Goal: Transaction & Acquisition: Book appointment/travel/reservation

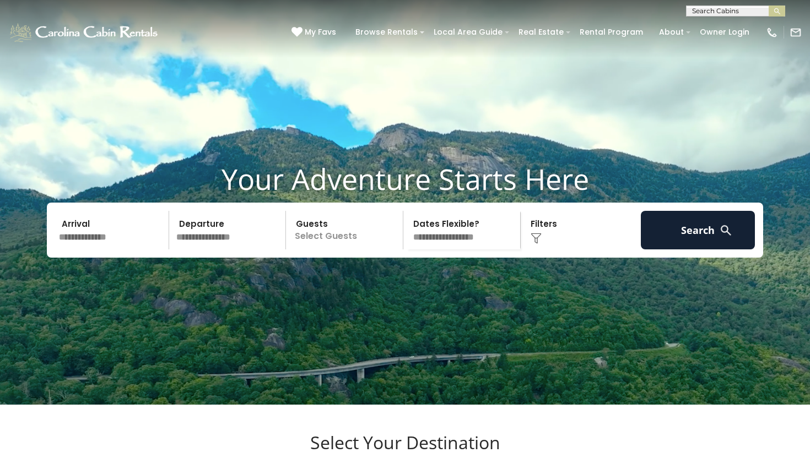
click at [538, 244] on img at bounding box center [536, 238] width 11 height 11
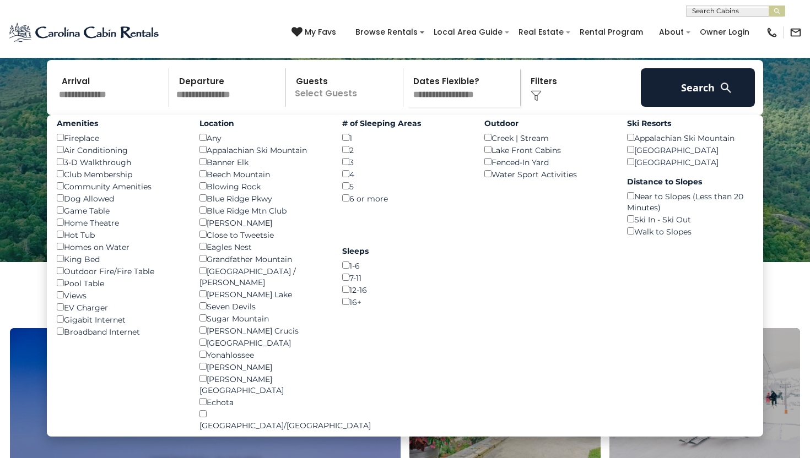
scroll to position [144, 0]
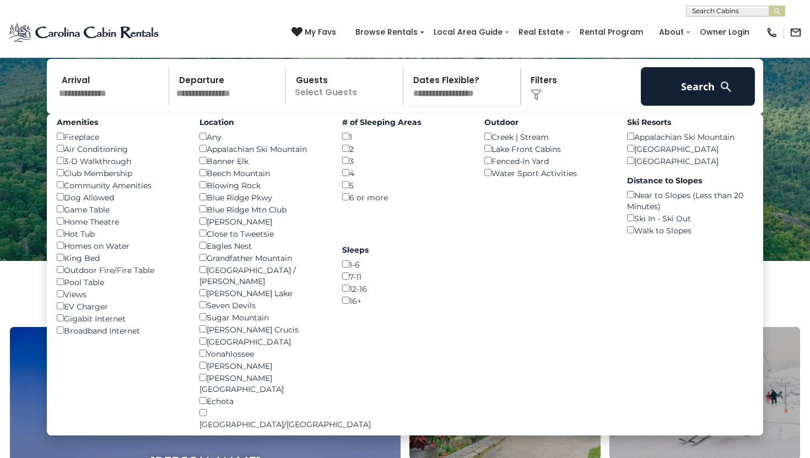
click at [487, 155] on div "Lake Front Cabins ()" at bounding box center [547, 149] width 126 height 12
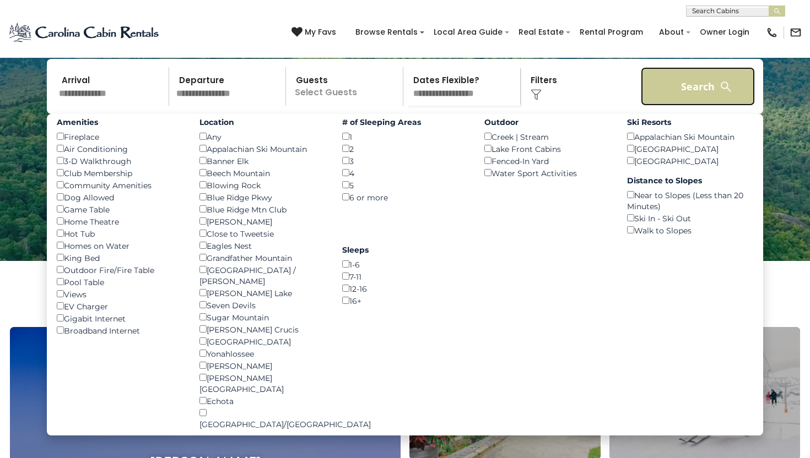
click at [670, 102] on button "Search" at bounding box center [698, 86] width 114 height 39
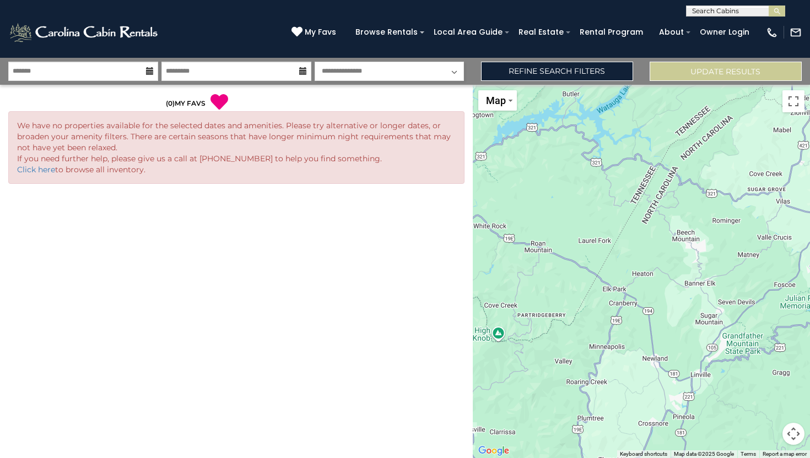
click at [150, 72] on icon at bounding box center [150, 71] width 8 height 8
click at [125, 80] on body "**********" at bounding box center [405, 229] width 810 height 458
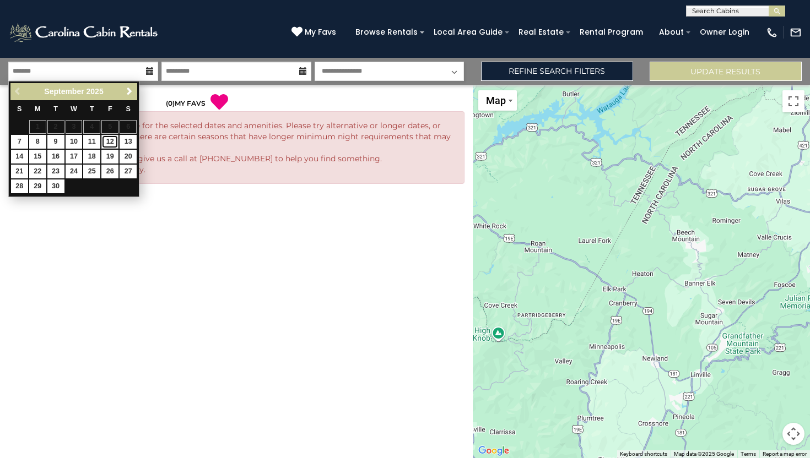
click at [111, 141] on link "12" at bounding box center [109, 142] width 17 height 14
type input "*******"
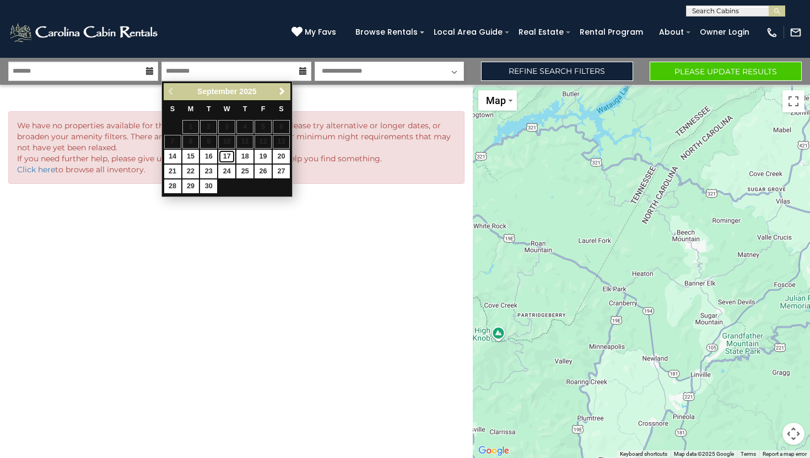
click at [229, 158] on link "17" at bounding box center [226, 157] width 17 height 14
type input "*******"
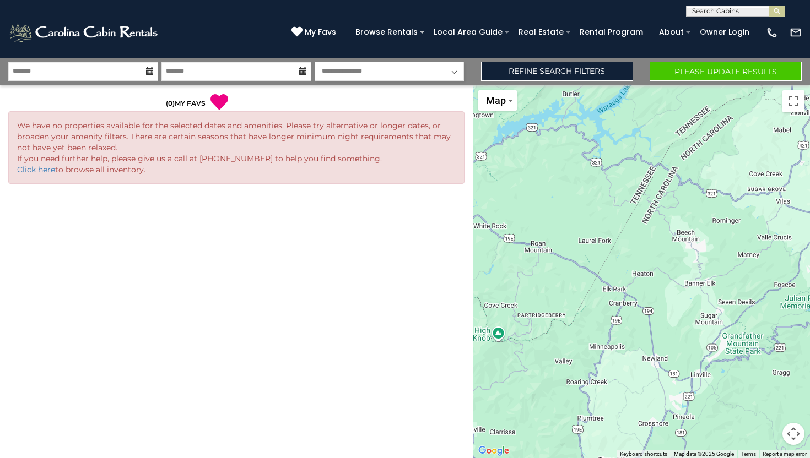
click at [392, 71] on select "**********" at bounding box center [390, 71] width 150 height 19
select select "*"
click at [682, 66] on button "Please Update Results" at bounding box center [726, 71] width 152 height 19
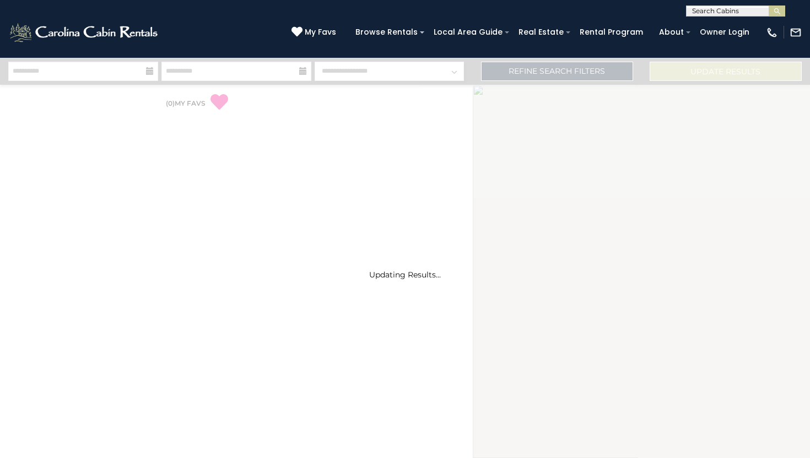
select select "*"
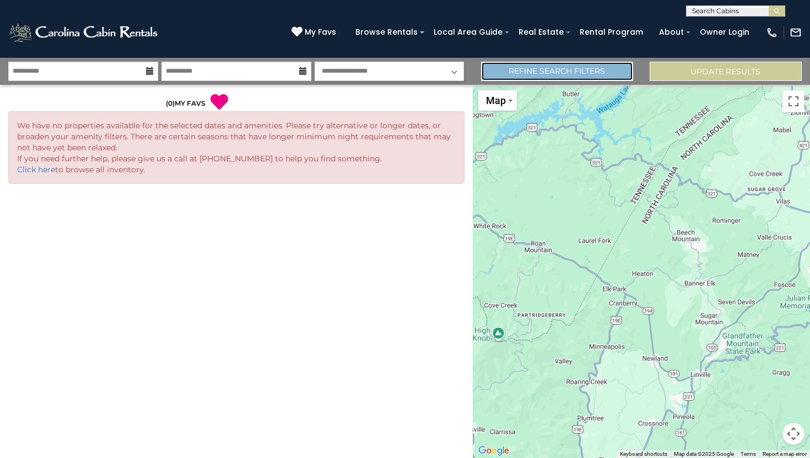
click at [546, 75] on link "Refine Search Filters" at bounding box center [557, 71] width 152 height 19
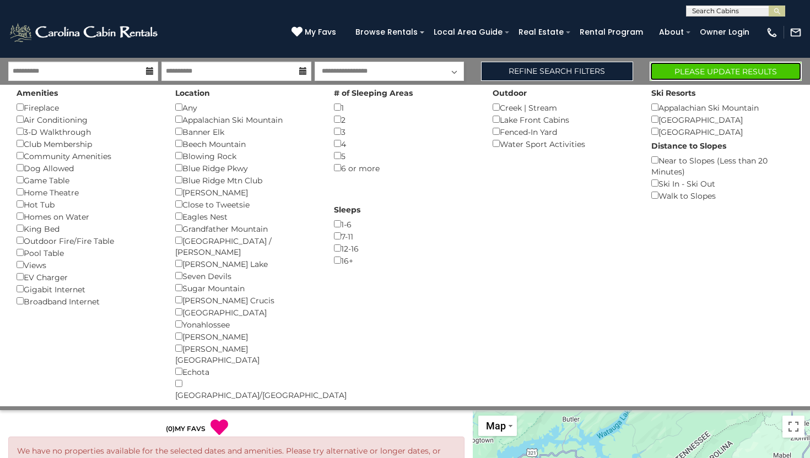
click at [718, 70] on button "Please Update Results" at bounding box center [726, 71] width 152 height 19
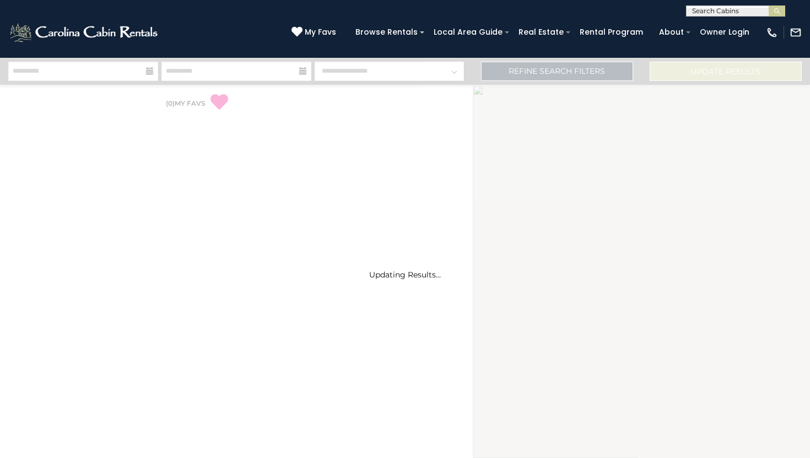
select select "*"
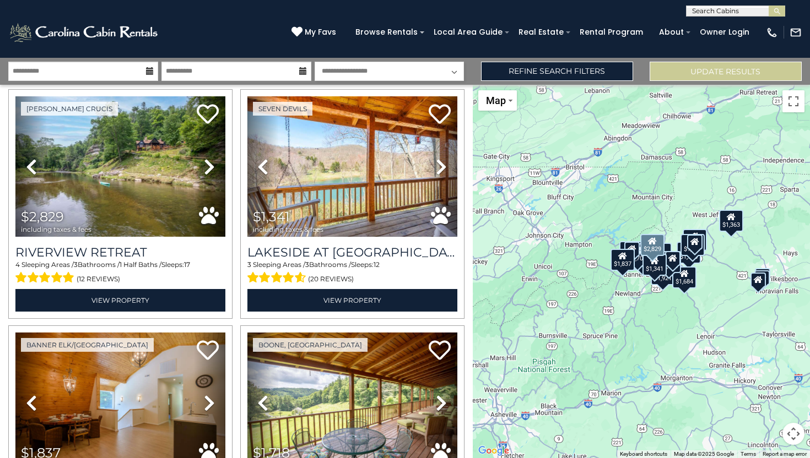
scroll to position [26, 0]
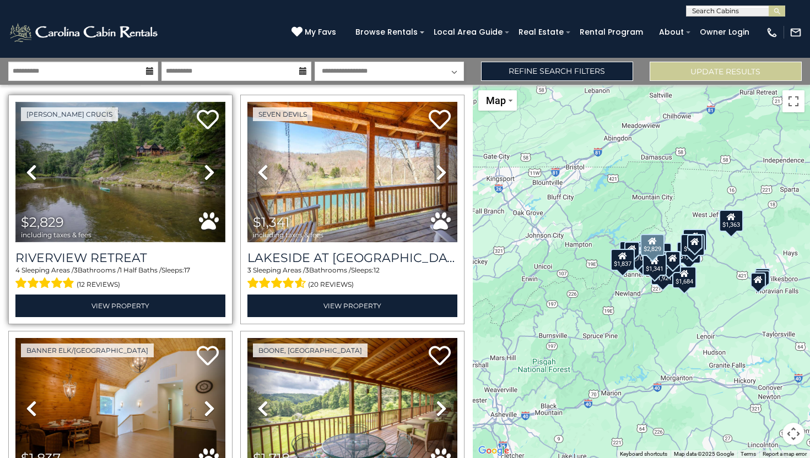
click at [163, 185] on img at bounding box center [120, 172] width 210 height 141
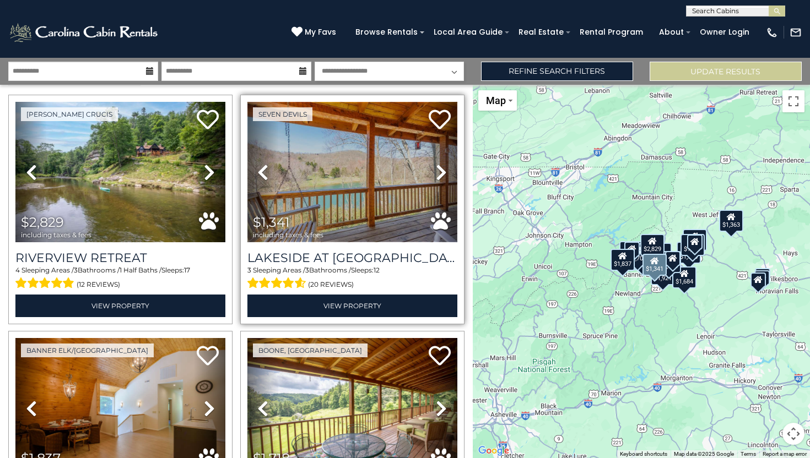
click at [374, 187] on img at bounding box center [352, 172] width 210 height 141
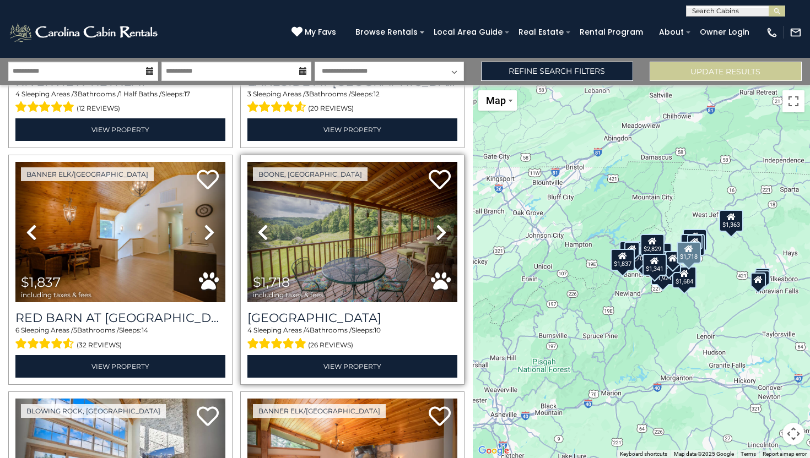
scroll to position [204, 0]
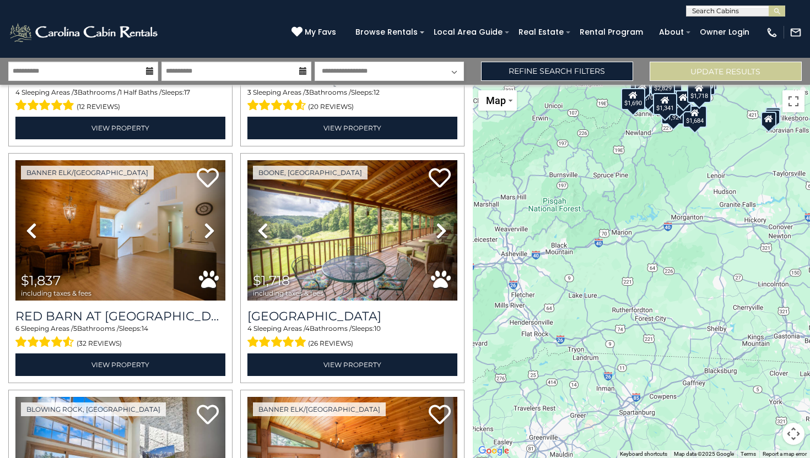
drag, startPoint x: 675, startPoint y: 350, endPoint x: 686, endPoint y: 187, distance: 164.0
click at [686, 187] on div "$2,829 $1,341 $1,837 $1,718 $1,921 $1,690 $1,386 $1,317 $1,459 $1,363 $1,701 $1…" at bounding box center [642, 272] width 338 height 374
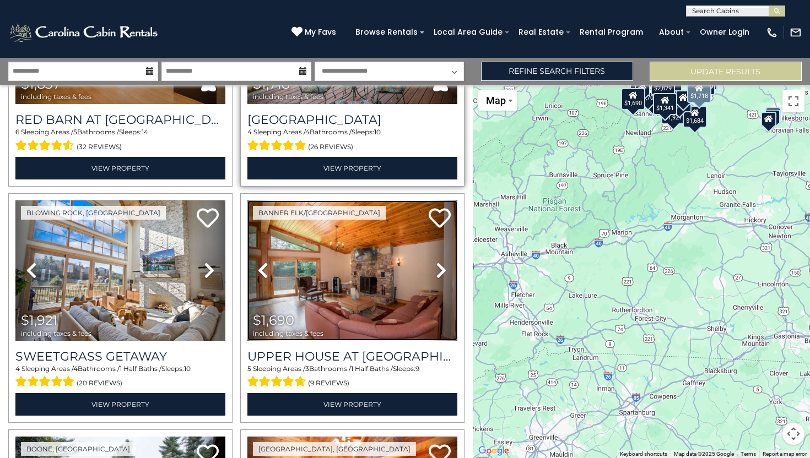
scroll to position [402, 0]
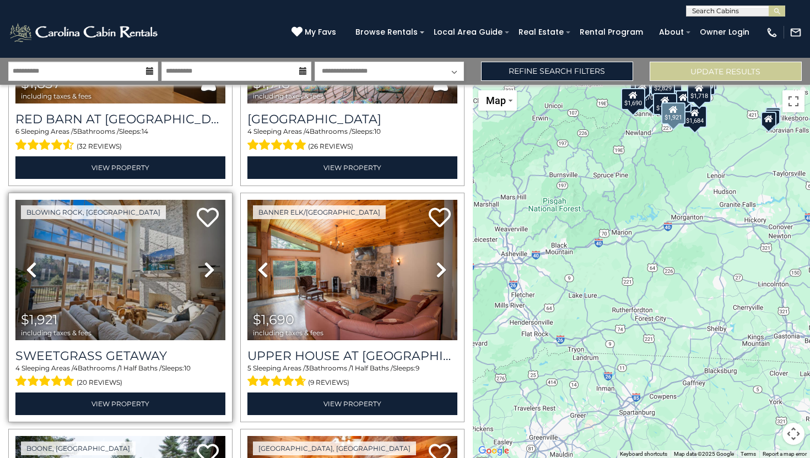
click at [210, 272] on icon at bounding box center [209, 270] width 11 height 18
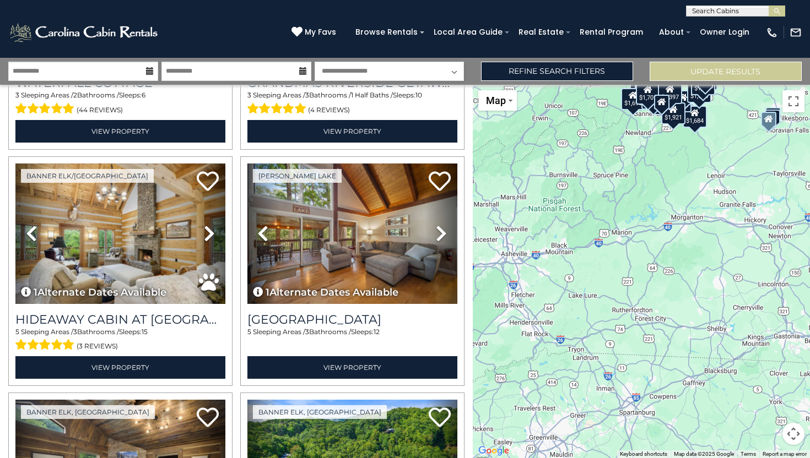
scroll to position [2328, 0]
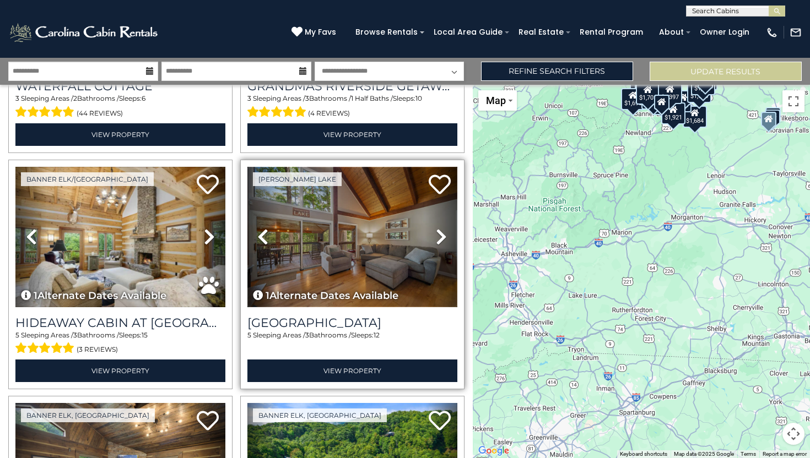
click at [368, 228] on img at bounding box center [352, 237] width 210 height 141
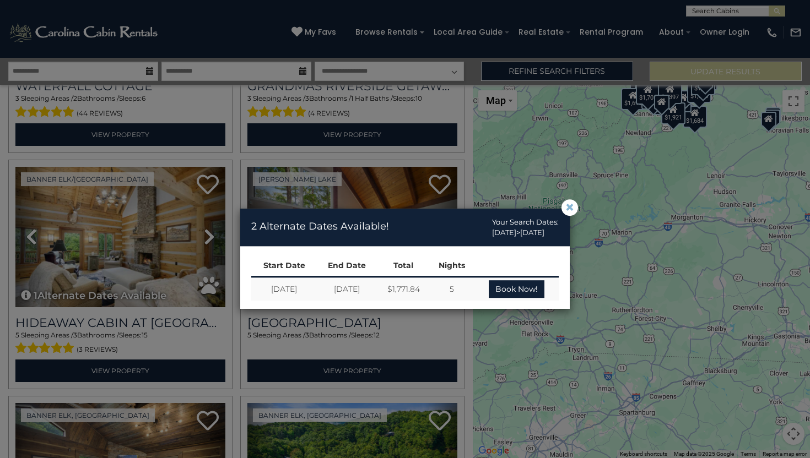
click at [570, 208] on span "×" at bounding box center [570, 208] width 10 height 0
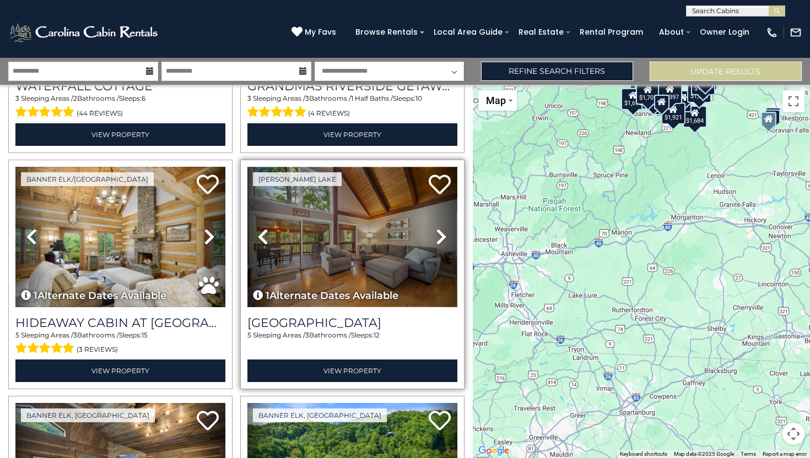
click at [387, 263] on img at bounding box center [352, 237] width 210 height 141
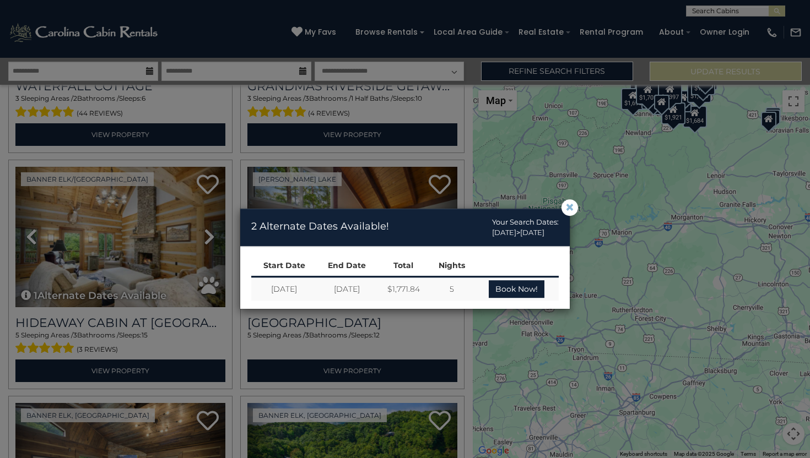
click at [565, 208] on span "×" at bounding box center [570, 208] width 10 height 0
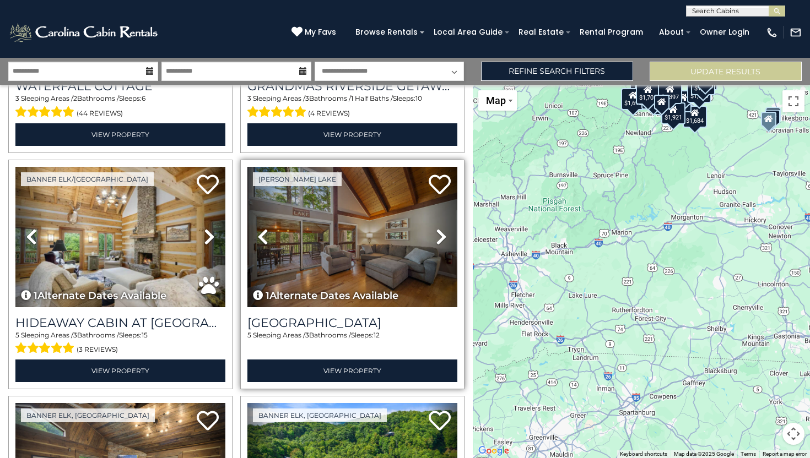
click at [441, 240] on icon at bounding box center [441, 237] width 11 height 18
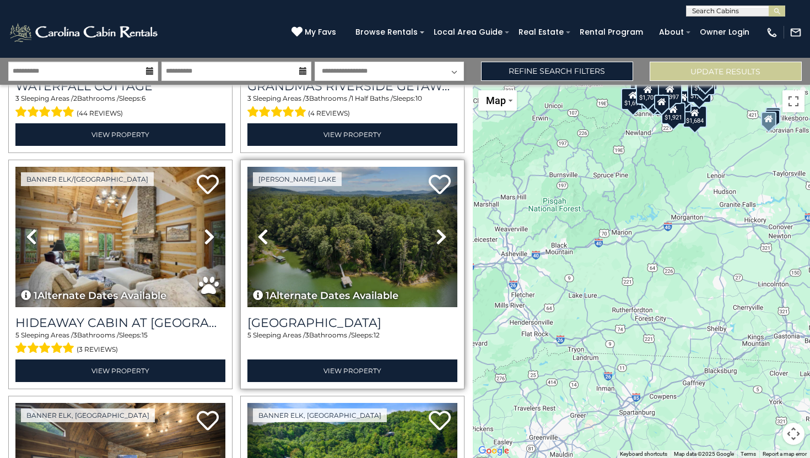
click at [441, 240] on icon at bounding box center [441, 237] width 11 height 18
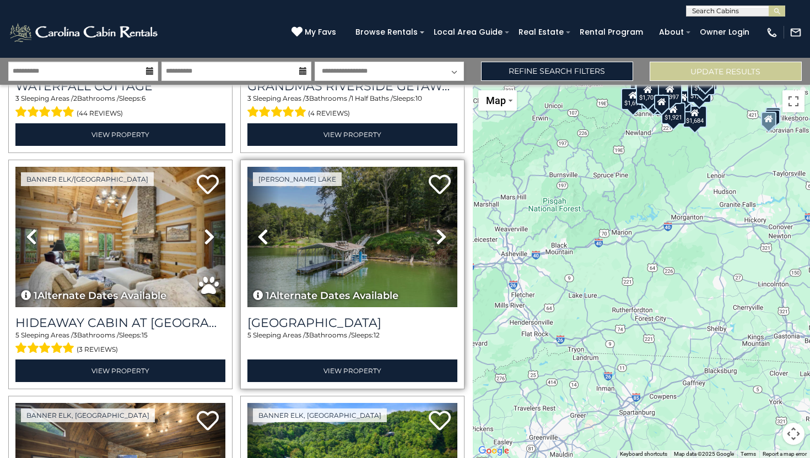
click at [441, 240] on icon at bounding box center [441, 237] width 11 height 18
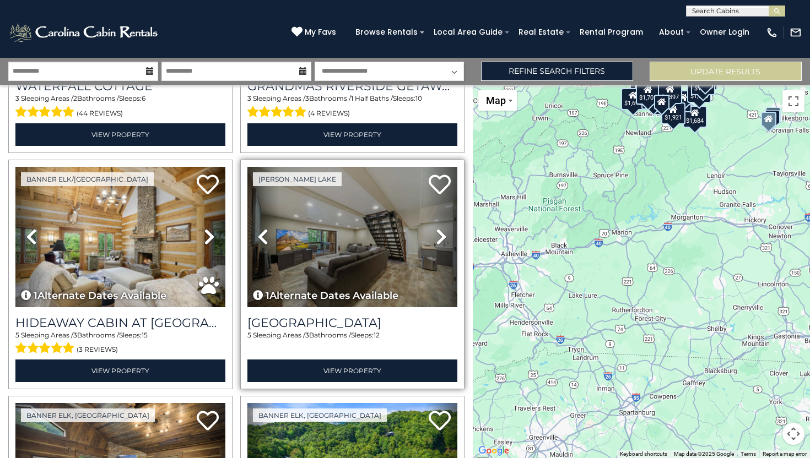
click at [441, 240] on icon at bounding box center [441, 237] width 11 height 18
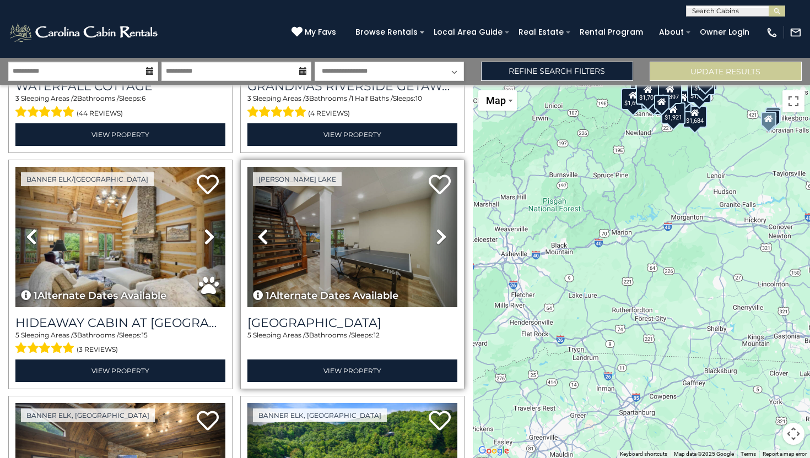
click at [441, 240] on icon at bounding box center [441, 237] width 11 height 18
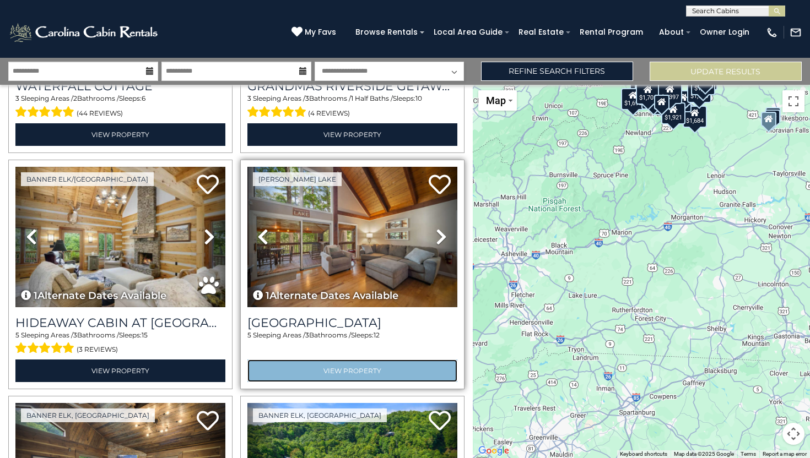
click at [336, 368] on link "View Property" at bounding box center [352, 371] width 210 height 23
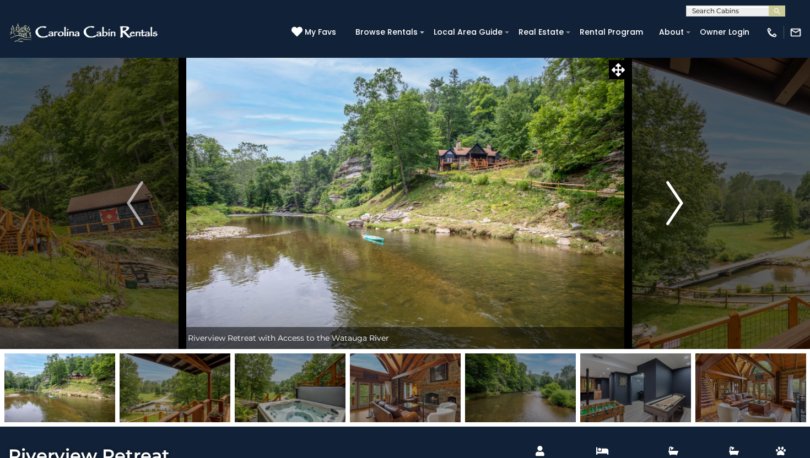
click at [679, 203] on img "Next" at bounding box center [675, 203] width 17 height 44
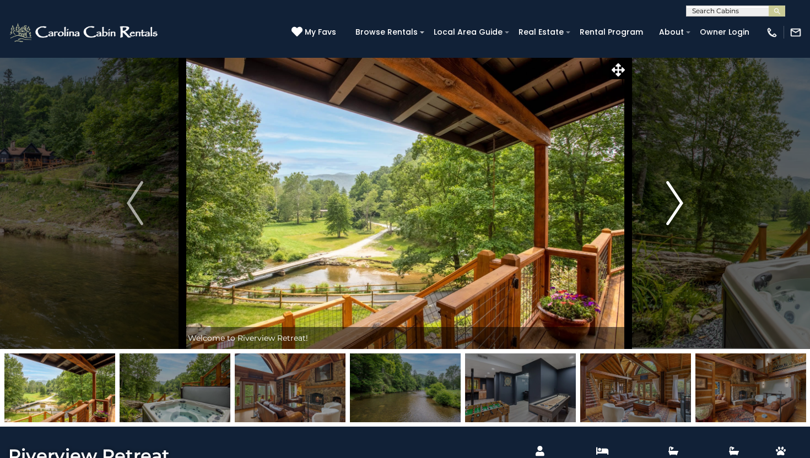
click at [679, 203] on img "Next" at bounding box center [675, 203] width 17 height 44
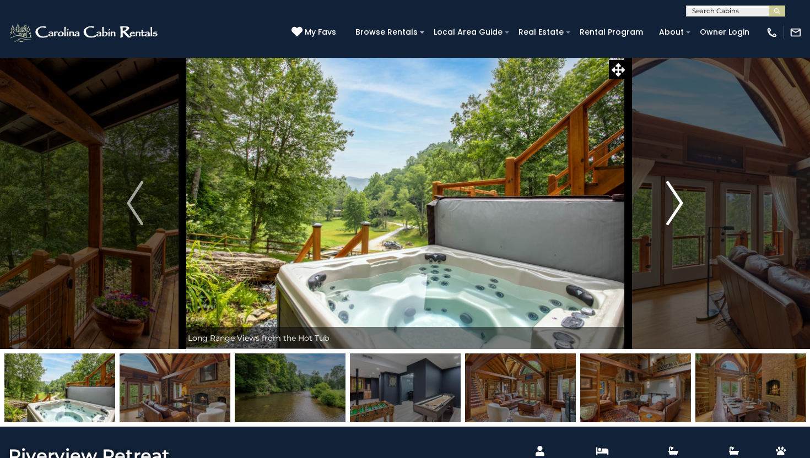
click at [679, 203] on img "Next" at bounding box center [675, 203] width 17 height 44
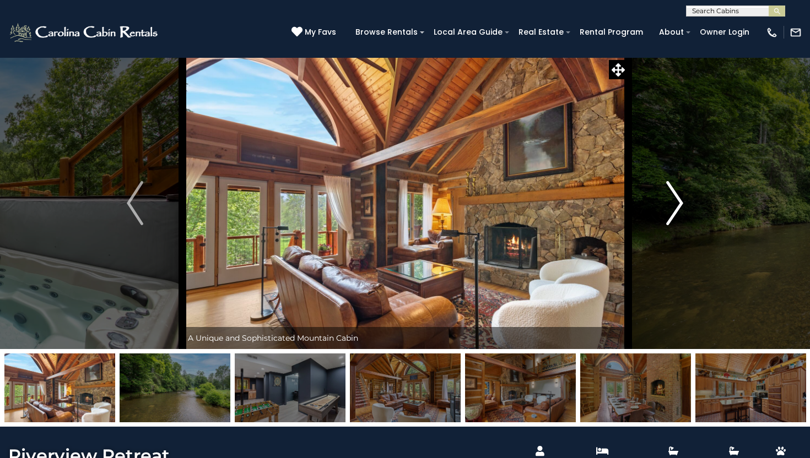
click at [679, 203] on img "Next" at bounding box center [675, 203] width 17 height 44
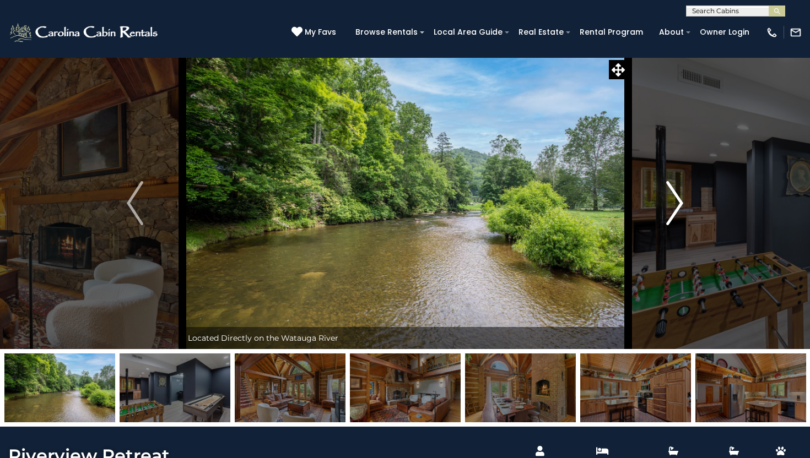
click at [679, 203] on img "Next" at bounding box center [675, 203] width 17 height 44
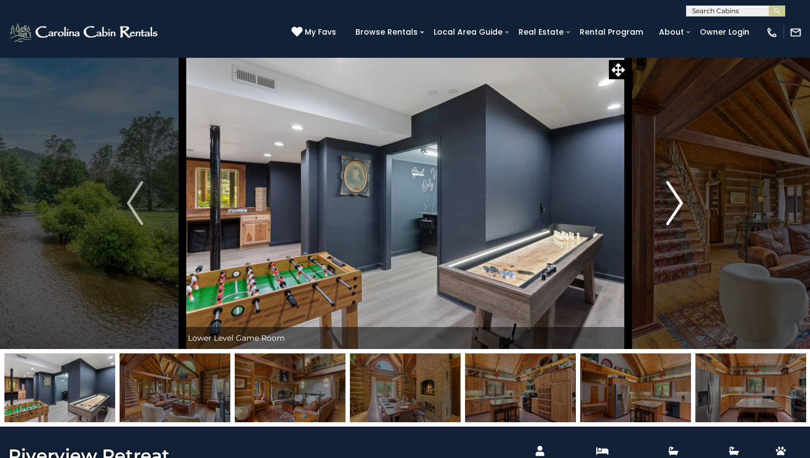
click at [679, 203] on img "Next" at bounding box center [675, 203] width 17 height 44
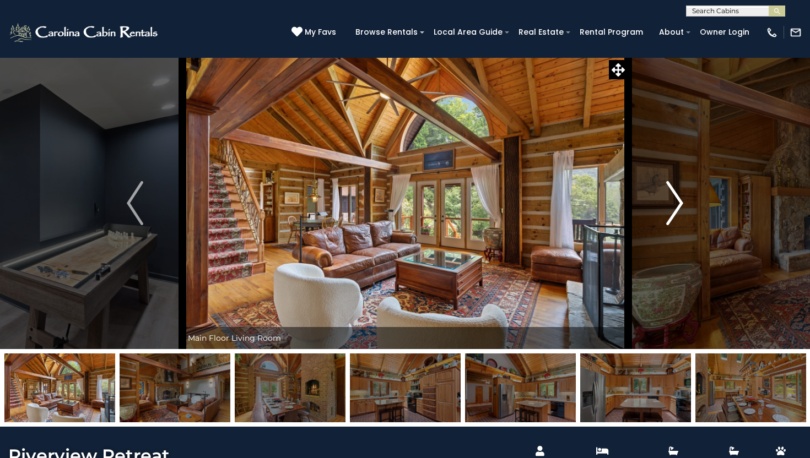
click at [679, 203] on img "Next" at bounding box center [675, 203] width 17 height 44
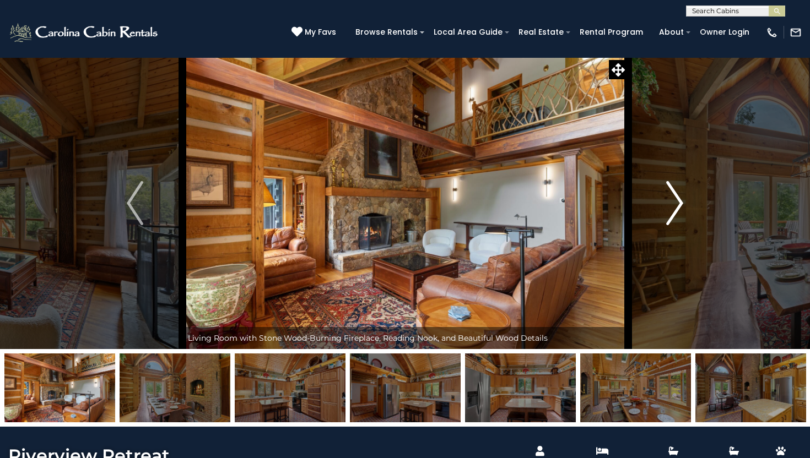
click at [679, 203] on img "Next" at bounding box center [675, 203] width 17 height 44
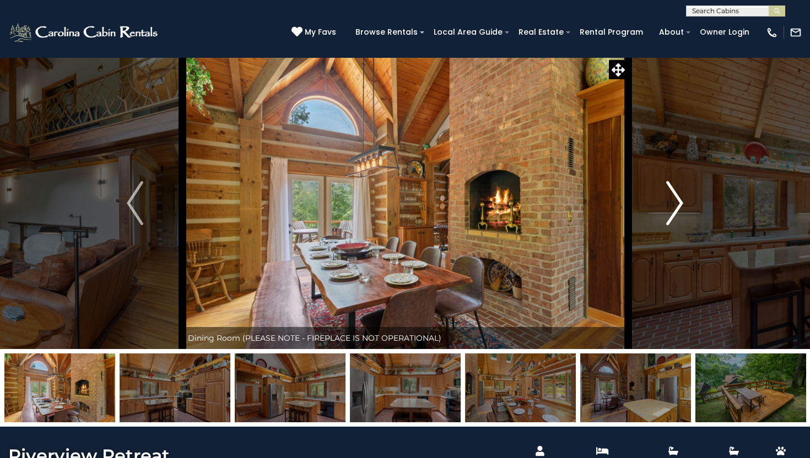
click at [679, 203] on img "Next" at bounding box center [675, 203] width 17 height 44
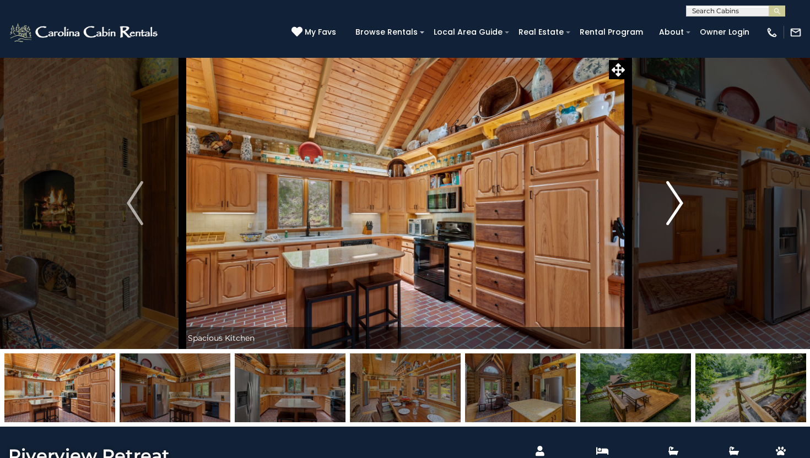
click at [679, 203] on img "Next" at bounding box center [675, 203] width 17 height 44
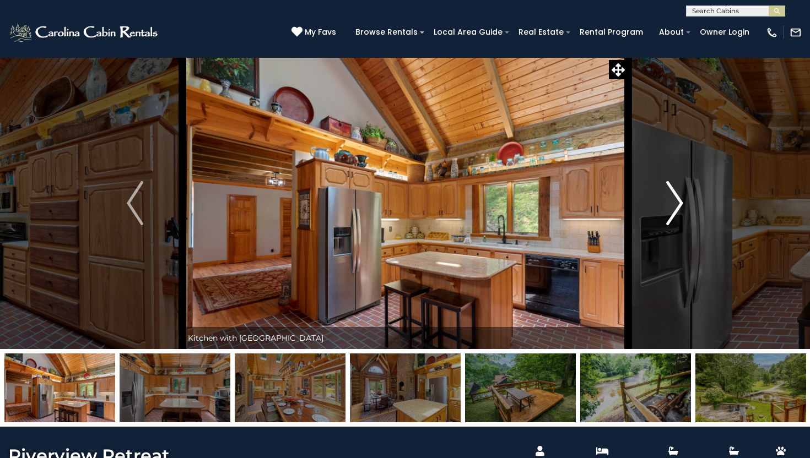
click at [679, 203] on img "Next" at bounding box center [675, 203] width 17 height 44
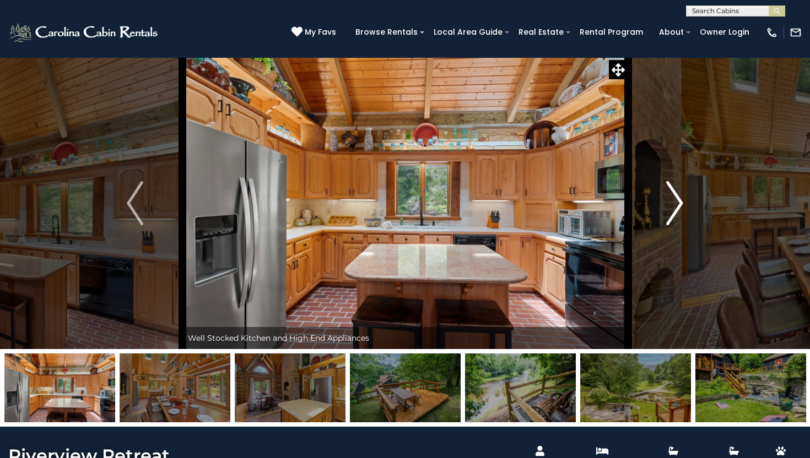
click at [679, 203] on img "Next" at bounding box center [675, 203] width 17 height 44
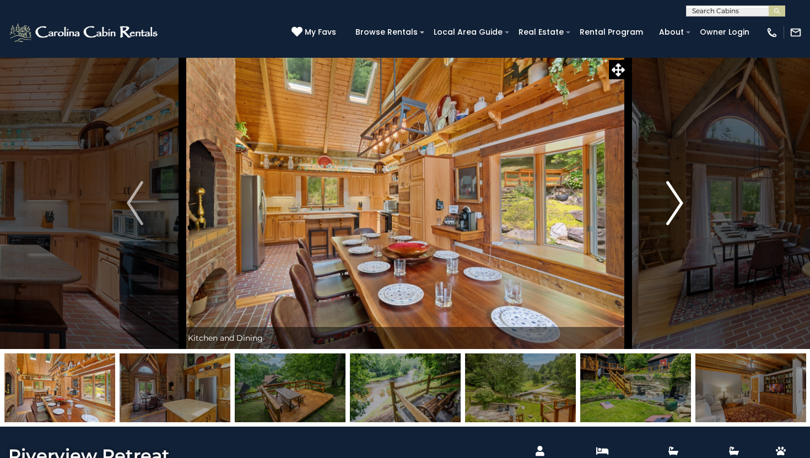
click at [679, 203] on img "Next" at bounding box center [675, 203] width 17 height 44
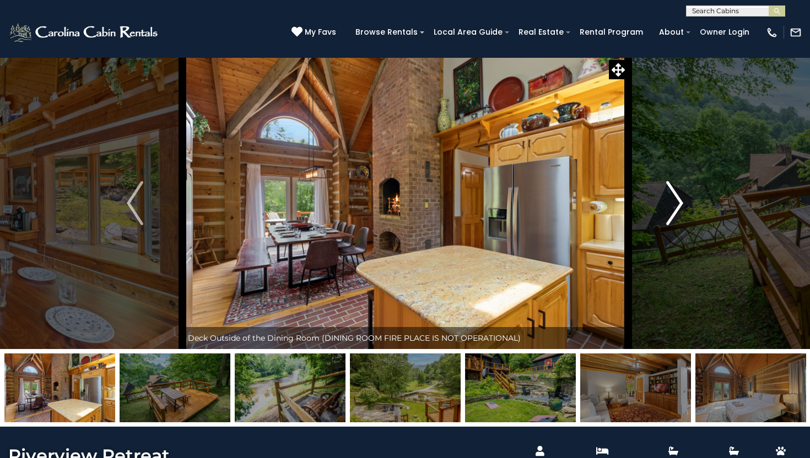
click at [679, 203] on img "Next" at bounding box center [675, 203] width 17 height 44
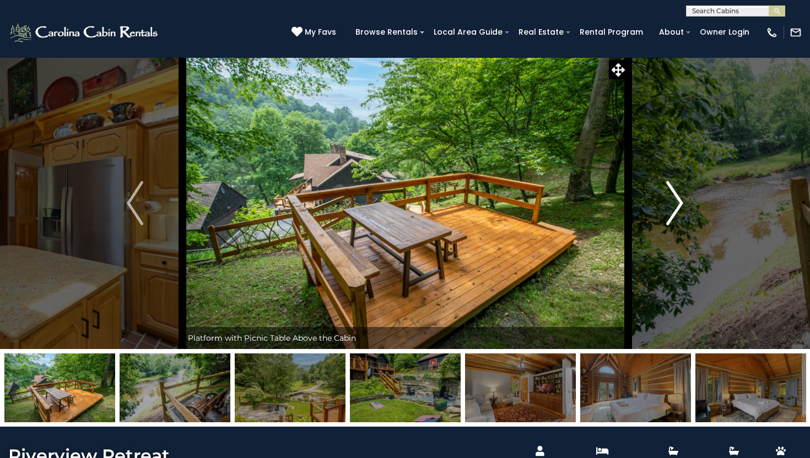
click at [679, 203] on img "Next" at bounding box center [675, 203] width 17 height 44
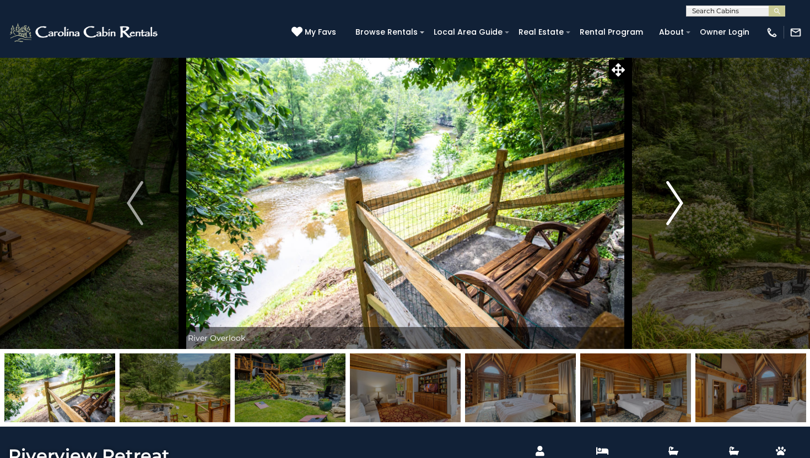
click at [679, 203] on img "Next" at bounding box center [675, 203] width 17 height 44
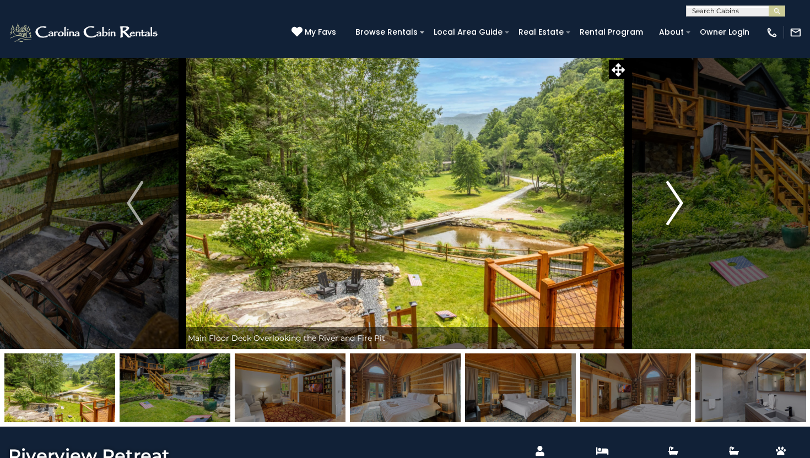
click at [679, 203] on img "Next" at bounding box center [675, 203] width 17 height 44
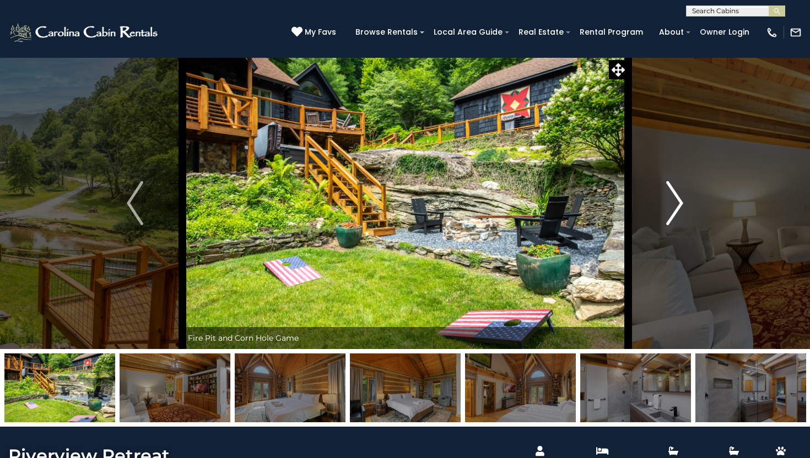
click at [679, 203] on img "Next" at bounding box center [675, 203] width 17 height 44
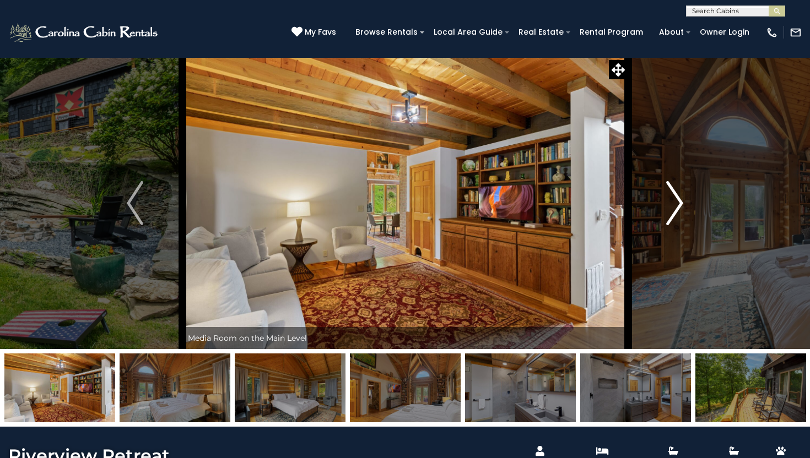
click at [679, 203] on img "Next" at bounding box center [675, 203] width 17 height 44
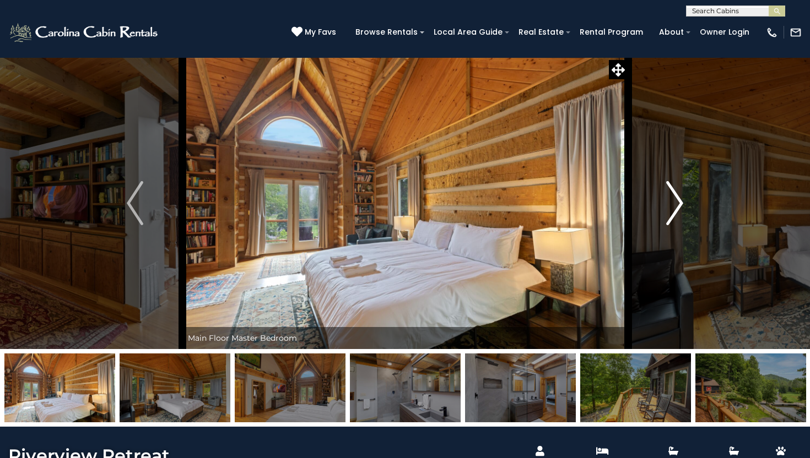
click at [679, 203] on img "Next" at bounding box center [675, 203] width 17 height 44
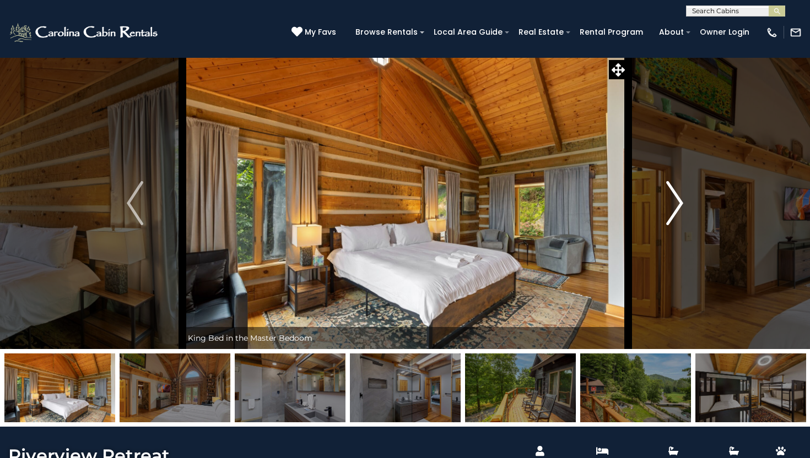
click at [679, 203] on img "Next" at bounding box center [675, 203] width 17 height 44
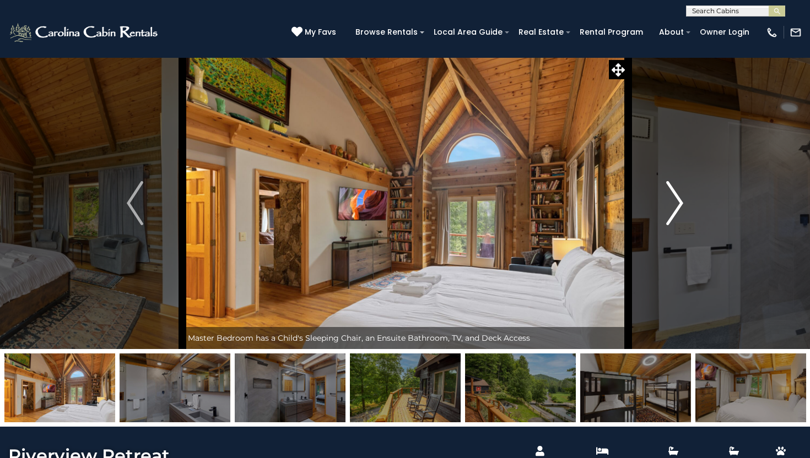
click at [679, 203] on img "Next" at bounding box center [675, 203] width 17 height 44
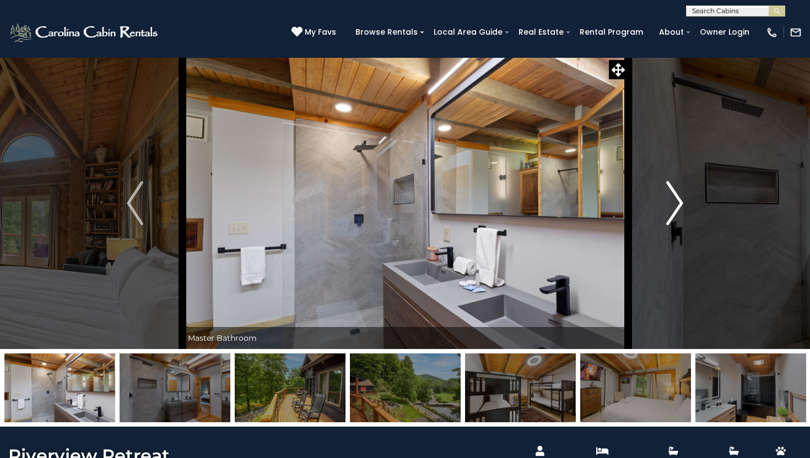
click at [679, 203] on img "Next" at bounding box center [675, 203] width 17 height 44
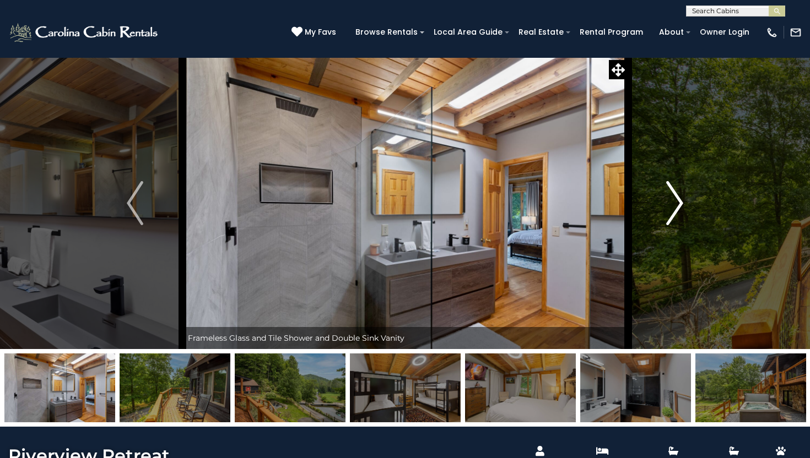
click at [679, 203] on img "Next" at bounding box center [675, 203] width 17 height 44
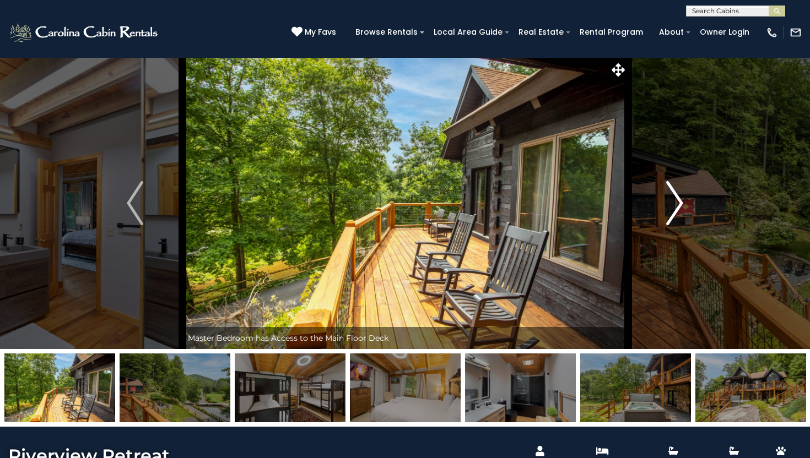
click at [679, 203] on img "Next" at bounding box center [675, 203] width 17 height 44
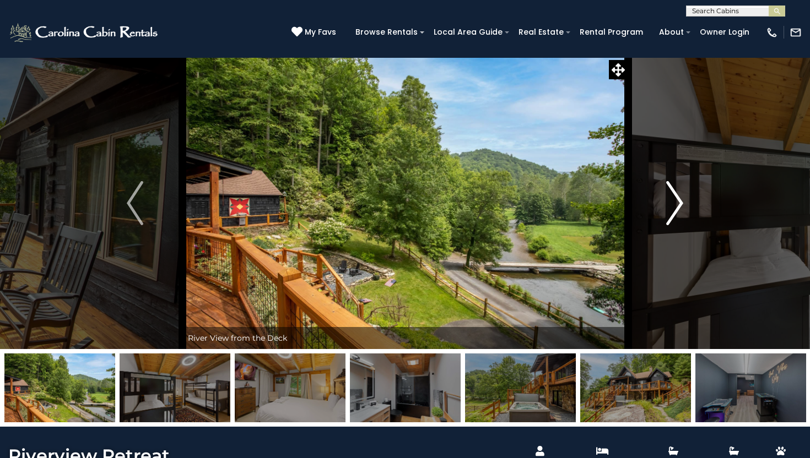
click at [679, 203] on img "Next" at bounding box center [675, 203] width 17 height 44
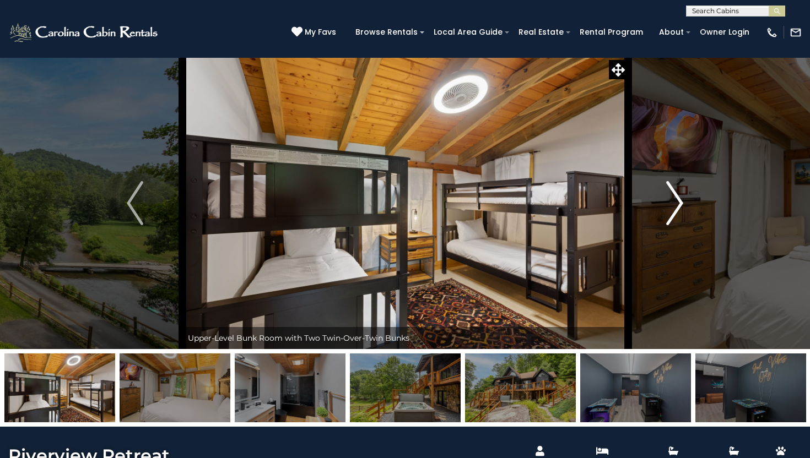
click at [679, 203] on img "Next" at bounding box center [675, 203] width 17 height 44
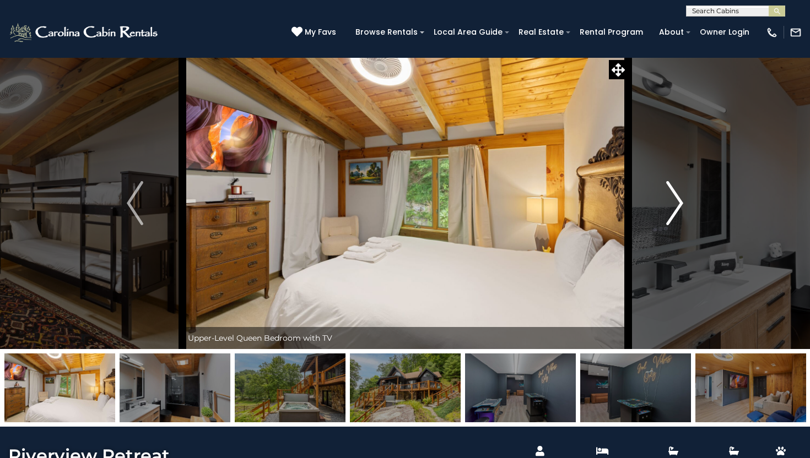
click at [679, 203] on img "Next" at bounding box center [675, 203] width 17 height 44
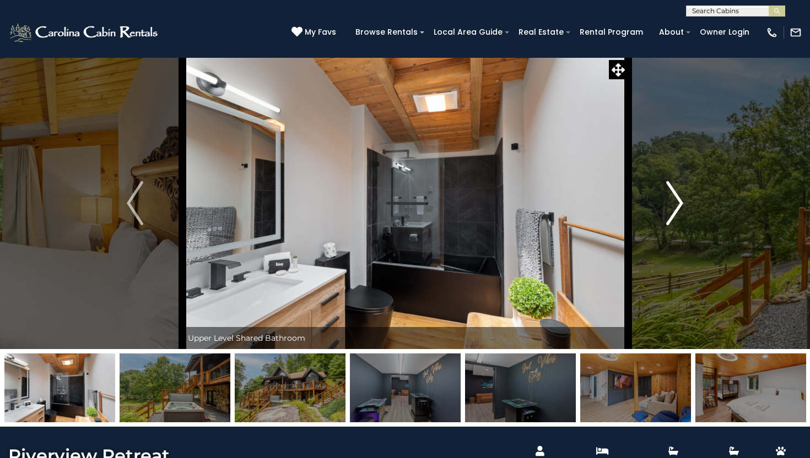
click at [679, 203] on img "Next" at bounding box center [675, 203] width 17 height 44
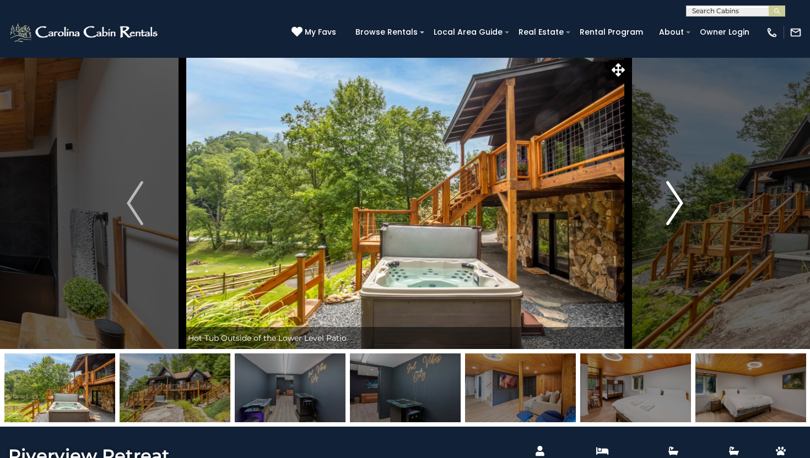
click at [679, 203] on img "Next" at bounding box center [675, 203] width 17 height 44
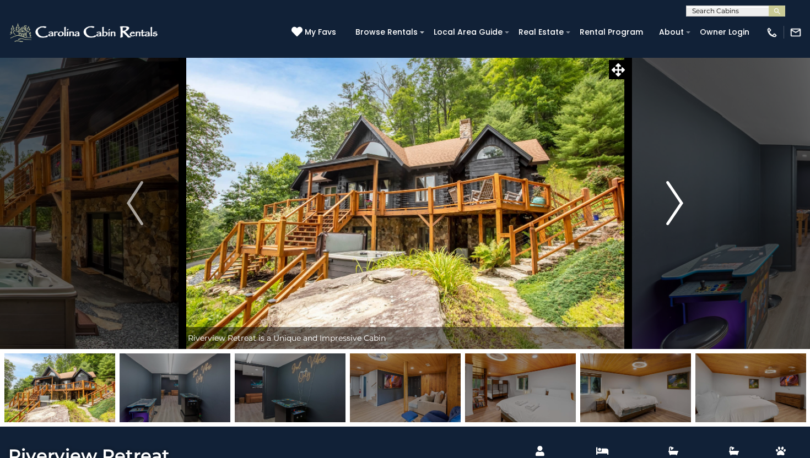
click at [679, 203] on img "Next" at bounding box center [675, 203] width 17 height 44
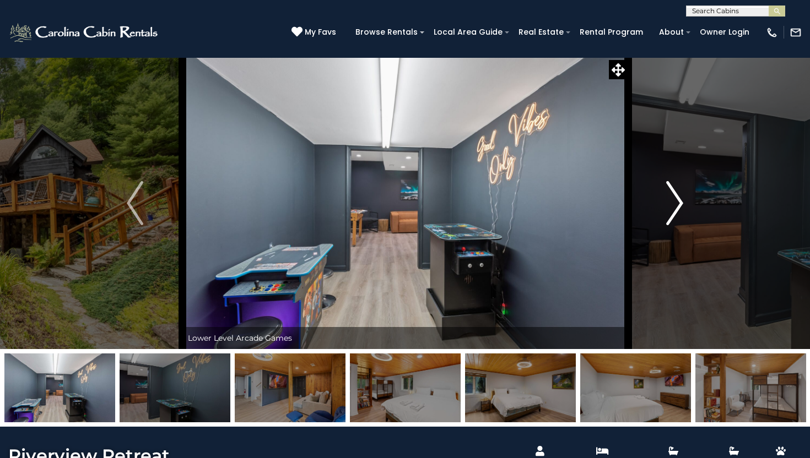
click at [679, 203] on img "Next" at bounding box center [675, 203] width 17 height 44
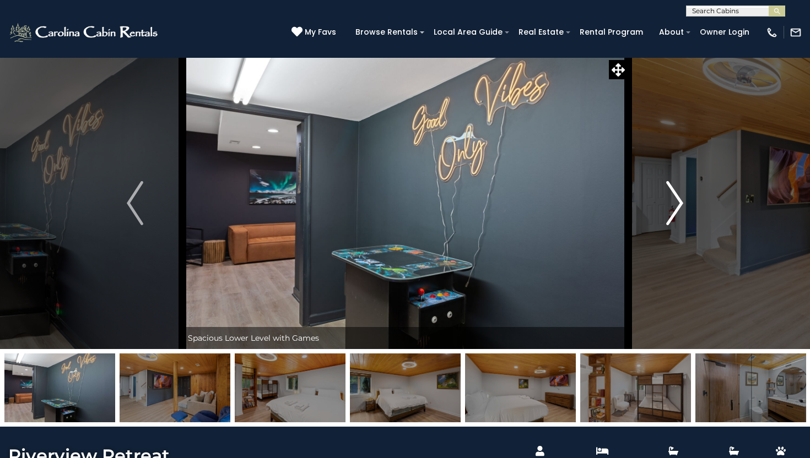
click at [679, 203] on img "Next" at bounding box center [675, 203] width 17 height 44
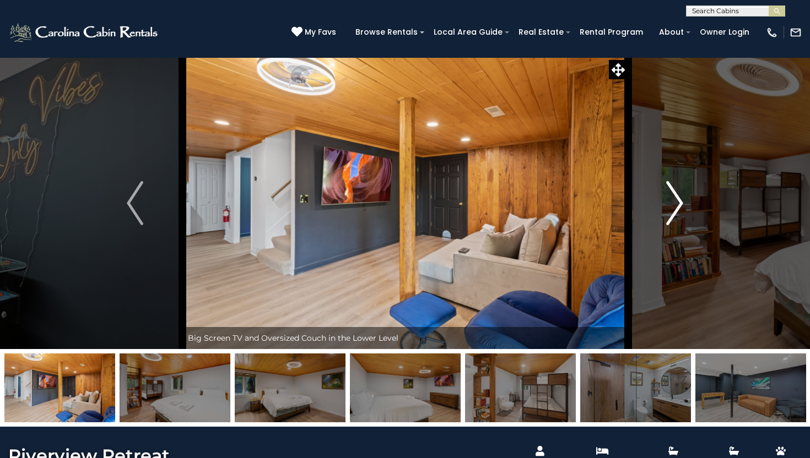
click at [679, 203] on img "Next" at bounding box center [675, 203] width 17 height 44
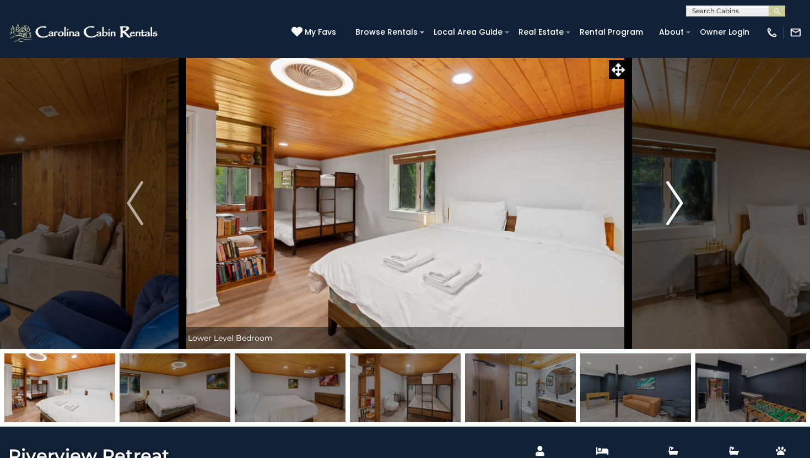
click at [679, 203] on img "Next" at bounding box center [675, 203] width 17 height 44
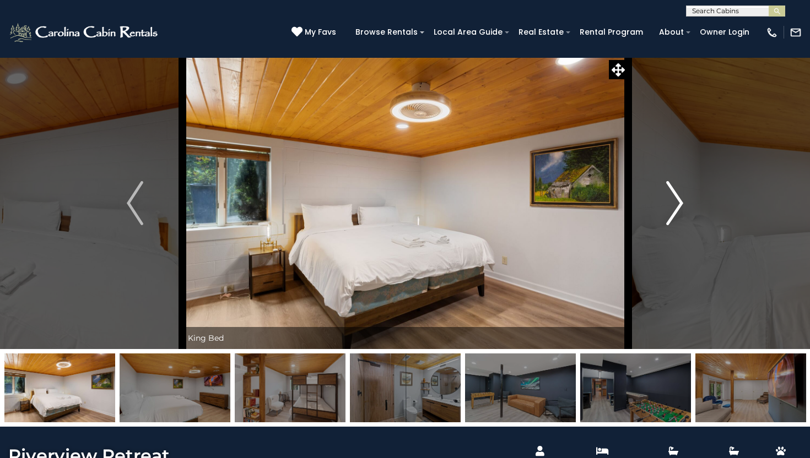
click at [679, 203] on img "Next" at bounding box center [675, 203] width 17 height 44
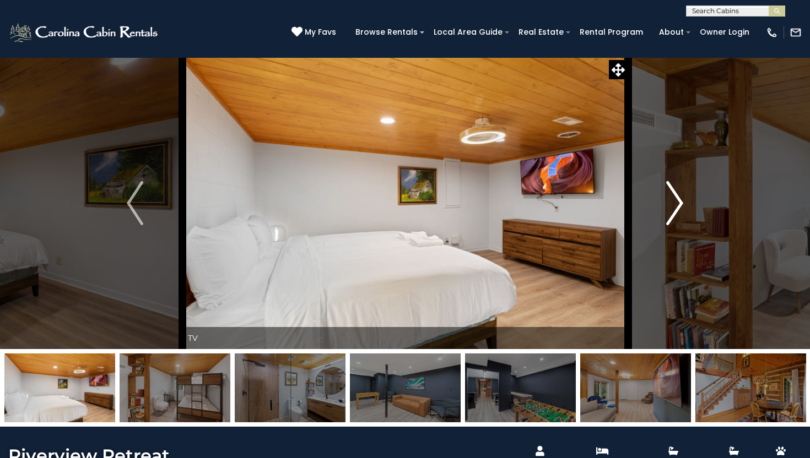
click at [679, 203] on img "Next" at bounding box center [675, 203] width 17 height 44
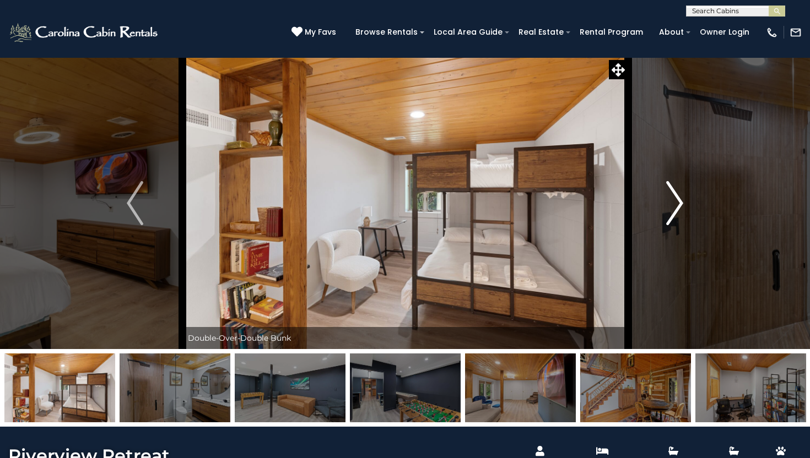
click at [679, 203] on img "Next" at bounding box center [675, 203] width 17 height 44
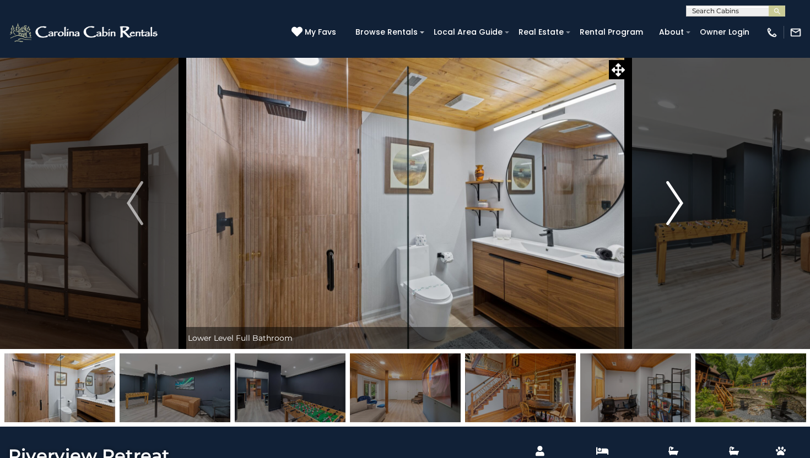
click at [679, 203] on img "Next" at bounding box center [675, 203] width 17 height 44
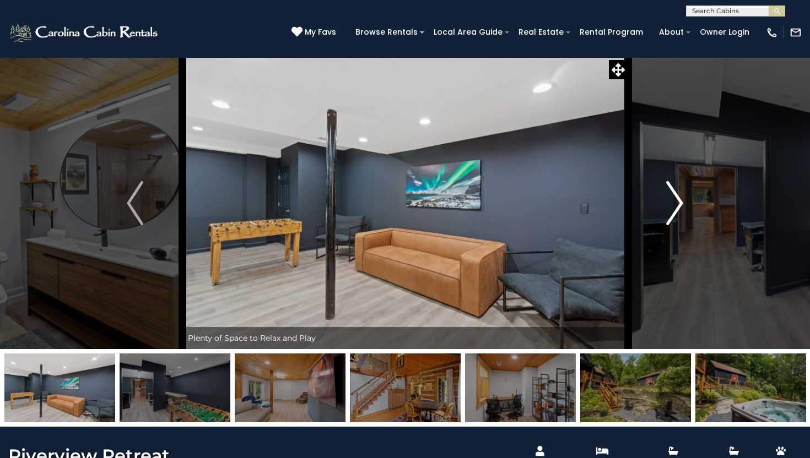
click at [679, 203] on img "Next" at bounding box center [675, 203] width 17 height 44
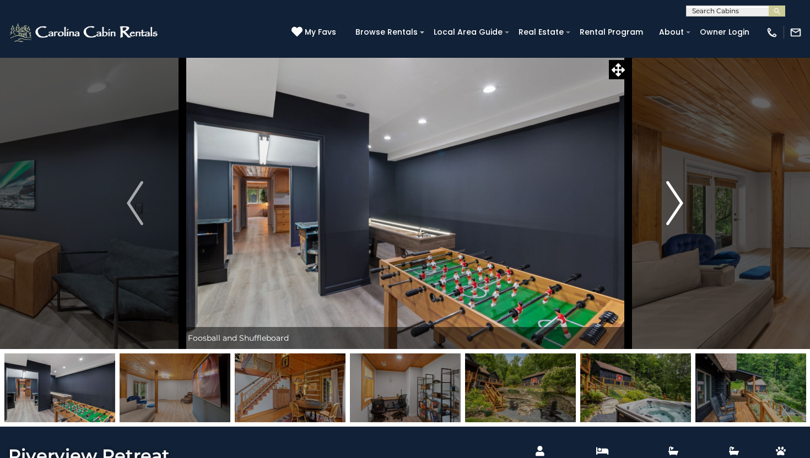
click at [679, 203] on img "Next" at bounding box center [675, 203] width 17 height 44
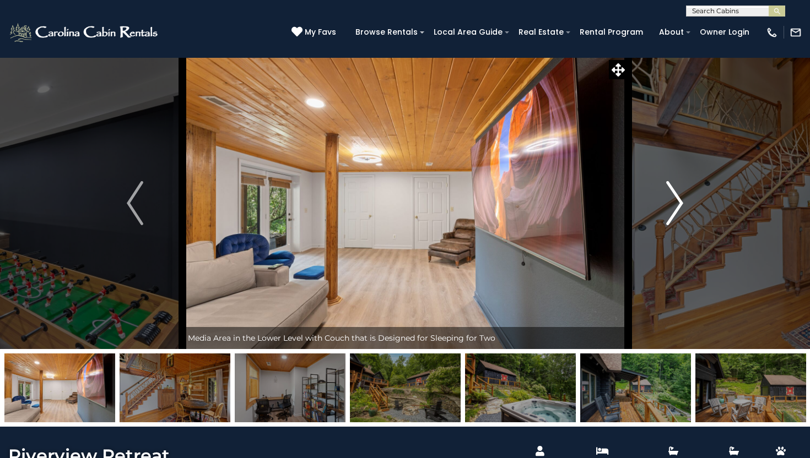
click at [679, 203] on img "Next" at bounding box center [675, 203] width 17 height 44
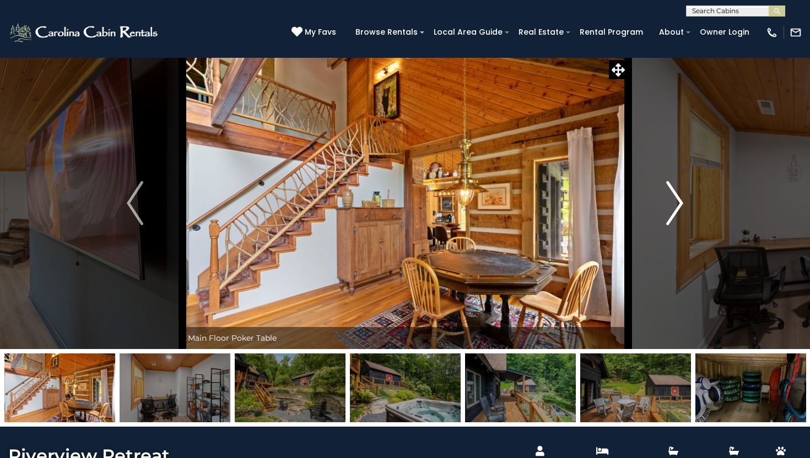
click at [679, 203] on img "Next" at bounding box center [675, 203] width 17 height 44
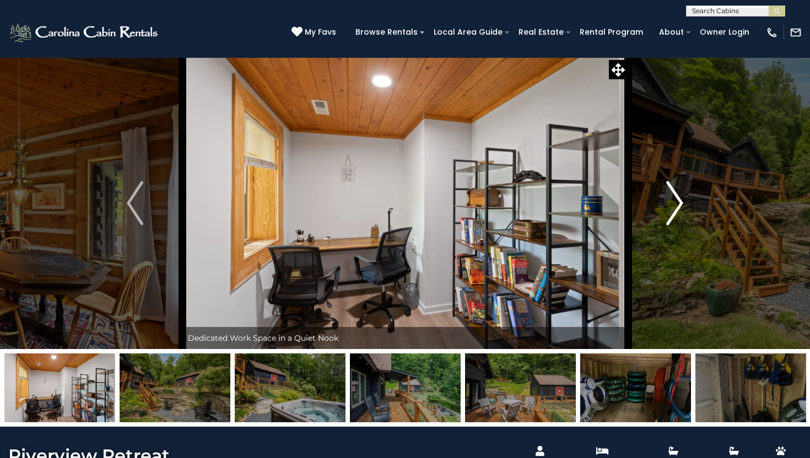
click at [679, 203] on img "Next" at bounding box center [675, 203] width 17 height 44
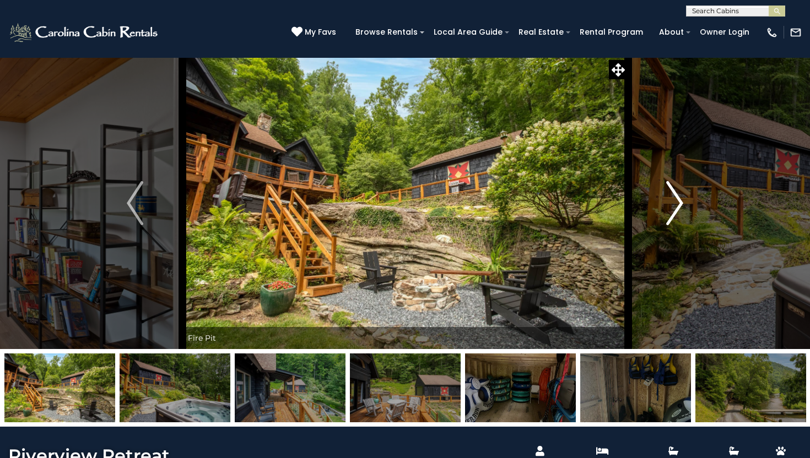
click at [679, 203] on img "Next" at bounding box center [675, 203] width 17 height 44
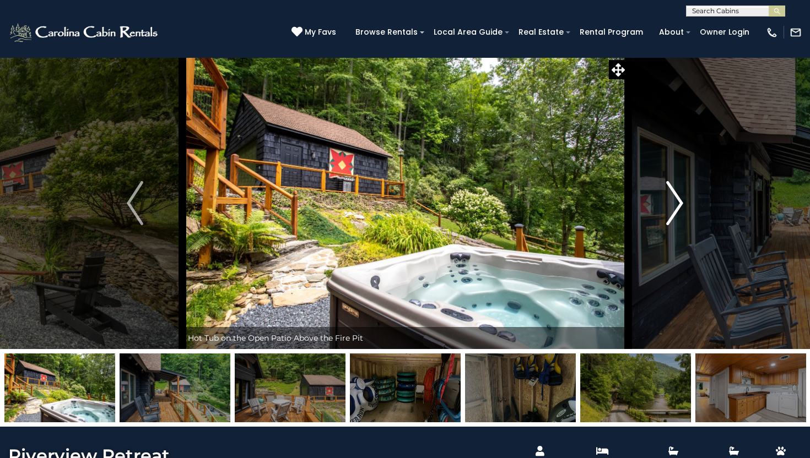
click at [679, 203] on img "Next" at bounding box center [675, 203] width 17 height 44
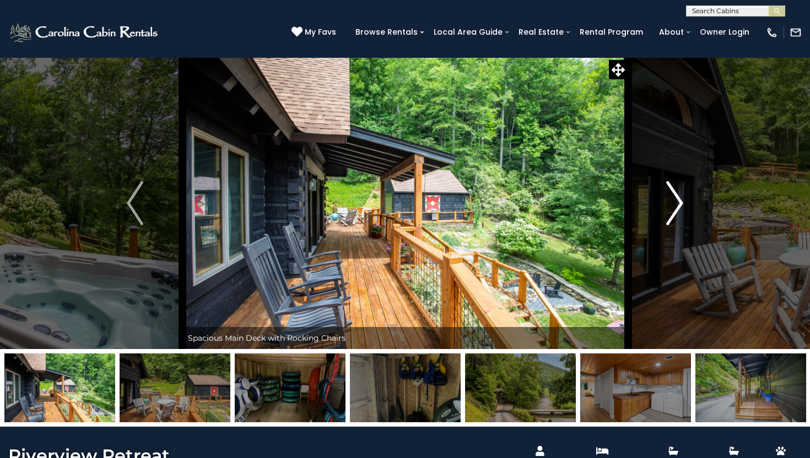
click at [679, 203] on img "Next" at bounding box center [675, 203] width 17 height 44
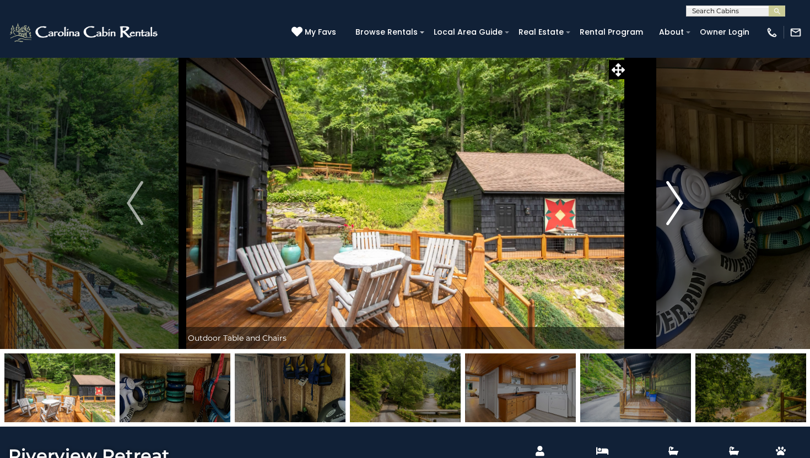
click at [679, 203] on img "Next" at bounding box center [675, 203] width 17 height 44
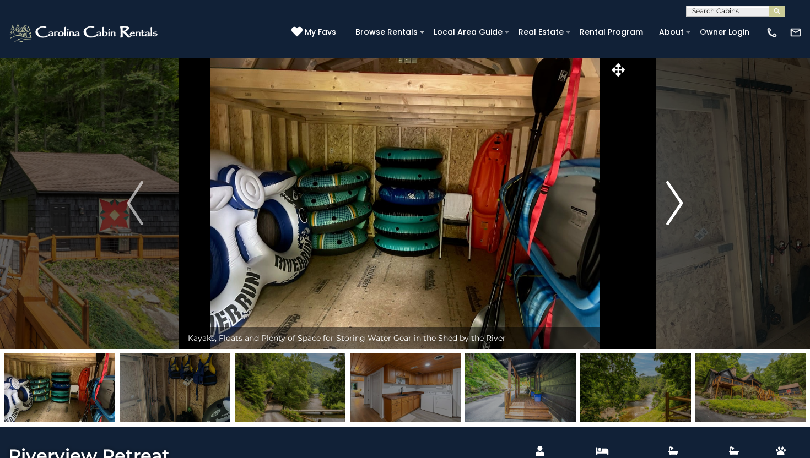
click at [679, 203] on img "Next" at bounding box center [675, 203] width 17 height 44
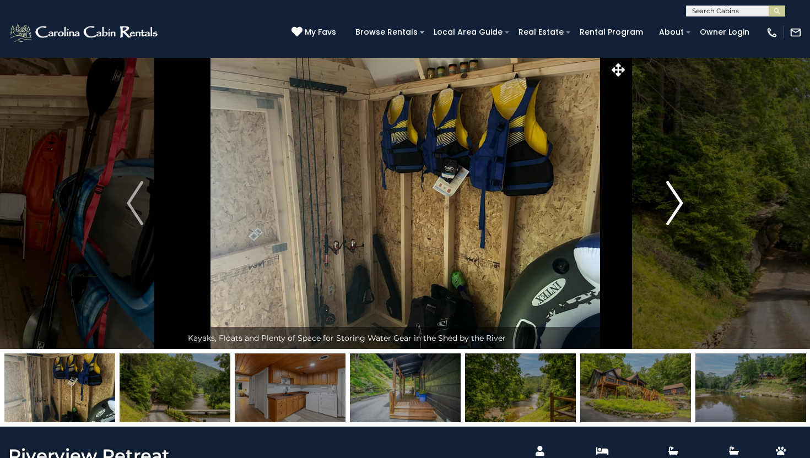
click at [679, 203] on img "Next" at bounding box center [675, 203] width 17 height 44
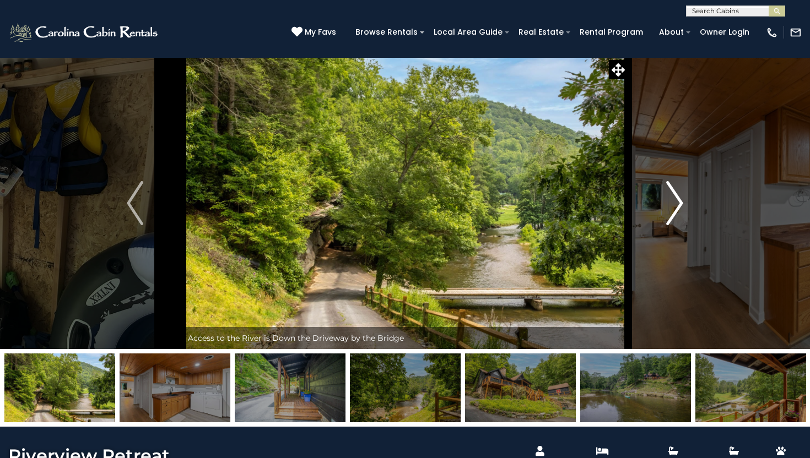
click at [679, 203] on img "Next" at bounding box center [675, 203] width 17 height 44
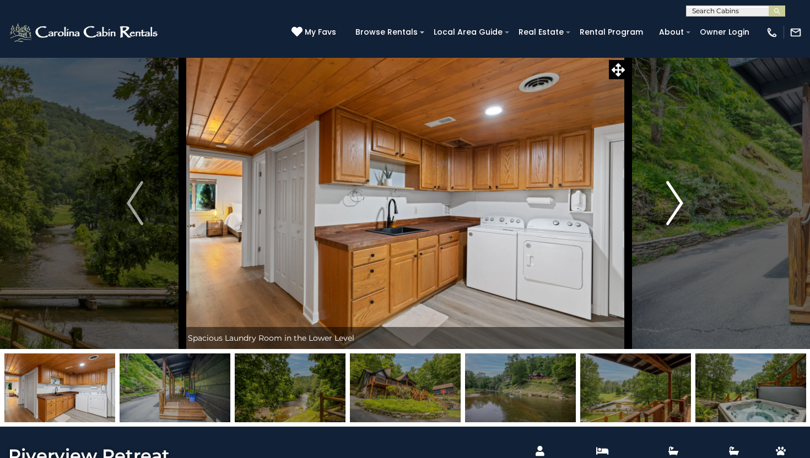
click at [679, 203] on img "Next" at bounding box center [675, 203] width 17 height 44
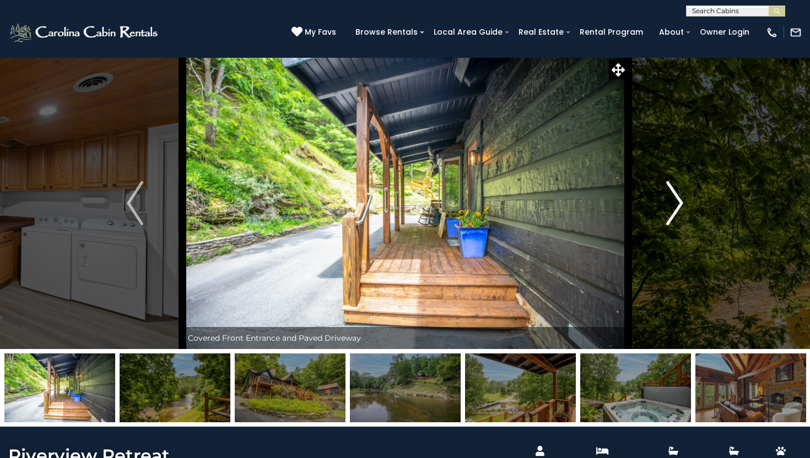
click at [679, 203] on img "Next" at bounding box center [675, 203] width 17 height 44
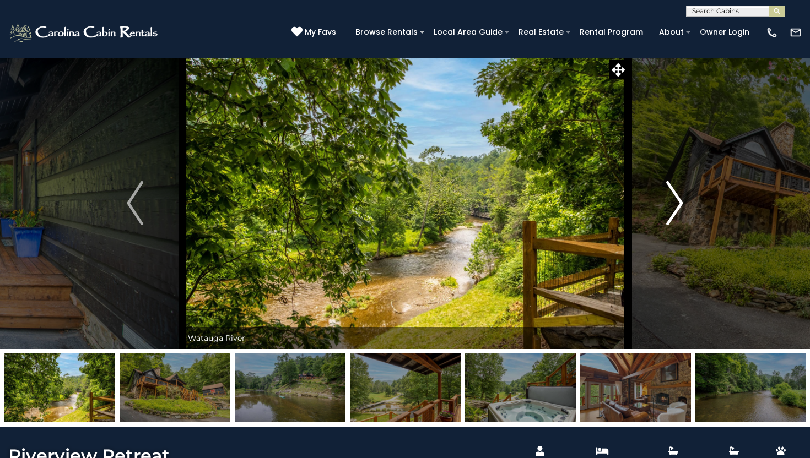
click at [679, 203] on img "Next" at bounding box center [675, 203] width 17 height 44
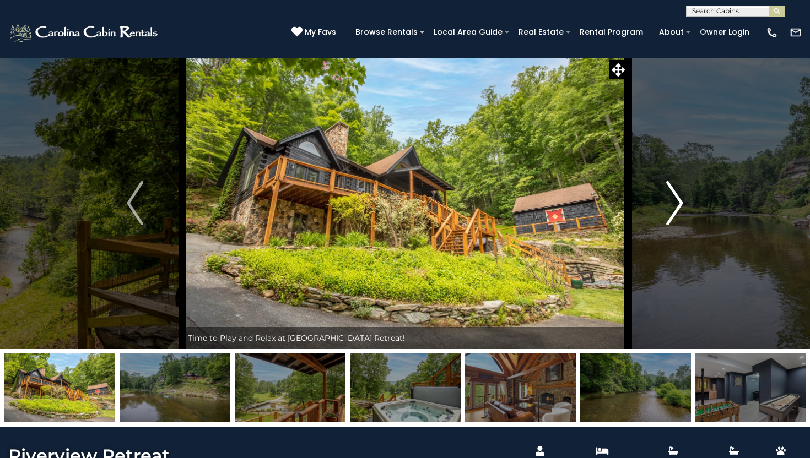
click at [679, 203] on img "Next" at bounding box center [675, 203] width 17 height 44
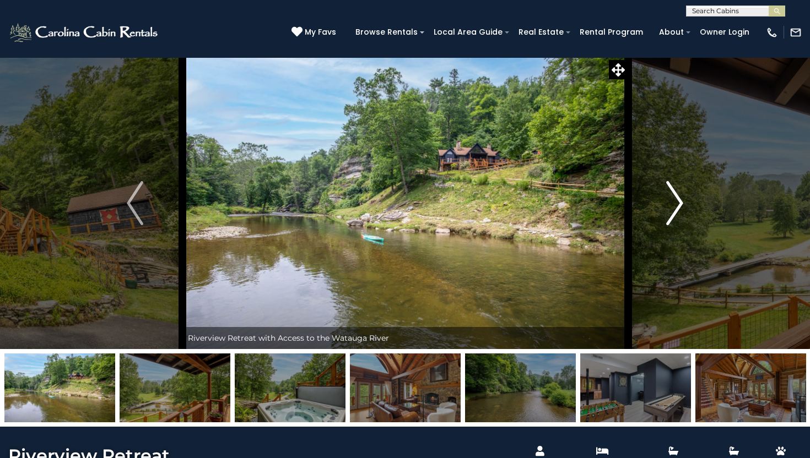
click at [679, 203] on img "Next" at bounding box center [675, 203] width 17 height 44
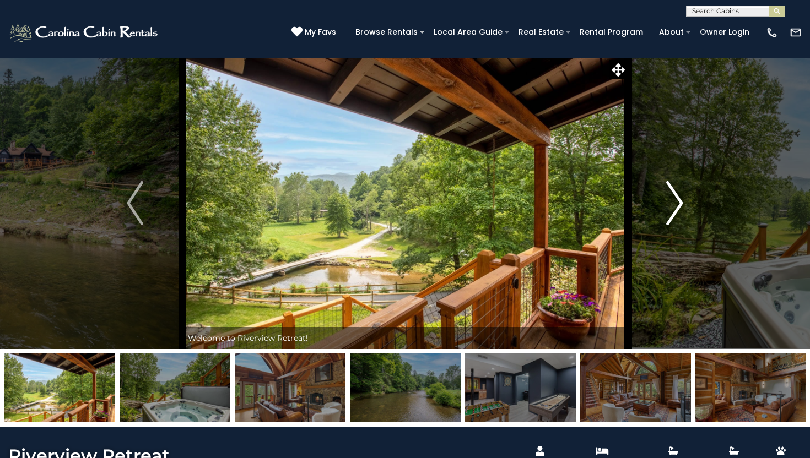
click at [679, 203] on img "Next" at bounding box center [675, 203] width 17 height 44
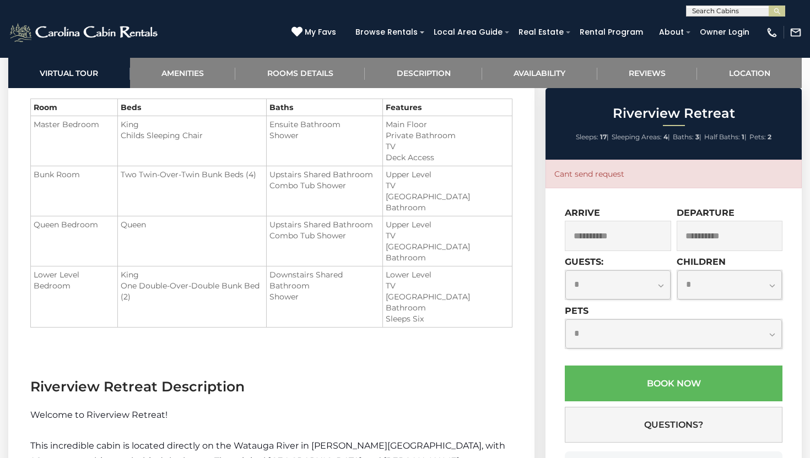
scroll to position [1327, 0]
click at [748, 70] on link "Location" at bounding box center [749, 73] width 105 height 30
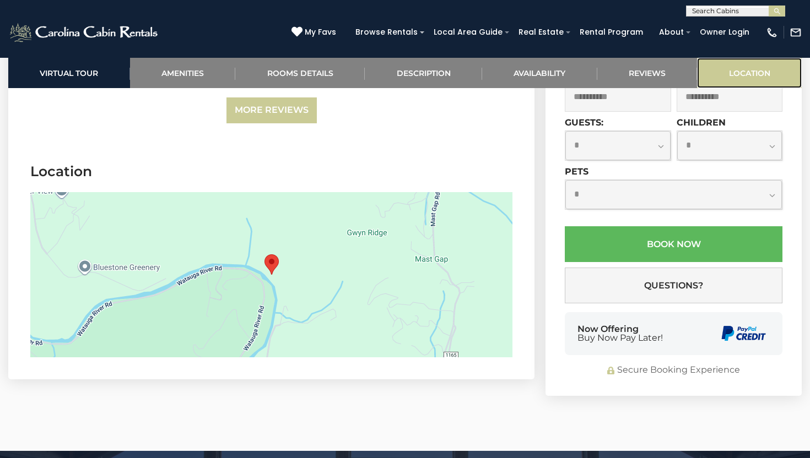
scroll to position [3671, 0]
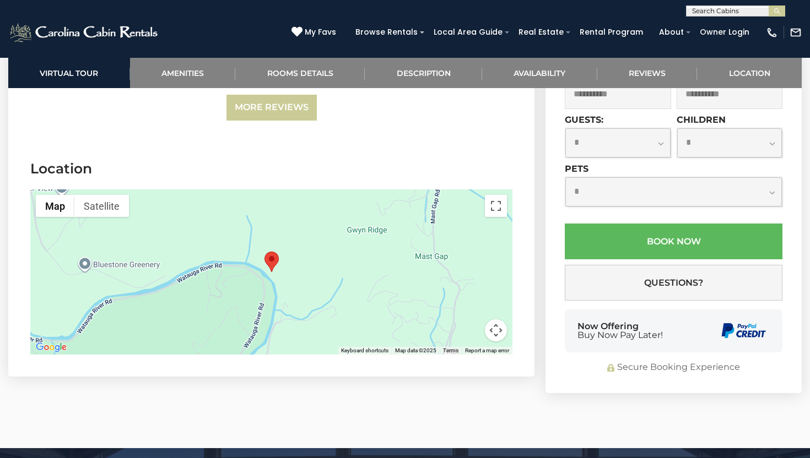
click at [495, 320] on button "Map camera controls" at bounding box center [496, 331] width 22 height 22
click at [466, 320] on button "Zoom out" at bounding box center [468, 331] width 22 height 22
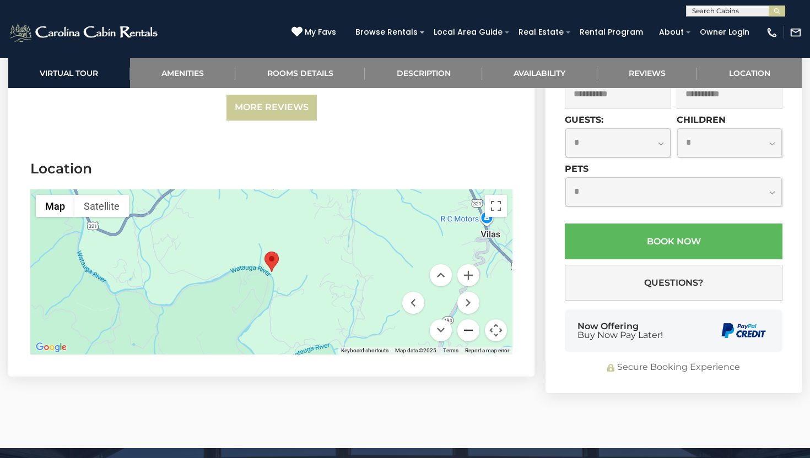
click at [466, 320] on button "Zoom out" at bounding box center [468, 331] width 22 height 22
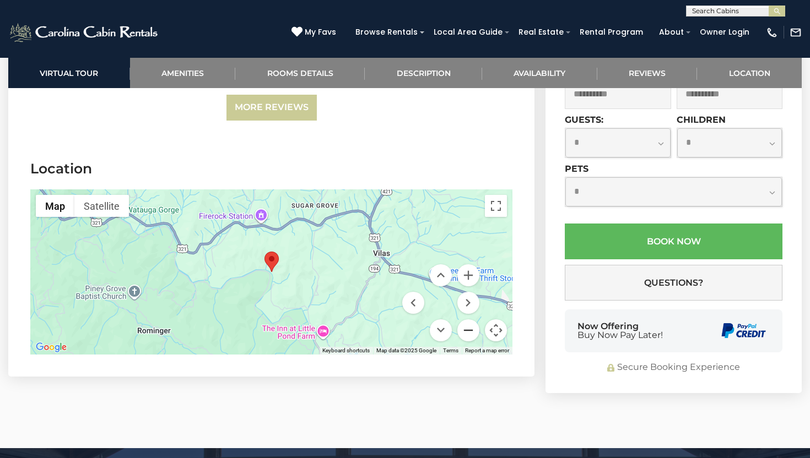
click at [466, 320] on button "Zoom out" at bounding box center [468, 331] width 22 height 22
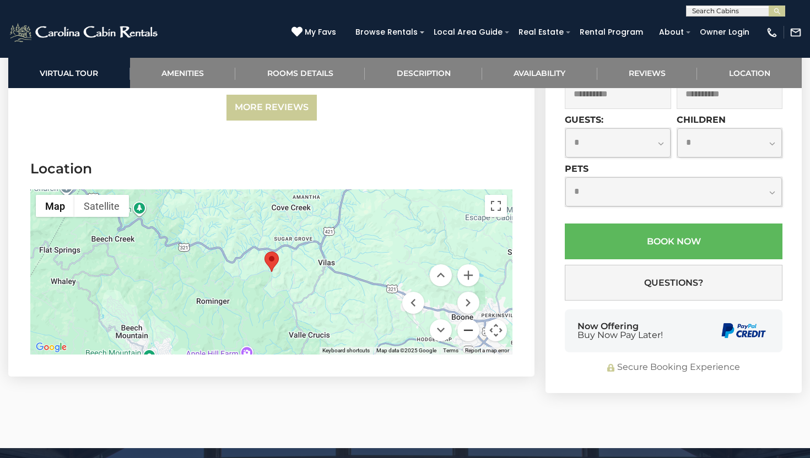
click at [466, 320] on button "Zoom out" at bounding box center [468, 331] width 22 height 22
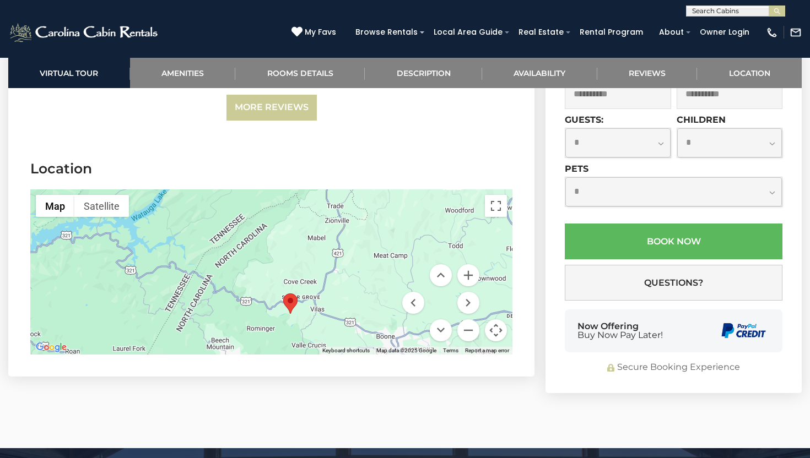
drag, startPoint x: 289, startPoint y: 272, endPoint x: 308, endPoint y: 312, distance: 43.9
click at [308, 312] on section "Location ← Move left → Move right ↑ Move up ↓ Move down + Zoom in - Zoom out Ho…" at bounding box center [271, 260] width 526 height 234
click at [470, 265] on button "Zoom in" at bounding box center [468, 276] width 22 height 22
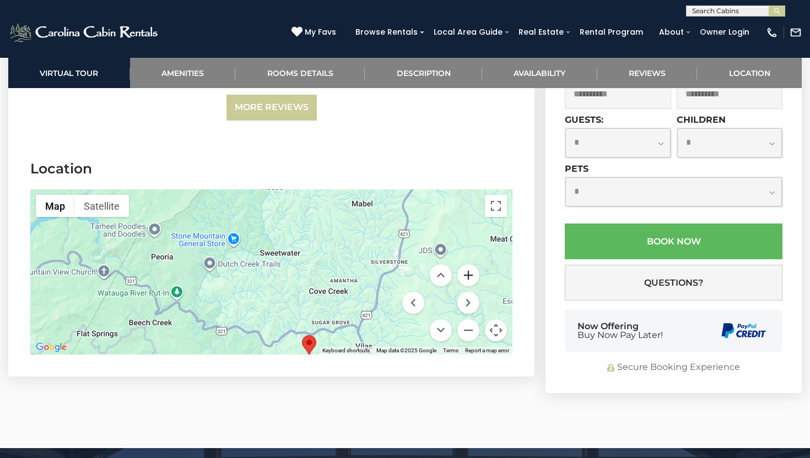
click at [470, 265] on button "Zoom in" at bounding box center [468, 276] width 22 height 22
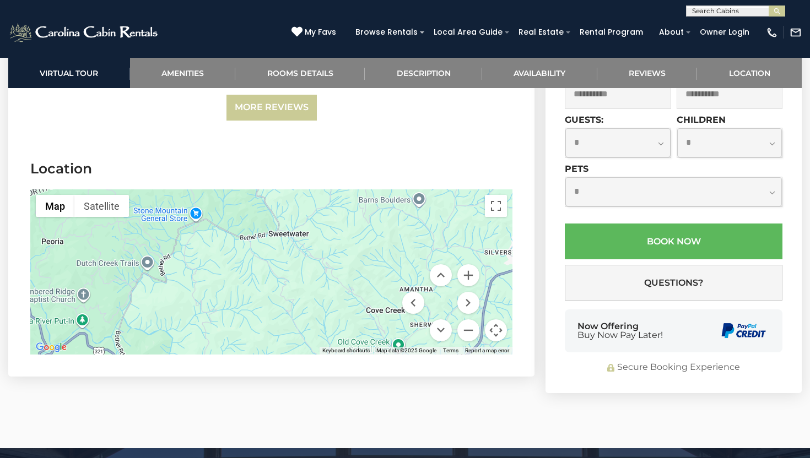
click at [251, 254] on div at bounding box center [271, 272] width 482 height 165
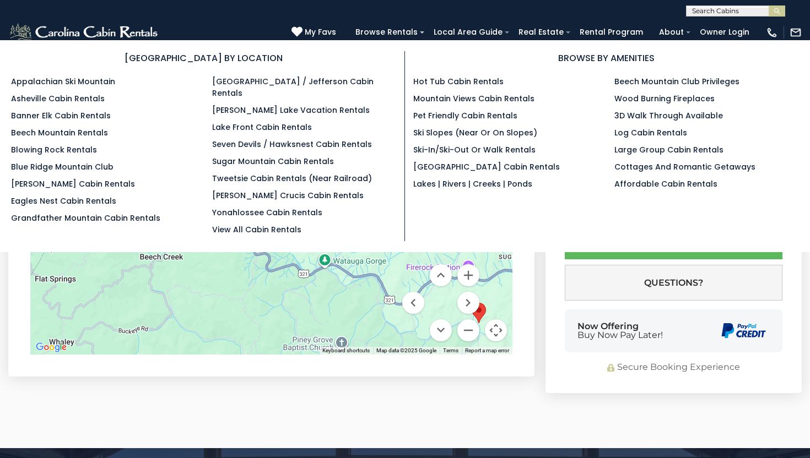
drag, startPoint x: 251, startPoint y: 254, endPoint x: 382, endPoint y: 132, distance: 179.0
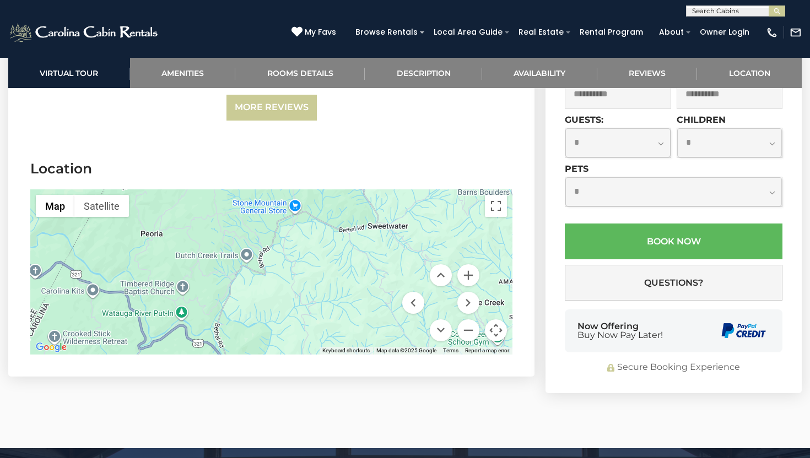
drag, startPoint x: 343, startPoint y: 215, endPoint x: 310, endPoint y: 326, distance: 116.3
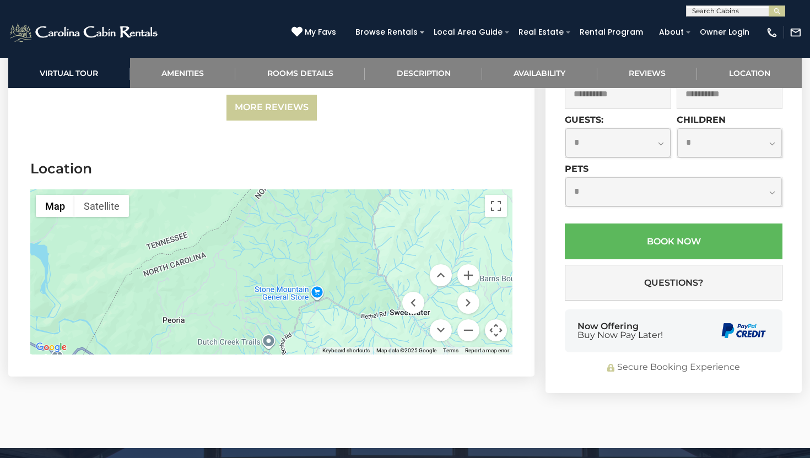
drag, startPoint x: 319, startPoint y: 232, endPoint x: 339, endPoint y: 320, distance: 90.5
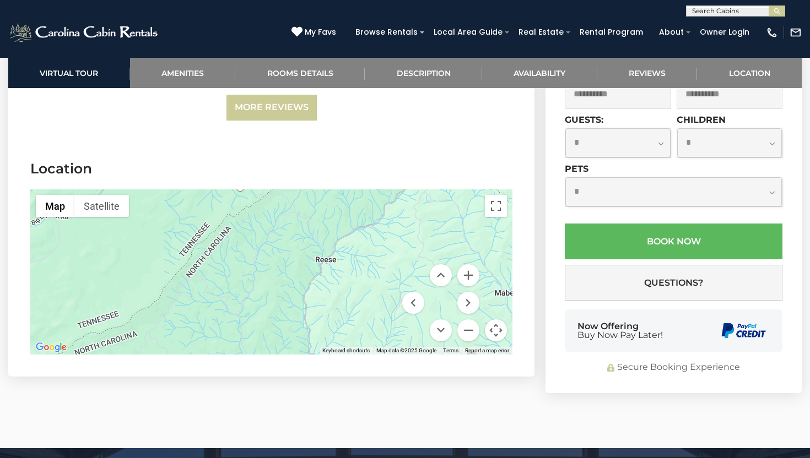
drag, startPoint x: 375, startPoint y: 241, endPoint x: 306, endPoint y: 319, distance: 103.8
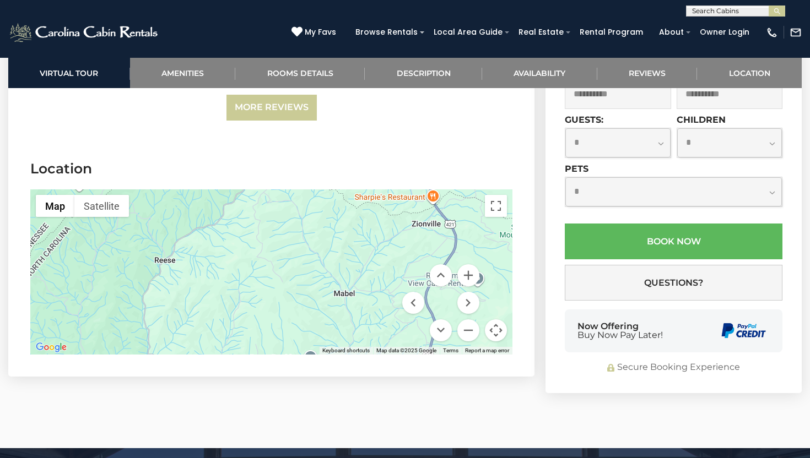
drag, startPoint x: 337, startPoint y: 267, endPoint x: 174, endPoint y: 268, distance: 162.6
click at [174, 268] on div at bounding box center [271, 272] width 482 height 165
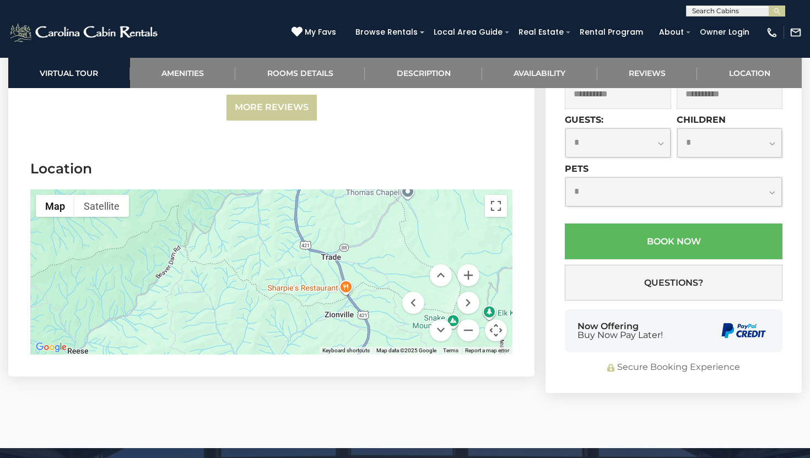
drag, startPoint x: 265, startPoint y: 216, endPoint x: 182, endPoint y: 303, distance: 119.7
click at [182, 303] on section "Location ← Move left → Move right ↑ Move up ↓ Move down + Zoom in - Zoom out Ho…" at bounding box center [271, 260] width 526 height 234
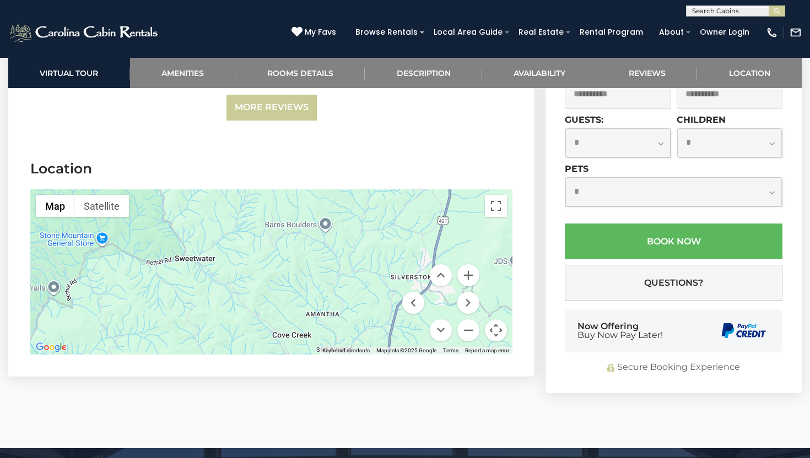
drag, startPoint x: 234, startPoint y: 245, endPoint x: 335, endPoint y: 21, distance: 245.9
drag, startPoint x: 307, startPoint y: 126, endPoint x: 269, endPoint y: 202, distance: 85.0
click at [269, 202] on section "Location ← Move left → Move right ↑ Move up ↓ Move down + Zoom in - Zoom out Ho…" at bounding box center [271, 260] width 526 height 234
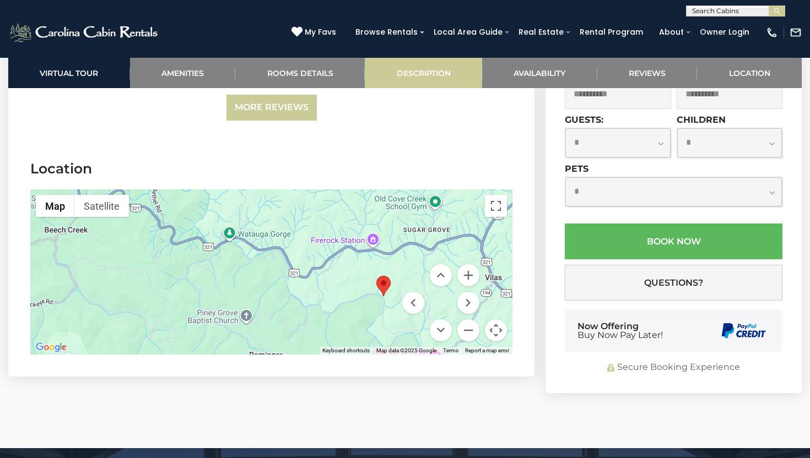
drag, startPoint x: 247, startPoint y: 235, endPoint x: 379, endPoint y: 67, distance: 214.0
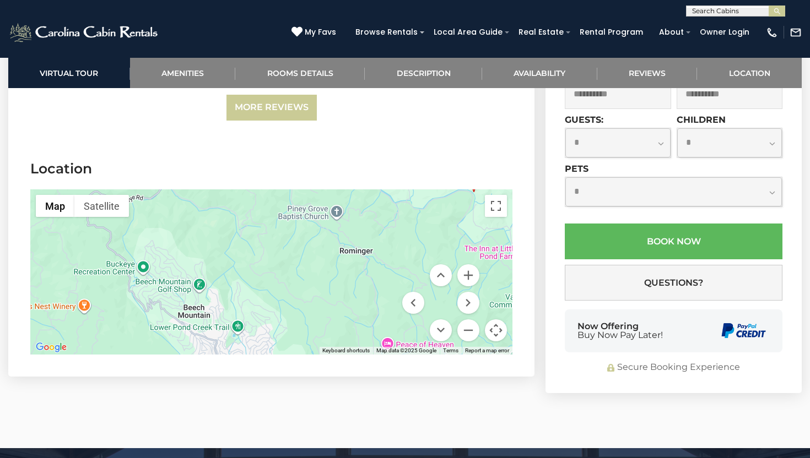
drag, startPoint x: 279, startPoint y: 213, endPoint x: 370, endPoint y: 107, distance: 139.4
click at [370, 143] on section "Location ← Move left → Move right ↑ Move up ↓ Move down + Zoom in - Zoom out Ho…" at bounding box center [271, 260] width 526 height 234
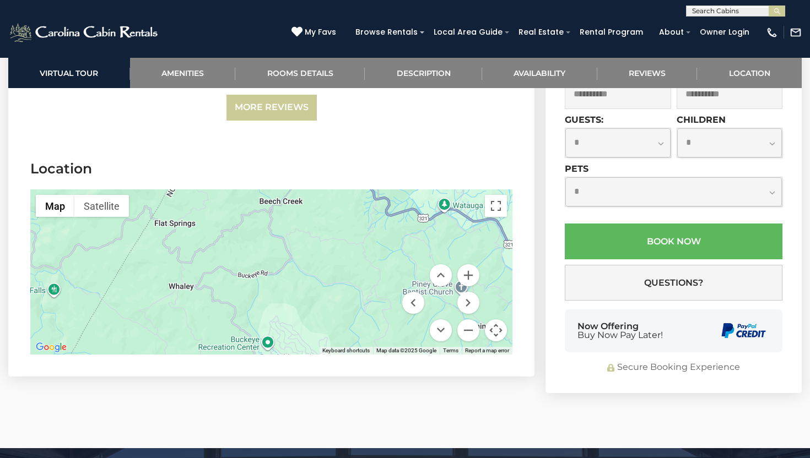
drag, startPoint x: 326, startPoint y: 185, endPoint x: 457, endPoint y: 260, distance: 150.6
click at [457, 260] on div "Map Terrain Satellite Labels Keyboard shortcuts Map Data Map data ©2025 Google …" at bounding box center [271, 272] width 482 height 165
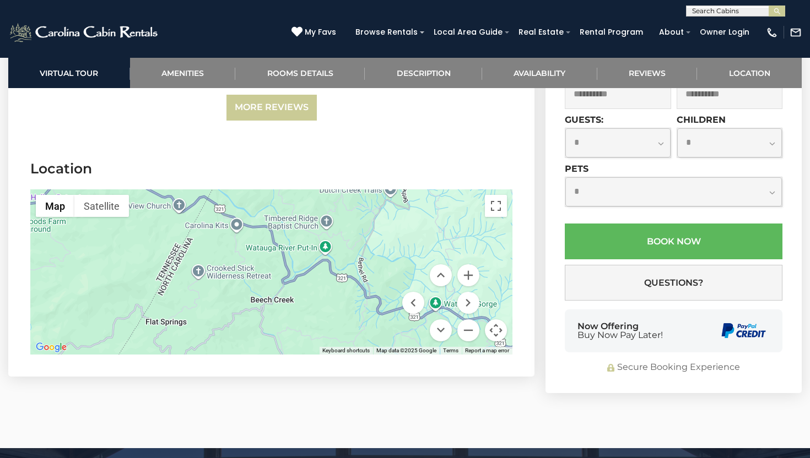
drag, startPoint x: 382, startPoint y: 217, endPoint x: 374, endPoint y: 315, distance: 99.0
click at [374, 315] on section "Location ← Move left → Move right ↑ Move up ↓ Move down + Zoom in - Zoom out Ho…" at bounding box center [271, 260] width 526 height 234
click at [469, 265] on button "Zoom in" at bounding box center [468, 276] width 22 height 22
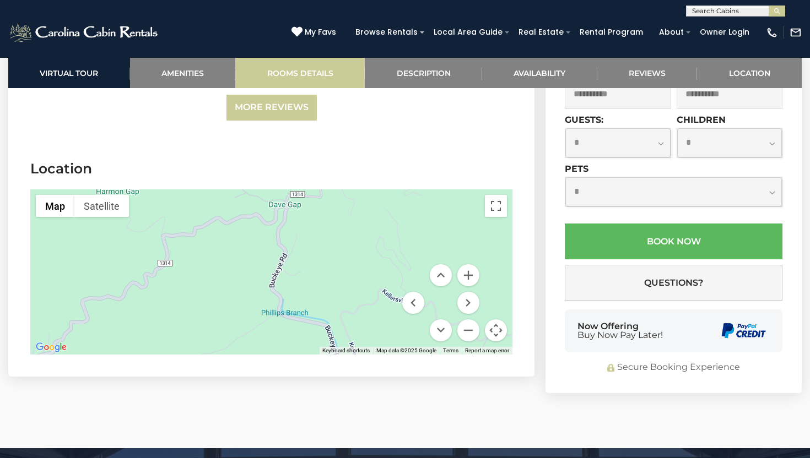
drag, startPoint x: 246, startPoint y: 272, endPoint x: 295, endPoint y: 67, distance: 211.2
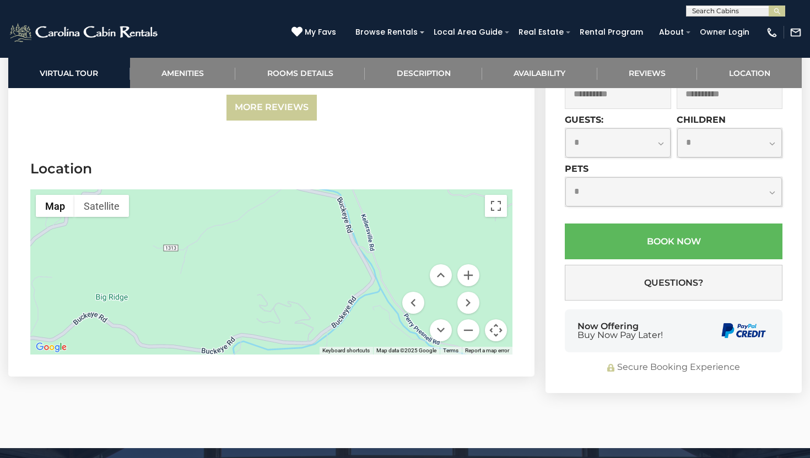
drag, startPoint x: 238, startPoint y: 232, endPoint x: 250, endPoint y: 101, distance: 131.2
click at [250, 143] on section "Location ← Move left → Move right ↑ Move up ↓ Move down + Zoom in - Zoom out Ho…" at bounding box center [271, 260] width 526 height 234
click at [468, 320] on button "Zoom out" at bounding box center [468, 331] width 22 height 22
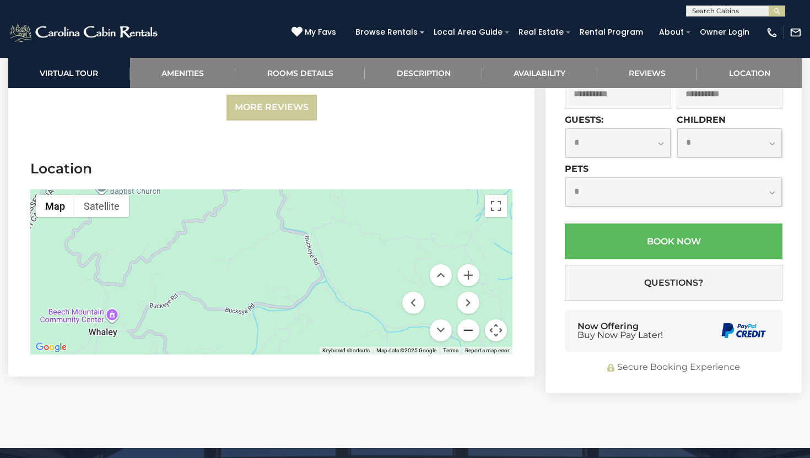
click at [468, 320] on button "Zoom out" at bounding box center [468, 331] width 22 height 22
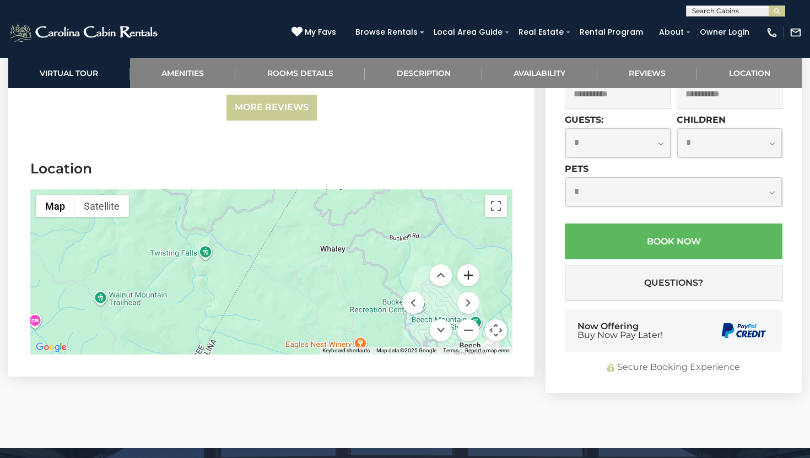
drag, startPoint x: 320, startPoint y: 269, endPoint x: 466, endPoint y: 215, distance: 155.2
click at [466, 215] on div "Map Terrain Satellite Labels Keyboard shortcuts Map Data Map data ©2025 Google …" at bounding box center [271, 272] width 482 height 165
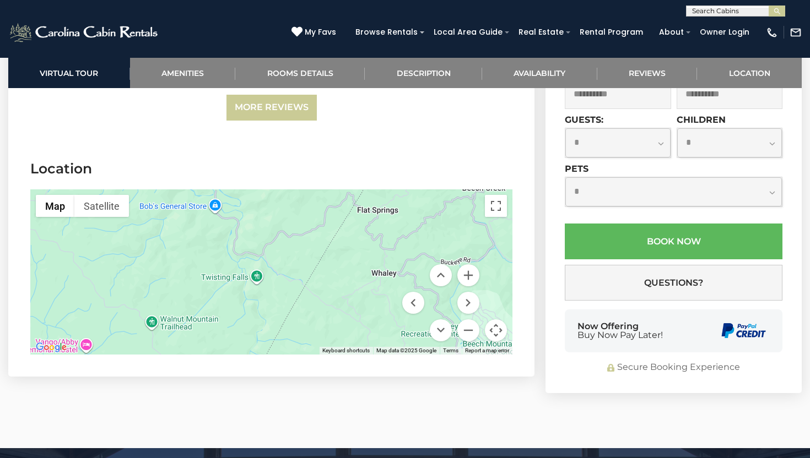
drag, startPoint x: 360, startPoint y: 255, endPoint x: 415, endPoint y: 279, distance: 60.2
click at [415, 279] on div "Map Terrain Satellite Labels Keyboard shortcuts Map Data Map data ©2025 Google …" at bounding box center [271, 272] width 482 height 165
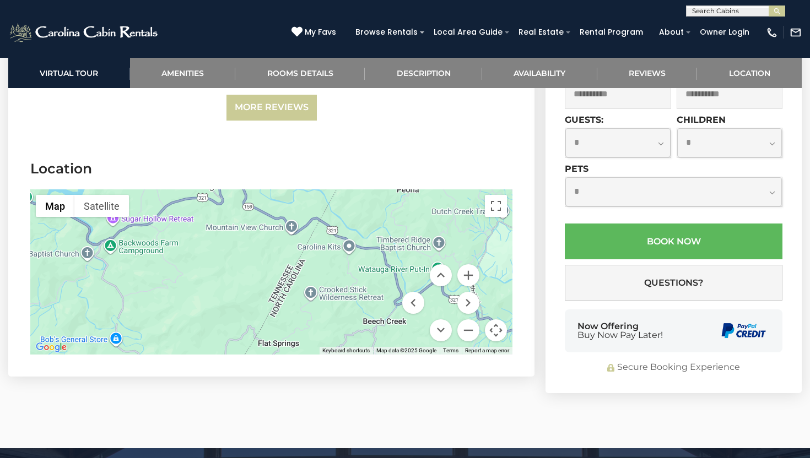
drag, startPoint x: 365, startPoint y: 197, endPoint x: 266, endPoint y: 332, distance: 167.4
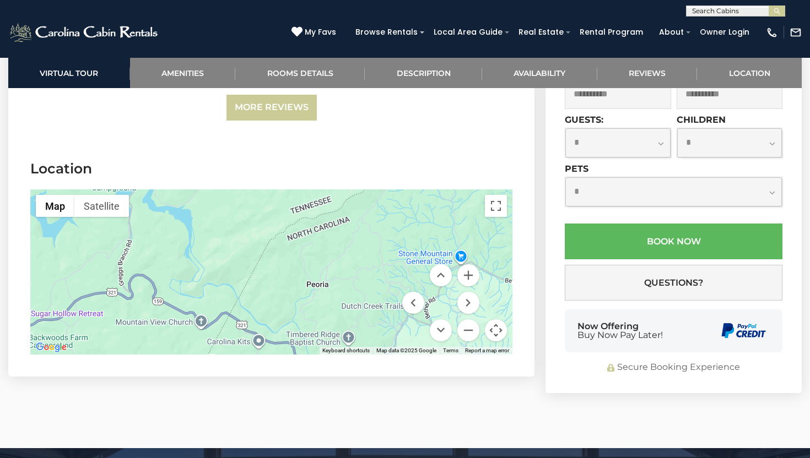
drag, startPoint x: 327, startPoint y: 244, endPoint x: 234, endPoint y: 342, distance: 135.6
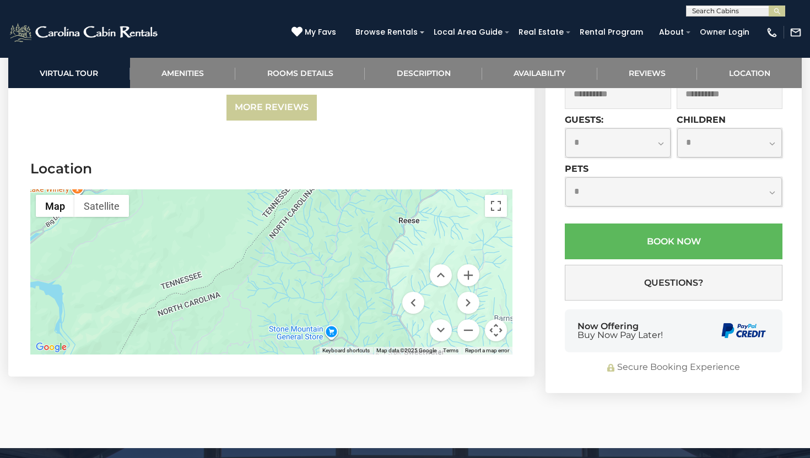
drag, startPoint x: 328, startPoint y: 235, endPoint x: 196, endPoint y: 311, distance: 152.6
click at [196, 311] on section "Location ← Move left → Move right ↑ Move up ↓ Move down + Zoom in - Zoom out Ho…" at bounding box center [271, 260] width 526 height 234
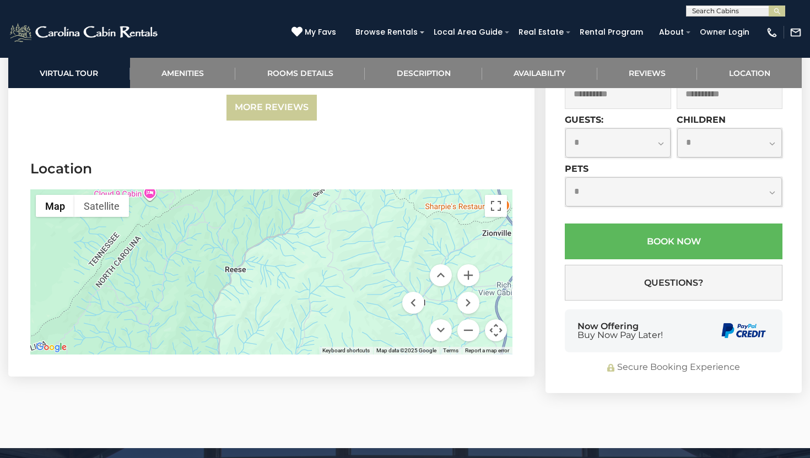
drag, startPoint x: 315, startPoint y: 201, endPoint x: 140, endPoint y: 250, distance: 182.0
click at [140, 250] on div at bounding box center [271, 272] width 482 height 165
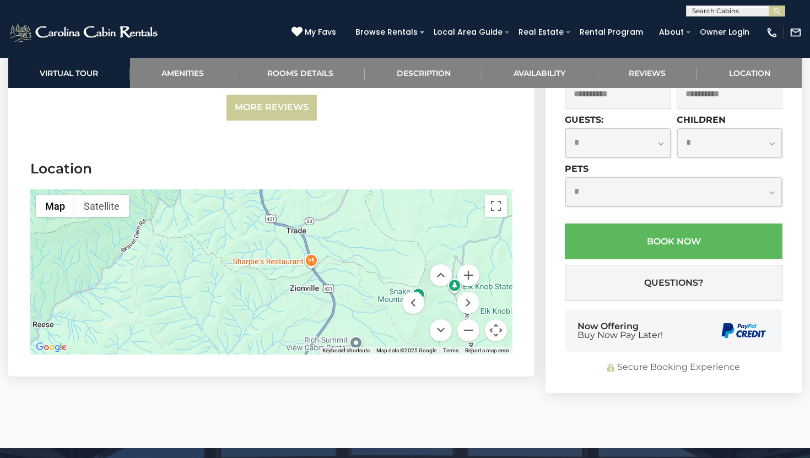
drag, startPoint x: 294, startPoint y: 216, endPoint x: 99, endPoint y: 268, distance: 202.0
click at [99, 268] on div at bounding box center [271, 272] width 482 height 165
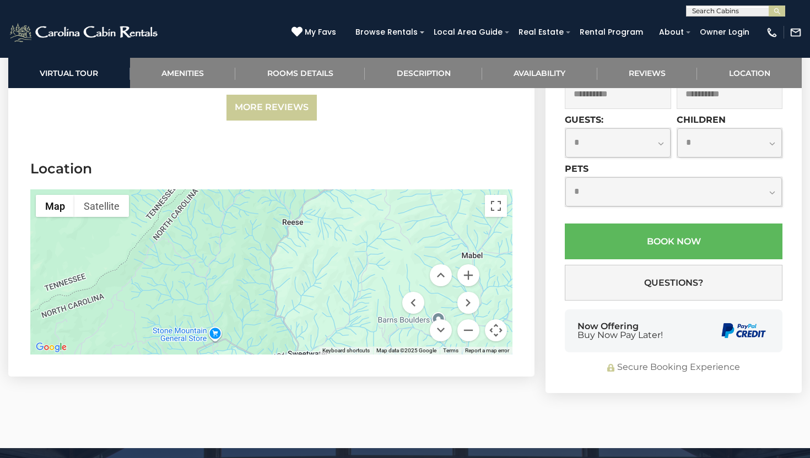
drag, startPoint x: 220, startPoint y: 210, endPoint x: 468, endPoint y: 109, distance: 267.7
click at [468, 143] on section "Location ← Move left → Move right ↑ Move up ↓ Move down + Zoom in - Zoom out Ho…" at bounding box center [271, 260] width 526 height 234
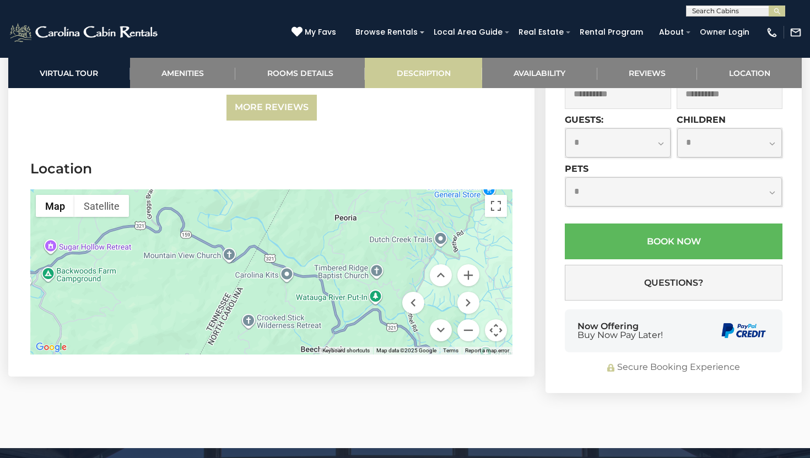
drag, startPoint x: 206, startPoint y: 217, endPoint x: 478, endPoint y: 73, distance: 308.4
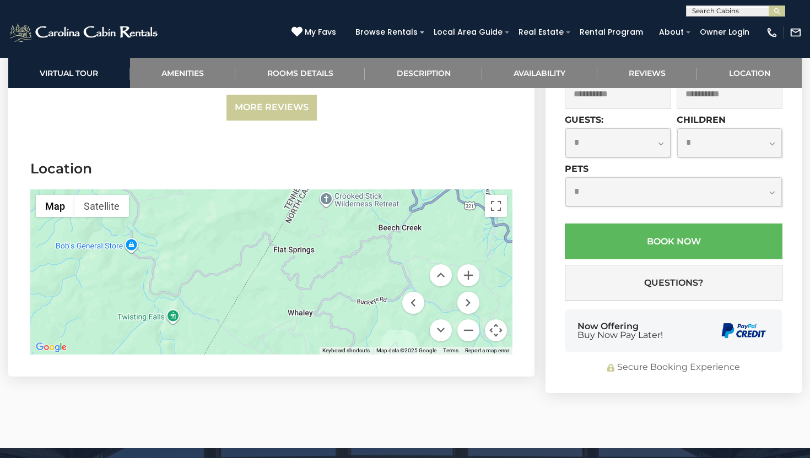
drag, startPoint x: 248, startPoint y: 220, endPoint x: 328, endPoint y: 96, distance: 148.3
click at [328, 143] on section "Location ← Move left → Move right ↑ Move up ↓ Move down + Zoom in - Zoom out Ho…" at bounding box center [271, 260] width 526 height 234
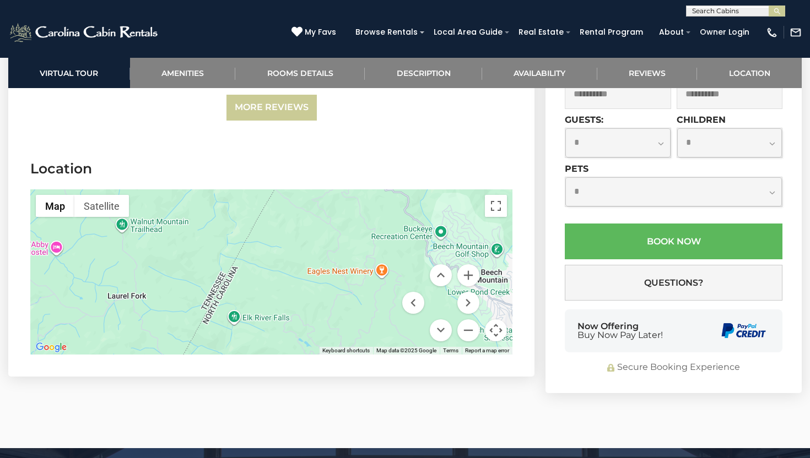
drag, startPoint x: 276, startPoint y: 240, endPoint x: 331, endPoint y: 100, distance: 150.9
click at [331, 143] on section "Location ← Move left → Move right ↑ Move up ↓ Move down + Zoom in - Zoom out Ho…" at bounding box center [271, 260] width 526 height 234
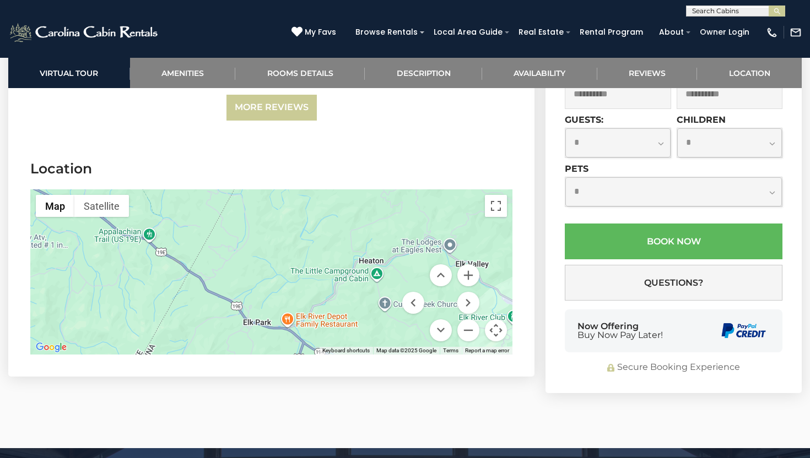
drag, startPoint x: 301, startPoint y: 219, endPoint x: 353, endPoint y: 52, distance: 174.8
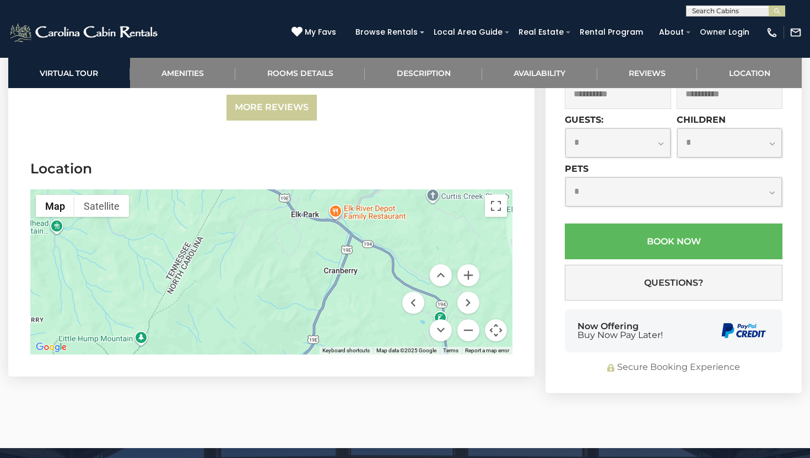
drag, startPoint x: 260, startPoint y: 238, endPoint x: 307, endPoint y: 127, distance: 120.2
click at [307, 143] on section "Location ← Move left → Move right ↑ Move up ↓ Move down + Zoom in - Zoom out Ho…" at bounding box center [271, 260] width 526 height 234
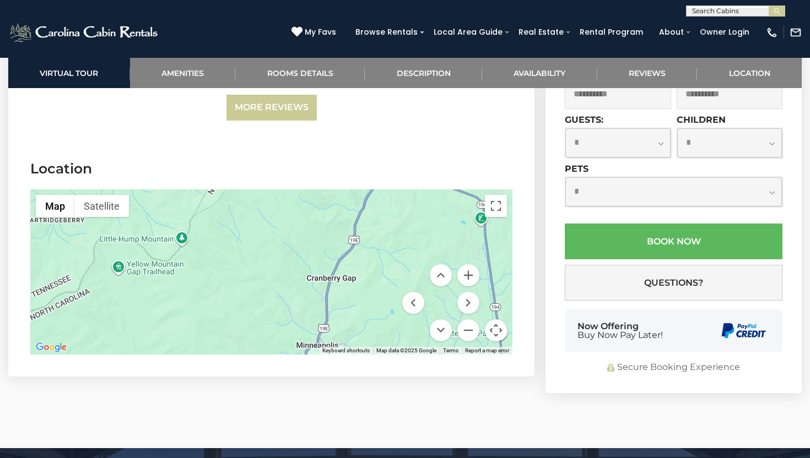
drag, startPoint x: 253, startPoint y: 236, endPoint x: 295, endPoint y: 134, distance: 110.2
click at [295, 190] on div at bounding box center [271, 272] width 482 height 165
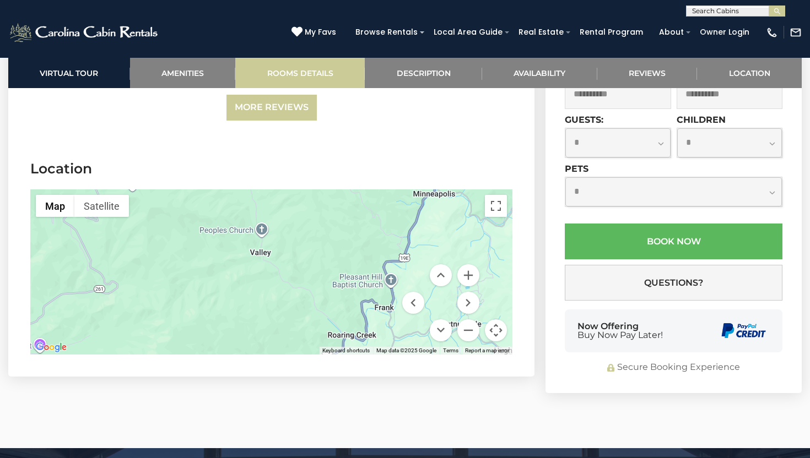
drag, startPoint x: 243, startPoint y: 220, endPoint x: 362, endPoint y: 68, distance: 193.6
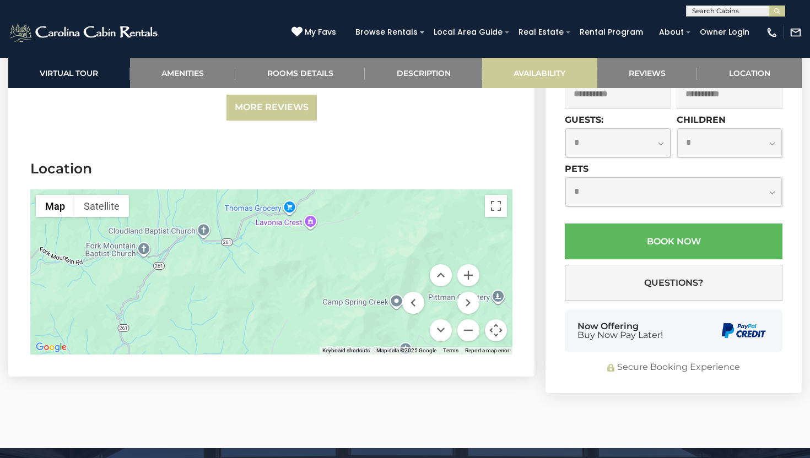
drag, startPoint x: 287, startPoint y: 193, endPoint x: 557, endPoint y: 71, distance: 296.7
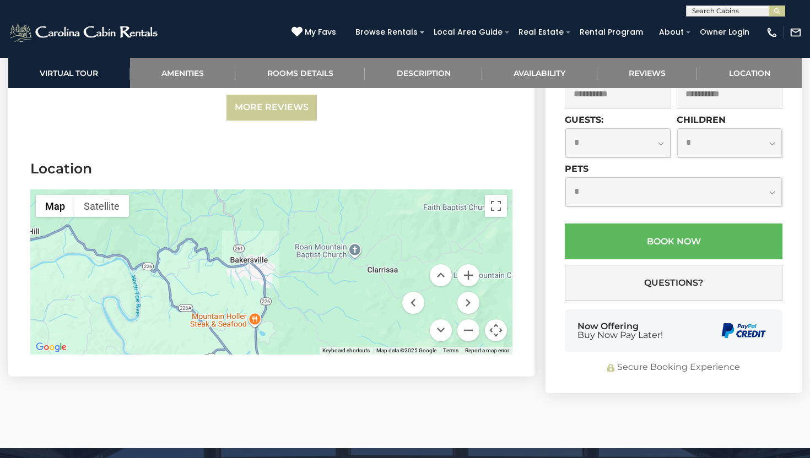
drag, startPoint x: 239, startPoint y: 251, endPoint x: 336, endPoint y: 108, distance: 172.7
click at [336, 143] on section "Location ← Move left → Move right ↑ Move up ↓ Move down + Zoom in - Zoom out Ho…" at bounding box center [271, 260] width 526 height 234
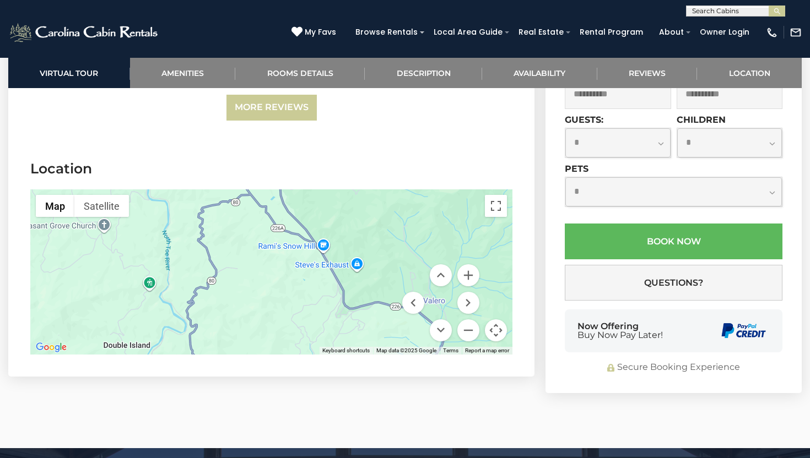
drag, startPoint x: 305, startPoint y: 251, endPoint x: 330, endPoint y: 95, distance: 157.8
click at [330, 143] on section "Location ← Move left → Move right ↑ Move up ↓ Move down + Zoom in - Zoom out Ho…" at bounding box center [271, 260] width 526 height 234
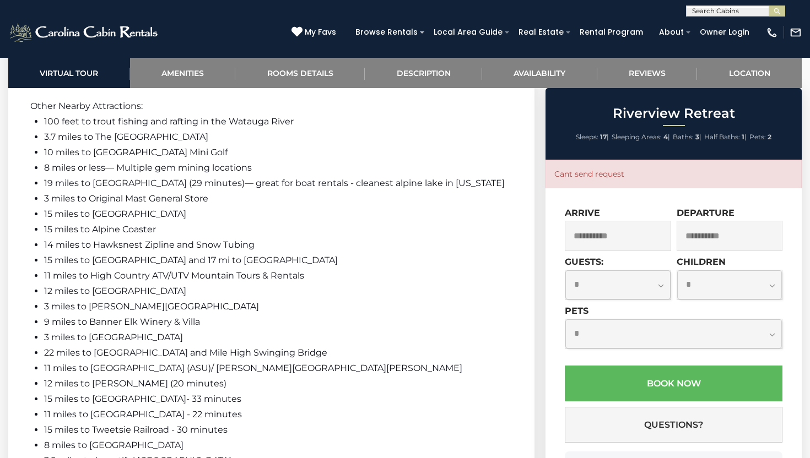
drag, startPoint x: 260, startPoint y: 241, endPoint x: 329, endPoint y: -34, distance: 283.6
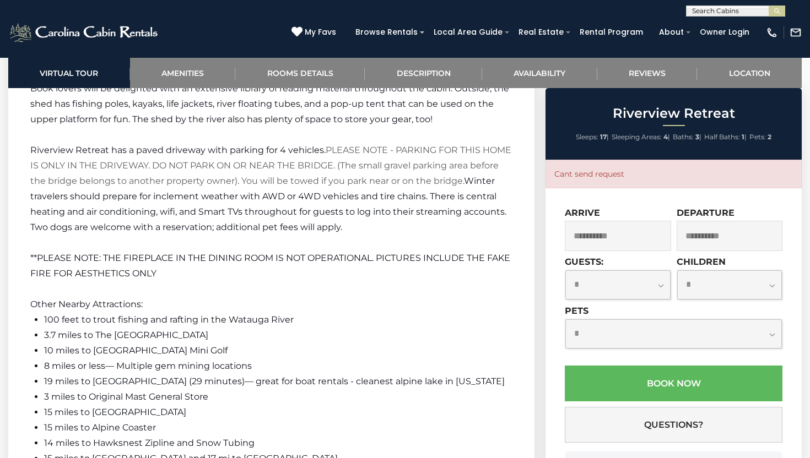
drag, startPoint x: 480, startPoint y: 257, endPoint x: 487, endPoint y: 97, distance: 160.0
click at [487, 97] on div "Welcome to Riverview Retreat! This incredible cabin is located directly on the …" at bounding box center [271, 259] width 482 height 1466
click at [746, 71] on link "Location" at bounding box center [749, 73] width 105 height 30
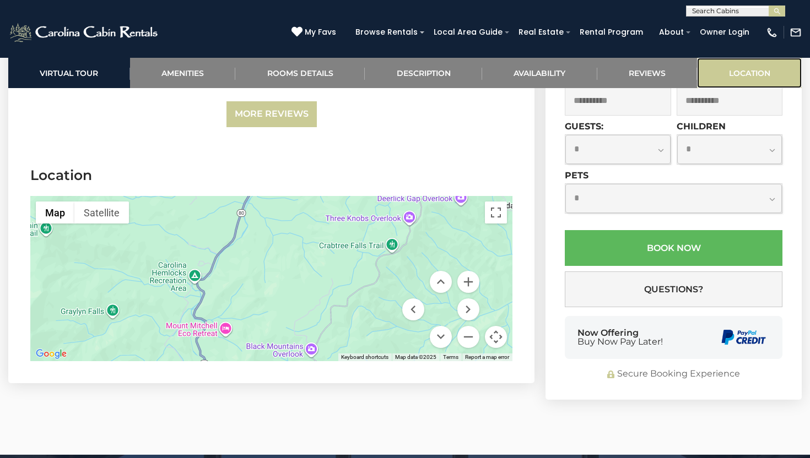
scroll to position [3671, 0]
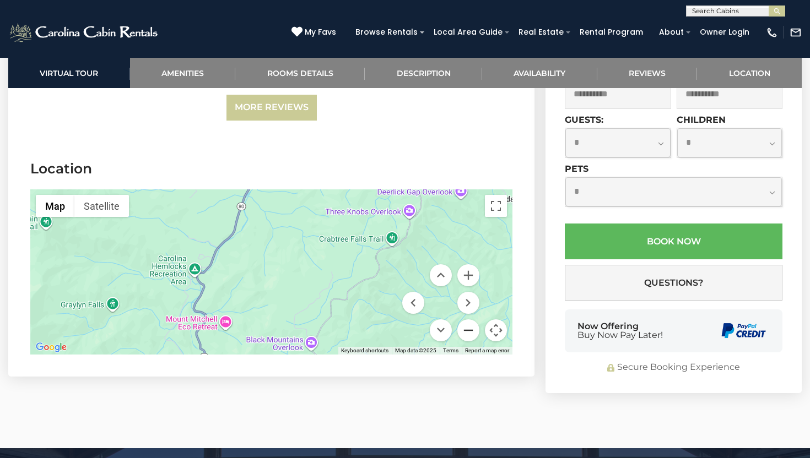
click at [474, 320] on button "Zoom out" at bounding box center [468, 331] width 22 height 22
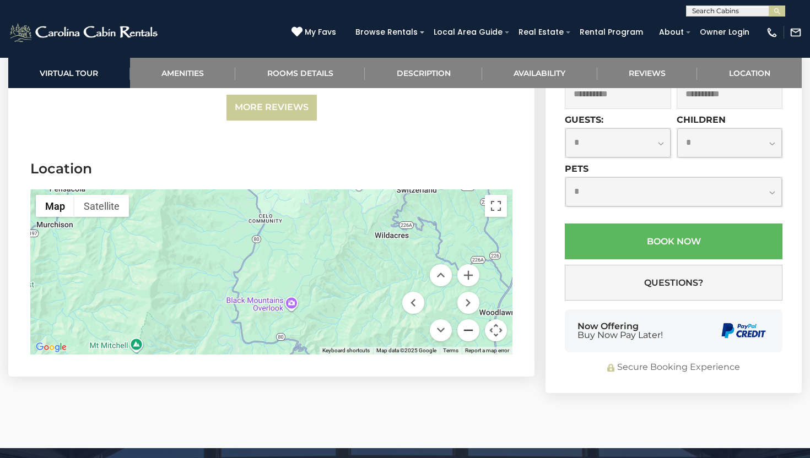
click at [474, 320] on button "Zoom out" at bounding box center [468, 331] width 22 height 22
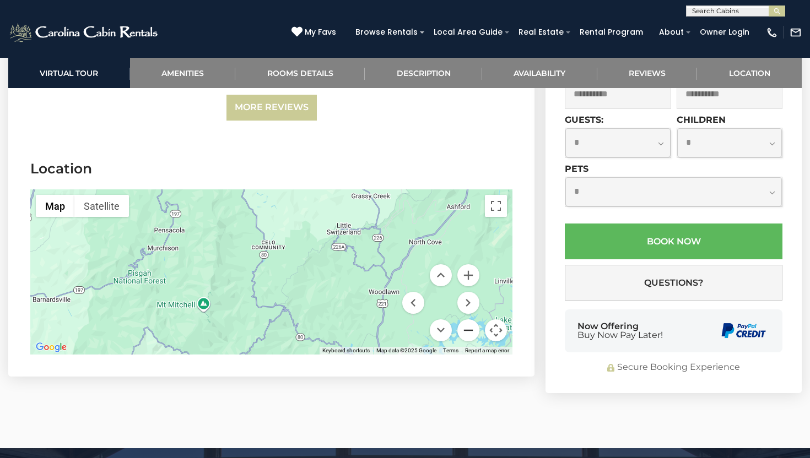
click at [474, 320] on button "Zoom out" at bounding box center [468, 331] width 22 height 22
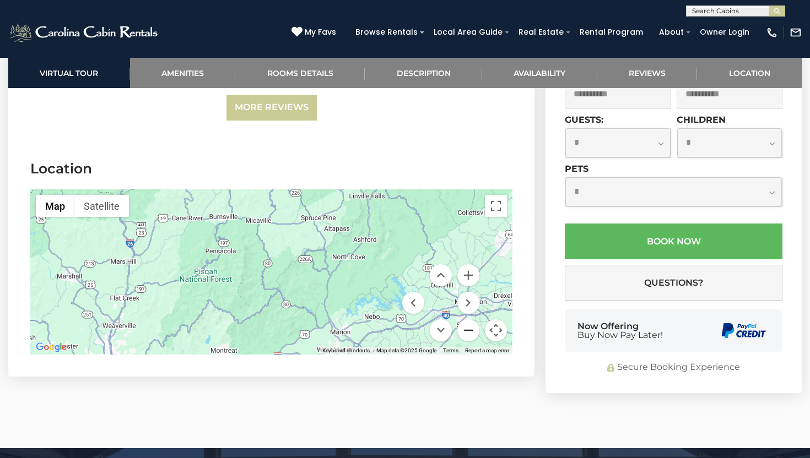
click at [474, 320] on button "Zoom out" at bounding box center [468, 331] width 22 height 22
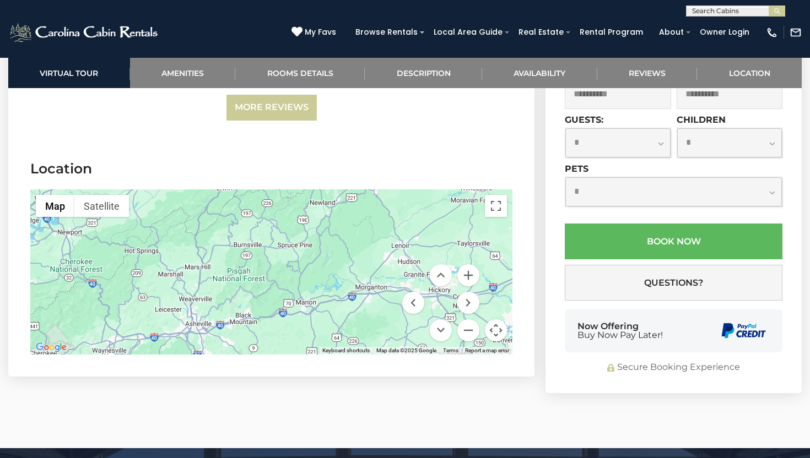
click at [245, 212] on div at bounding box center [271, 272] width 482 height 165
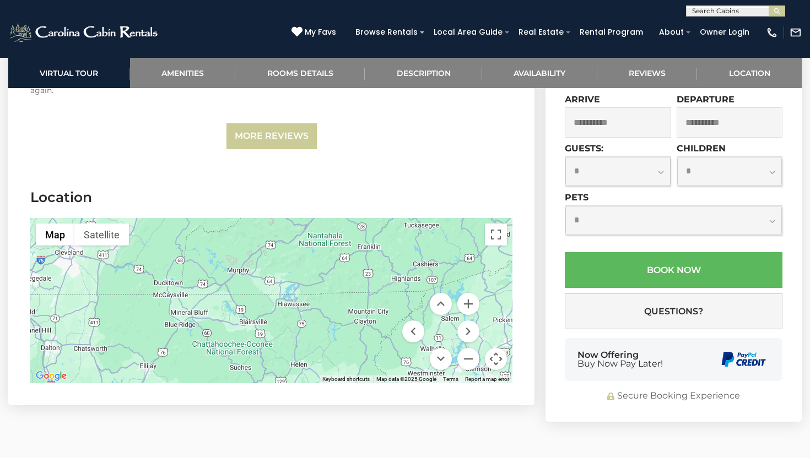
scroll to position [3639, 0]
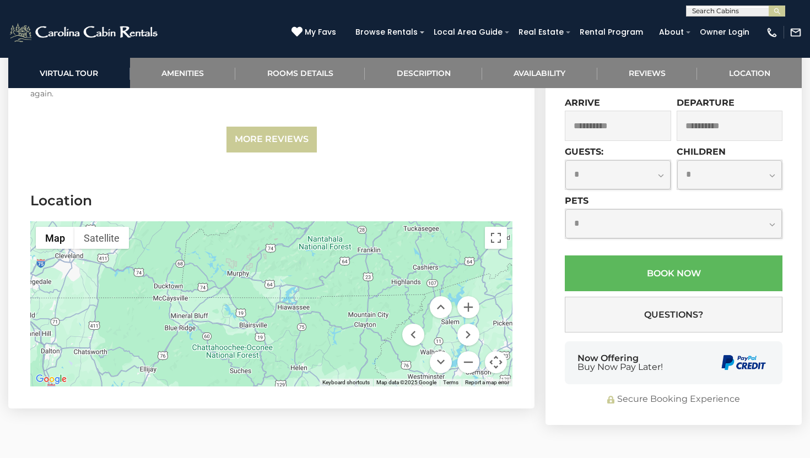
drag, startPoint x: 245, startPoint y: 212, endPoint x: 582, endPoint y: 4, distance: 396.1
click at [356, 222] on div at bounding box center [271, 304] width 482 height 165
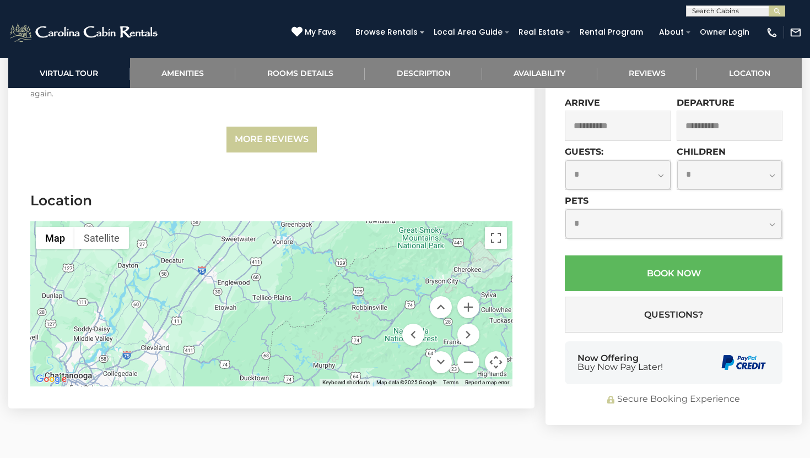
drag, startPoint x: 356, startPoint y: 197, endPoint x: 440, endPoint y: 291, distance: 126.4
click at [440, 291] on div "Map Terrain Satellite Labels Keyboard shortcuts Map Data Map data ©2025 Google …" at bounding box center [271, 304] width 482 height 165
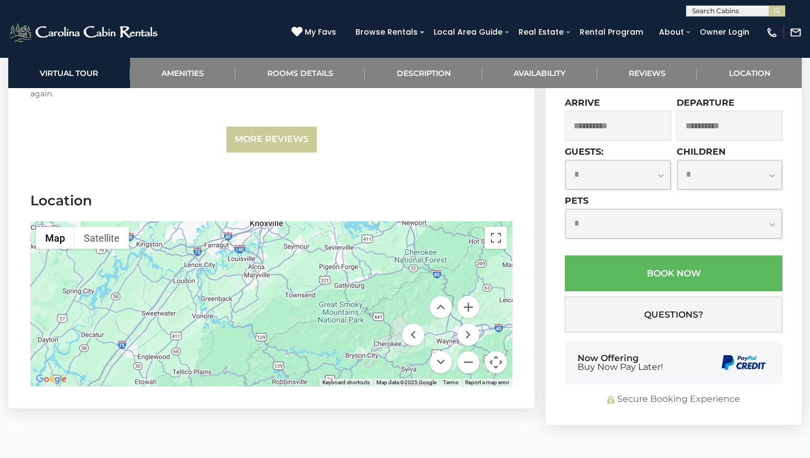
drag, startPoint x: 357, startPoint y: 273, endPoint x: 274, endPoint y: 347, distance: 111.2
click at [274, 347] on section "Location ← Move left → Move right ↑ Move up ↓ Move down + Zoom in - Zoom out Ho…" at bounding box center [271, 292] width 526 height 234
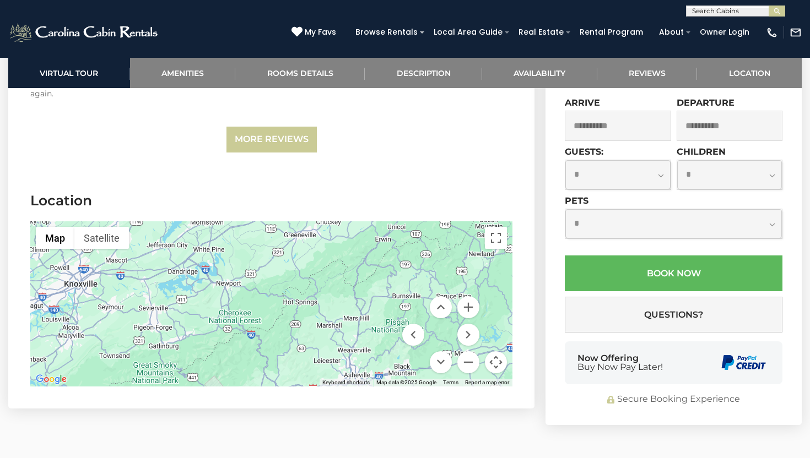
drag, startPoint x: 326, startPoint y: 265, endPoint x: 138, endPoint y: 326, distance: 198.3
click at [138, 326] on div at bounding box center [271, 304] width 482 height 165
click at [752, 66] on link "Location" at bounding box center [749, 73] width 105 height 30
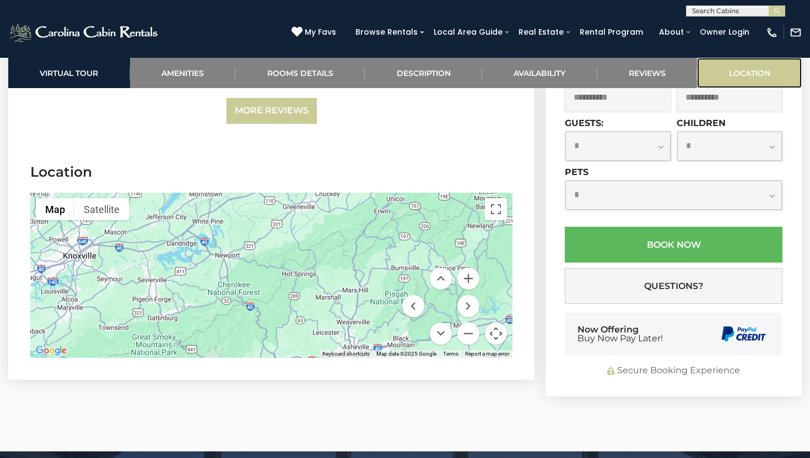
scroll to position [3671, 0]
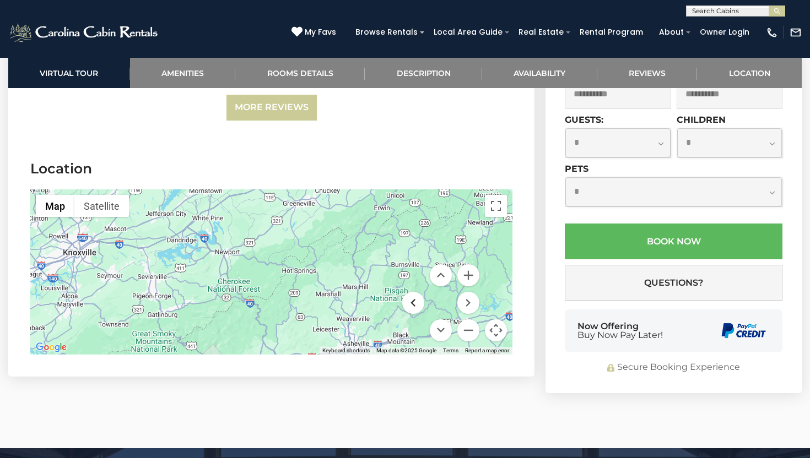
click at [416, 292] on button "Move left" at bounding box center [413, 303] width 22 height 22
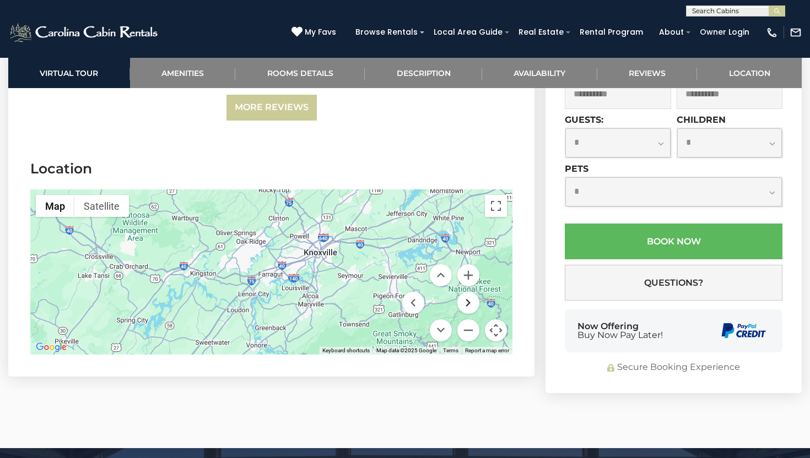
click at [468, 292] on button "Move right" at bounding box center [468, 303] width 22 height 22
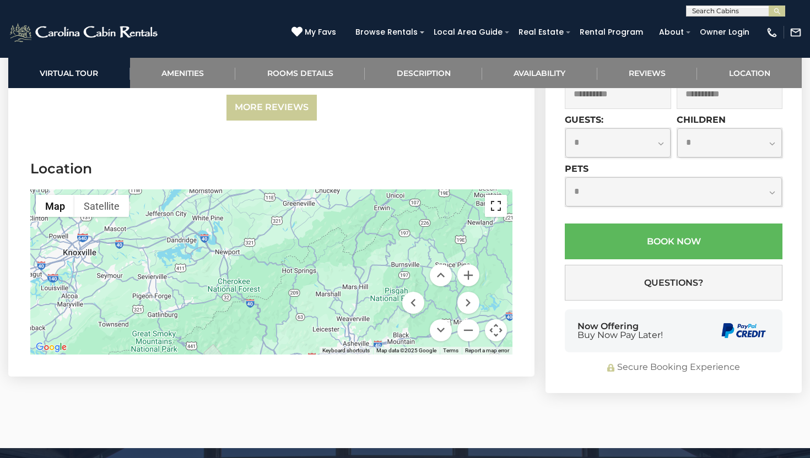
click at [500, 195] on button "Toggle fullscreen view" at bounding box center [496, 206] width 22 height 22
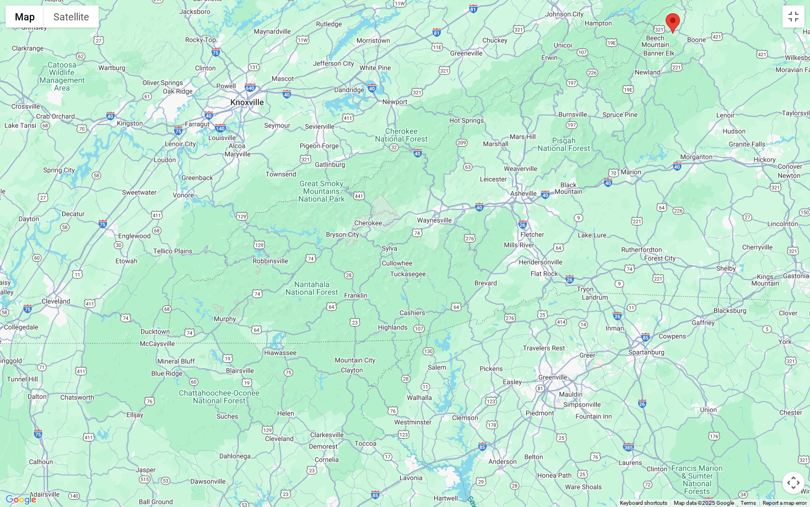
drag, startPoint x: 602, startPoint y: 431, endPoint x: 636, endPoint y: 298, distance: 138.3
click at [636, 298] on div at bounding box center [405, 253] width 810 height 507
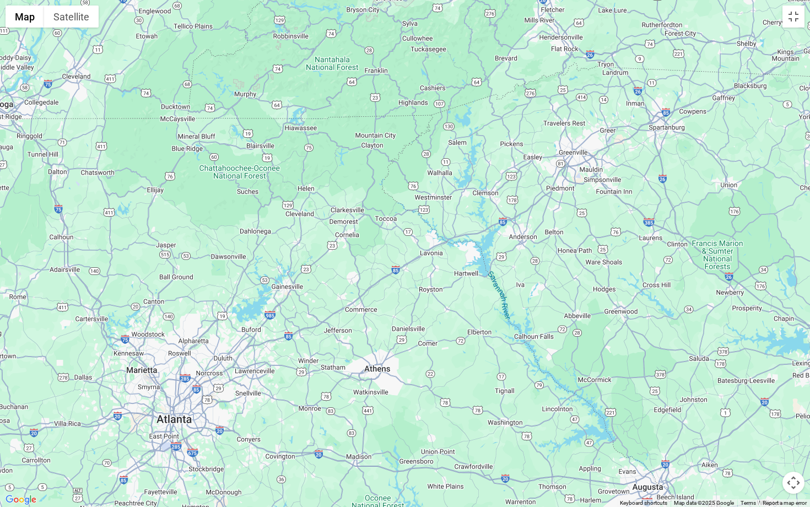
drag, startPoint x: 571, startPoint y: 417, endPoint x: 592, endPoint y: 189, distance: 229.1
click at [592, 189] on div at bounding box center [405, 253] width 810 height 507
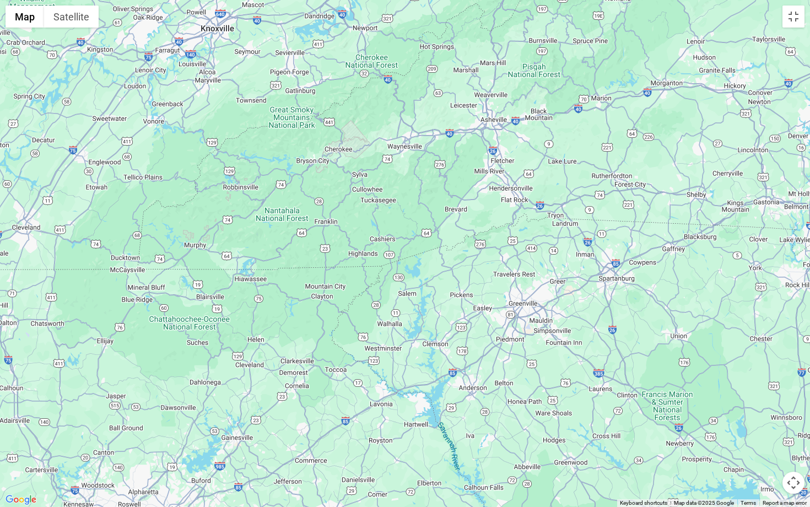
drag, startPoint x: 481, startPoint y: 267, endPoint x: 430, endPoint y: 419, distance: 160.1
click at [430, 419] on div at bounding box center [405, 253] width 810 height 507
click at [794, 458] on button "Map camera controls" at bounding box center [793, 483] width 22 height 22
click at [763, 432] on button "Zoom in" at bounding box center [766, 428] width 22 height 22
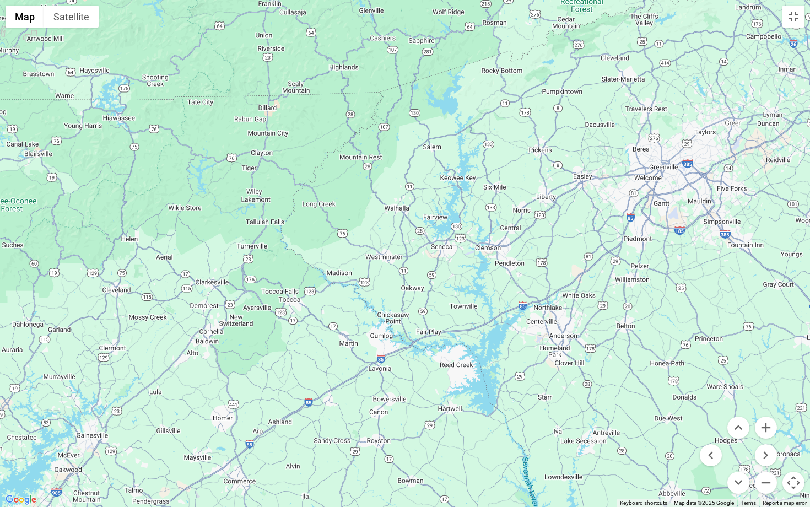
drag, startPoint x: 545, startPoint y: 483, endPoint x: 568, endPoint y: 295, distance: 188.7
click at [568, 295] on div at bounding box center [405, 253] width 810 height 507
click at [767, 430] on button "Zoom in" at bounding box center [766, 428] width 22 height 22
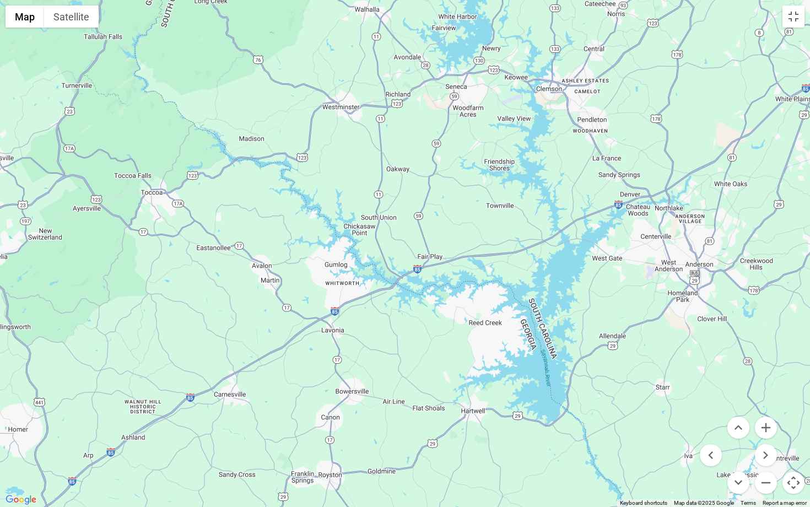
drag, startPoint x: 609, startPoint y: 438, endPoint x: 587, endPoint y: 283, distance: 156.4
click at [587, 283] on div at bounding box center [405, 253] width 810 height 507
click at [792, 458] on button "Map camera controls" at bounding box center [793, 483] width 22 height 22
click at [790, 23] on button "Toggle fullscreen view" at bounding box center [793, 17] width 22 height 22
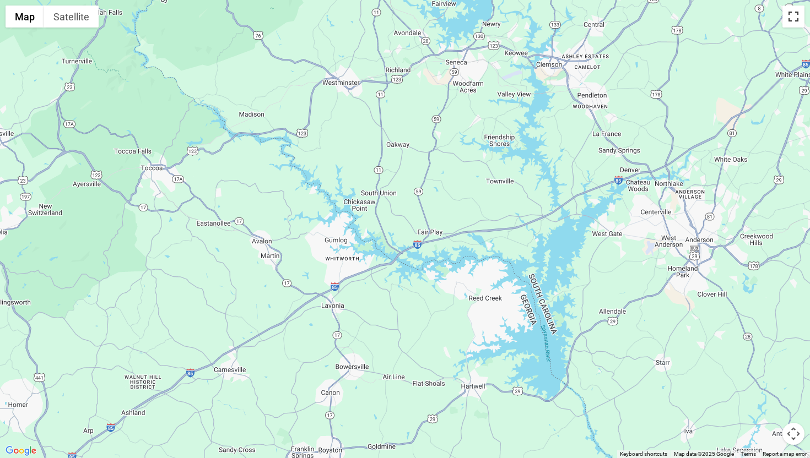
scroll to position [2162, 0]
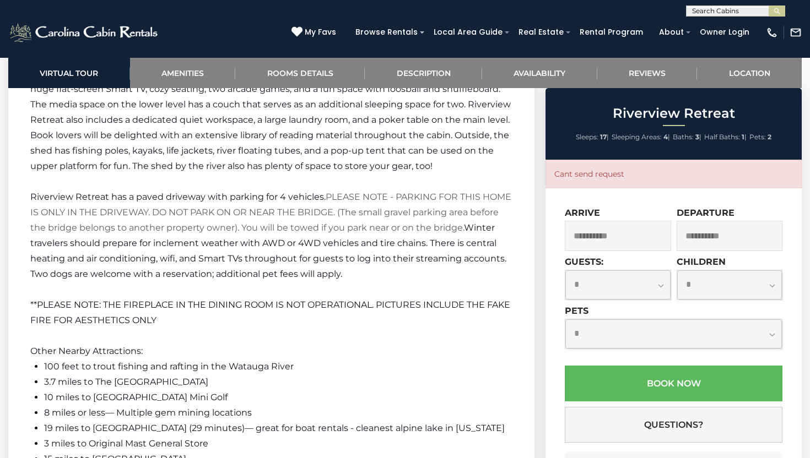
click at [377, 359] on li "100 feet to trout fishing and rafting in the Watauga River" at bounding box center [278, 366] width 468 height 15
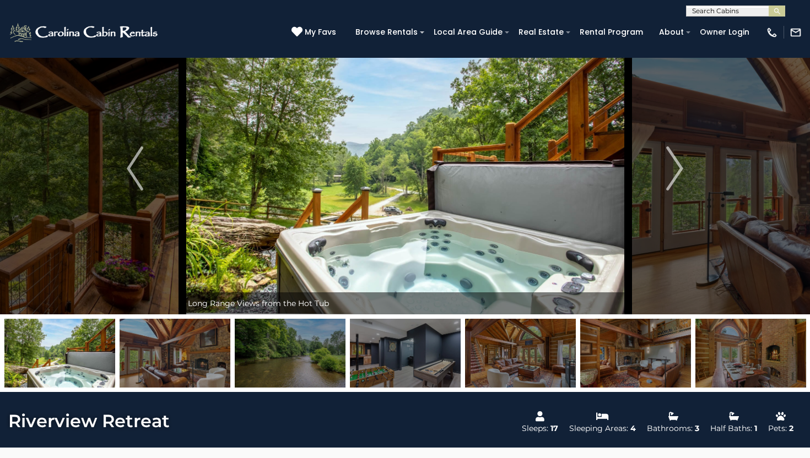
scroll to position [0, 0]
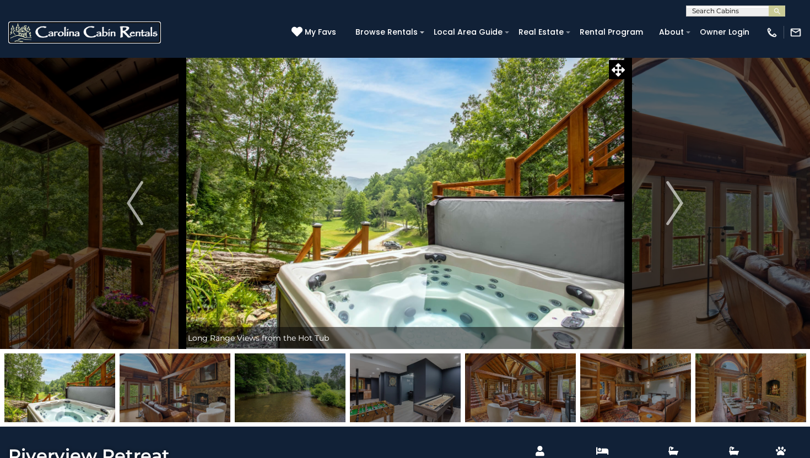
click at [69, 36] on img at bounding box center [84, 32] width 153 height 22
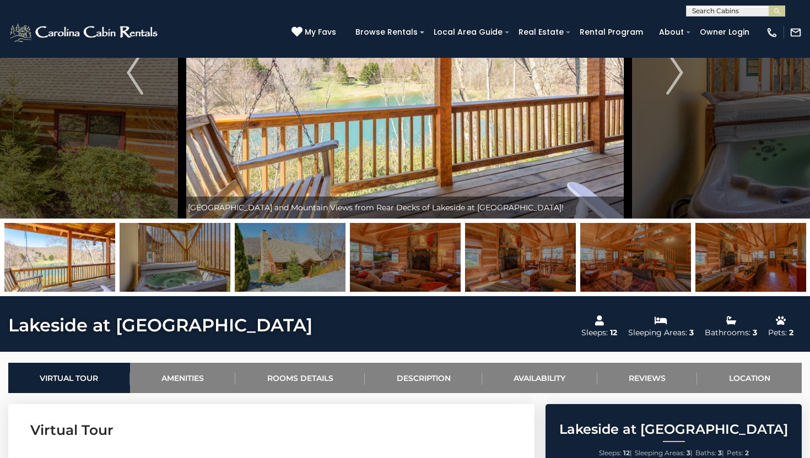
scroll to position [133, 0]
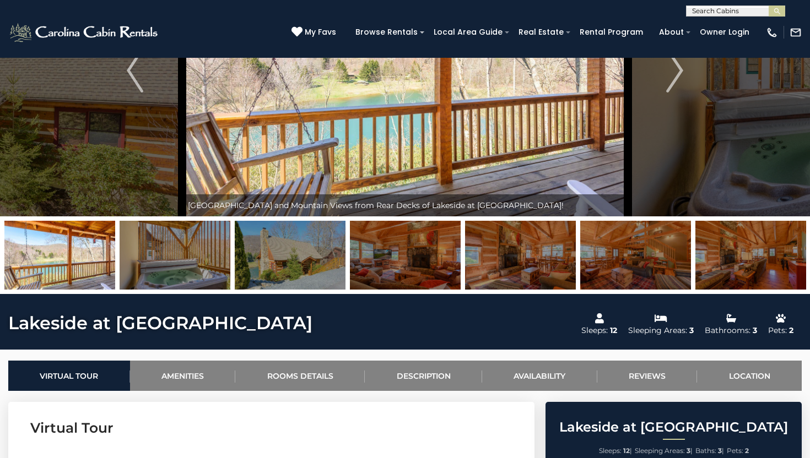
click at [303, 254] on img at bounding box center [290, 255] width 111 height 69
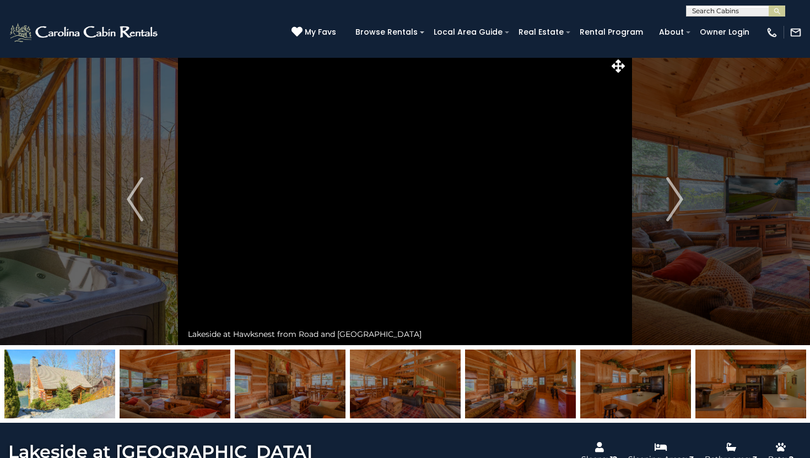
scroll to position [0, 0]
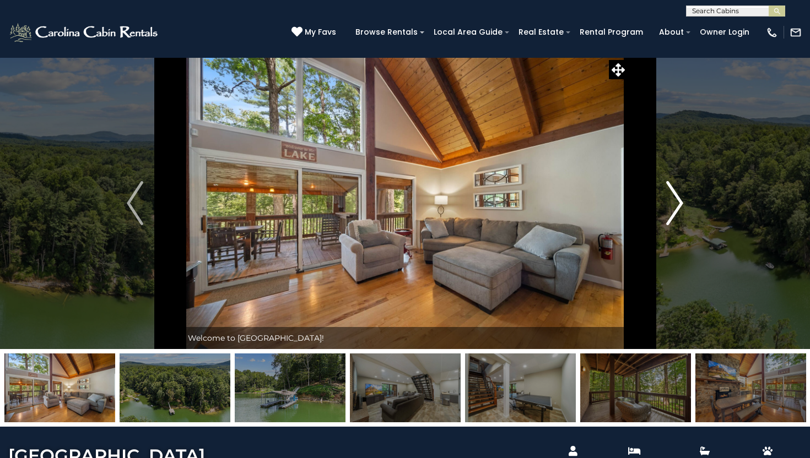
click at [679, 204] on img "Next" at bounding box center [675, 203] width 17 height 44
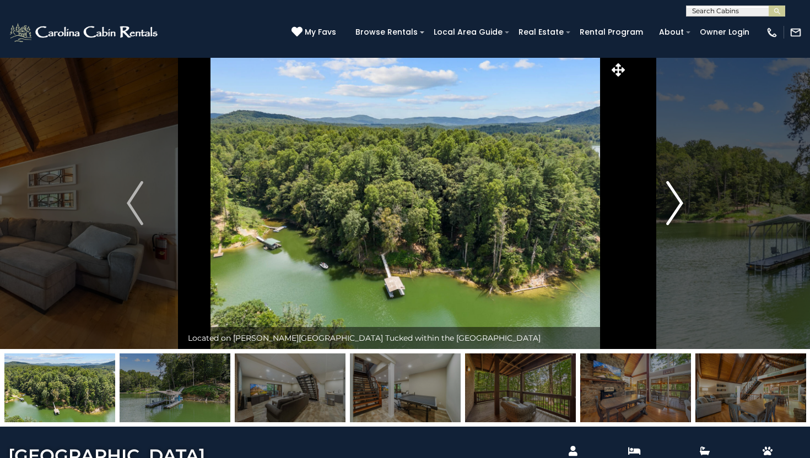
click at [679, 204] on img "Next" at bounding box center [675, 203] width 17 height 44
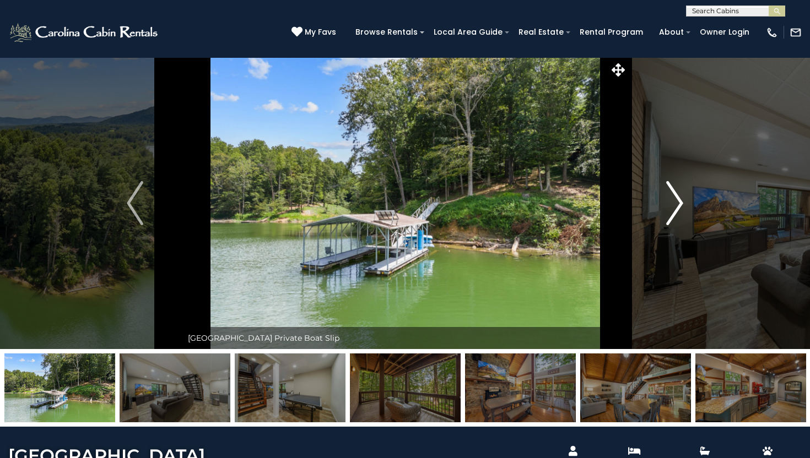
click at [679, 204] on img "Next" at bounding box center [675, 203] width 17 height 44
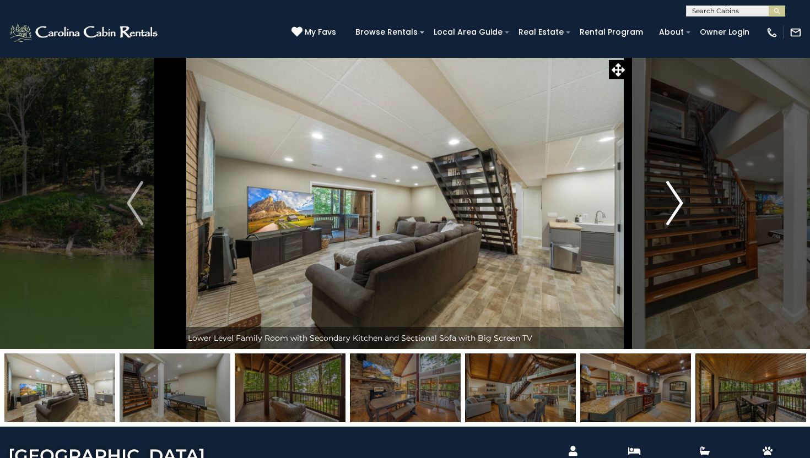
click at [679, 204] on img "Next" at bounding box center [675, 203] width 17 height 44
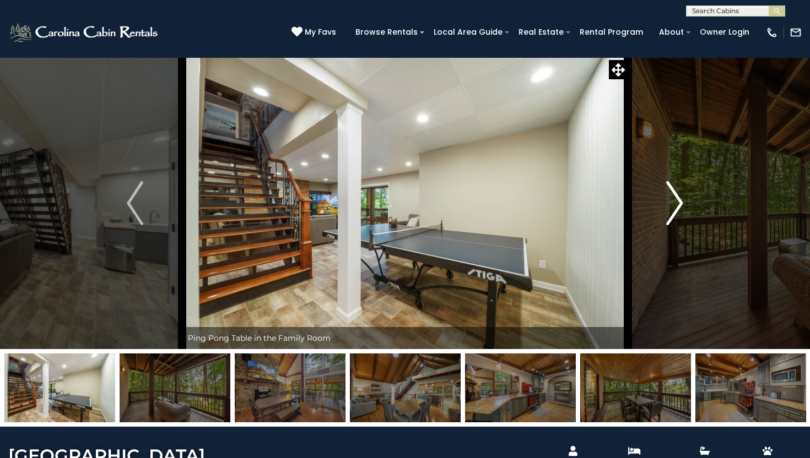
click at [679, 204] on img "Next" at bounding box center [675, 203] width 17 height 44
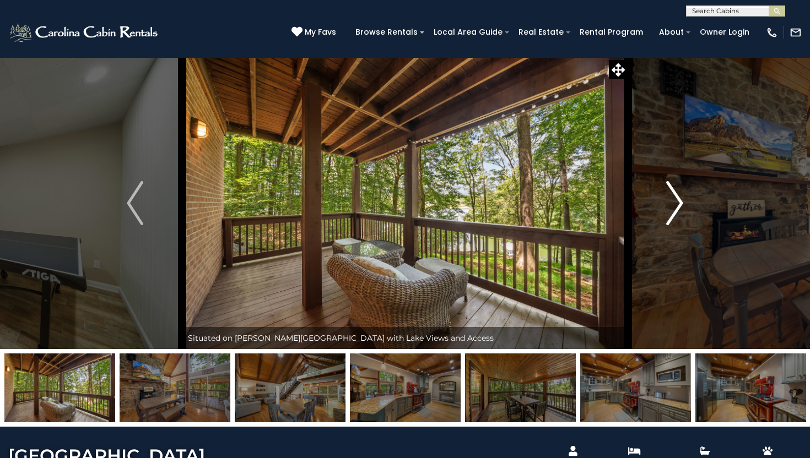
click at [679, 204] on img "Next" at bounding box center [675, 203] width 17 height 44
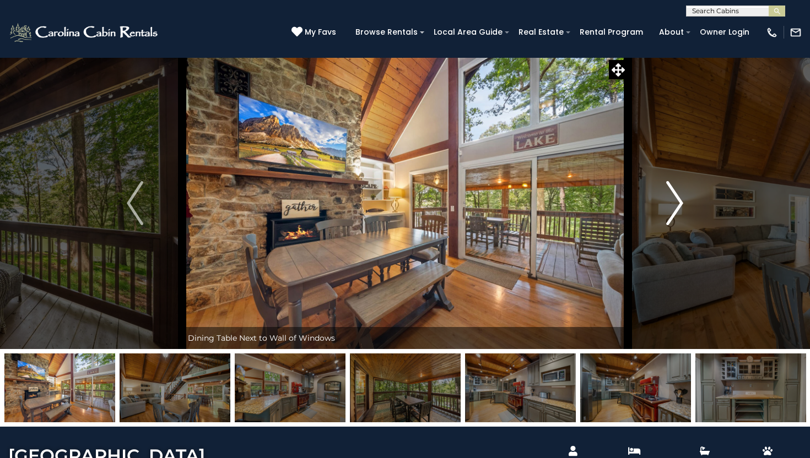
click at [679, 204] on img "Next" at bounding box center [675, 203] width 17 height 44
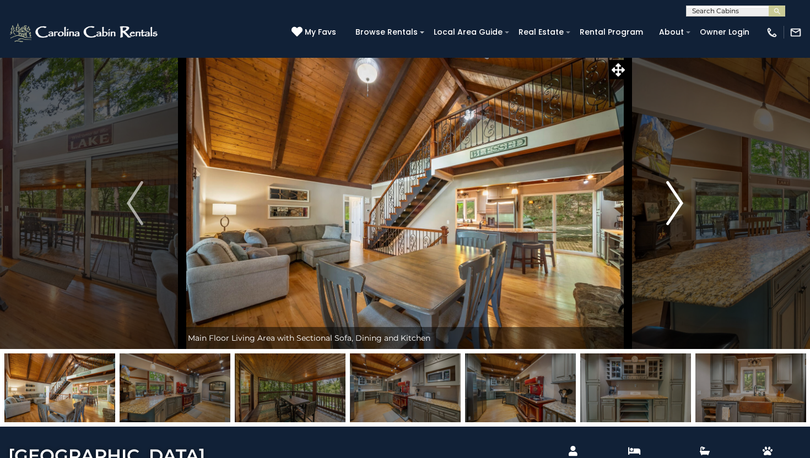
click at [679, 204] on img "Next" at bounding box center [675, 203] width 17 height 44
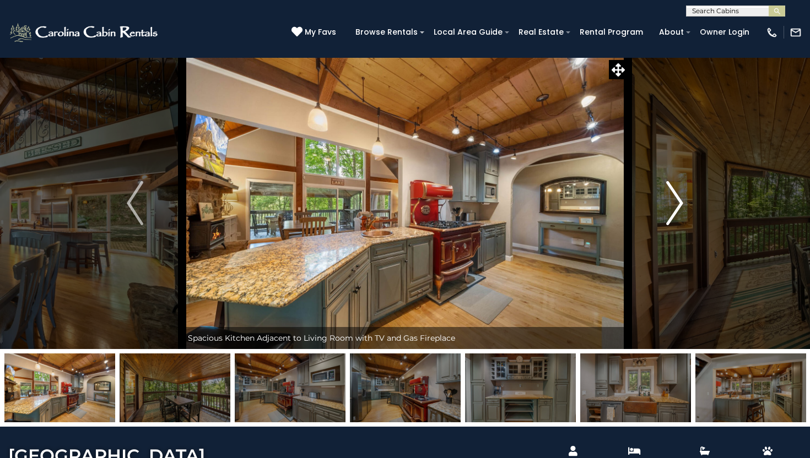
click at [679, 204] on img "Next" at bounding box center [675, 203] width 17 height 44
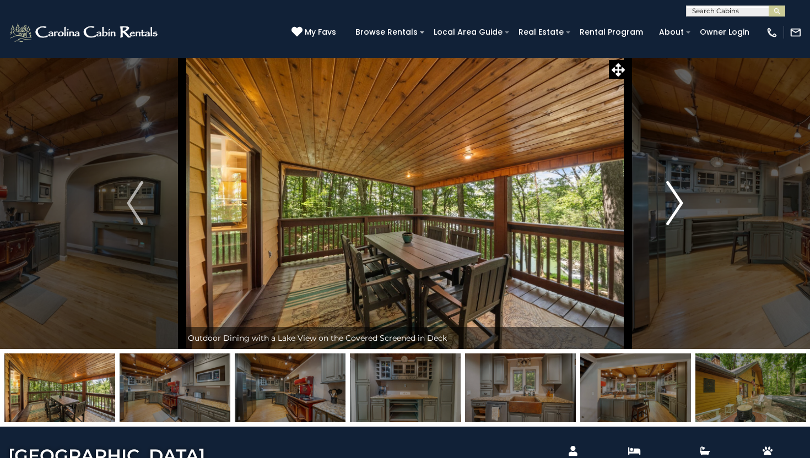
click at [679, 204] on img "Next" at bounding box center [675, 203] width 17 height 44
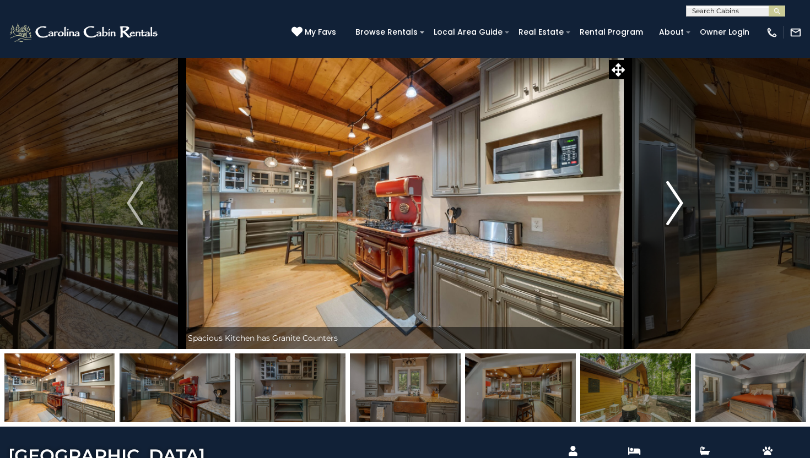
click at [679, 204] on img "Next" at bounding box center [675, 203] width 17 height 44
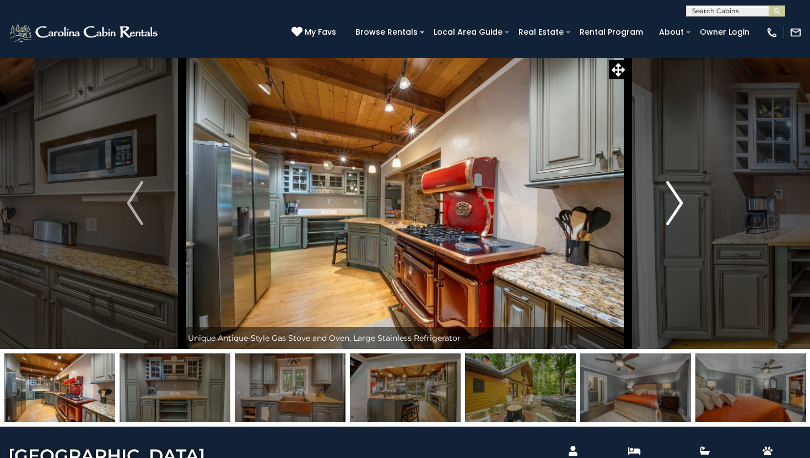
click at [679, 204] on img "Next" at bounding box center [675, 203] width 17 height 44
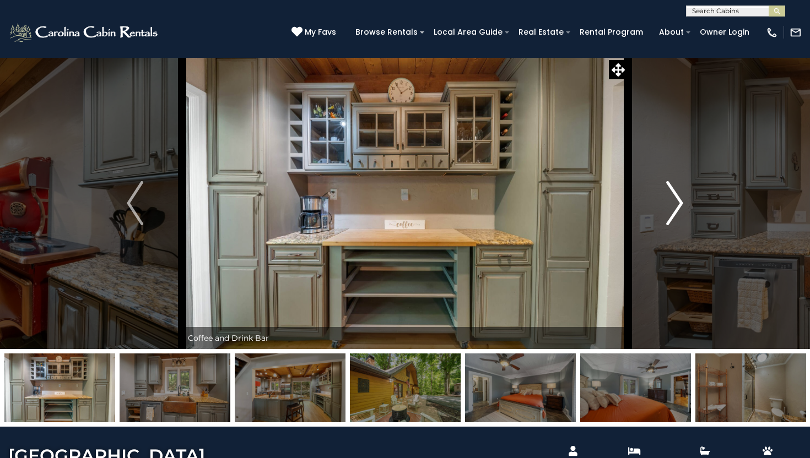
click at [679, 204] on img "Next" at bounding box center [675, 203] width 17 height 44
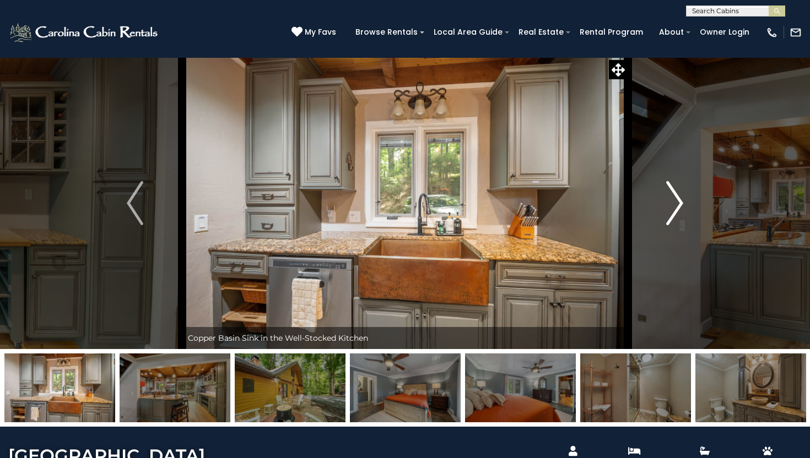
click at [679, 204] on img "Next" at bounding box center [675, 203] width 17 height 44
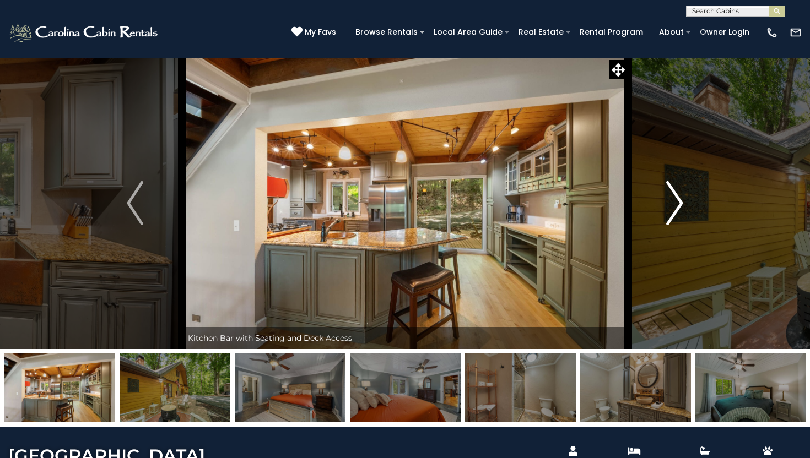
click at [679, 204] on img "Next" at bounding box center [675, 203] width 17 height 44
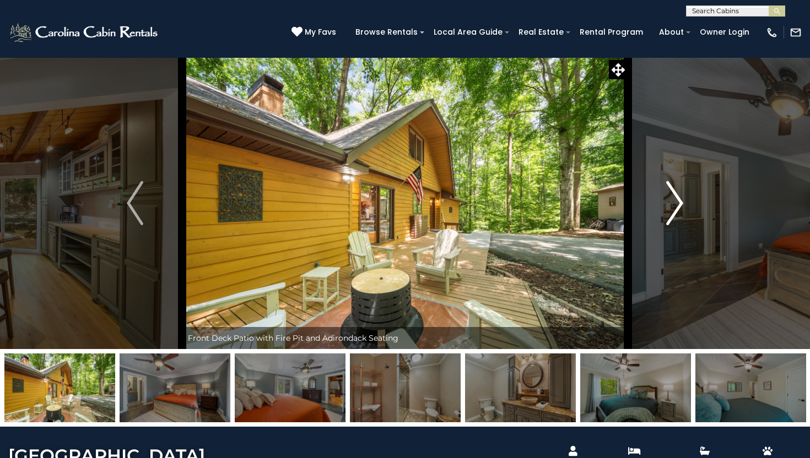
click at [679, 204] on img "Next" at bounding box center [675, 203] width 17 height 44
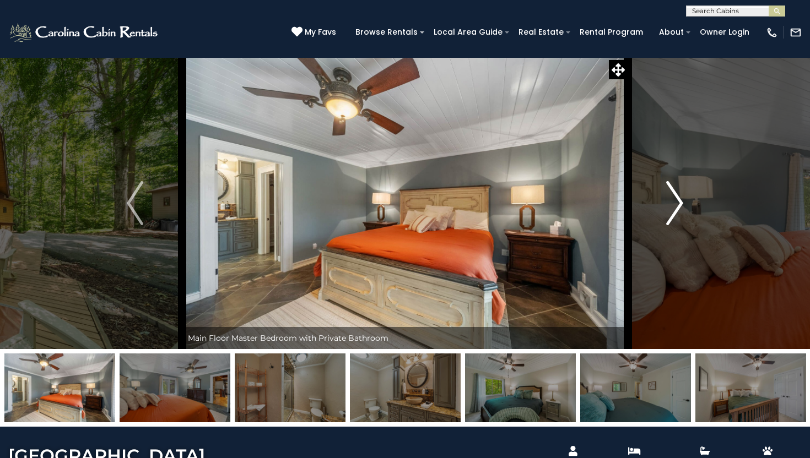
click at [679, 204] on img "Next" at bounding box center [675, 203] width 17 height 44
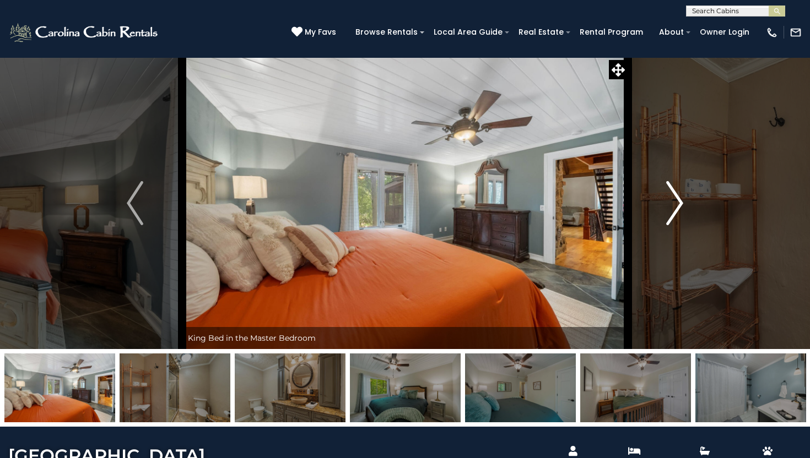
click at [679, 204] on img "Next" at bounding box center [675, 203] width 17 height 44
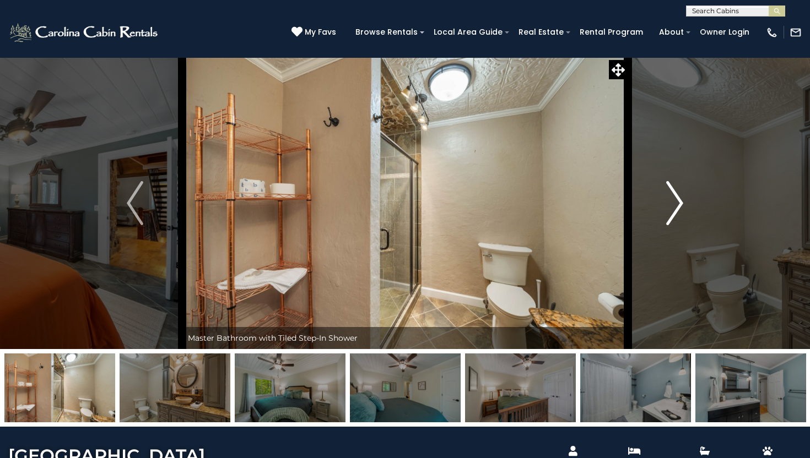
click at [679, 204] on img "Next" at bounding box center [675, 203] width 17 height 44
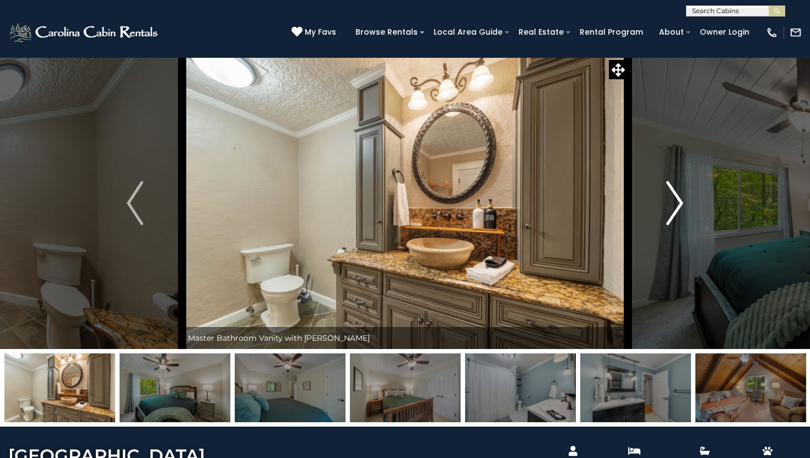
click at [679, 204] on img "Next" at bounding box center [675, 203] width 17 height 44
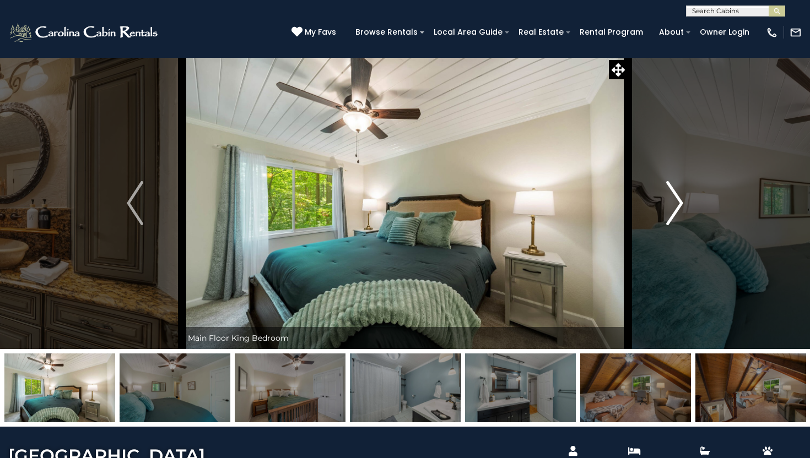
click at [679, 204] on img "Next" at bounding box center [675, 203] width 17 height 44
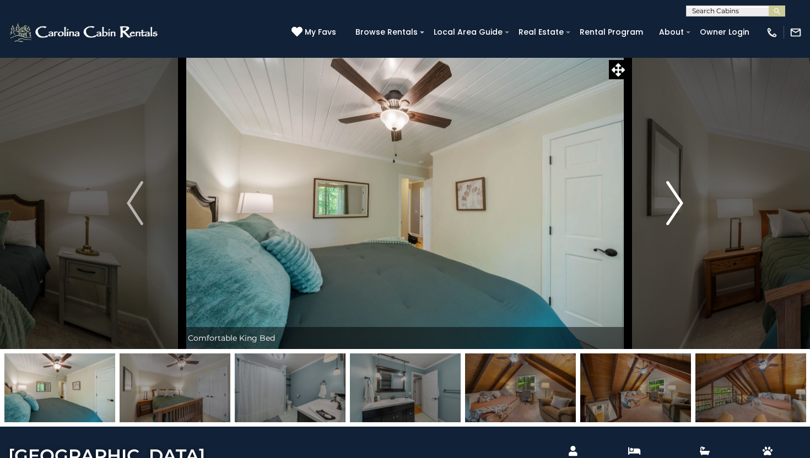
click at [679, 204] on img "Next" at bounding box center [675, 203] width 17 height 44
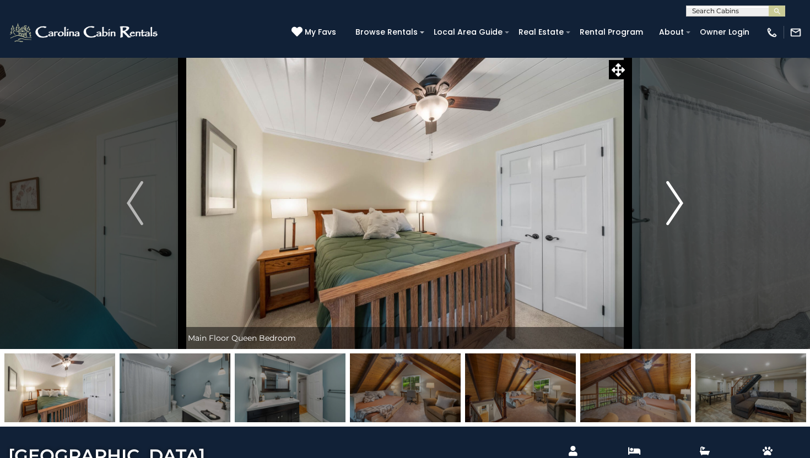
click at [679, 204] on img "Next" at bounding box center [675, 203] width 17 height 44
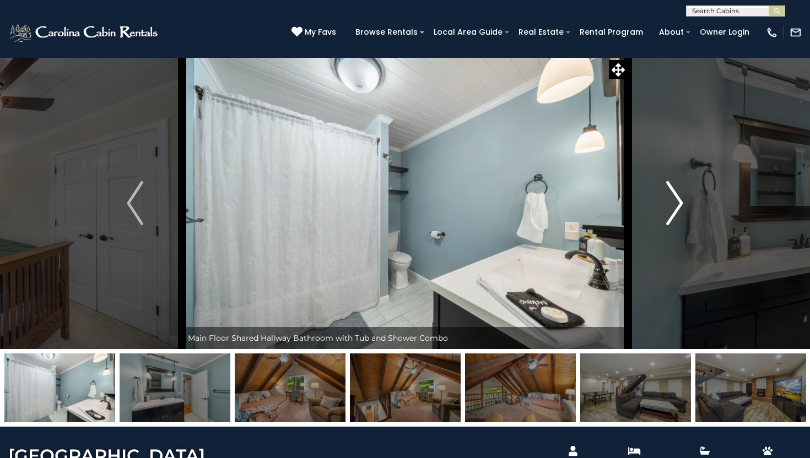
click at [679, 204] on img "Next" at bounding box center [675, 203] width 17 height 44
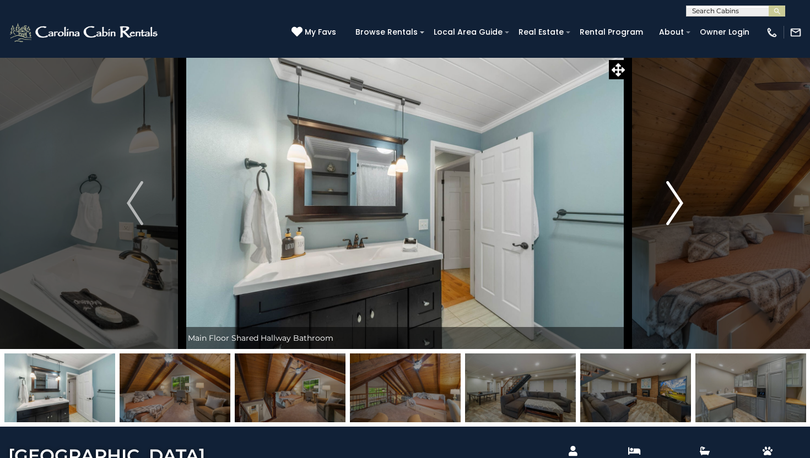
click at [679, 204] on img "Next" at bounding box center [675, 203] width 17 height 44
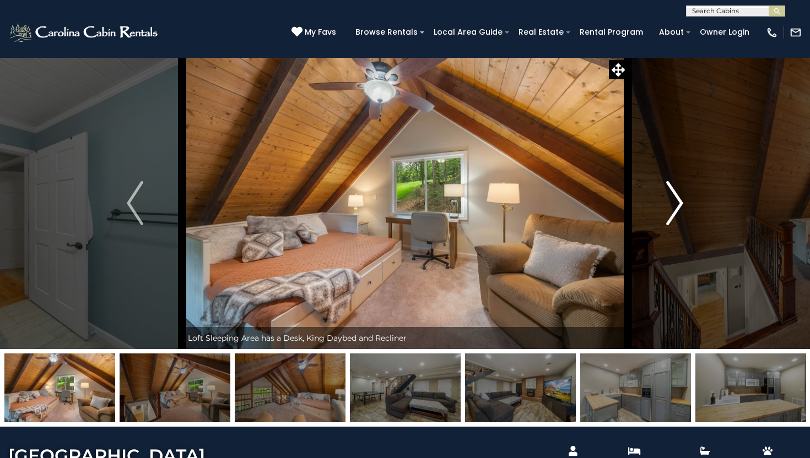
click at [679, 204] on img "Next" at bounding box center [675, 203] width 17 height 44
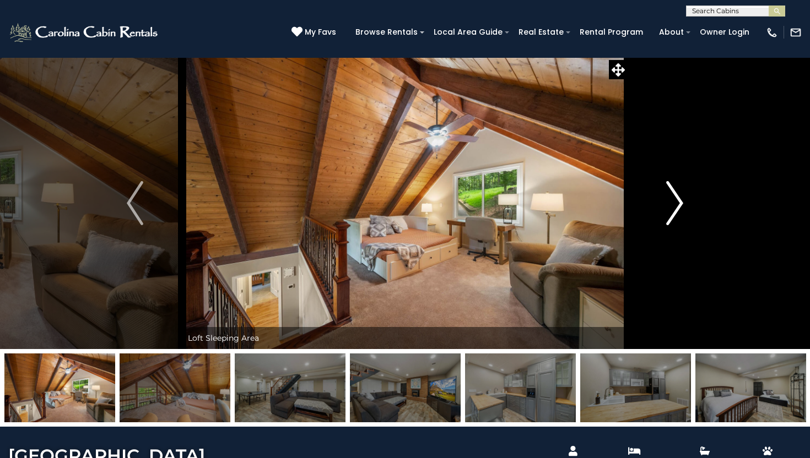
click at [679, 204] on img "Next" at bounding box center [675, 203] width 17 height 44
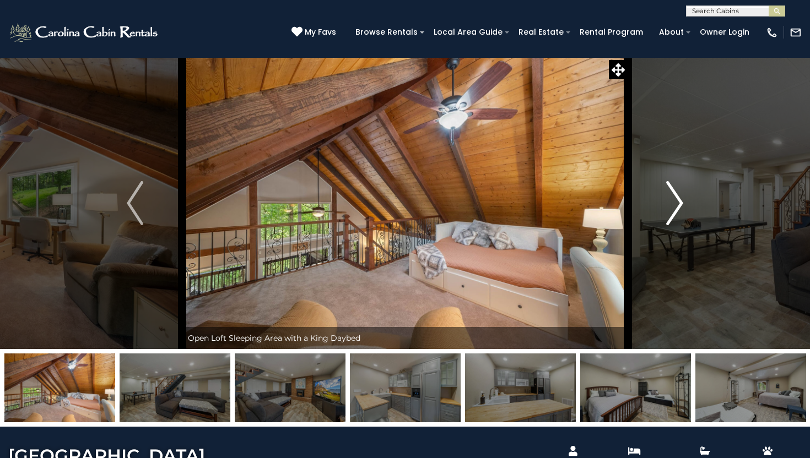
click at [679, 204] on img "Next" at bounding box center [675, 203] width 17 height 44
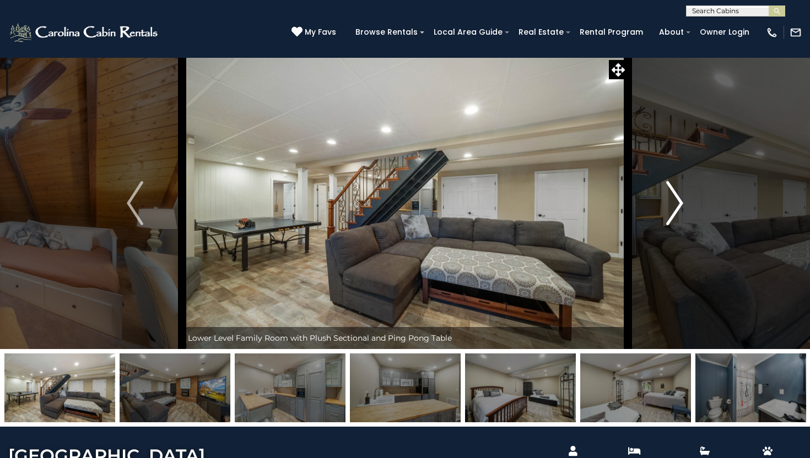
click at [679, 204] on img "Next" at bounding box center [675, 203] width 17 height 44
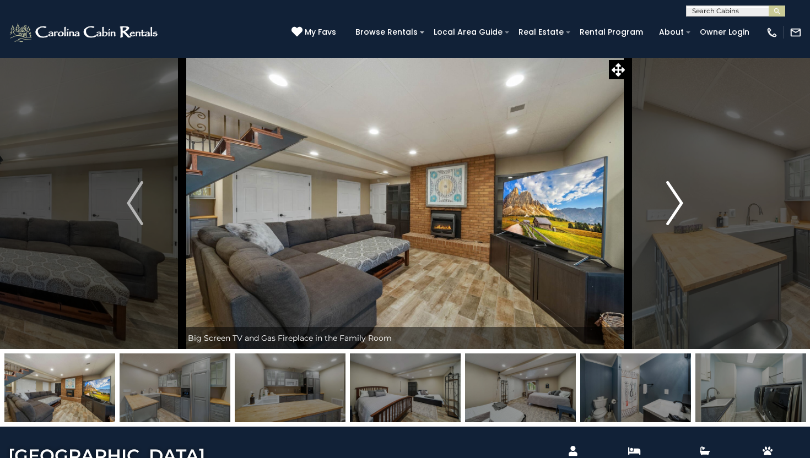
click at [679, 204] on img "Next" at bounding box center [675, 203] width 17 height 44
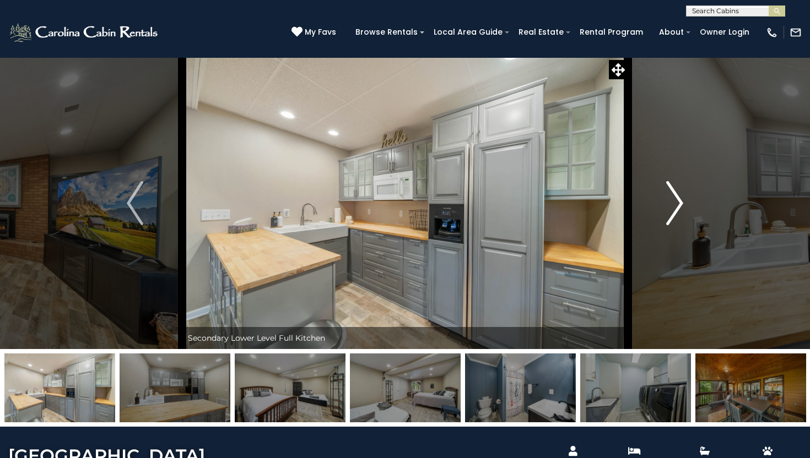
click at [679, 204] on img "Next" at bounding box center [675, 203] width 17 height 44
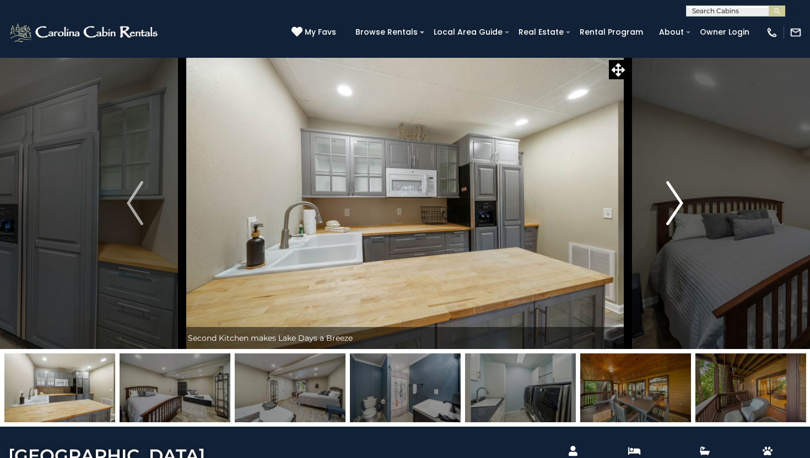
click at [679, 204] on img "Next" at bounding box center [675, 203] width 17 height 44
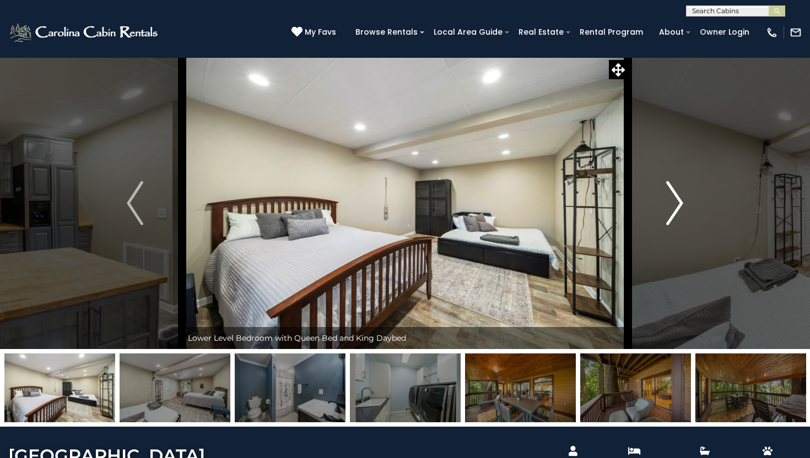
click at [679, 204] on img "Next" at bounding box center [675, 203] width 17 height 44
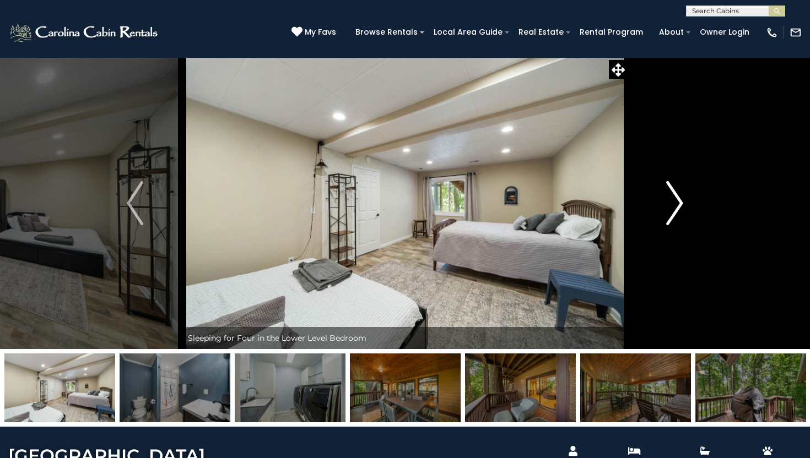
click at [679, 204] on img "Next" at bounding box center [675, 203] width 17 height 44
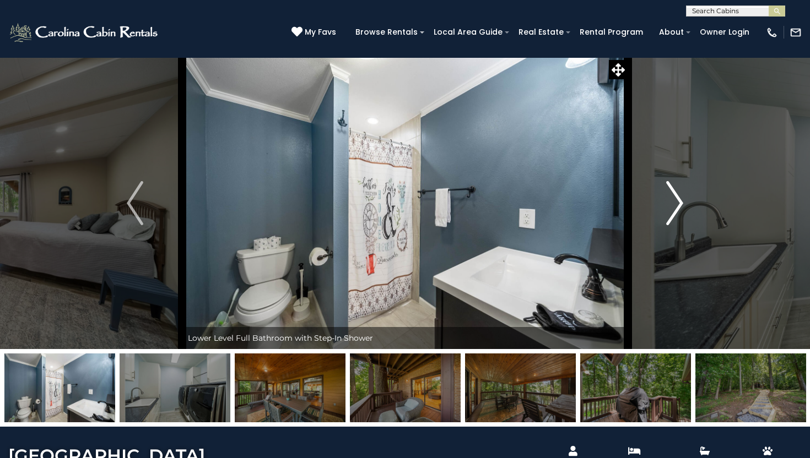
click at [679, 204] on img "Next" at bounding box center [675, 203] width 17 height 44
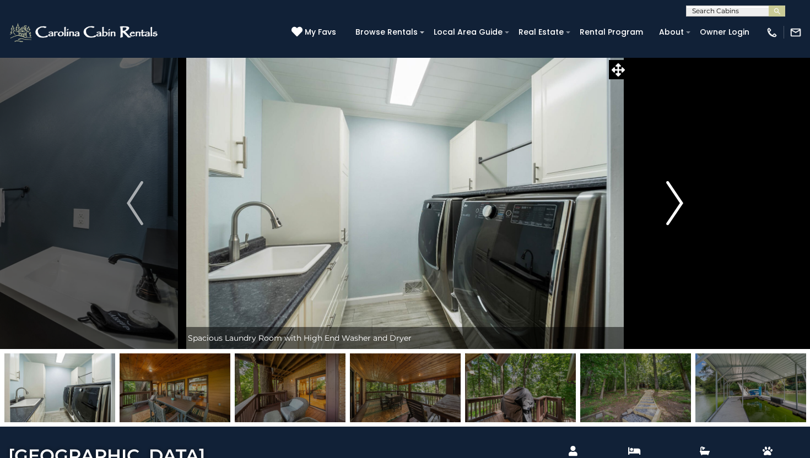
click at [679, 204] on img "Next" at bounding box center [675, 203] width 17 height 44
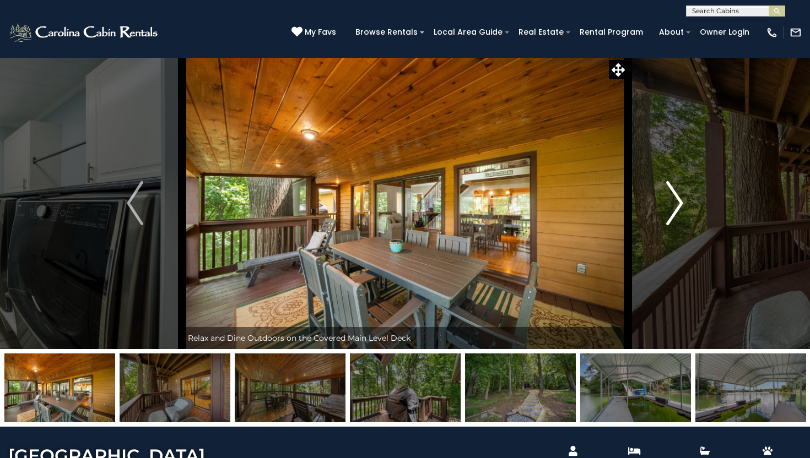
click at [679, 204] on img "Next" at bounding box center [675, 203] width 17 height 44
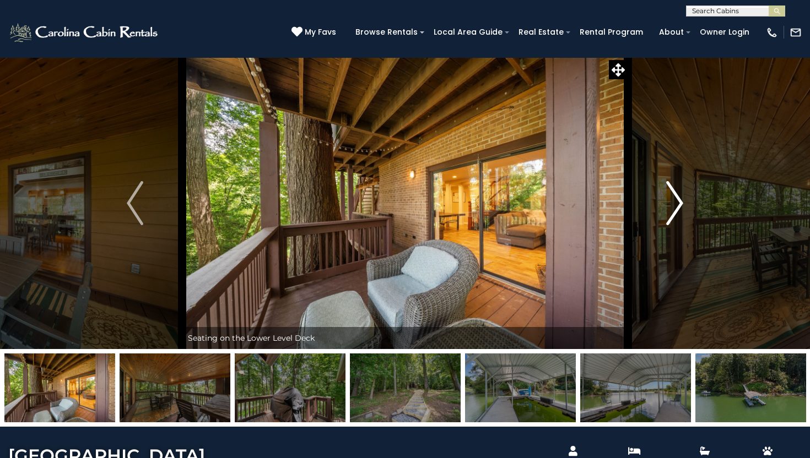
click at [679, 204] on img "Next" at bounding box center [675, 203] width 17 height 44
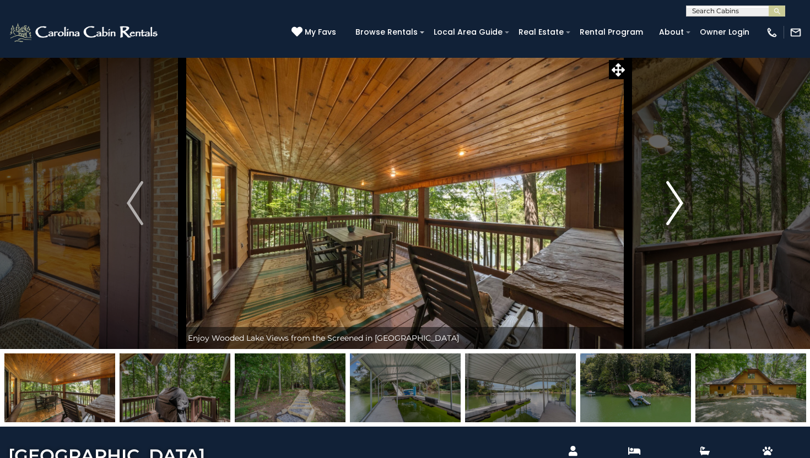
click at [679, 204] on img "Next" at bounding box center [675, 203] width 17 height 44
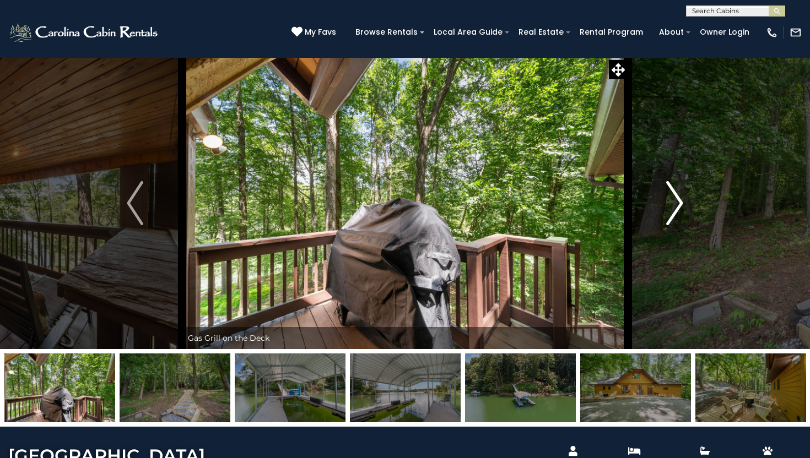
click at [679, 204] on img "Next" at bounding box center [675, 203] width 17 height 44
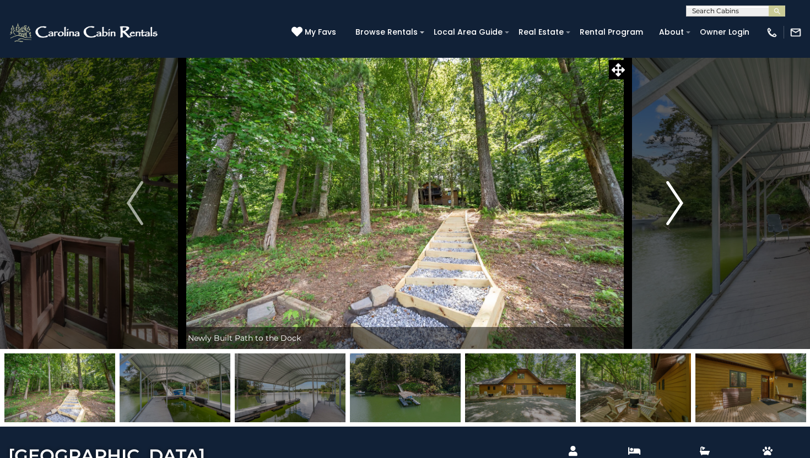
click at [679, 204] on img "Next" at bounding box center [675, 203] width 17 height 44
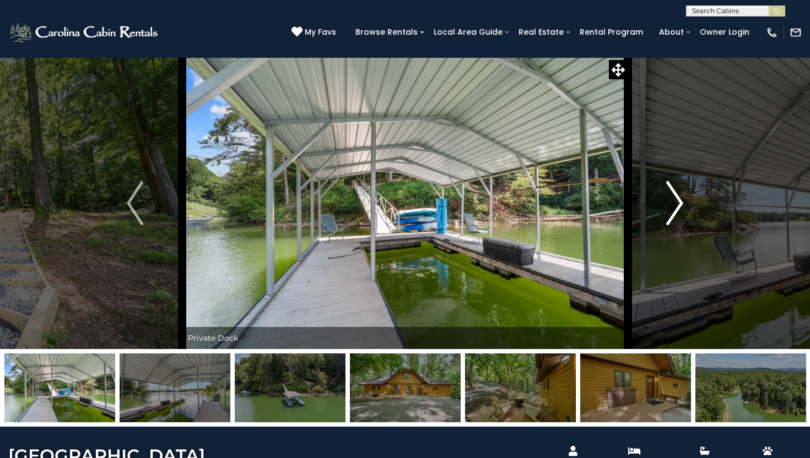
click at [679, 204] on img "Next" at bounding box center [675, 203] width 17 height 44
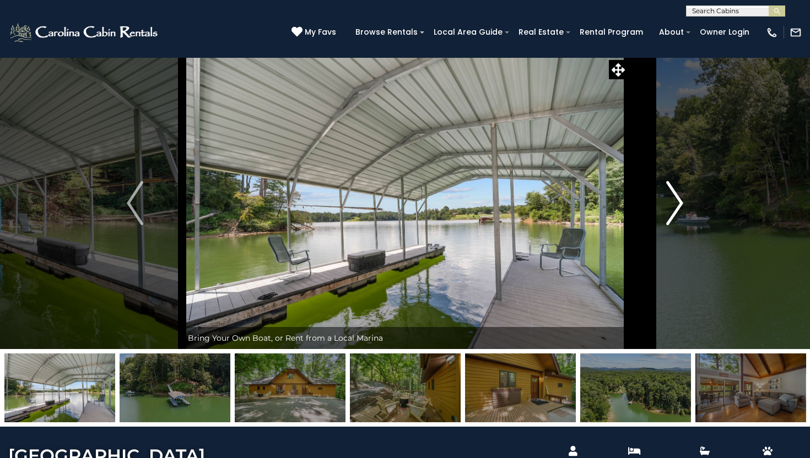
click at [679, 204] on img "Next" at bounding box center [675, 203] width 17 height 44
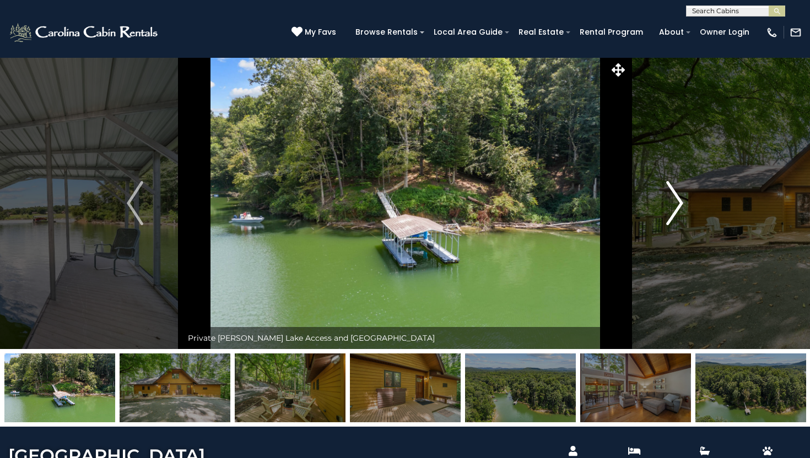
click at [679, 204] on img "Next" at bounding box center [675, 203] width 17 height 44
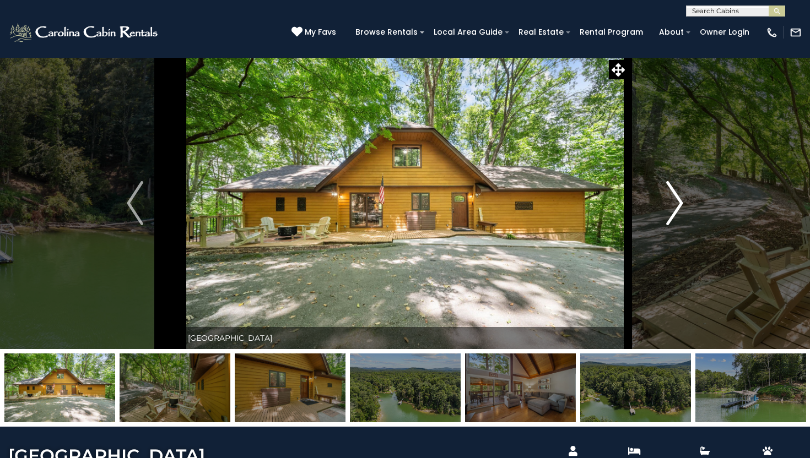
click at [679, 204] on img "Next" at bounding box center [675, 203] width 17 height 44
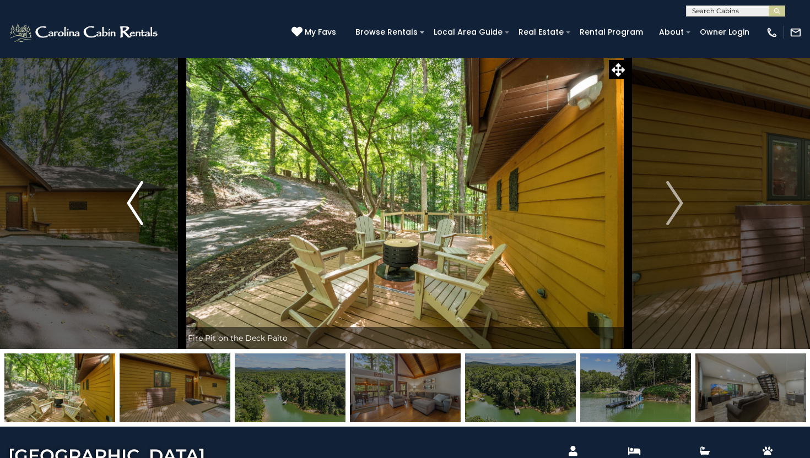
click at [130, 212] on img "Previous" at bounding box center [135, 203] width 17 height 44
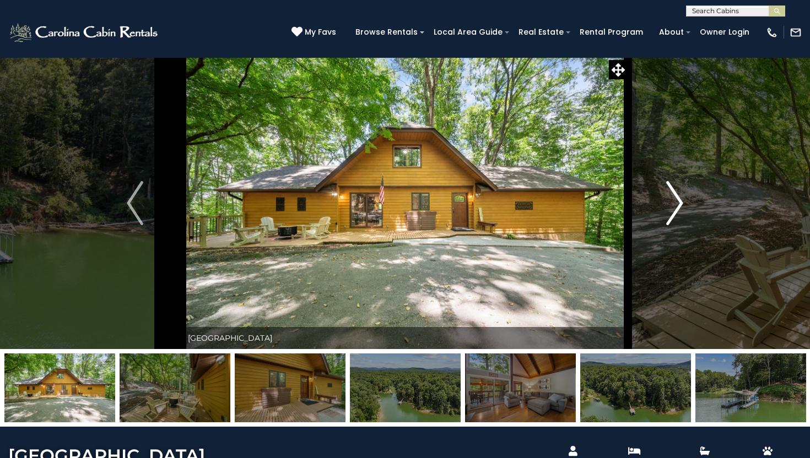
click at [677, 208] on img "Next" at bounding box center [675, 203] width 17 height 44
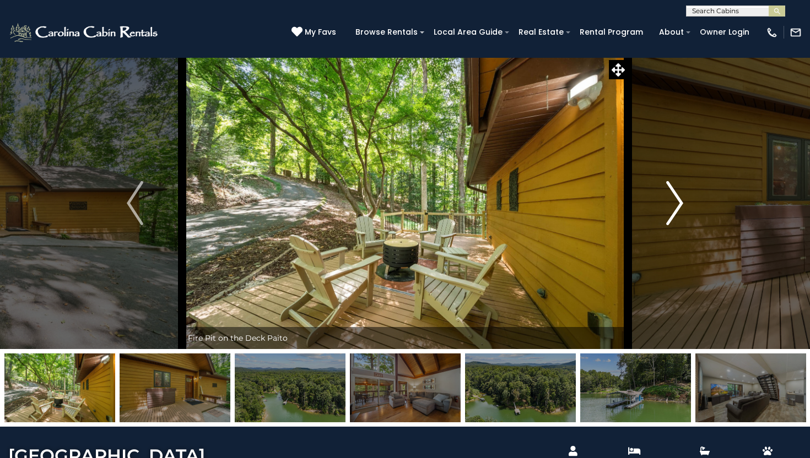
click at [683, 201] on img "Next" at bounding box center [675, 203] width 17 height 44
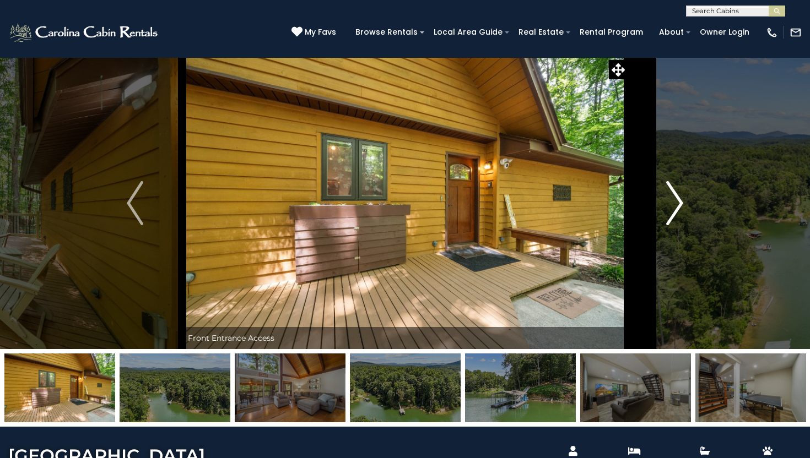
click at [683, 201] on img "Next" at bounding box center [675, 203] width 17 height 44
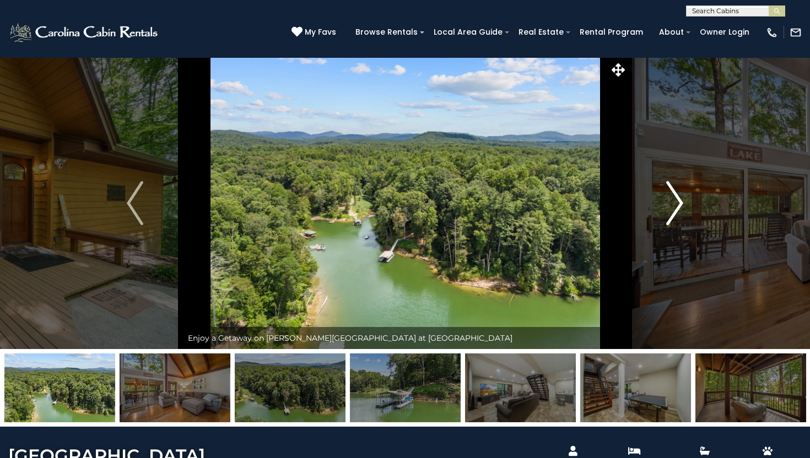
click at [683, 201] on img "Next" at bounding box center [675, 203] width 17 height 44
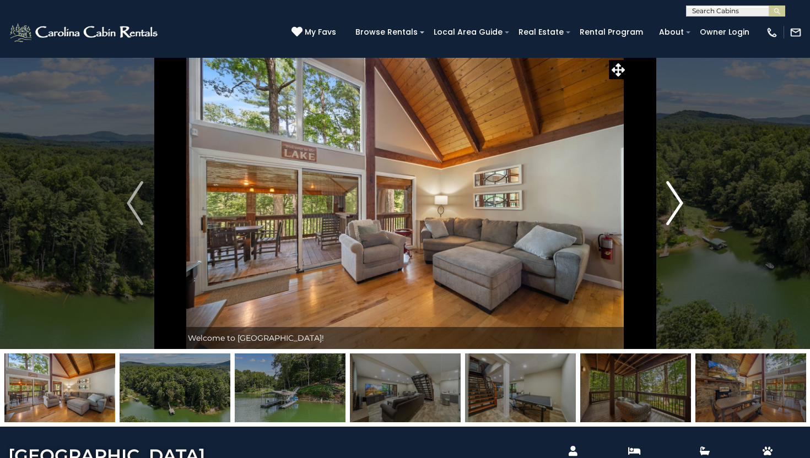
click at [683, 201] on img "Next" at bounding box center [675, 203] width 17 height 44
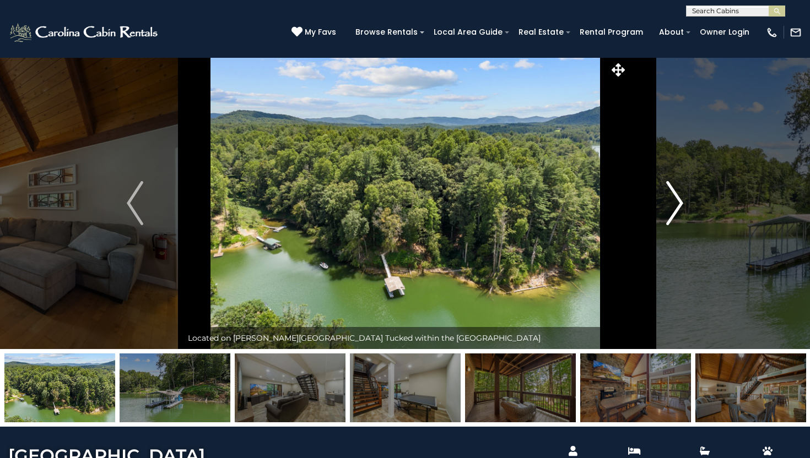
click at [683, 201] on img "Next" at bounding box center [675, 203] width 17 height 44
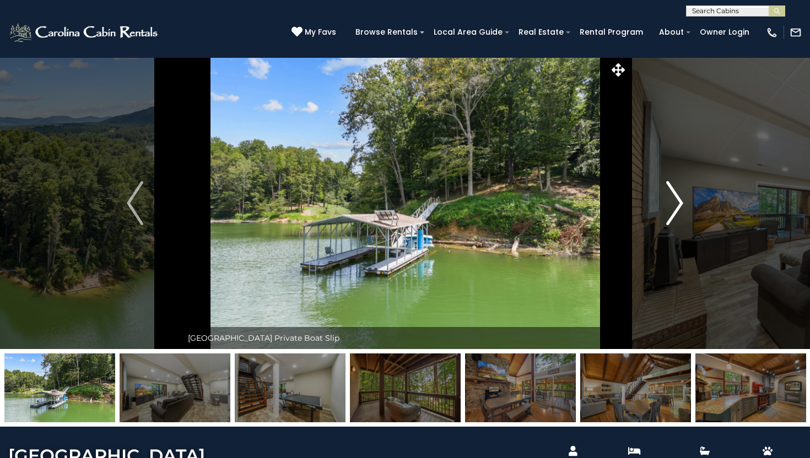
click at [683, 201] on img "Next" at bounding box center [675, 203] width 17 height 44
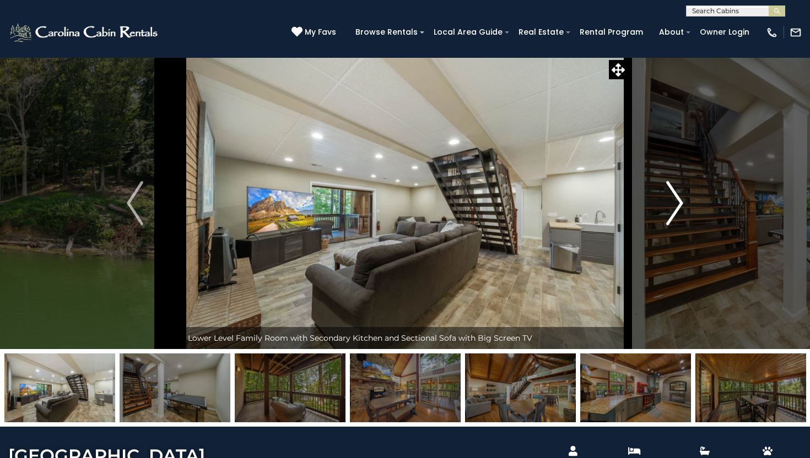
click at [683, 201] on img "Next" at bounding box center [675, 203] width 17 height 44
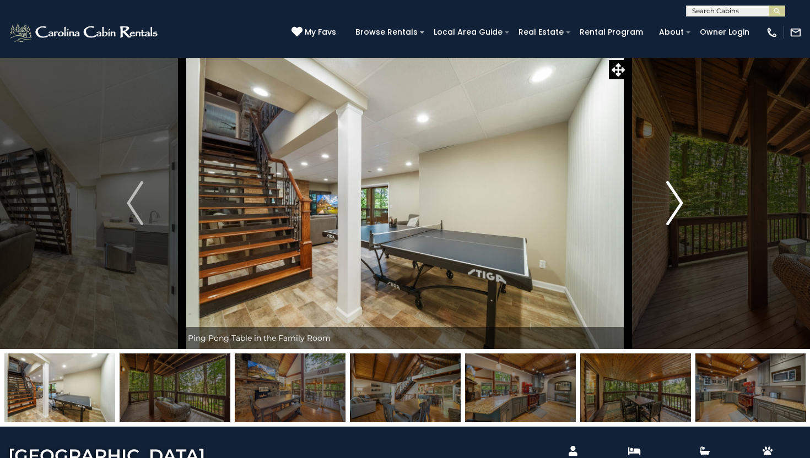
click at [683, 201] on img "Next" at bounding box center [675, 203] width 17 height 44
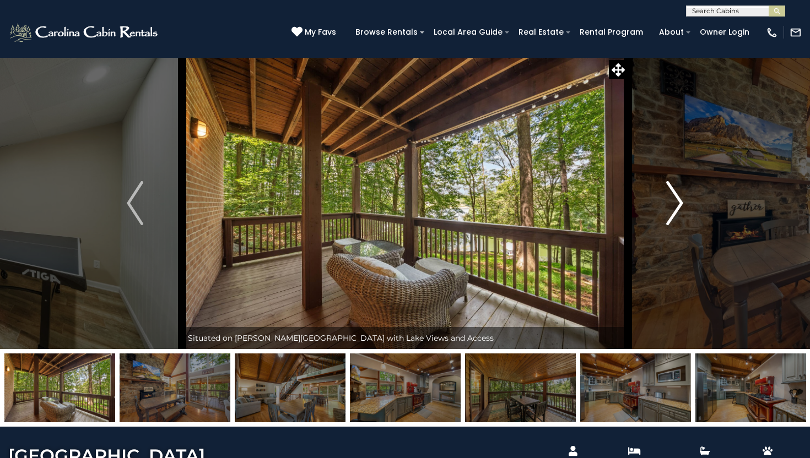
click at [683, 201] on img "Next" at bounding box center [675, 203] width 17 height 44
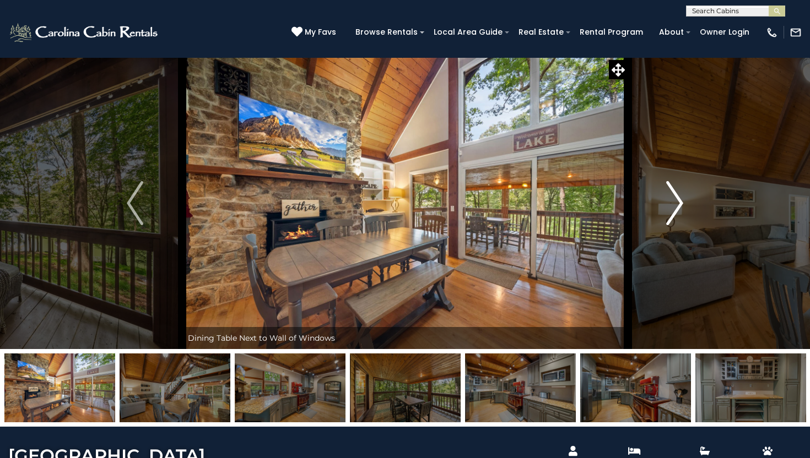
click at [683, 201] on img "Next" at bounding box center [675, 203] width 17 height 44
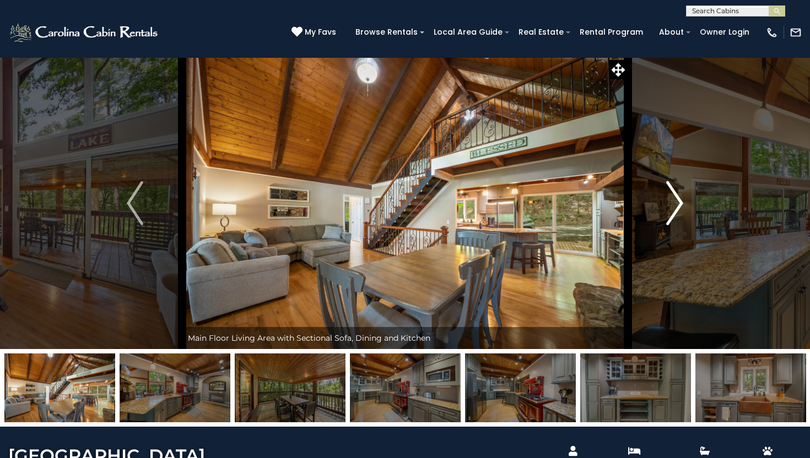
click at [683, 201] on img "Next" at bounding box center [675, 203] width 17 height 44
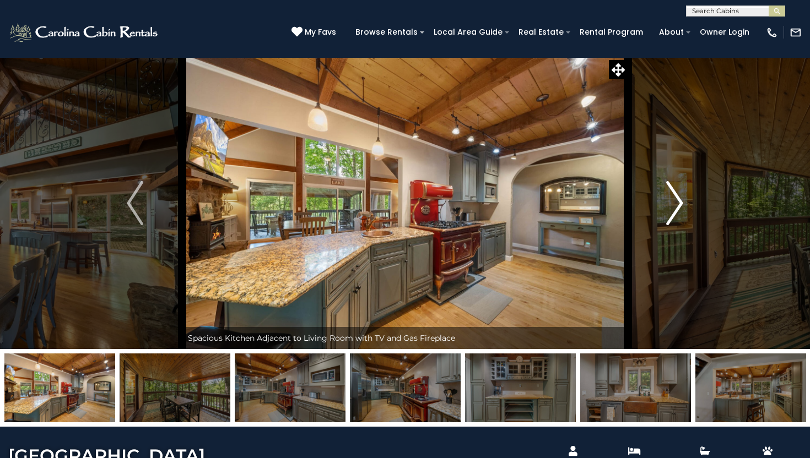
click at [683, 201] on img "Next" at bounding box center [675, 203] width 17 height 44
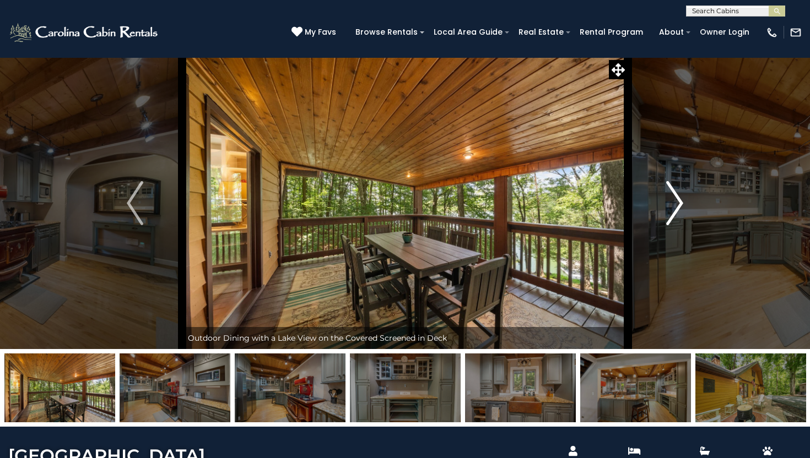
click at [683, 201] on img "Next" at bounding box center [675, 203] width 17 height 44
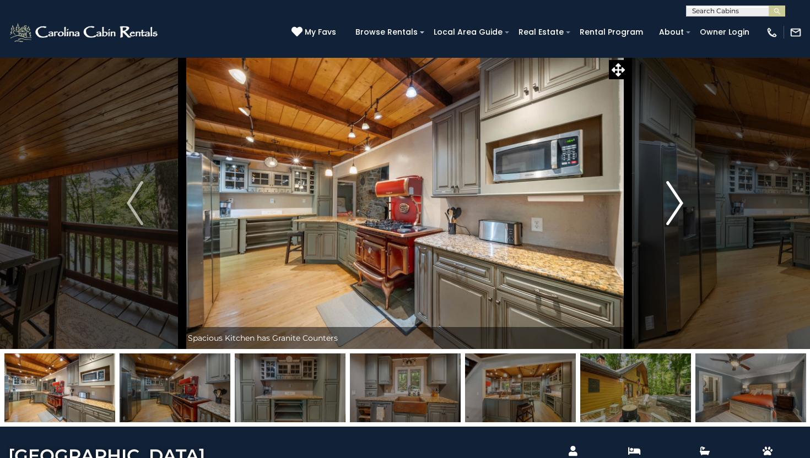
click at [683, 201] on img "Next" at bounding box center [675, 203] width 17 height 44
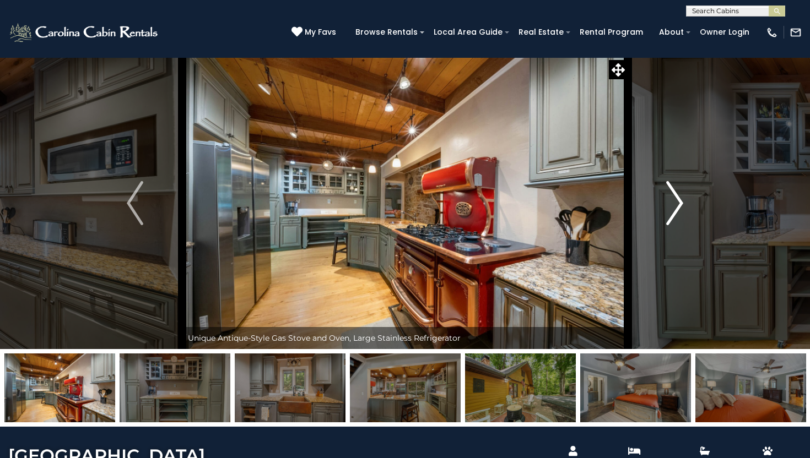
click at [683, 201] on img "Next" at bounding box center [675, 203] width 17 height 44
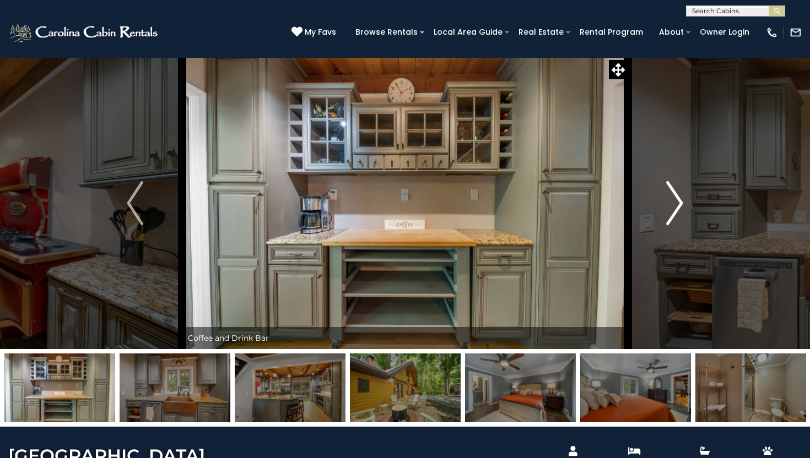
click at [683, 201] on img "Next" at bounding box center [675, 203] width 17 height 44
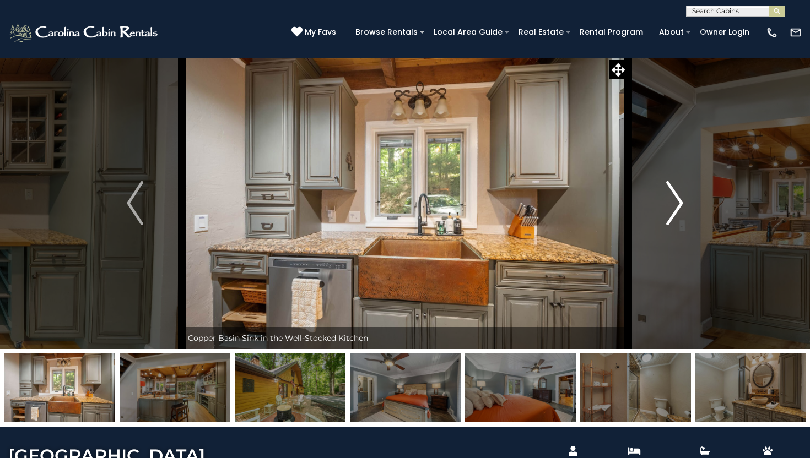
click at [683, 201] on img "Next" at bounding box center [675, 203] width 17 height 44
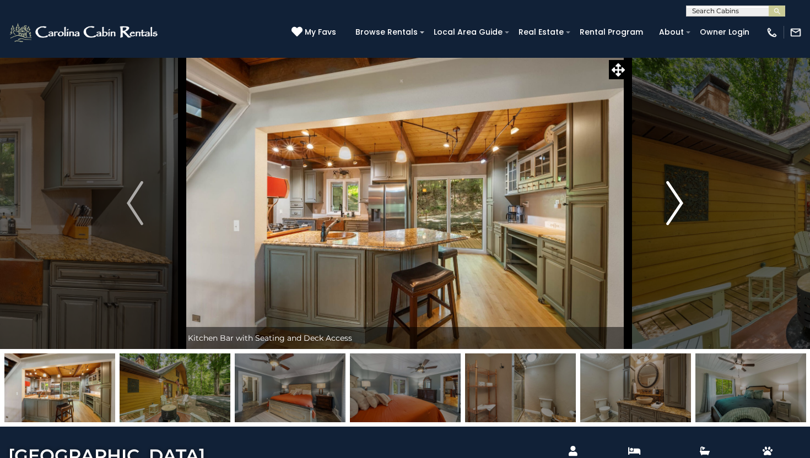
click at [683, 201] on img "Next" at bounding box center [675, 203] width 17 height 44
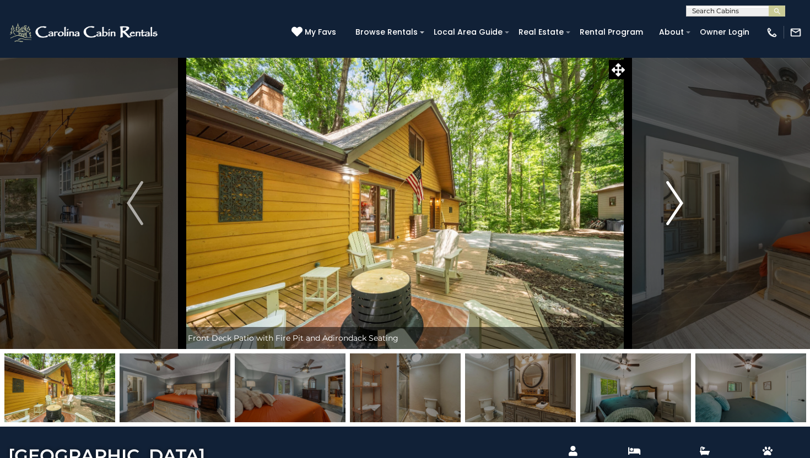
click at [683, 201] on img "Next" at bounding box center [675, 203] width 17 height 44
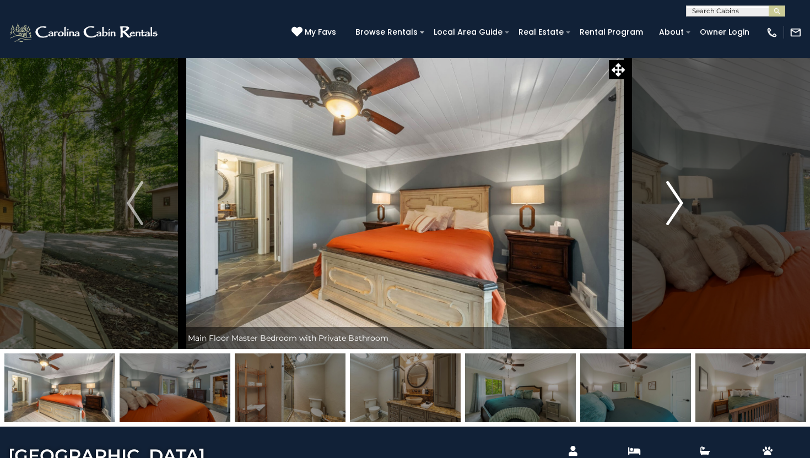
click at [683, 201] on img "Next" at bounding box center [675, 203] width 17 height 44
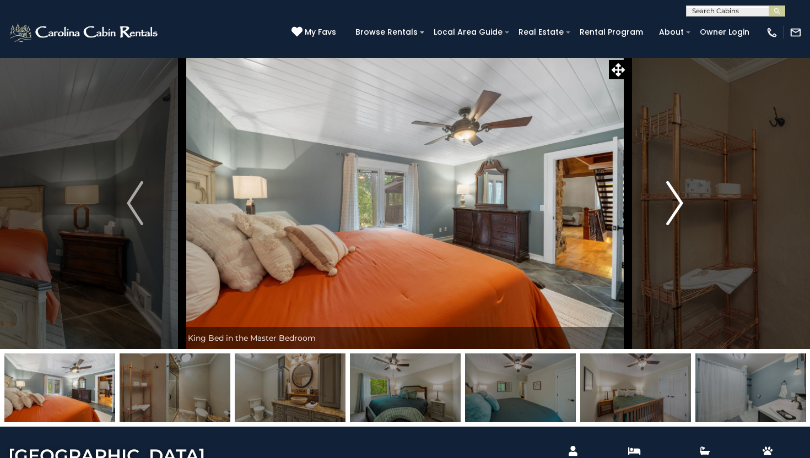
click at [683, 201] on img "Next" at bounding box center [675, 203] width 17 height 44
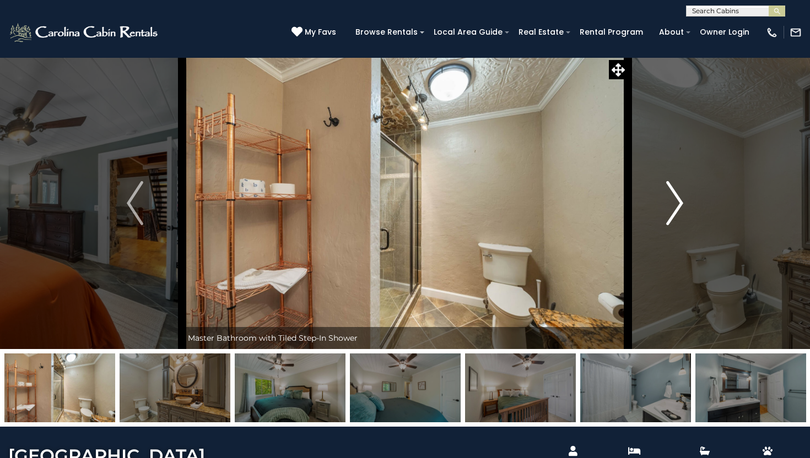
click at [683, 201] on img "Next" at bounding box center [675, 203] width 17 height 44
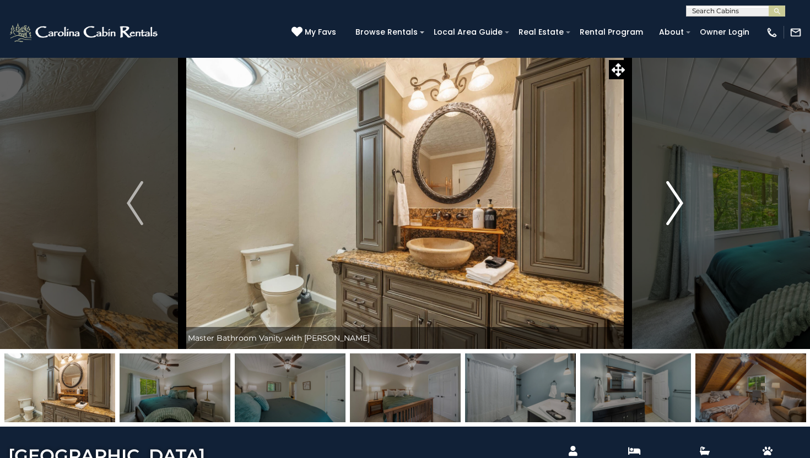
click at [683, 201] on img "Next" at bounding box center [675, 203] width 17 height 44
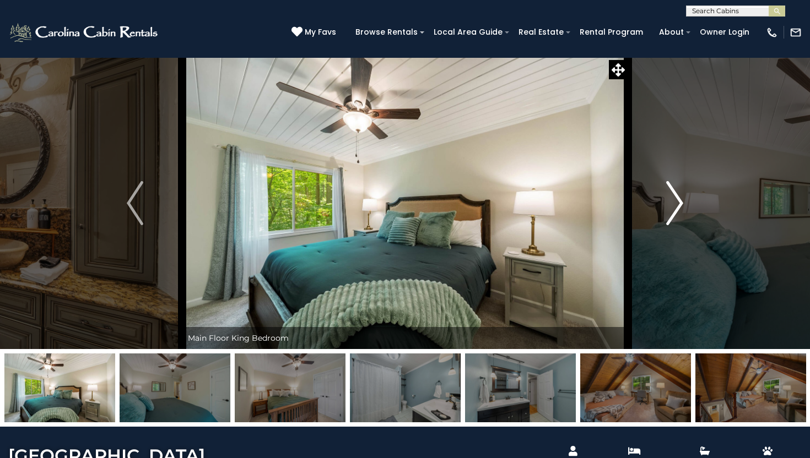
click at [683, 201] on img "Next" at bounding box center [675, 203] width 17 height 44
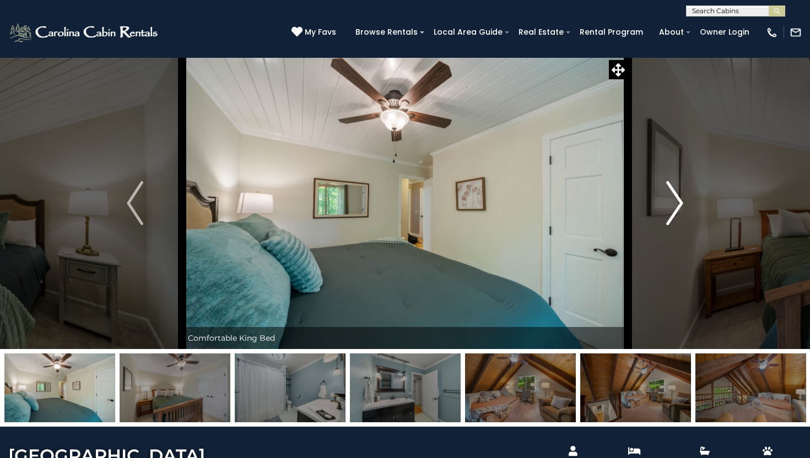
click at [683, 201] on img "Next" at bounding box center [675, 203] width 17 height 44
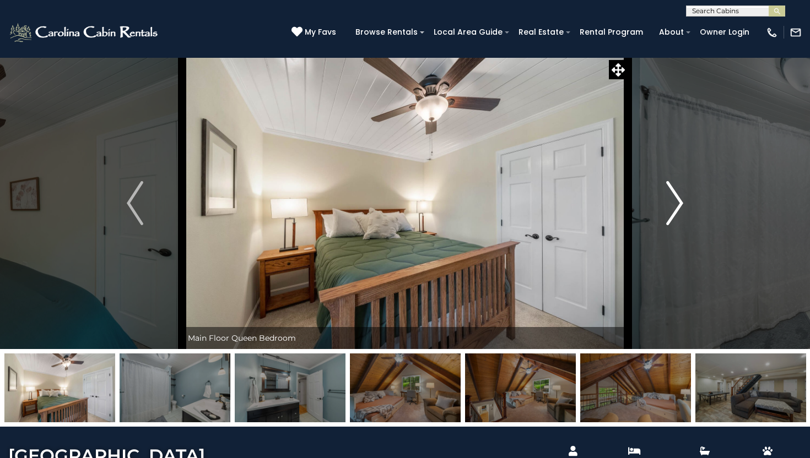
click at [683, 201] on img "Next" at bounding box center [675, 203] width 17 height 44
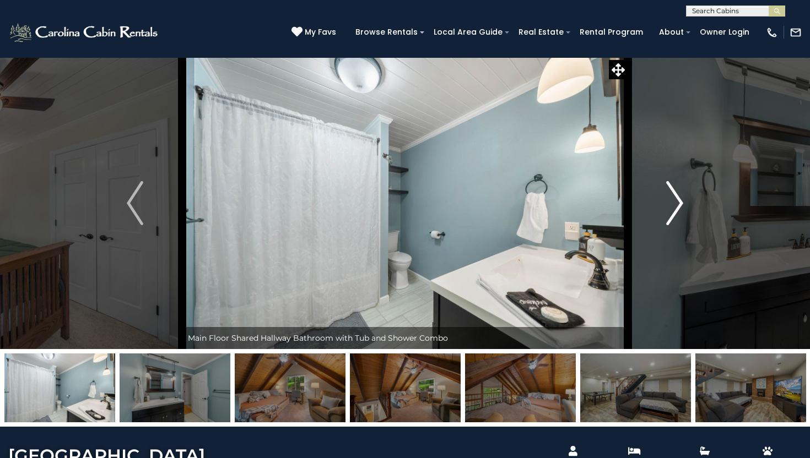
click at [683, 201] on img "Next" at bounding box center [675, 203] width 17 height 44
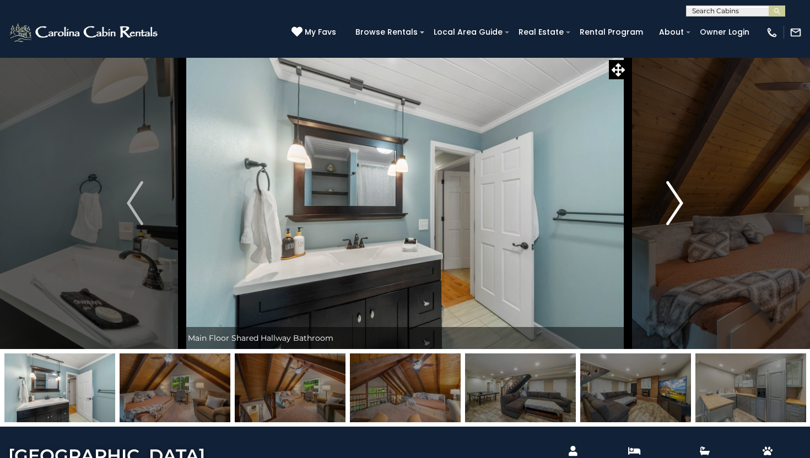
click at [683, 201] on img "Next" at bounding box center [675, 203] width 17 height 44
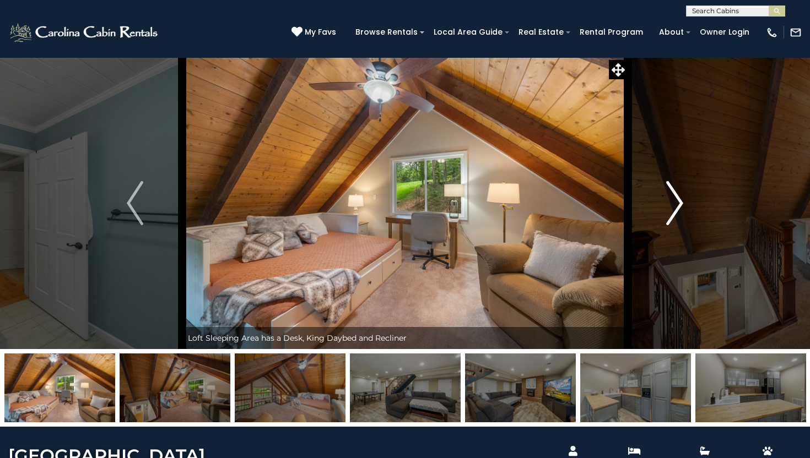
click at [683, 201] on img "Next" at bounding box center [675, 203] width 17 height 44
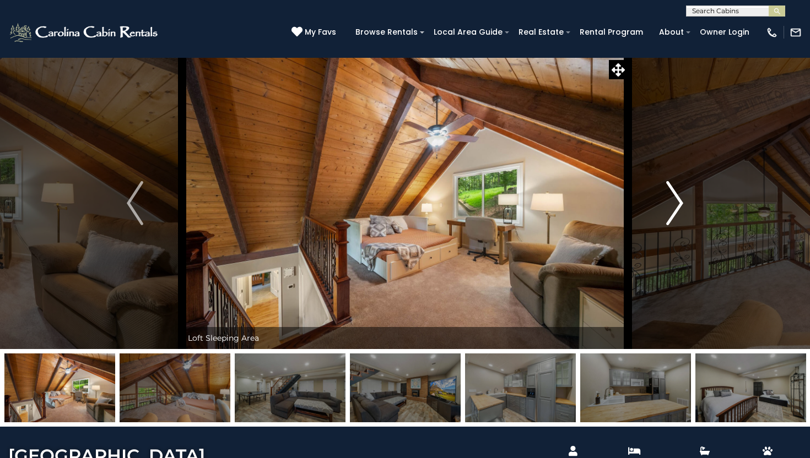
click at [683, 201] on img "Next" at bounding box center [675, 203] width 17 height 44
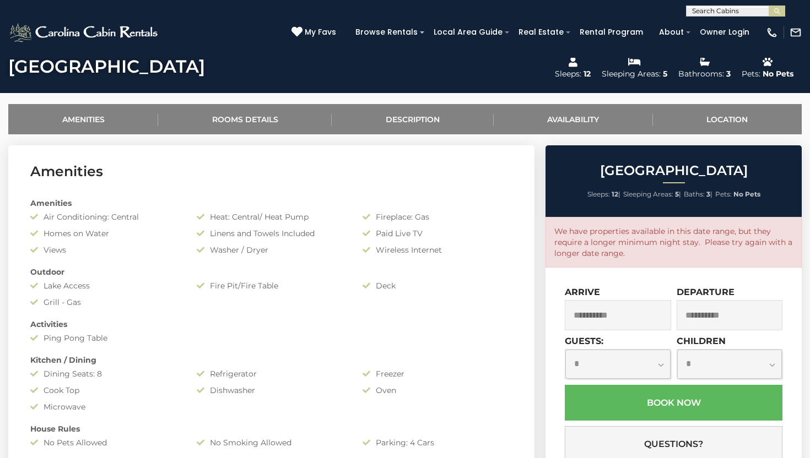
scroll to position [391, 0]
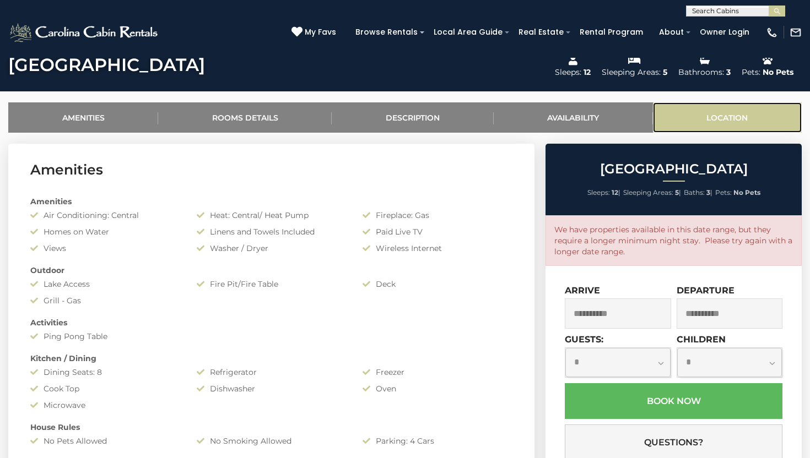
click at [719, 114] on link "Location" at bounding box center [727, 117] width 149 height 30
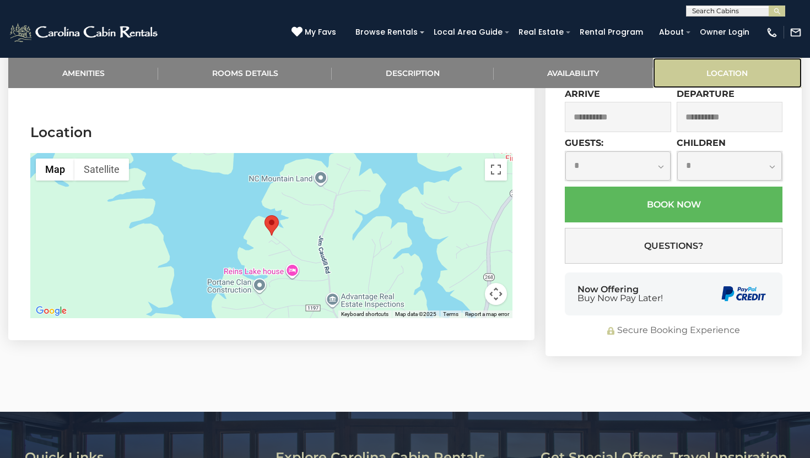
scroll to position [1960, 0]
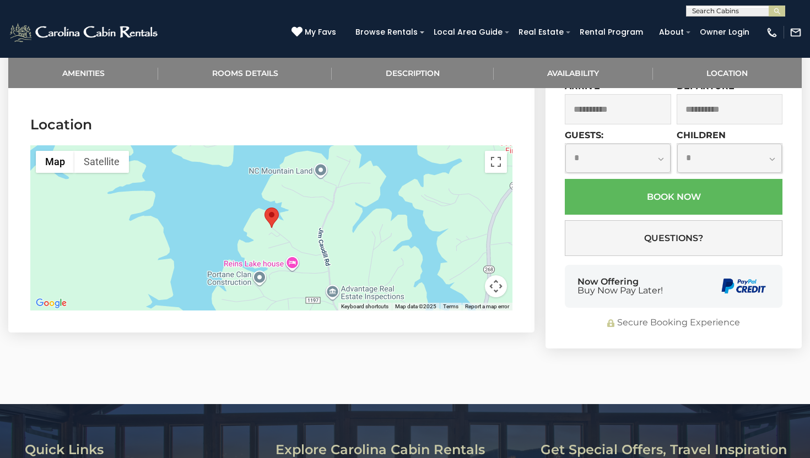
click at [499, 276] on button "Map camera controls" at bounding box center [496, 287] width 22 height 22
click at [471, 277] on button "Zoom out" at bounding box center [468, 287] width 22 height 22
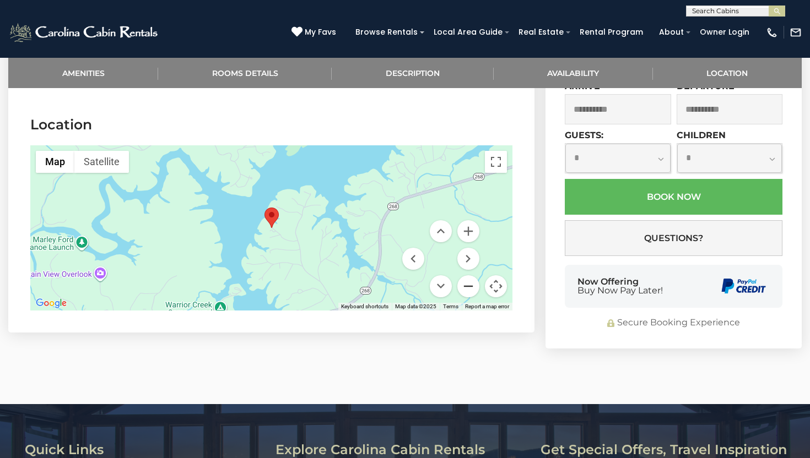
click at [471, 277] on button "Zoom out" at bounding box center [468, 287] width 22 height 22
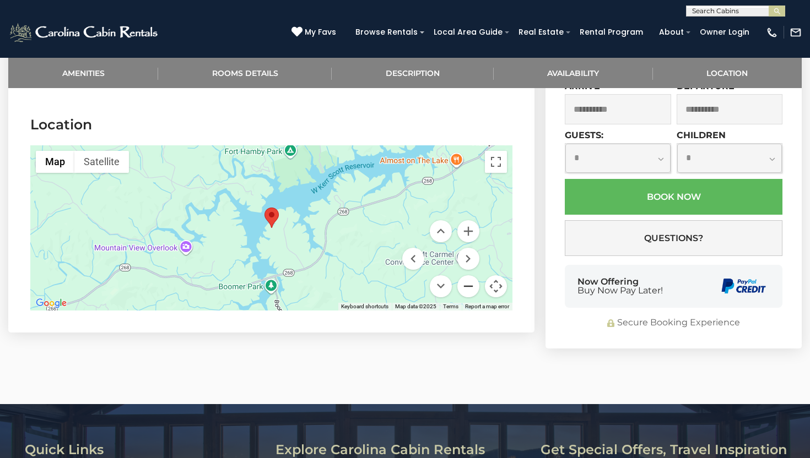
click at [471, 277] on button "Zoom out" at bounding box center [468, 287] width 22 height 22
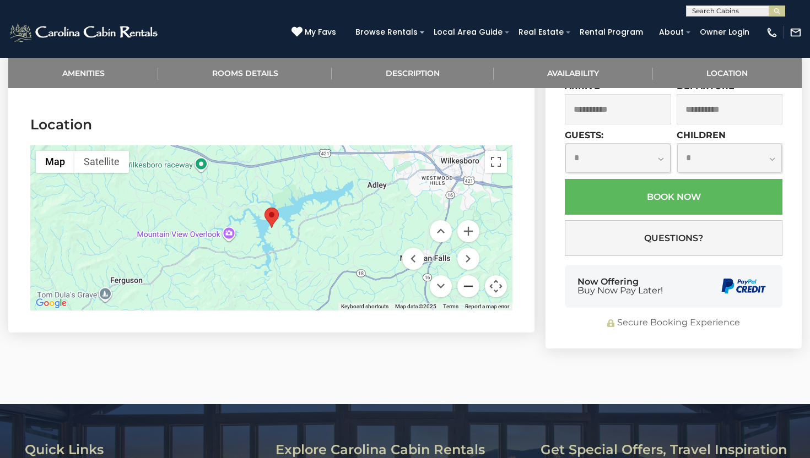
click at [471, 277] on button "Zoom out" at bounding box center [468, 287] width 22 height 22
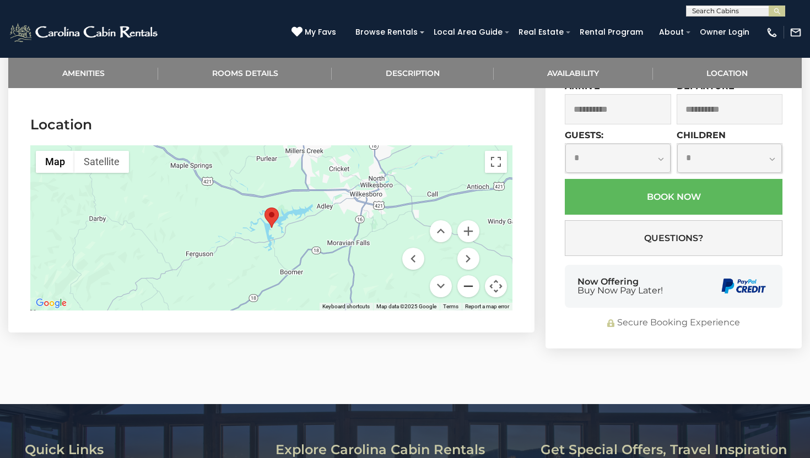
click at [471, 277] on button "Zoom out" at bounding box center [468, 287] width 22 height 22
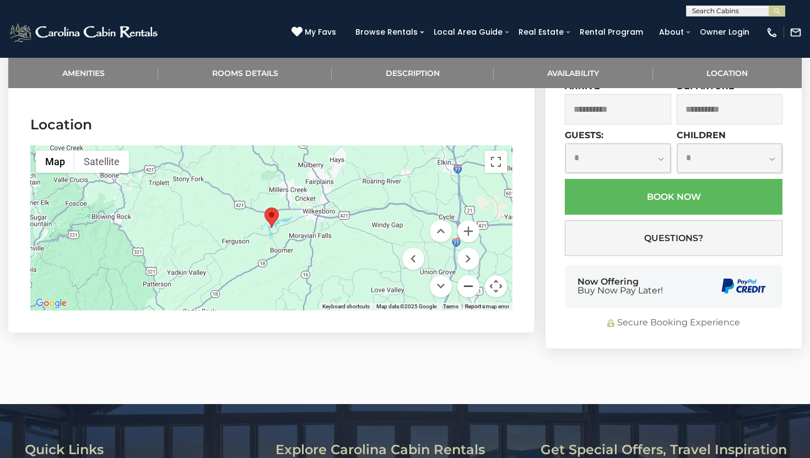
click at [471, 277] on button "Zoom out" at bounding box center [468, 287] width 22 height 22
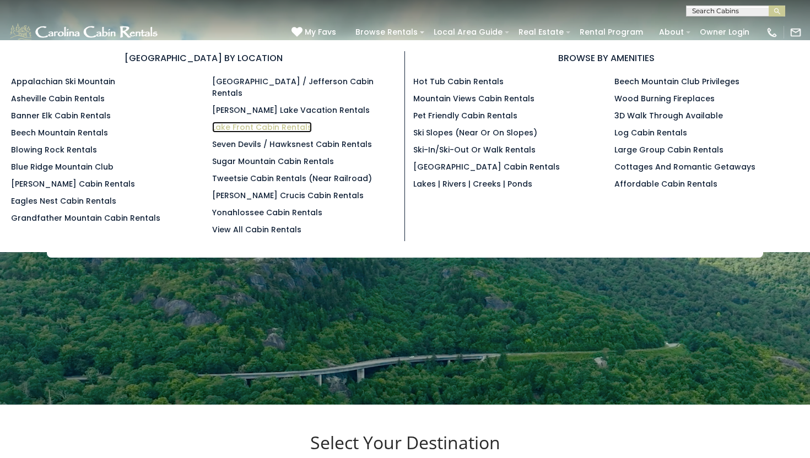
click at [235, 122] on link "Lake Front Cabin Rentals" at bounding box center [262, 127] width 100 height 11
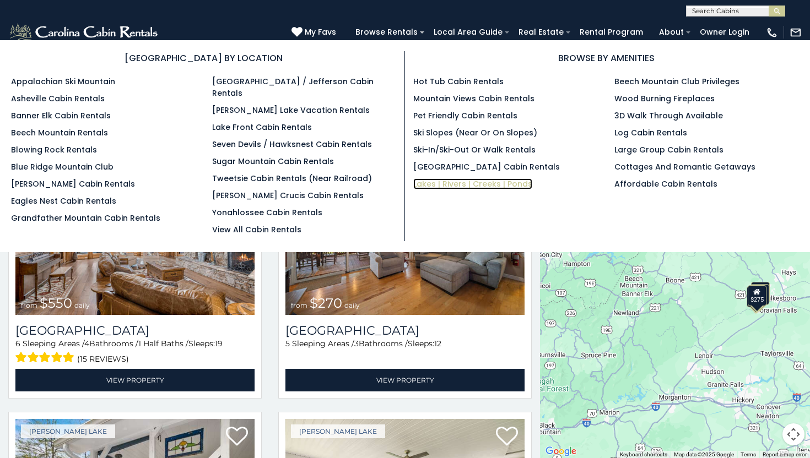
click at [435, 185] on link "Lakes | Rivers | Creeks | Ponds" at bounding box center [472, 184] width 119 height 11
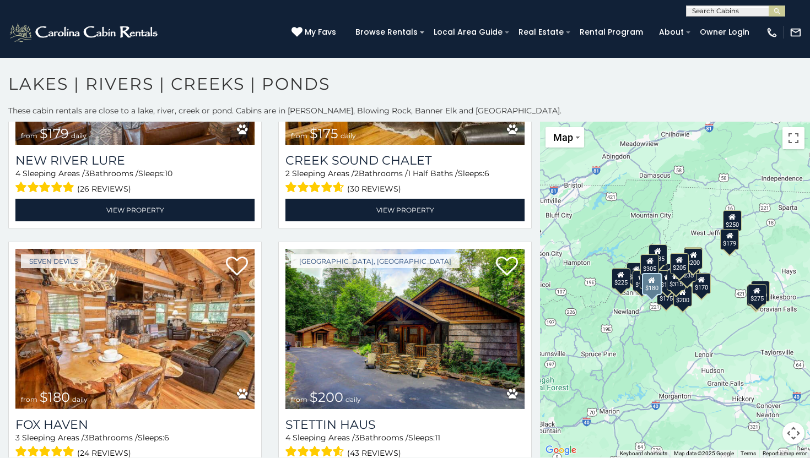
scroll to position [2550, 0]
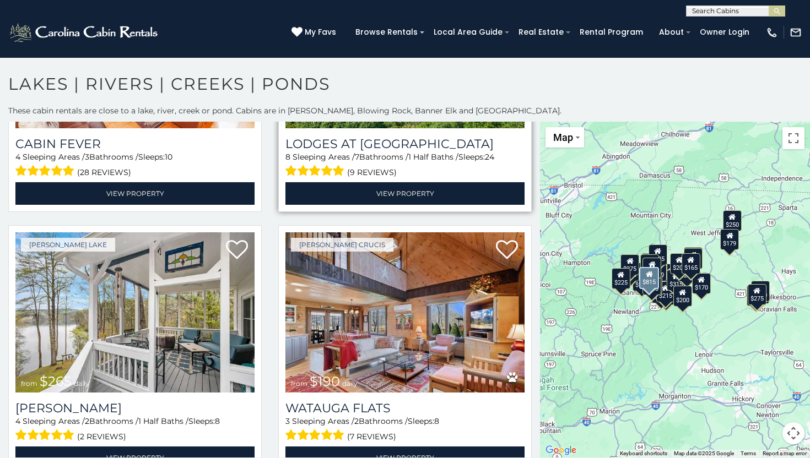
scroll to position [4420, 0]
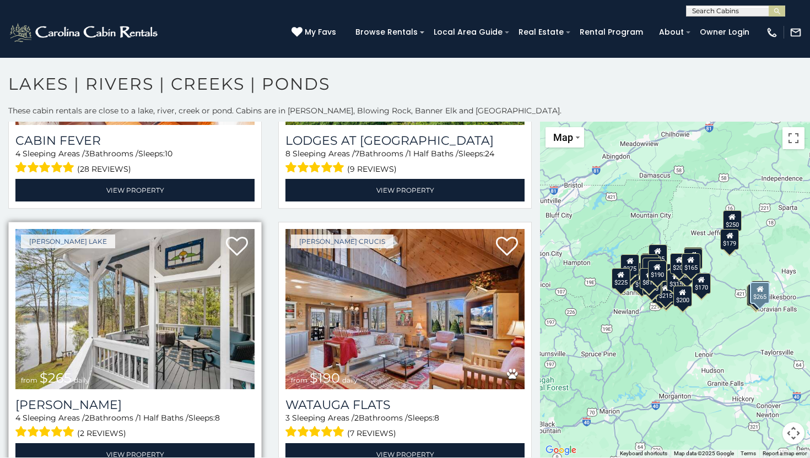
click at [179, 344] on img at bounding box center [134, 309] width 239 height 160
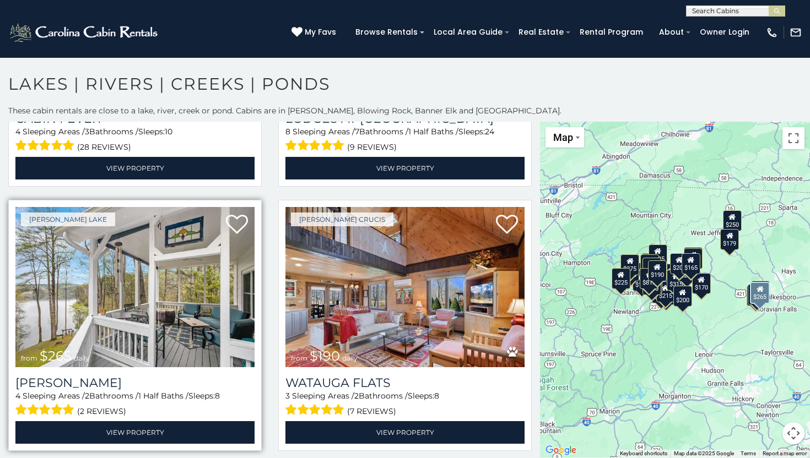
scroll to position [4452, 0]
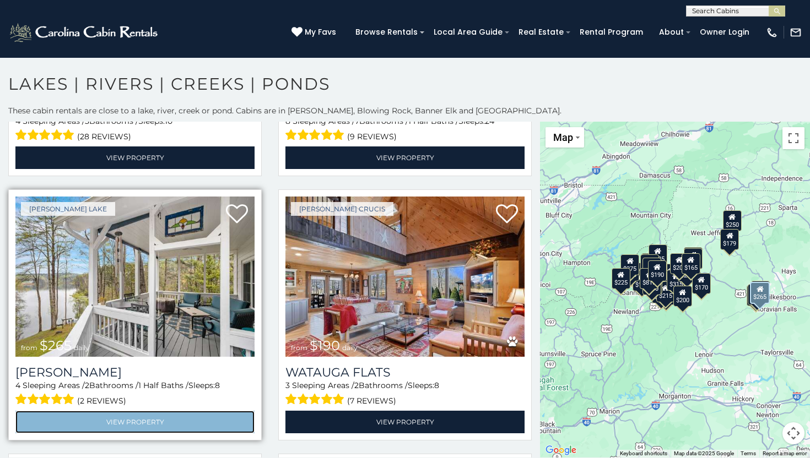
click at [115, 425] on link "View Property" at bounding box center [134, 422] width 239 height 23
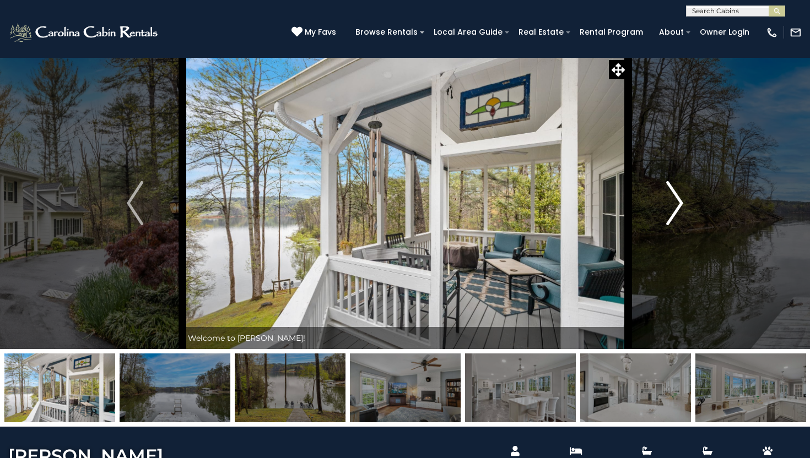
click at [678, 209] on img "Next" at bounding box center [675, 203] width 17 height 44
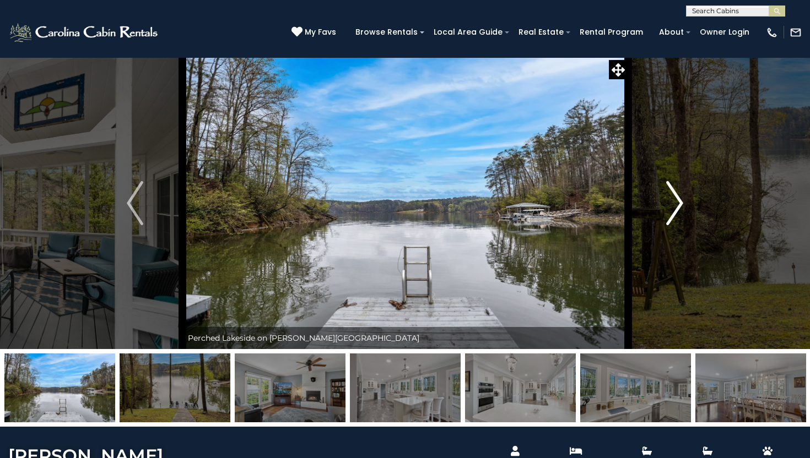
click at [678, 209] on img "Next" at bounding box center [675, 203] width 17 height 44
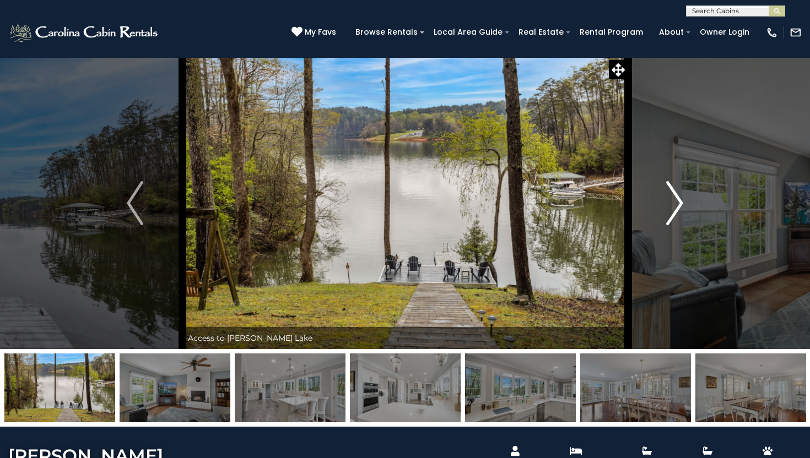
click at [678, 209] on img "Next" at bounding box center [675, 203] width 17 height 44
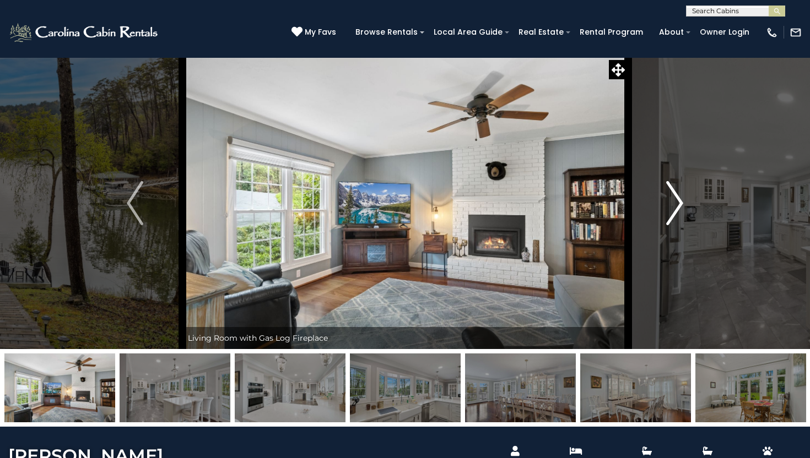
click at [678, 209] on img "Next" at bounding box center [675, 203] width 17 height 44
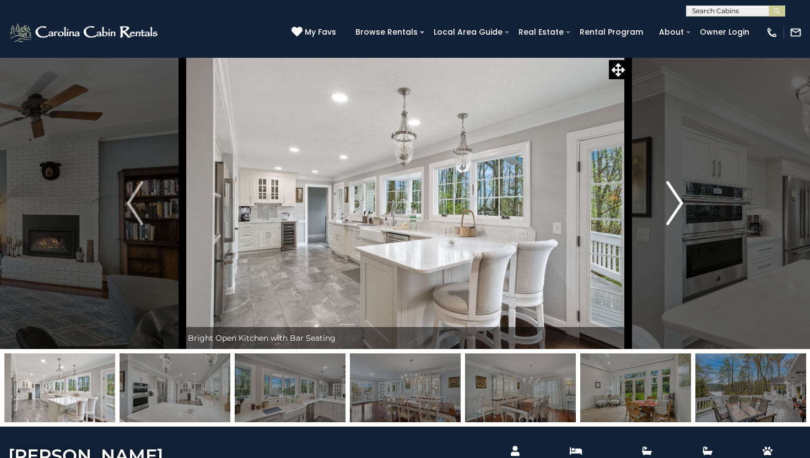
click at [678, 209] on img "Next" at bounding box center [675, 203] width 17 height 44
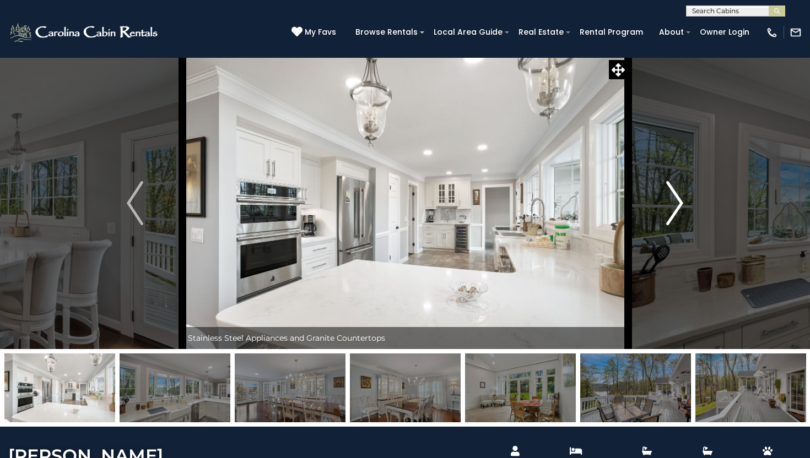
click at [678, 209] on img "Next" at bounding box center [675, 203] width 17 height 44
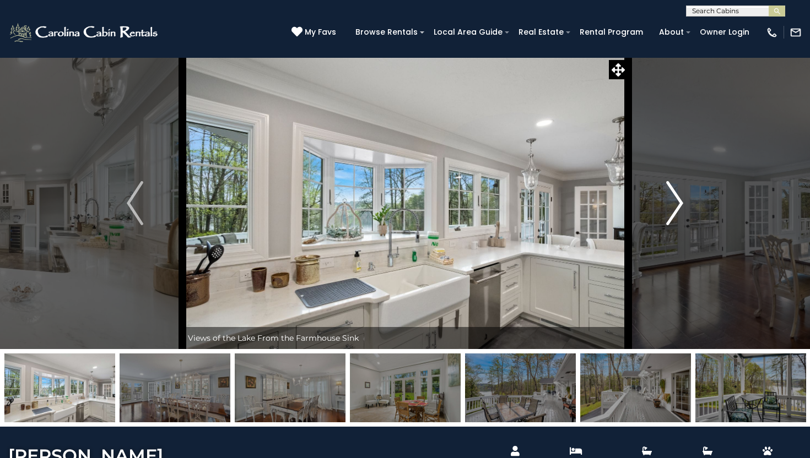
click at [678, 209] on img "Next" at bounding box center [675, 203] width 17 height 44
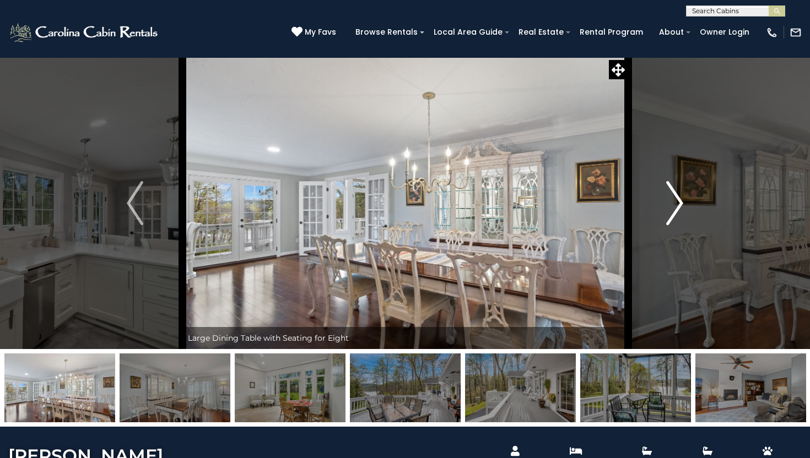
click at [678, 209] on img "Next" at bounding box center [675, 203] width 17 height 44
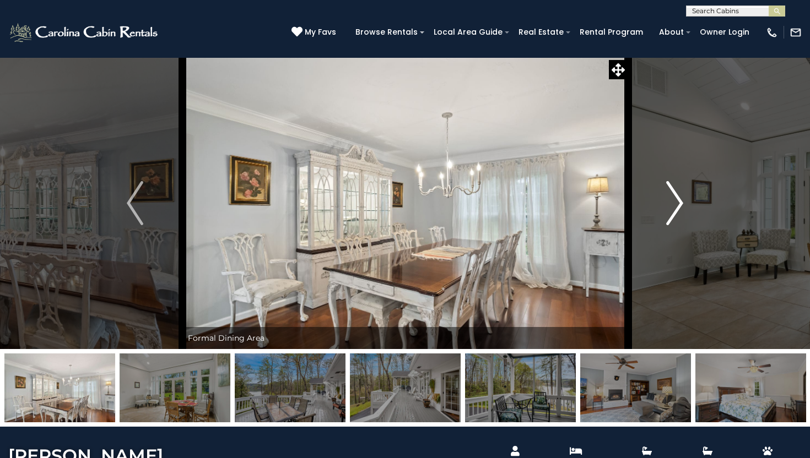
click at [678, 209] on img "Next" at bounding box center [675, 203] width 17 height 44
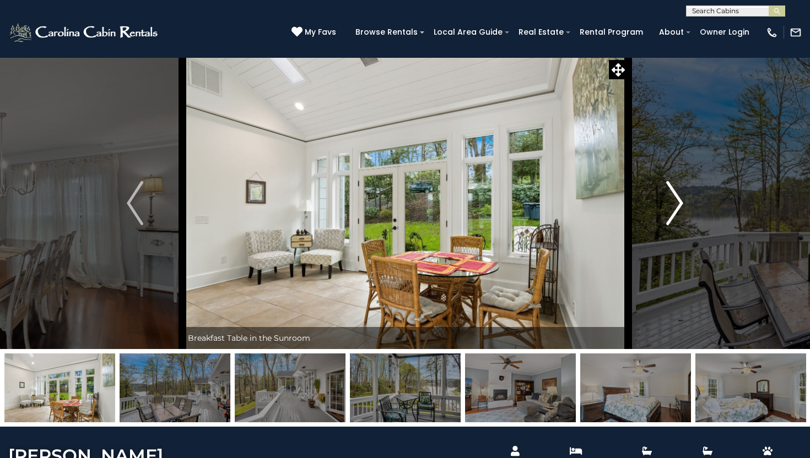
click at [678, 209] on img "Next" at bounding box center [675, 203] width 17 height 44
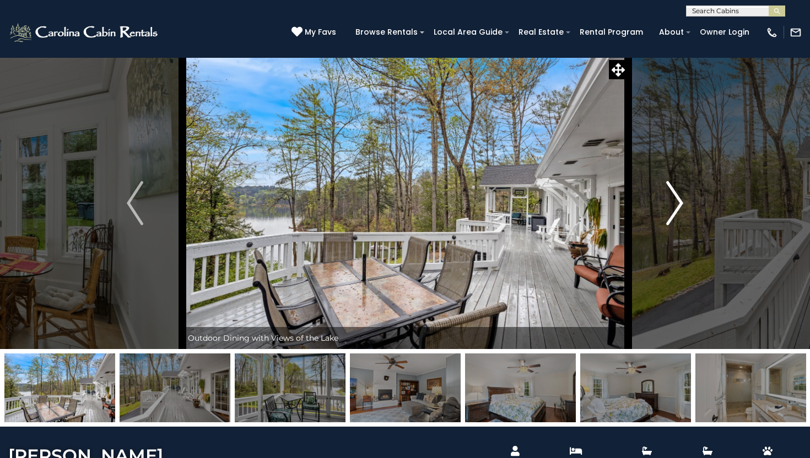
click at [678, 209] on img "Next" at bounding box center [675, 203] width 17 height 44
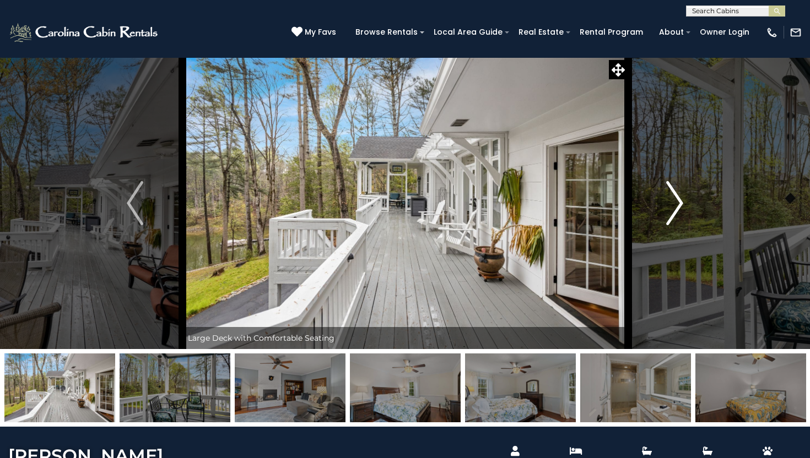
click at [678, 209] on img "Next" at bounding box center [675, 203] width 17 height 44
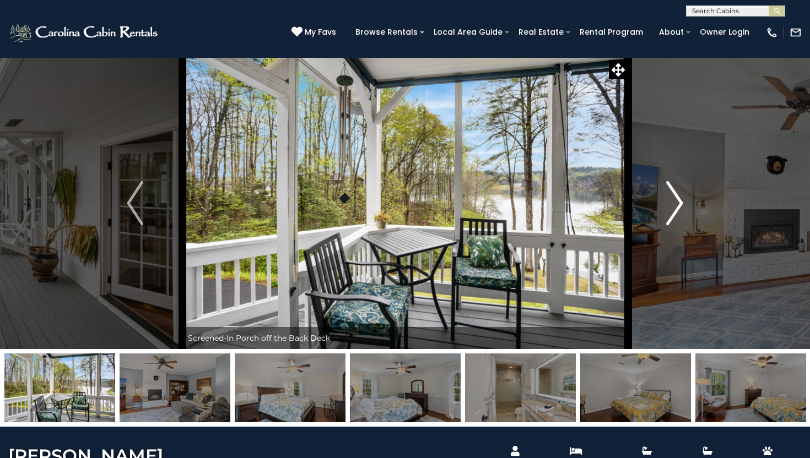
click at [678, 209] on img "Next" at bounding box center [675, 203] width 17 height 44
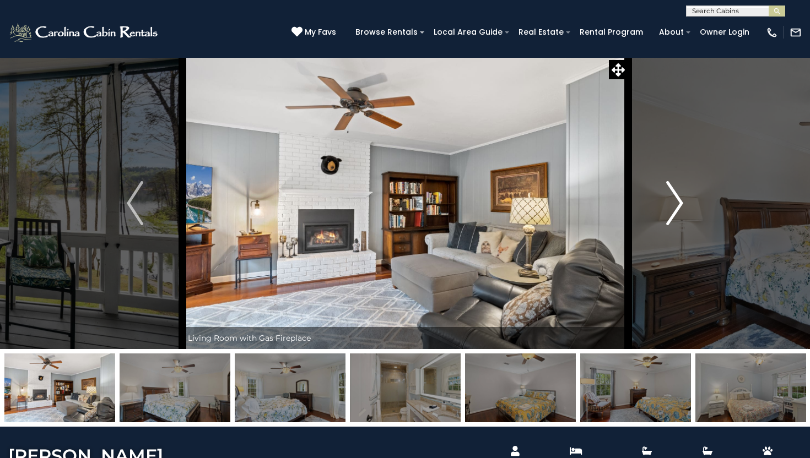
click at [678, 209] on img "Next" at bounding box center [675, 203] width 17 height 44
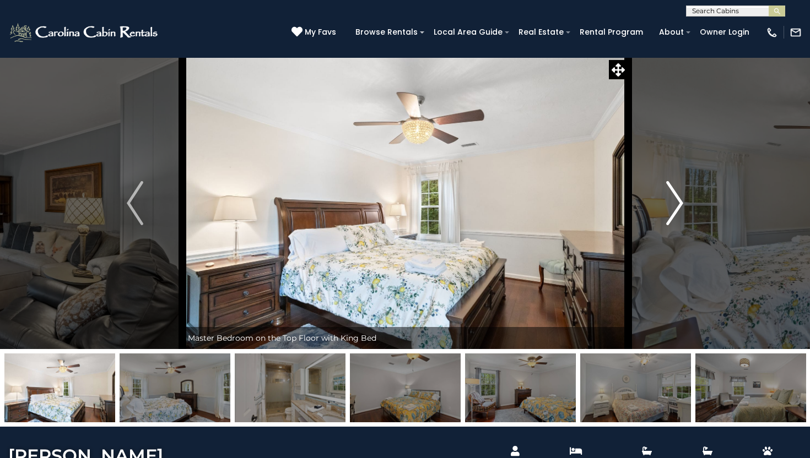
click at [678, 209] on img "Next" at bounding box center [675, 203] width 17 height 44
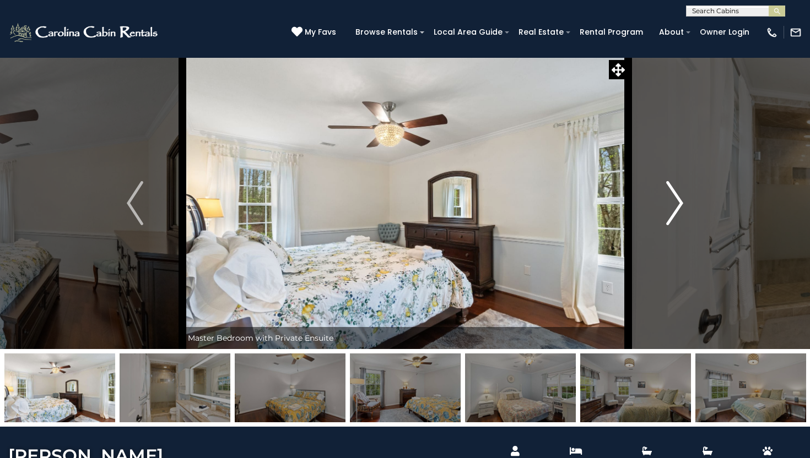
click at [678, 209] on img "Next" at bounding box center [675, 203] width 17 height 44
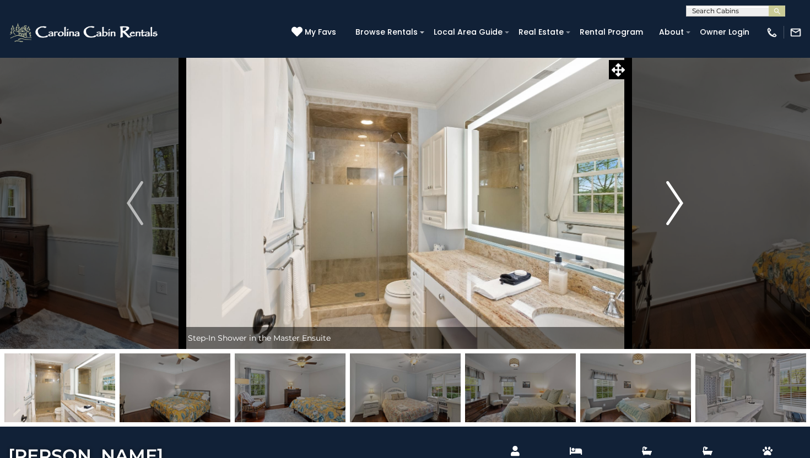
click at [678, 209] on img "Next" at bounding box center [675, 203] width 17 height 44
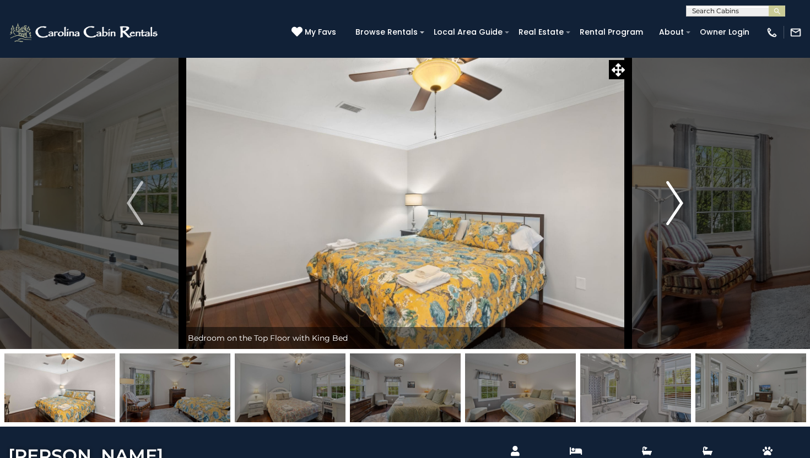
click at [678, 209] on img "Next" at bounding box center [675, 203] width 17 height 44
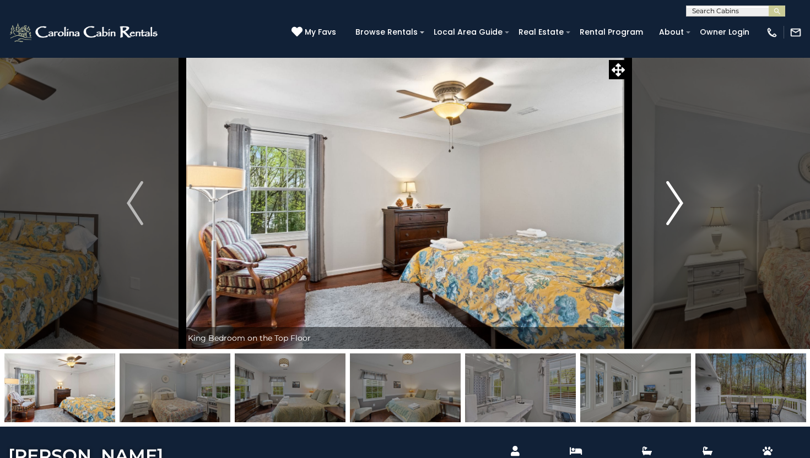
click at [678, 209] on img "Next" at bounding box center [675, 203] width 17 height 44
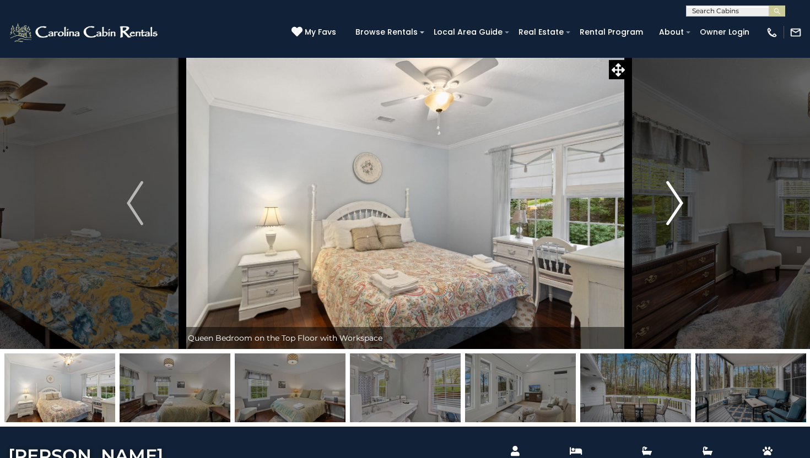
click at [678, 209] on img "Next" at bounding box center [675, 203] width 17 height 44
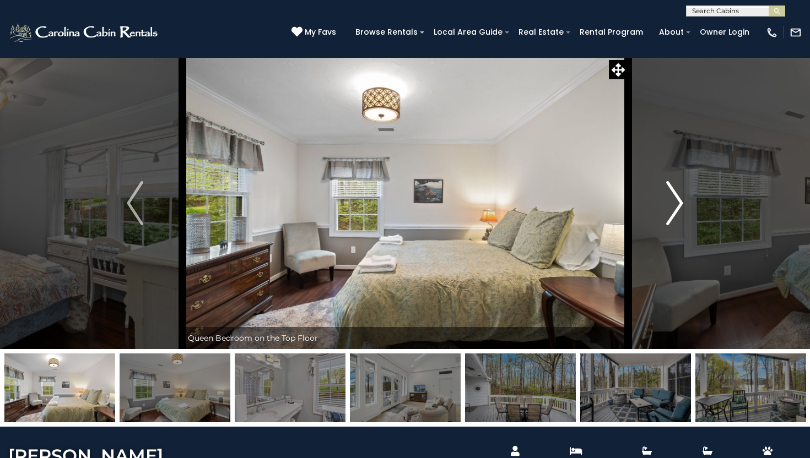
click at [678, 209] on img "Next" at bounding box center [675, 203] width 17 height 44
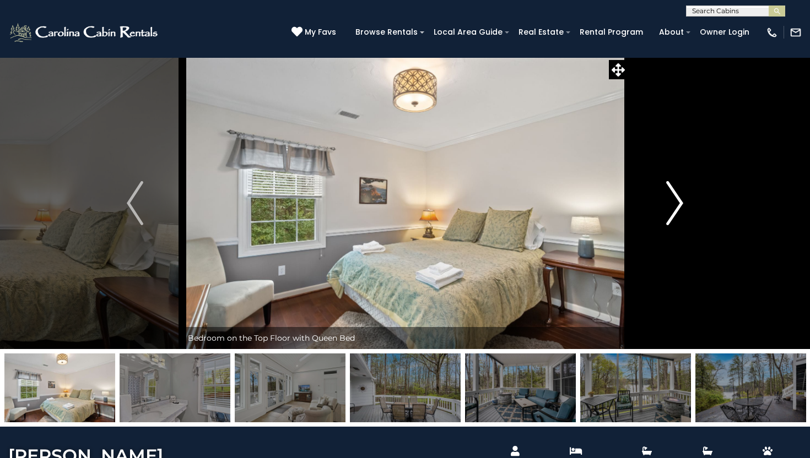
click at [678, 209] on img "Next" at bounding box center [675, 203] width 17 height 44
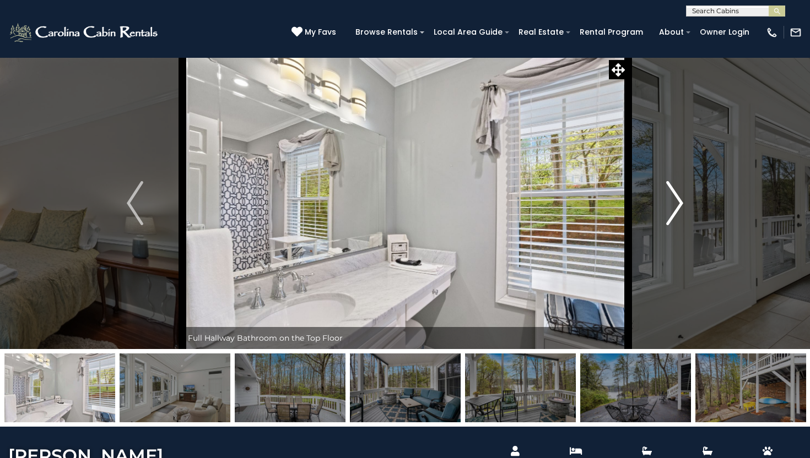
click at [678, 209] on img "Next" at bounding box center [675, 203] width 17 height 44
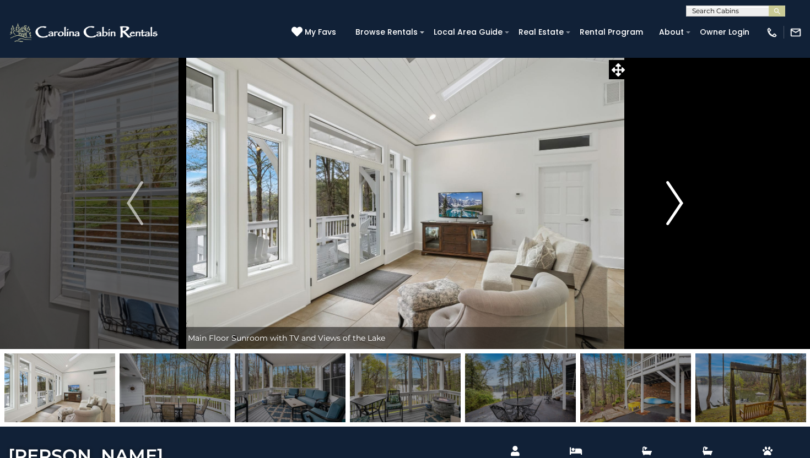
click at [678, 209] on img "Next" at bounding box center [675, 203] width 17 height 44
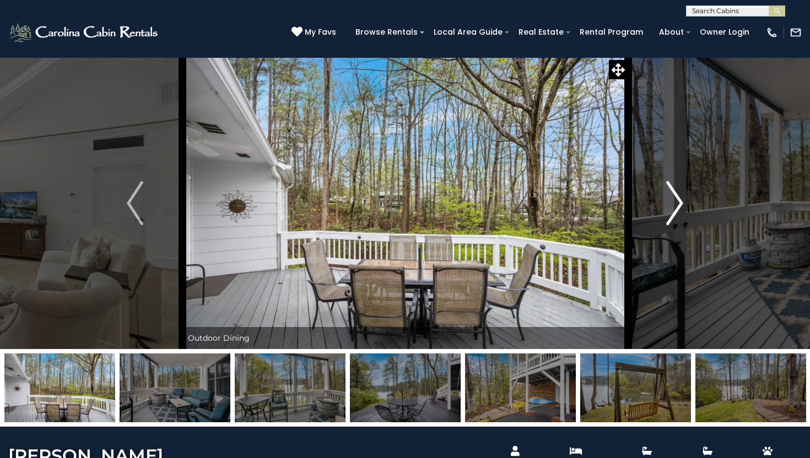
click at [678, 209] on img "Next" at bounding box center [675, 203] width 17 height 44
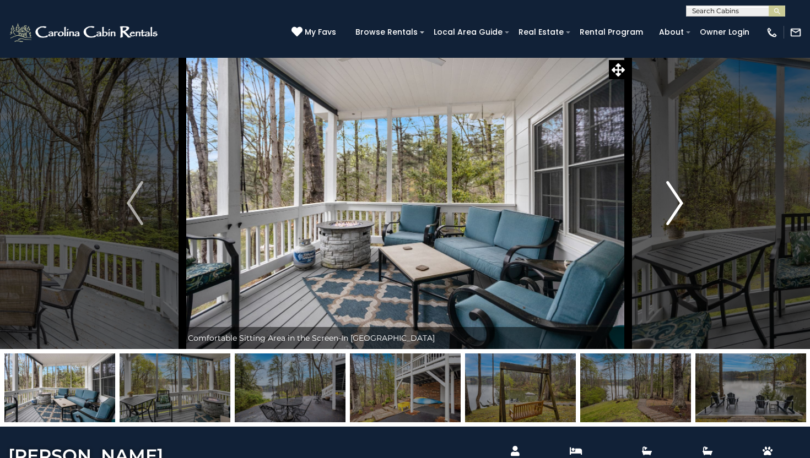
click at [678, 209] on img "Next" at bounding box center [675, 203] width 17 height 44
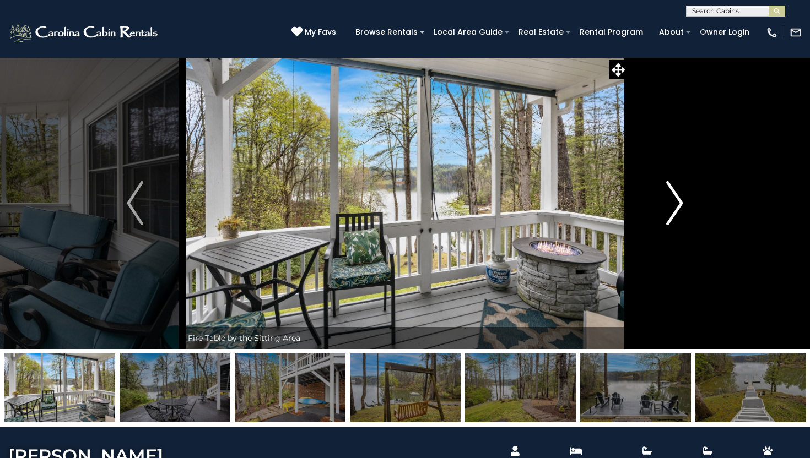
click at [678, 209] on img "Next" at bounding box center [675, 203] width 17 height 44
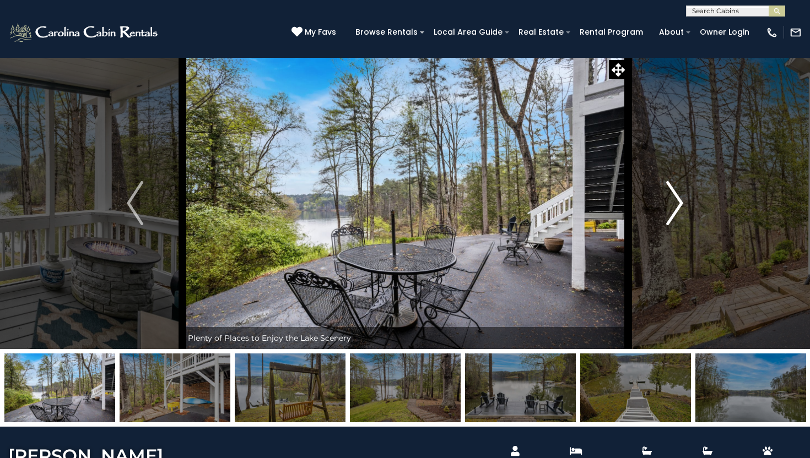
click at [678, 209] on img "Next" at bounding box center [675, 203] width 17 height 44
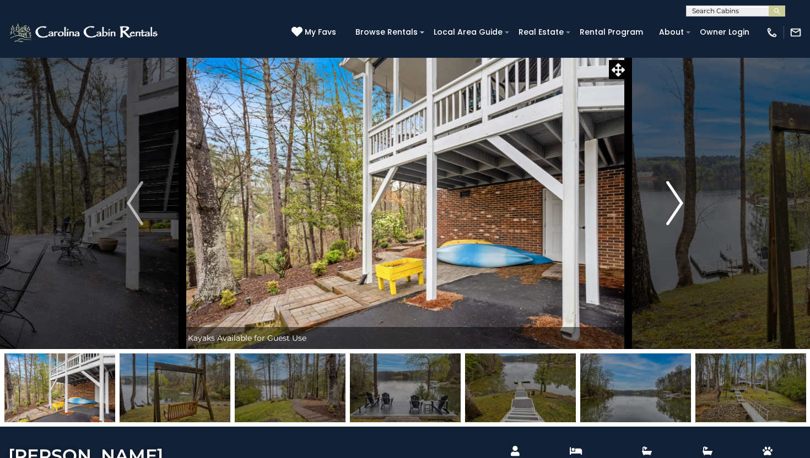
click at [678, 209] on img "Next" at bounding box center [675, 203] width 17 height 44
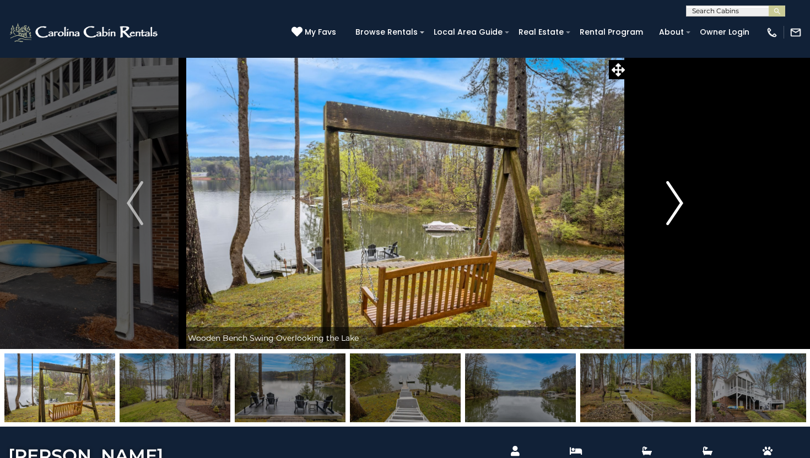
click at [678, 209] on img "Next" at bounding box center [675, 203] width 17 height 44
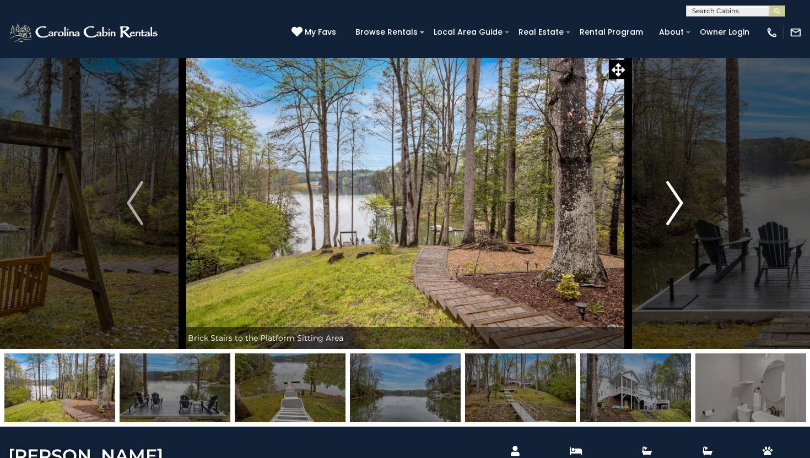
click at [678, 209] on img "Next" at bounding box center [675, 203] width 17 height 44
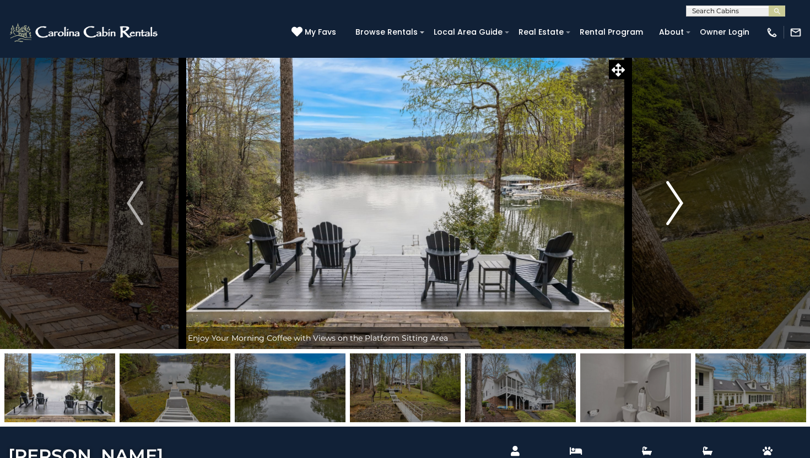
click at [678, 209] on img "Next" at bounding box center [675, 203] width 17 height 44
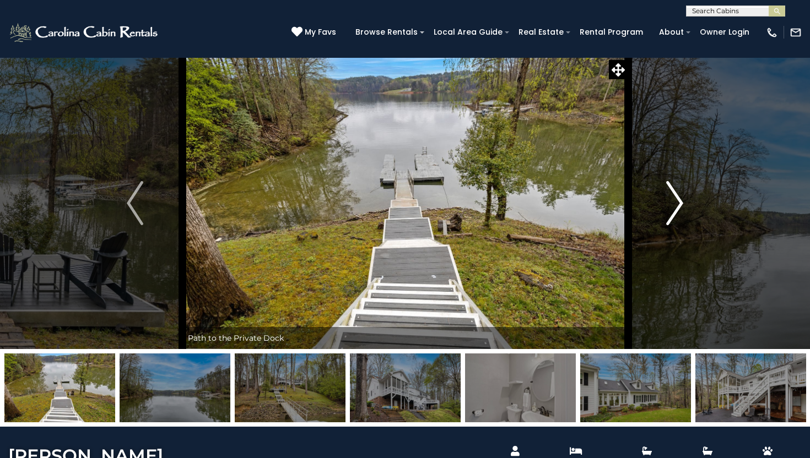
click at [678, 209] on img "Next" at bounding box center [675, 203] width 17 height 44
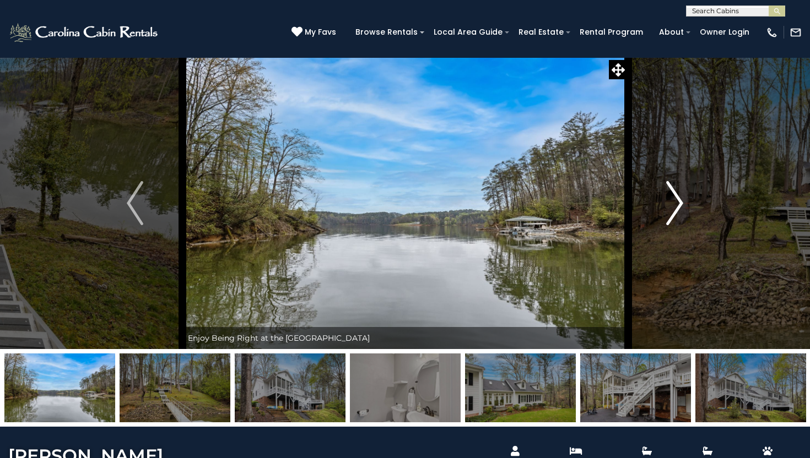
click at [678, 209] on img "Next" at bounding box center [675, 203] width 17 height 44
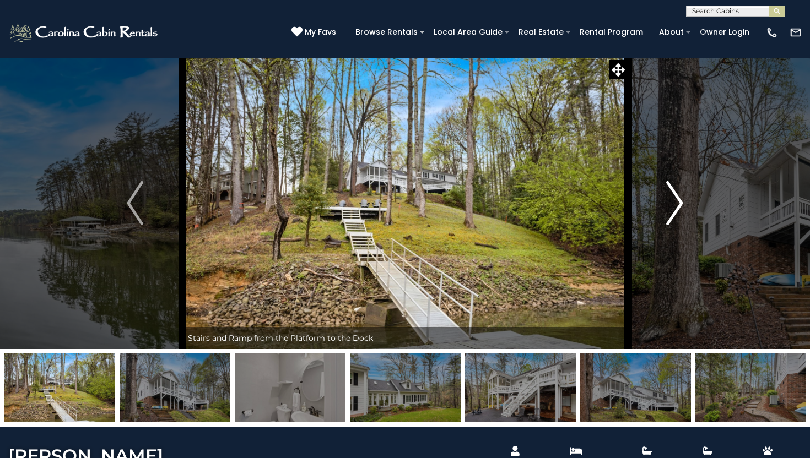
click at [678, 209] on img "Next" at bounding box center [675, 203] width 17 height 44
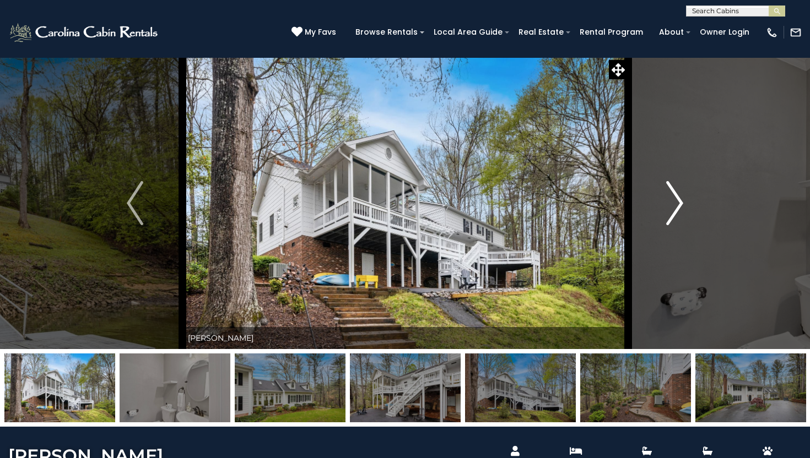
click at [678, 209] on img "Next" at bounding box center [675, 203] width 17 height 44
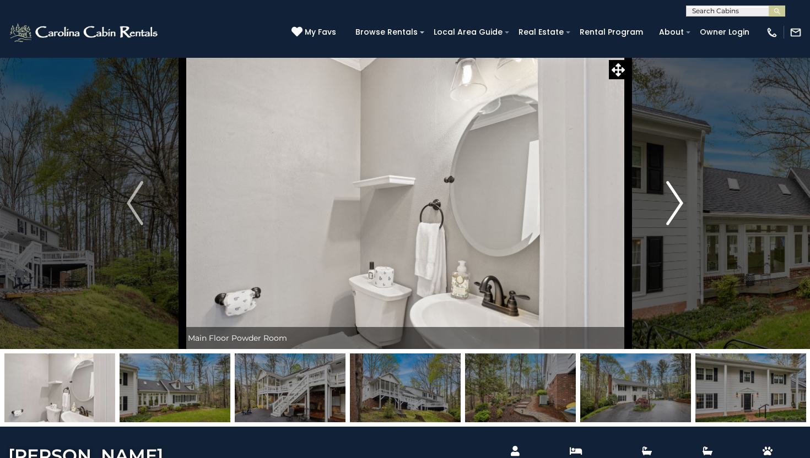
click at [678, 209] on img "Next" at bounding box center [675, 203] width 17 height 44
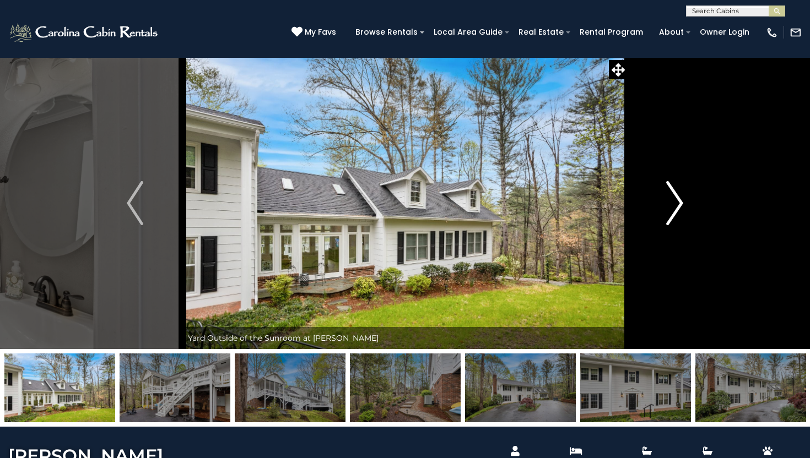
click at [678, 209] on img "Next" at bounding box center [675, 203] width 17 height 44
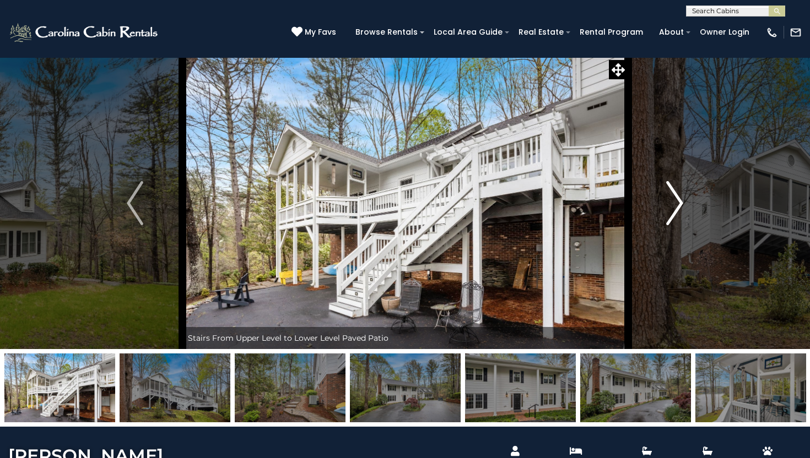
click at [678, 209] on img "Next" at bounding box center [675, 203] width 17 height 44
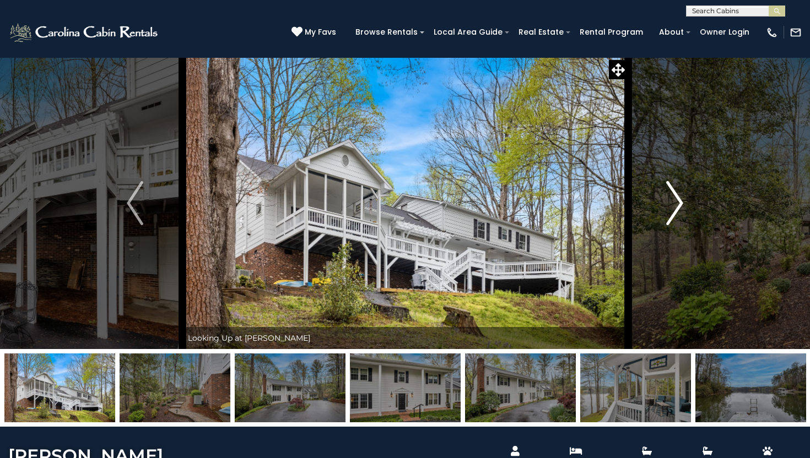
click at [678, 209] on img "Next" at bounding box center [675, 203] width 17 height 44
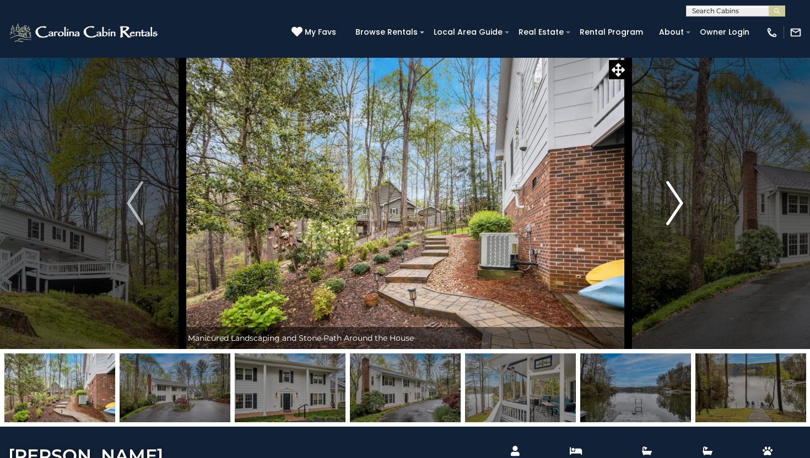
click at [678, 209] on img "Next" at bounding box center [675, 203] width 17 height 44
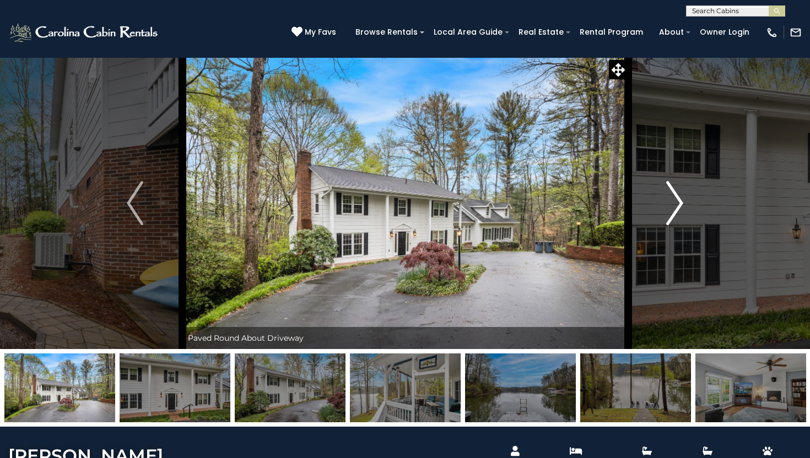
click at [678, 209] on img "Next" at bounding box center [675, 203] width 17 height 44
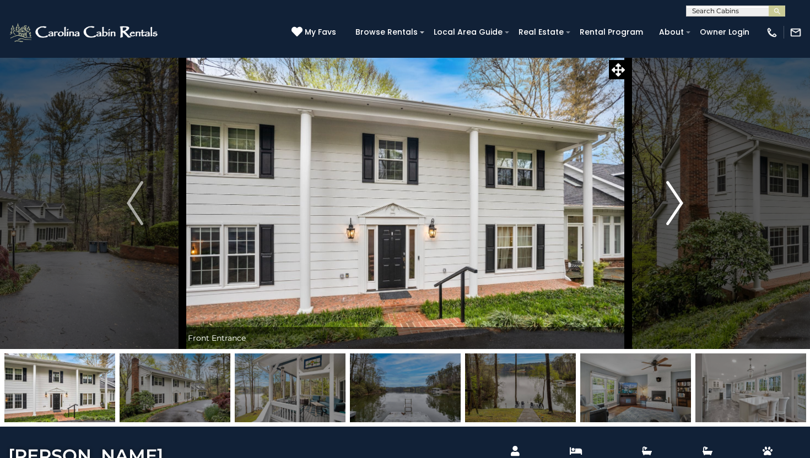
click at [678, 209] on img "Next" at bounding box center [675, 203] width 17 height 44
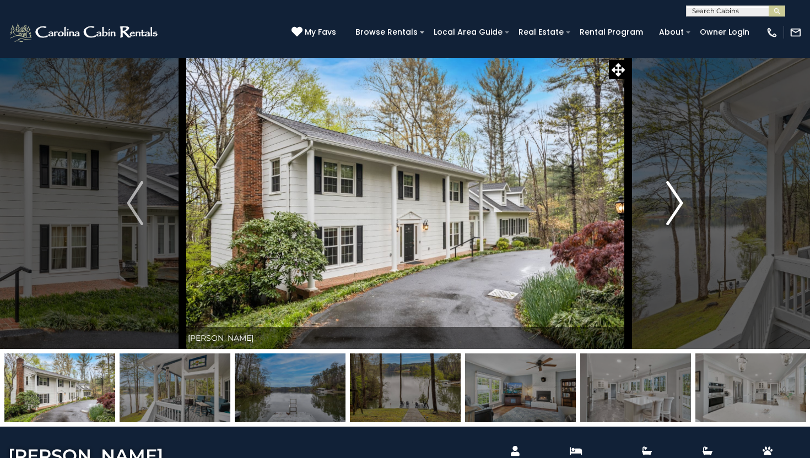
click at [678, 209] on img "Next" at bounding box center [675, 203] width 17 height 44
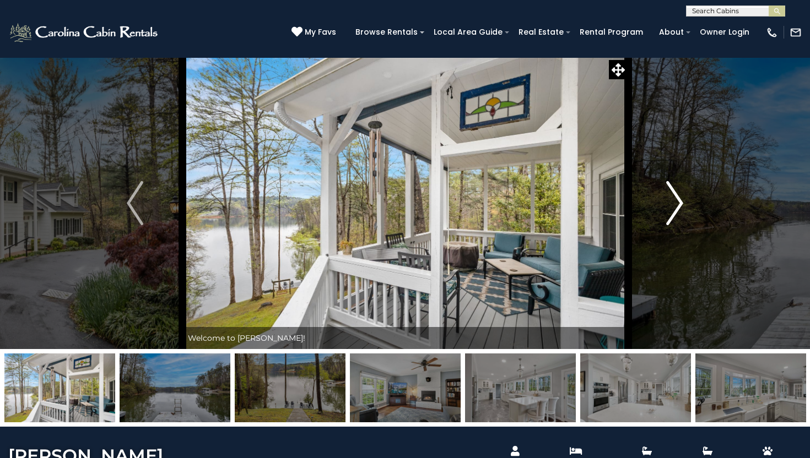
click at [678, 209] on img "Next" at bounding box center [675, 203] width 17 height 44
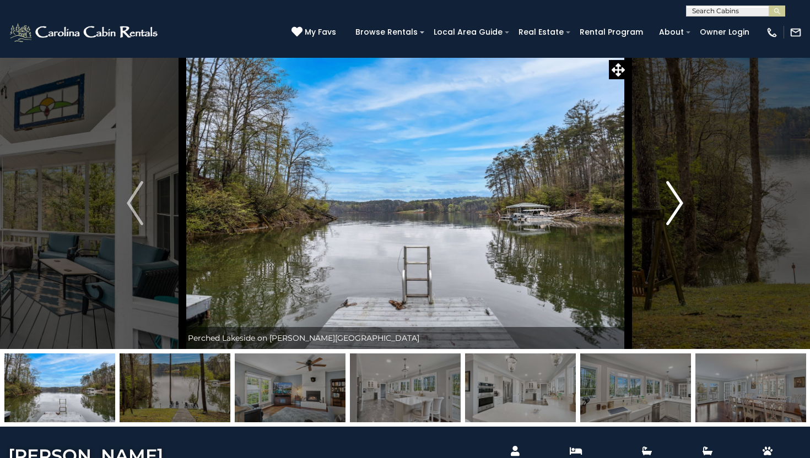
click at [678, 209] on img "Next" at bounding box center [675, 203] width 17 height 44
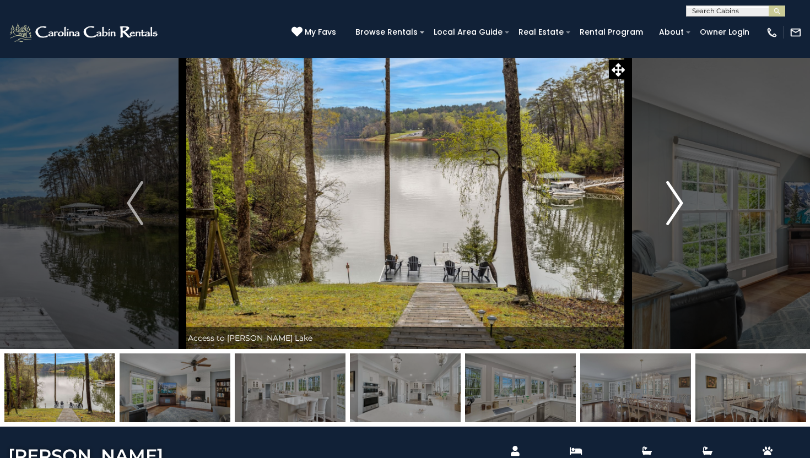
click at [678, 209] on img "Next" at bounding box center [675, 203] width 17 height 44
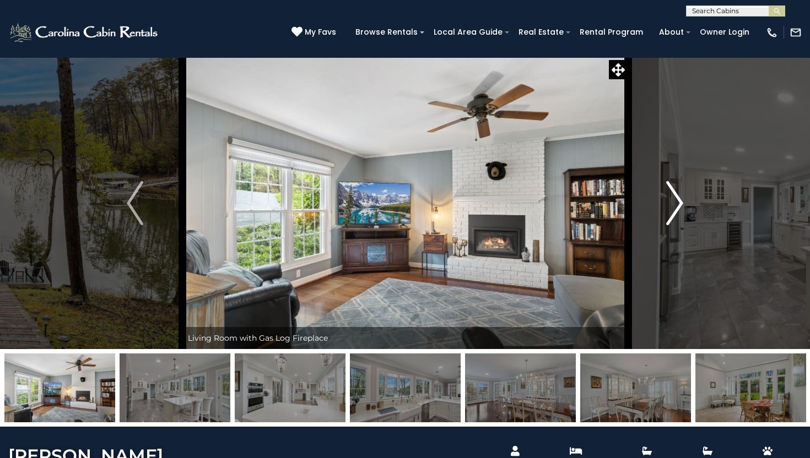
click at [678, 209] on img "Next" at bounding box center [675, 203] width 17 height 44
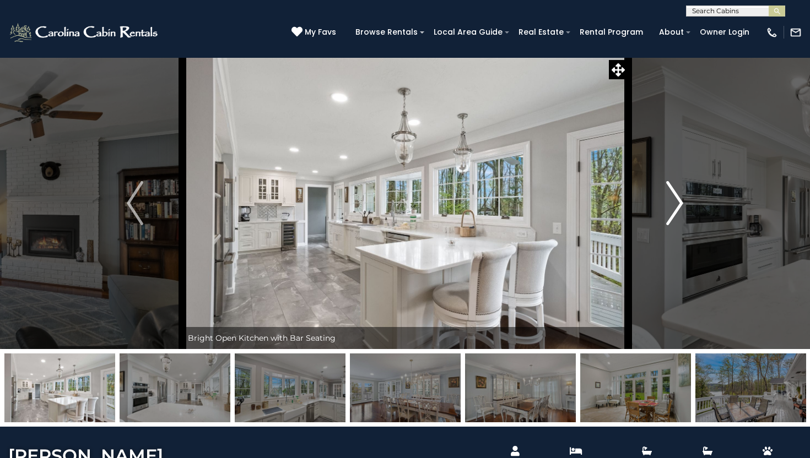
click at [678, 209] on img "Next" at bounding box center [675, 203] width 17 height 44
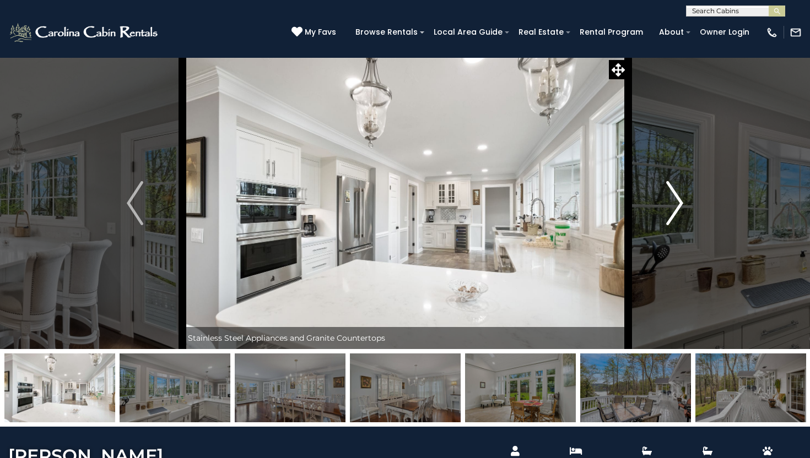
click at [678, 209] on img "Next" at bounding box center [675, 203] width 17 height 44
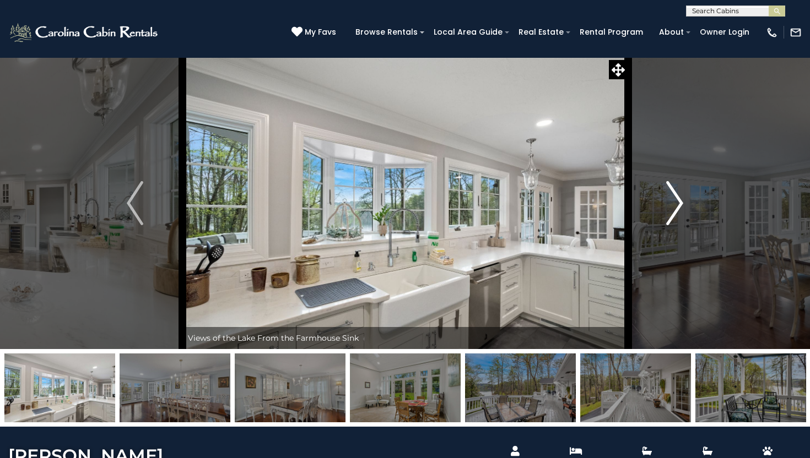
click at [678, 209] on img "Next" at bounding box center [675, 203] width 17 height 44
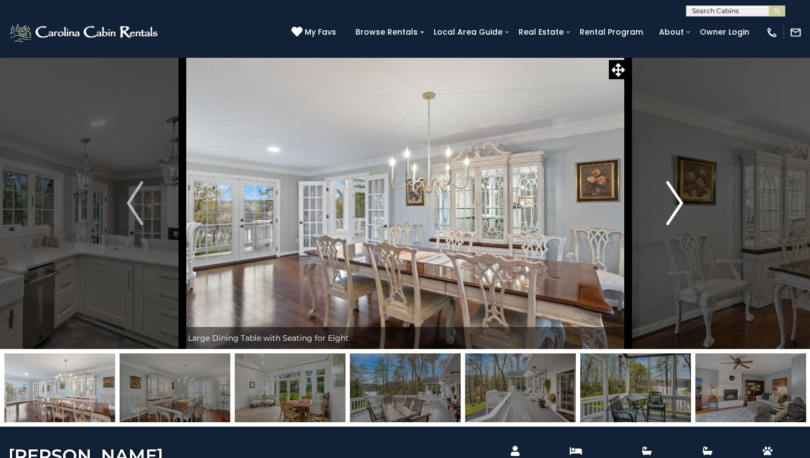
click at [678, 209] on img "Next" at bounding box center [675, 203] width 17 height 44
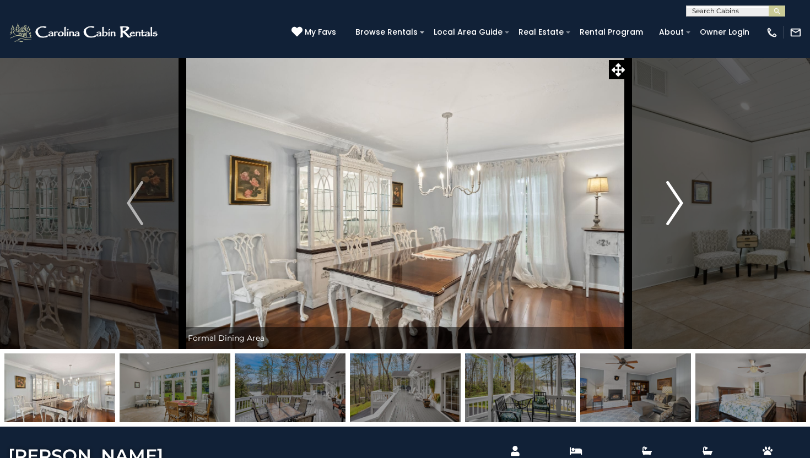
click at [678, 209] on img "Next" at bounding box center [675, 203] width 17 height 44
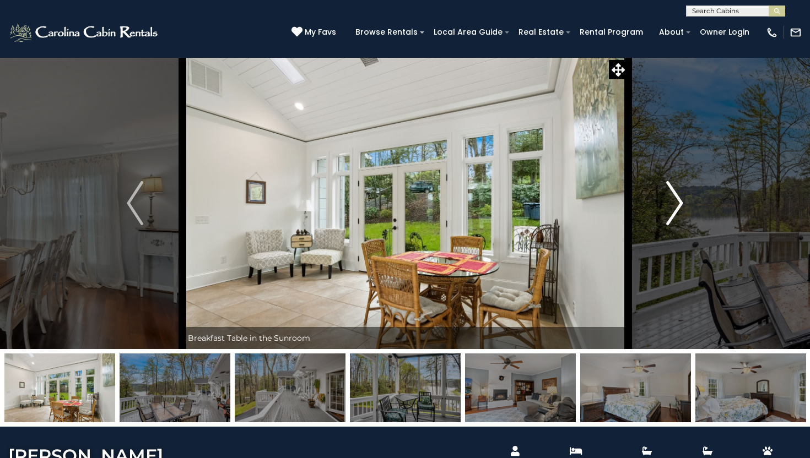
click at [678, 209] on img "Next" at bounding box center [675, 203] width 17 height 44
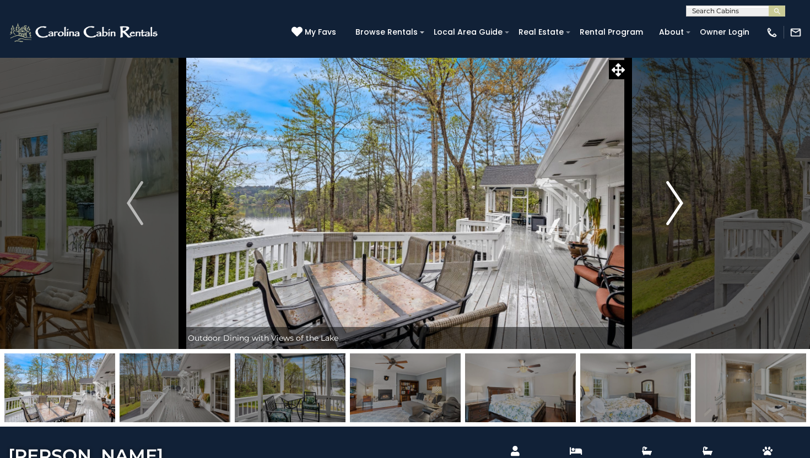
click at [678, 209] on img "Next" at bounding box center [675, 203] width 17 height 44
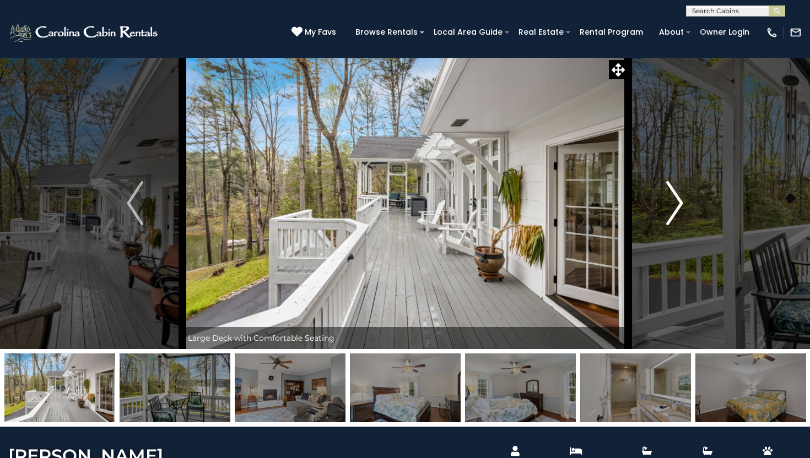
click at [678, 209] on img "Next" at bounding box center [675, 203] width 17 height 44
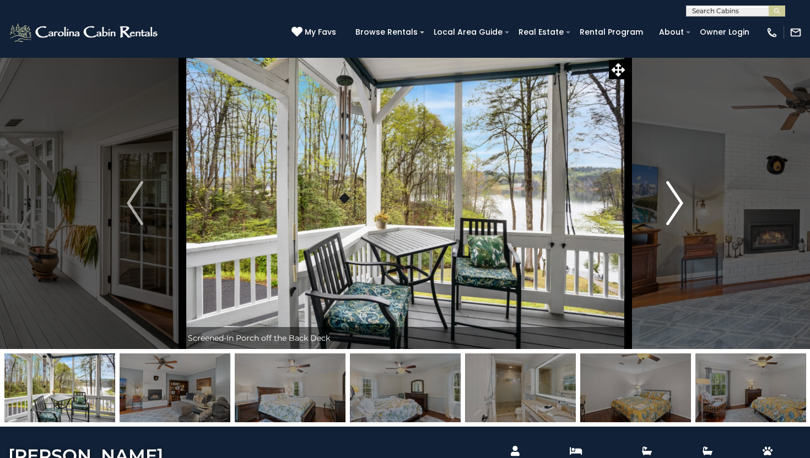
click at [678, 209] on img "Next" at bounding box center [675, 203] width 17 height 44
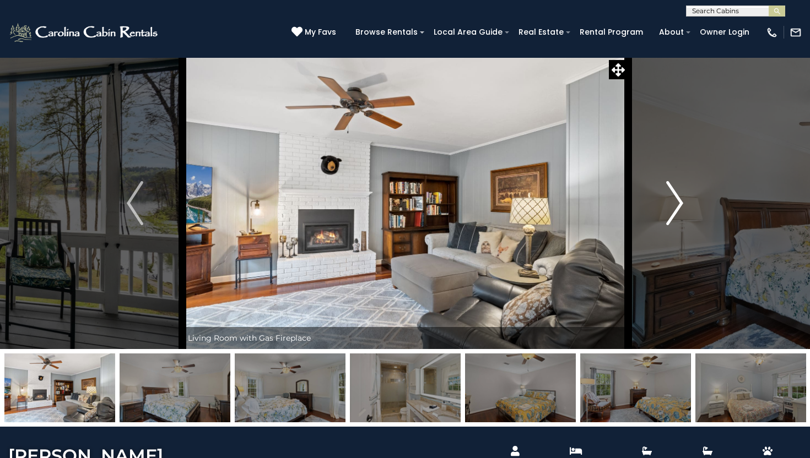
click at [678, 209] on img "Next" at bounding box center [675, 203] width 17 height 44
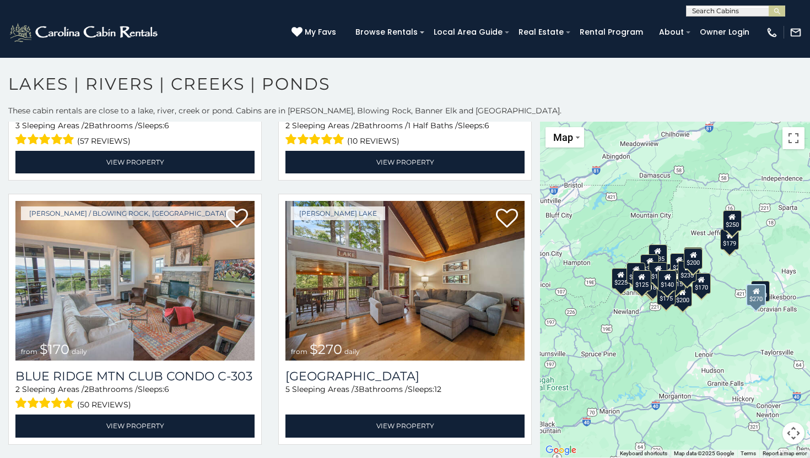
scroll to position [6, 0]
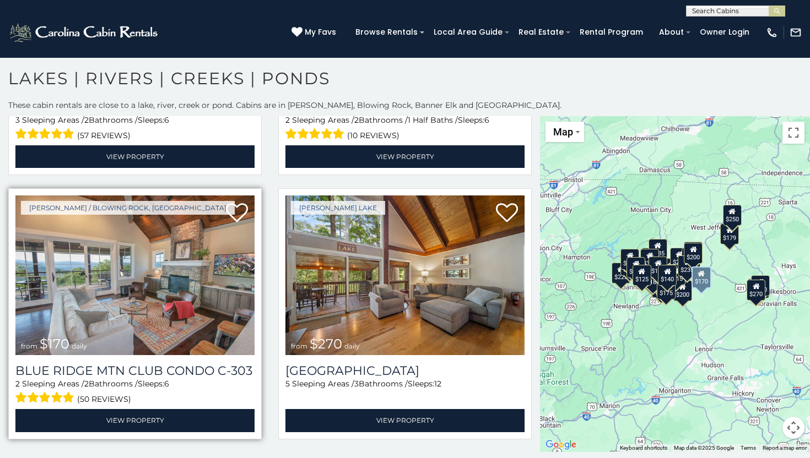
click at [100, 281] on img at bounding box center [134, 276] width 239 height 160
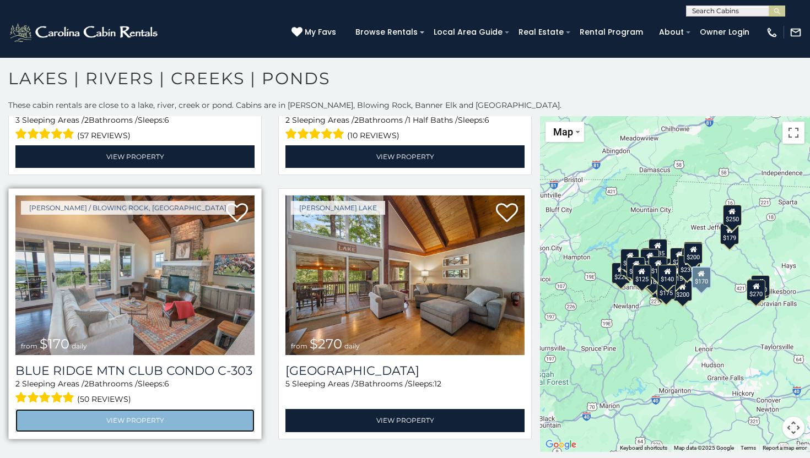
click at [109, 413] on link "View Property" at bounding box center [134, 420] width 239 height 23
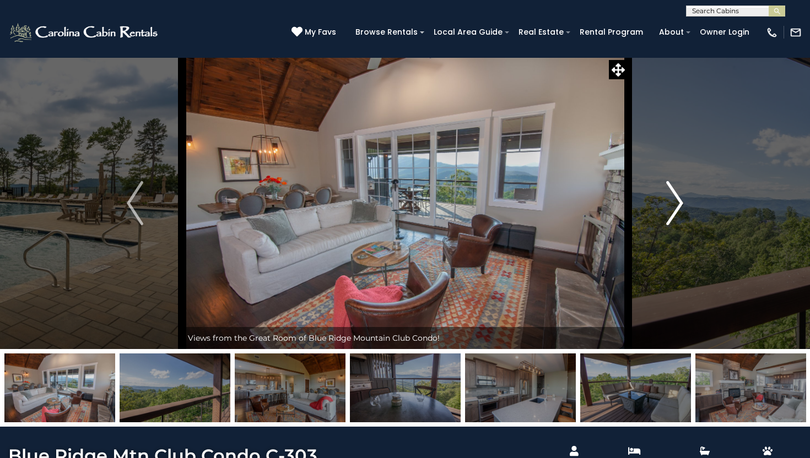
click at [680, 206] on img "Next" at bounding box center [675, 203] width 17 height 44
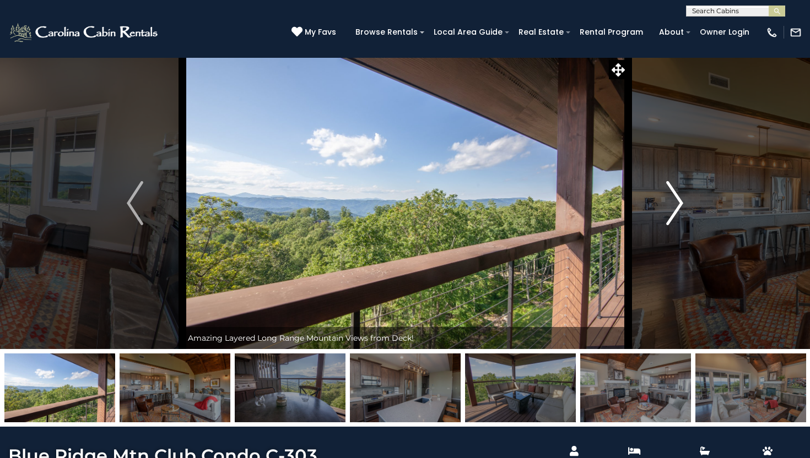
click at [680, 206] on img "Next" at bounding box center [675, 203] width 17 height 44
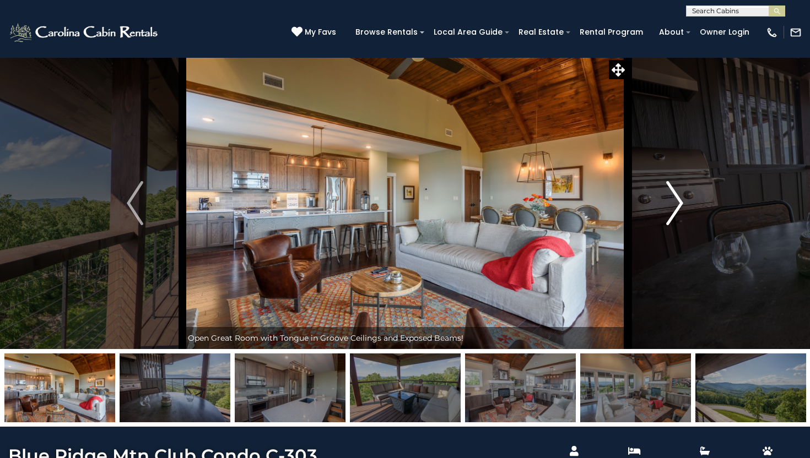
click at [680, 206] on img "Next" at bounding box center [675, 203] width 17 height 44
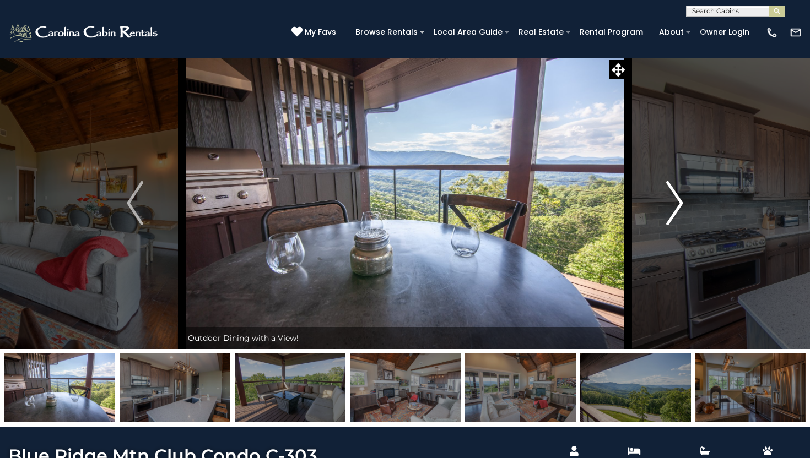
click at [680, 206] on img "Next" at bounding box center [675, 203] width 17 height 44
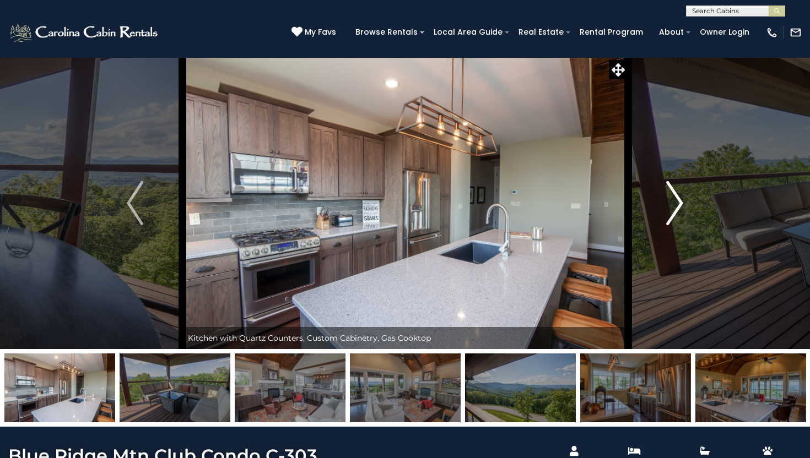
click at [680, 206] on img "Next" at bounding box center [675, 203] width 17 height 44
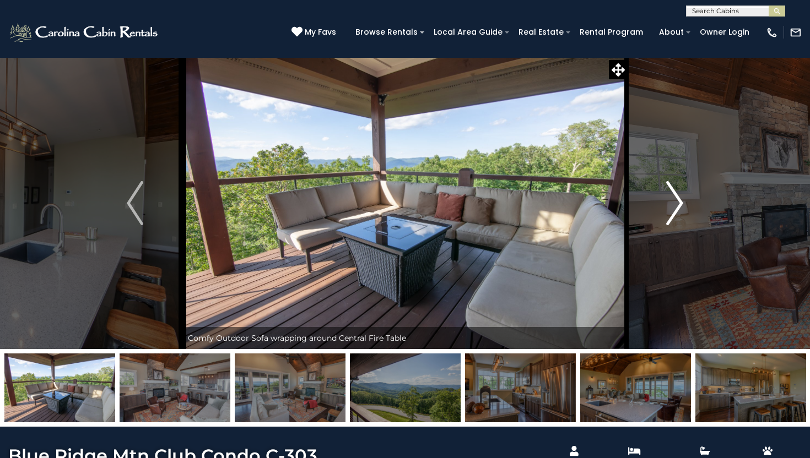
click at [680, 206] on img "Next" at bounding box center [675, 203] width 17 height 44
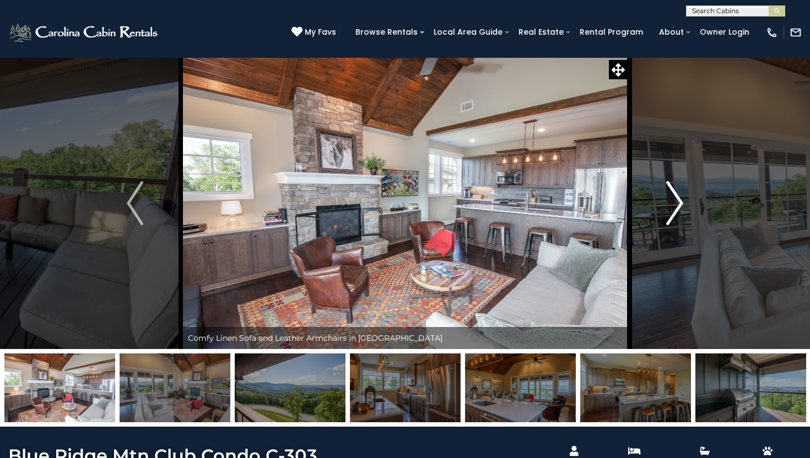
click at [680, 206] on img "Next" at bounding box center [675, 203] width 17 height 44
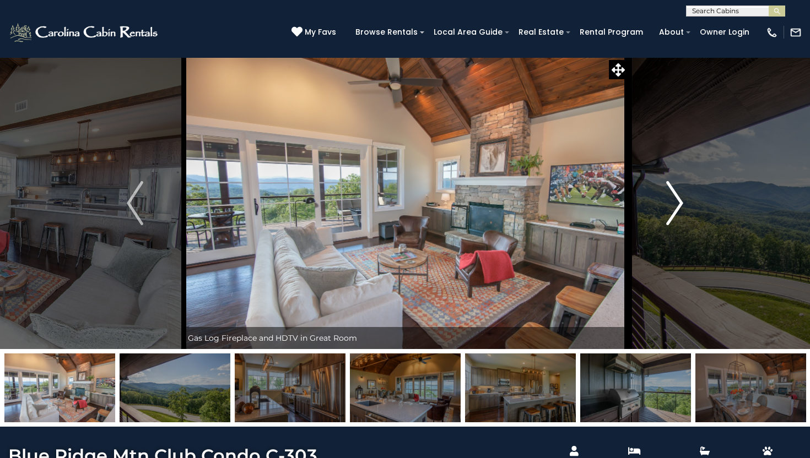
click at [680, 206] on img "Next" at bounding box center [675, 203] width 17 height 44
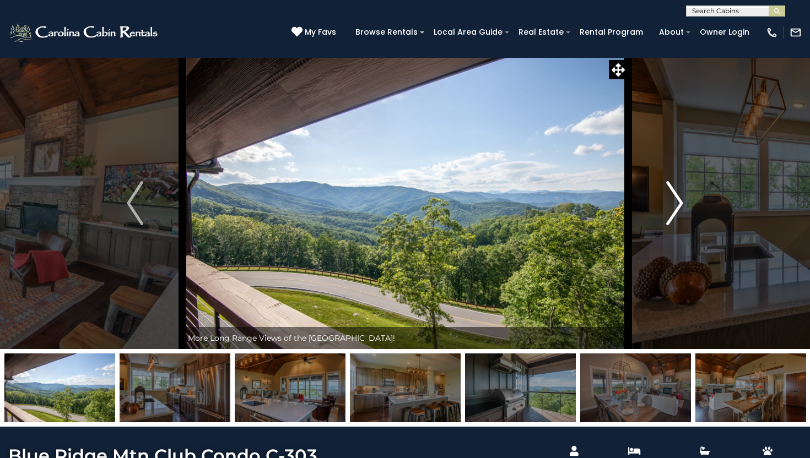
click at [680, 206] on img "Next" at bounding box center [675, 203] width 17 height 44
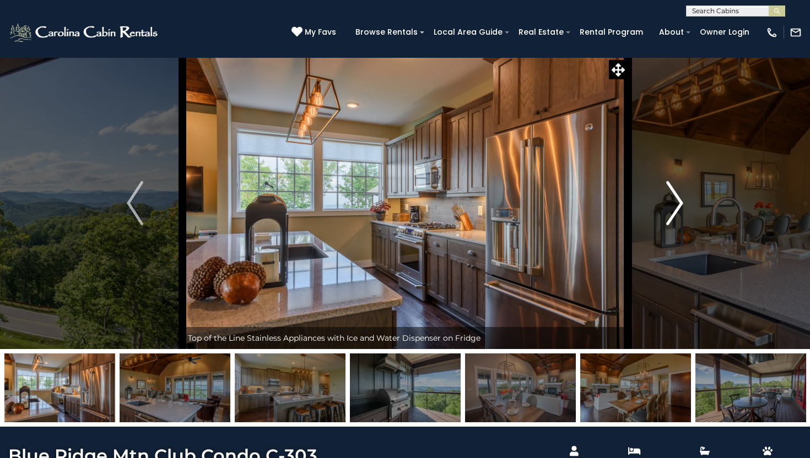
click at [680, 206] on img "Next" at bounding box center [675, 203] width 17 height 44
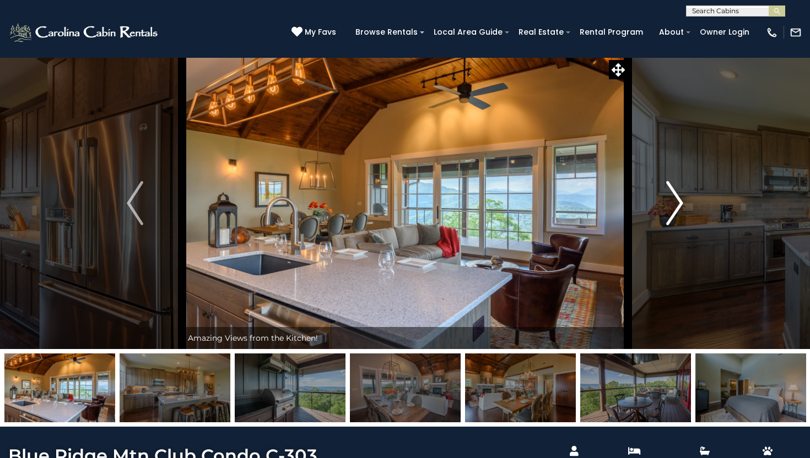
click at [680, 206] on img "Next" at bounding box center [675, 203] width 17 height 44
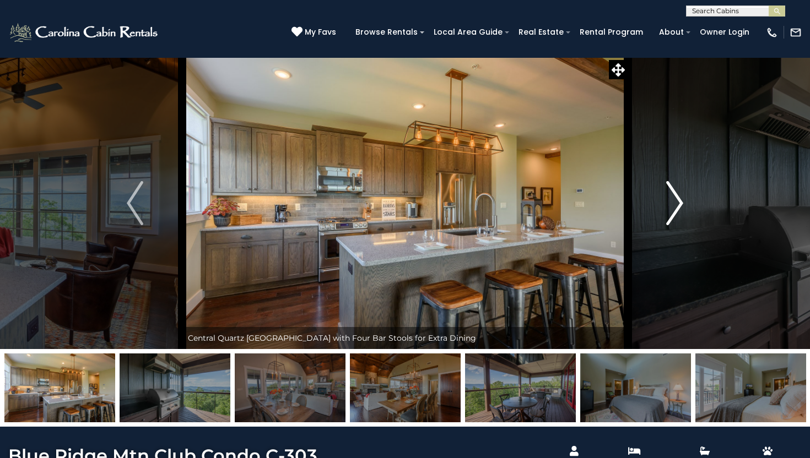
click at [680, 206] on img "Next" at bounding box center [675, 203] width 17 height 44
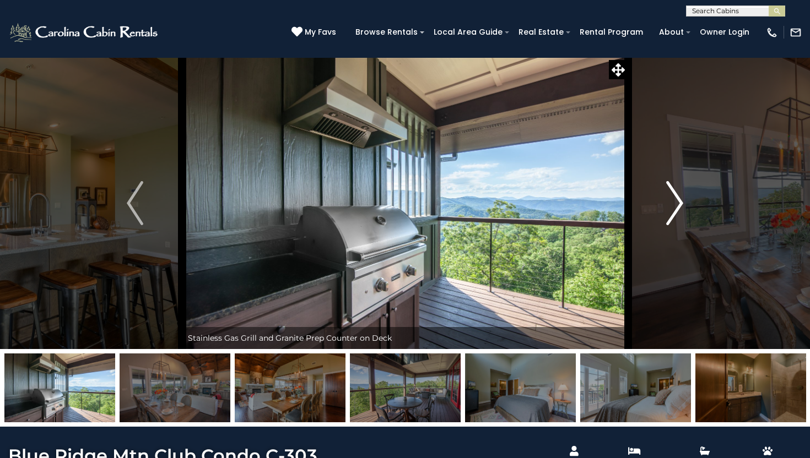
click at [680, 206] on img "Next" at bounding box center [675, 203] width 17 height 44
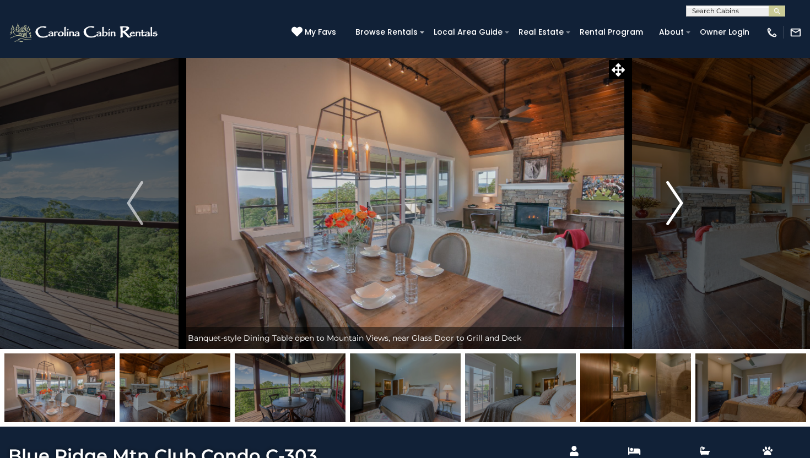
click at [680, 206] on img "Next" at bounding box center [675, 203] width 17 height 44
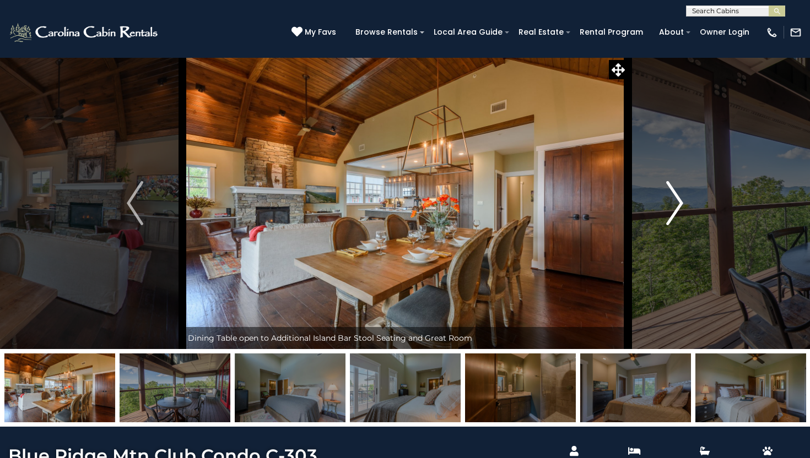
click at [680, 206] on img "Next" at bounding box center [675, 203] width 17 height 44
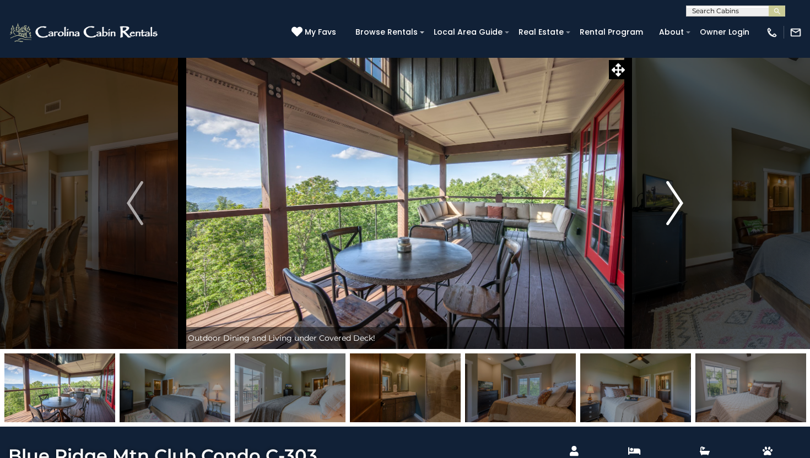
click at [680, 206] on img "Next" at bounding box center [675, 203] width 17 height 44
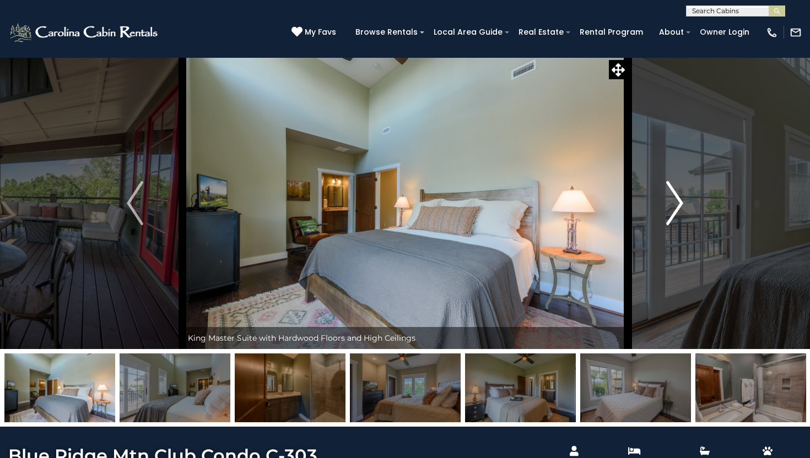
click at [680, 206] on img "Next" at bounding box center [675, 203] width 17 height 44
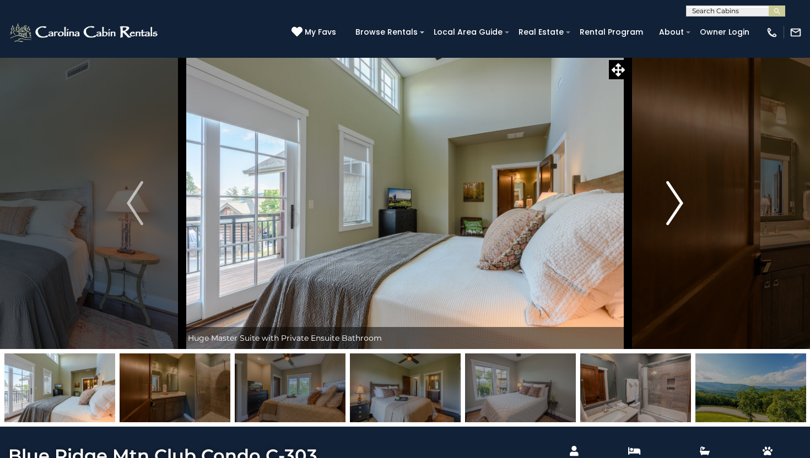
click at [680, 206] on img "Next" at bounding box center [675, 203] width 17 height 44
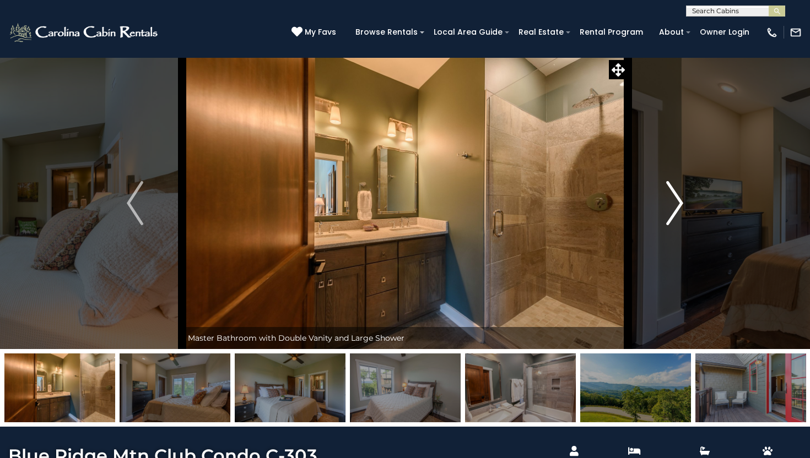
click at [680, 206] on img "Next" at bounding box center [675, 203] width 17 height 44
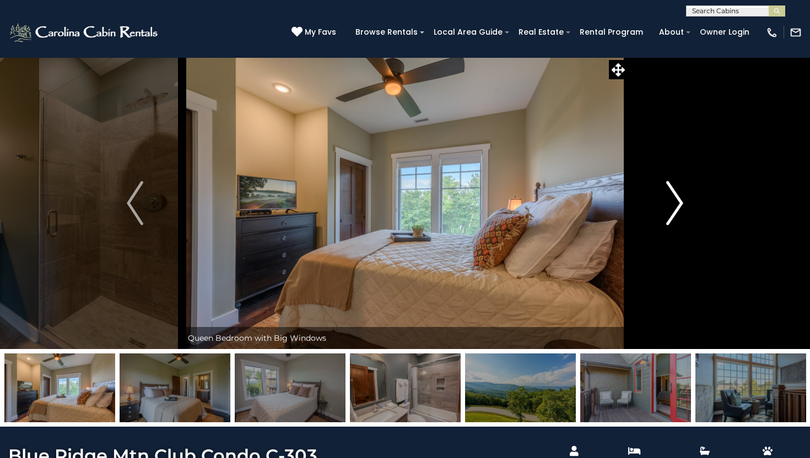
click at [680, 206] on img "Next" at bounding box center [675, 203] width 17 height 44
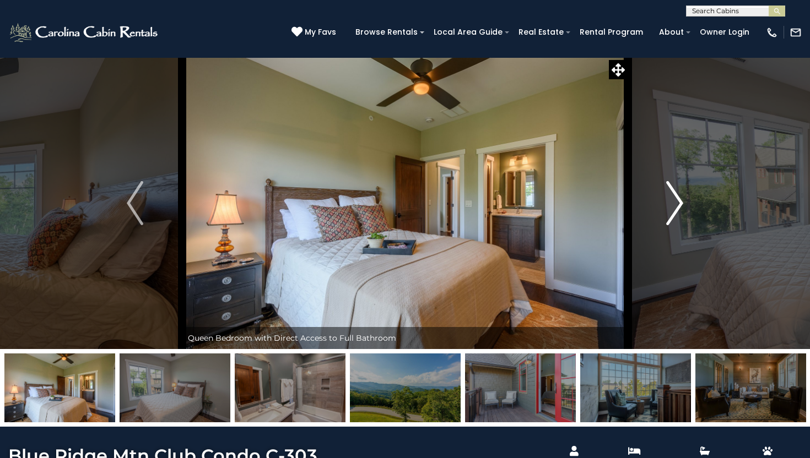
click at [680, 206] on img "Next" at bounding box center [675, 203] width 17 height 44
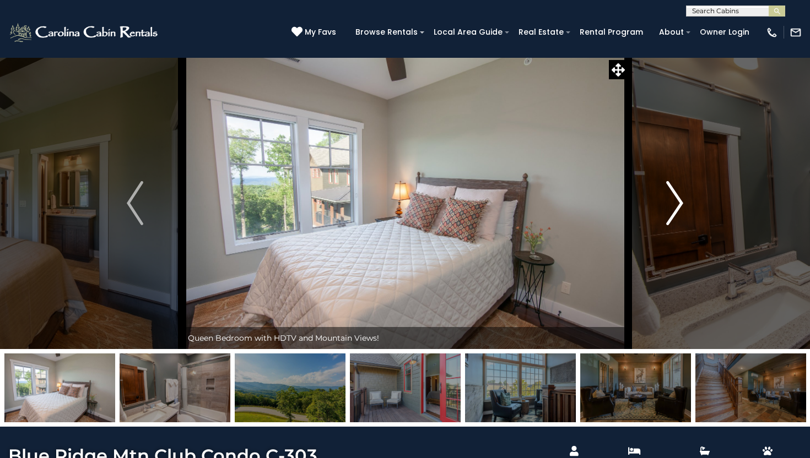
click at [680, 206] on img "Next" at bounding box center [675, 203] width 17 height 44
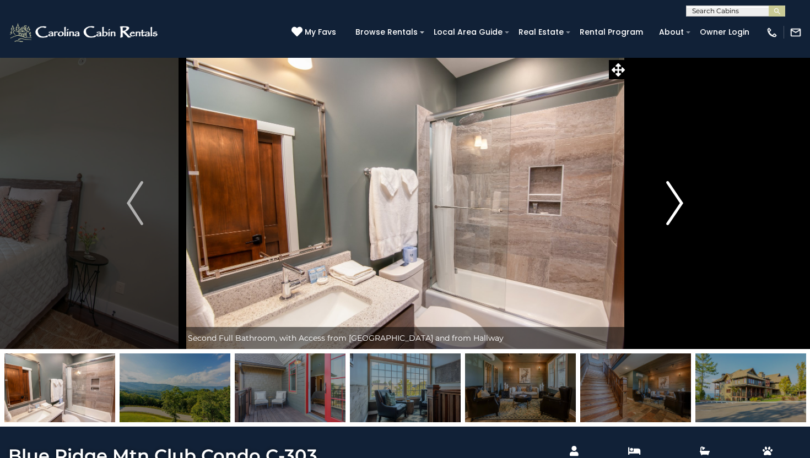
click at [680, 206] on img "Next" at bounding box center [675, 203] width 17 height 44
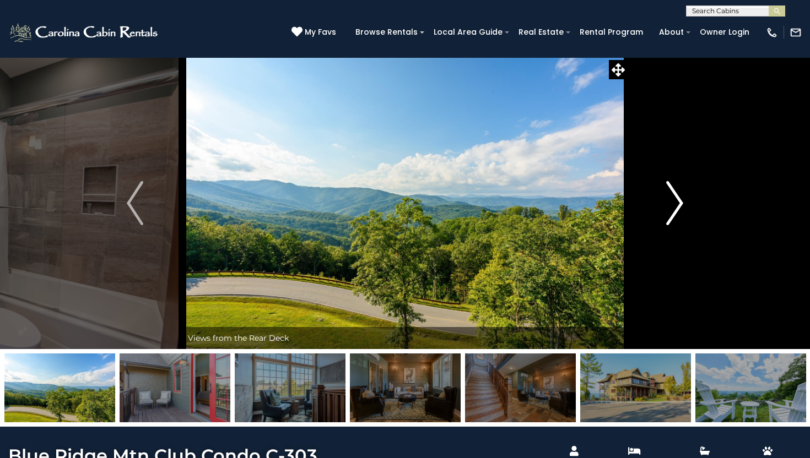
click at [680, 206] on img "Next" at bounding box center [675, 203] width 17 height 44
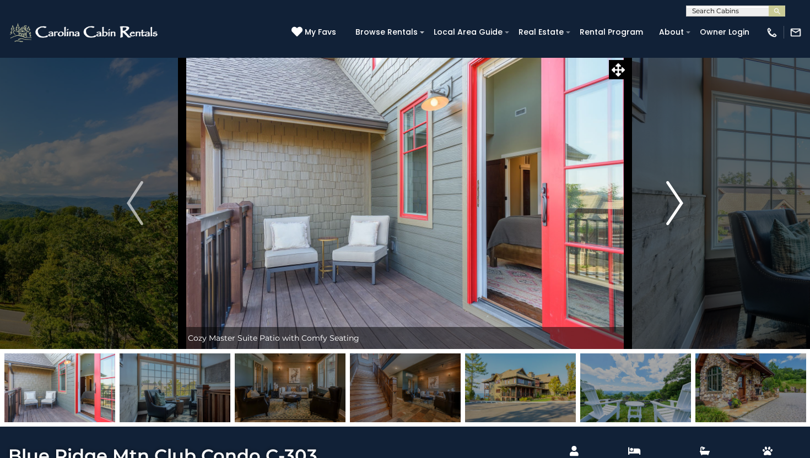
click at [680, 206] on img "Next" at bounding box center [675, 203] width 17 height 44
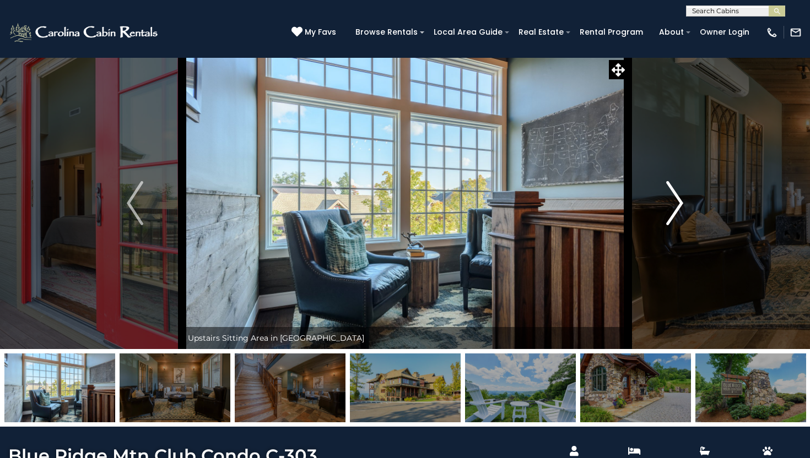
click at [680, 206] on img "Next" at bounding box center [675, 203] width 17 height 44
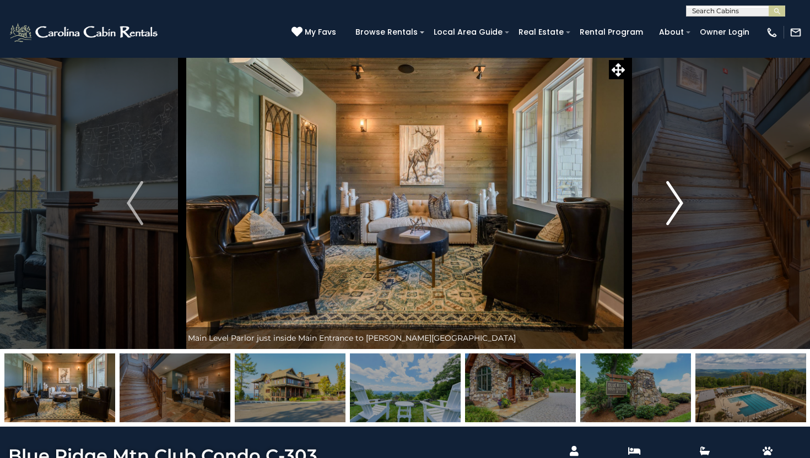
click at [680, 206] on img "Next" at bounding box center [675, 203] width 17 height 44
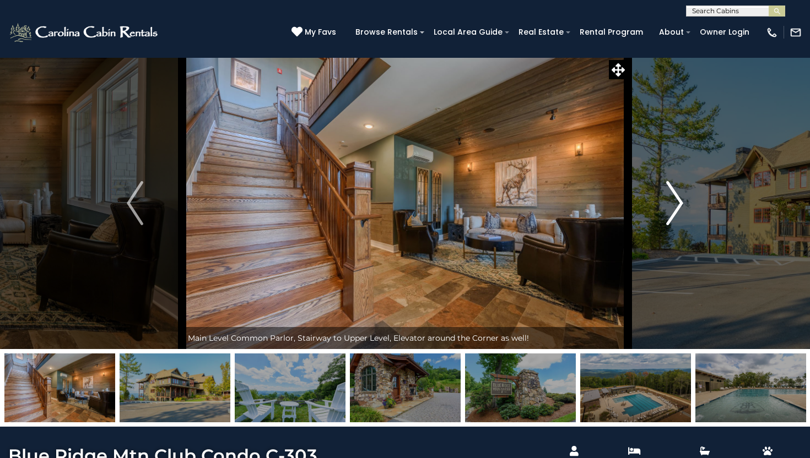
click at [680, 206] on img "Next" at bounding box center [675, 203] width 17 height 44
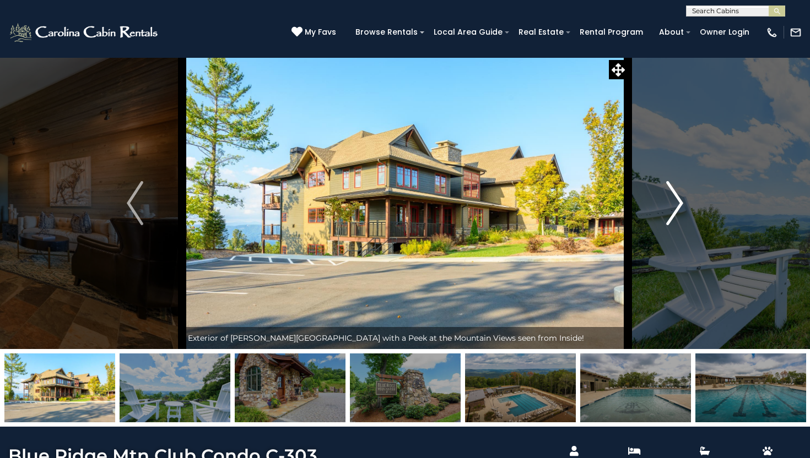
click at [680, 206] on img "Next" at bounding box center [675, 203] width 17 height 44
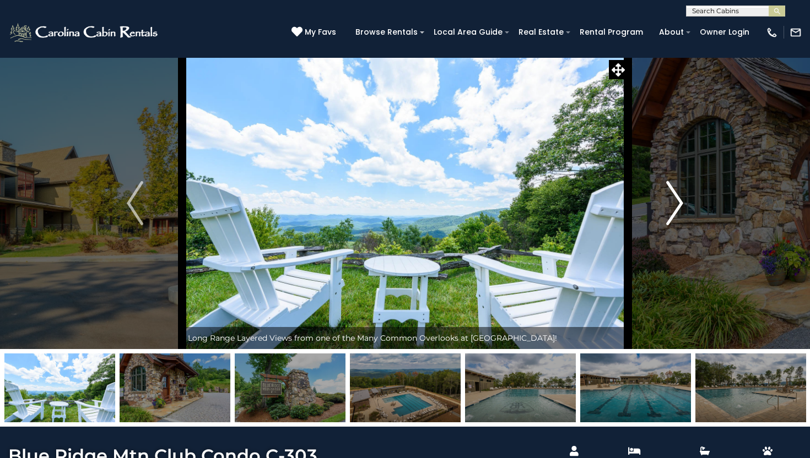
click at [680, 206] on img "Next" at bounding box center [675, 203] width 17 height 44
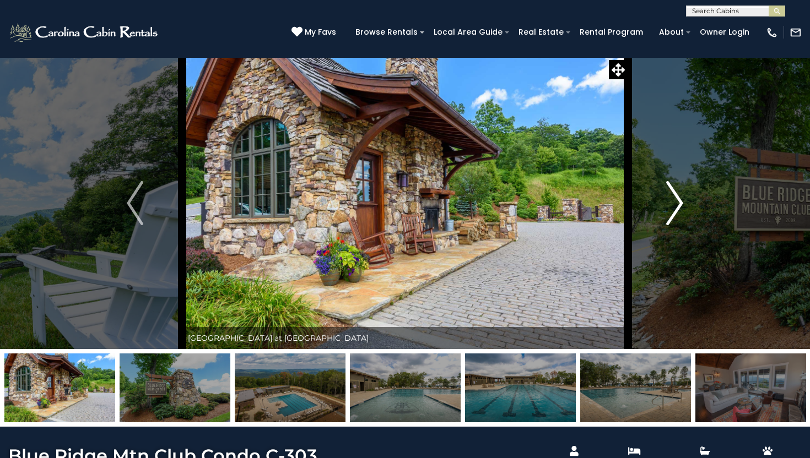
click at [680, 206] on img "Next" at bounding box center [675, 203] width 17 height 44
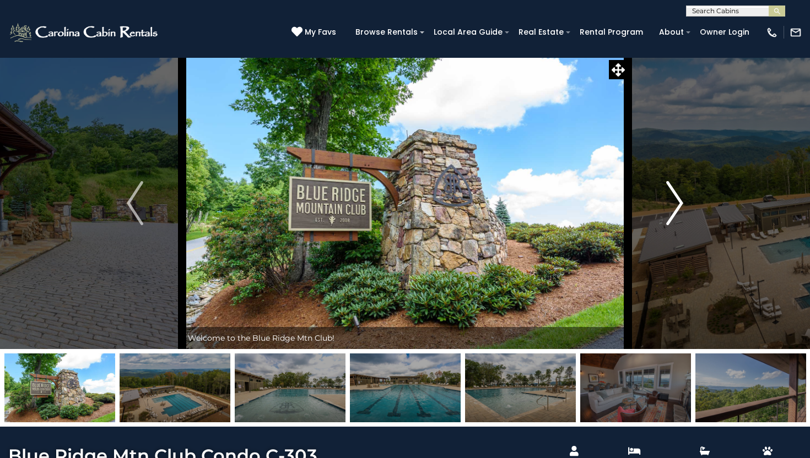
click at [680, 206] on img "Next" at bounding box center [675, 203] width 17 height 44
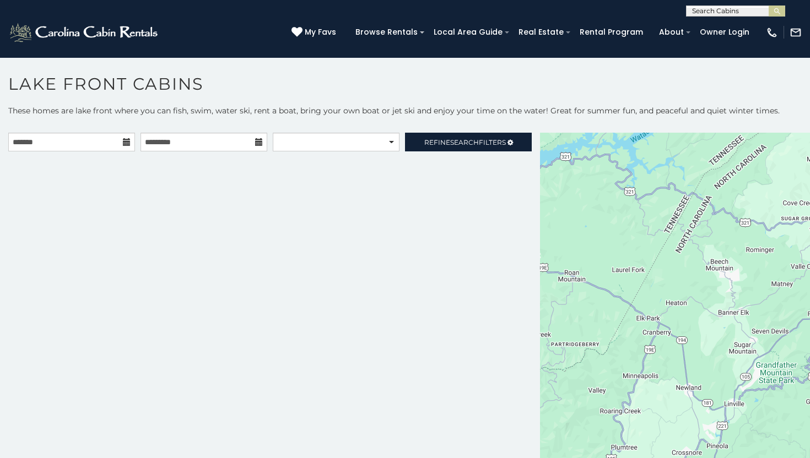
scroll to position [6, 0]
